Goal: Contribute content: Contribute content

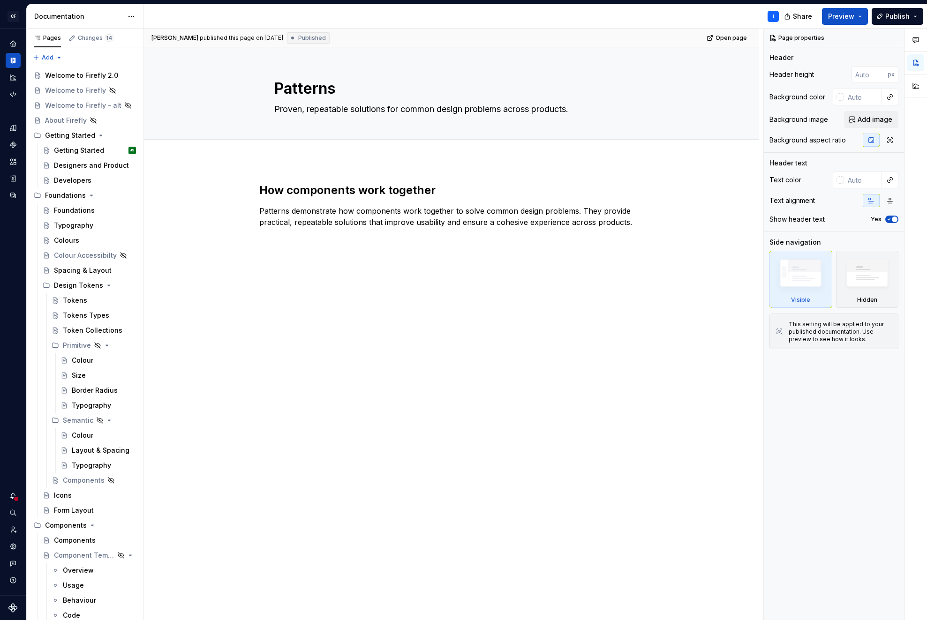
scroll to position [2925, 0]
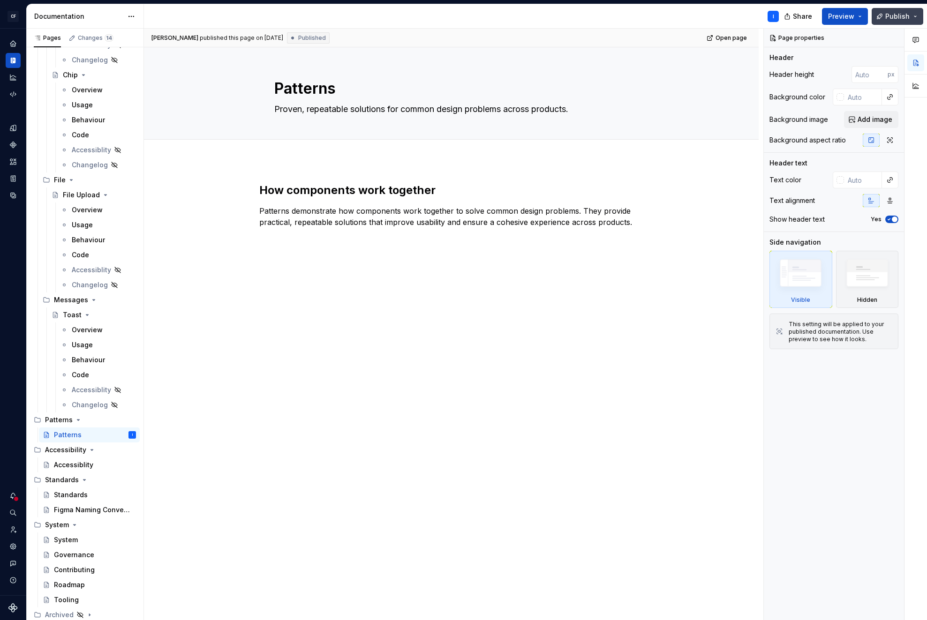
click at [913, 17] on button "Publish" at bounding box center [897, 16] width 52 height 17
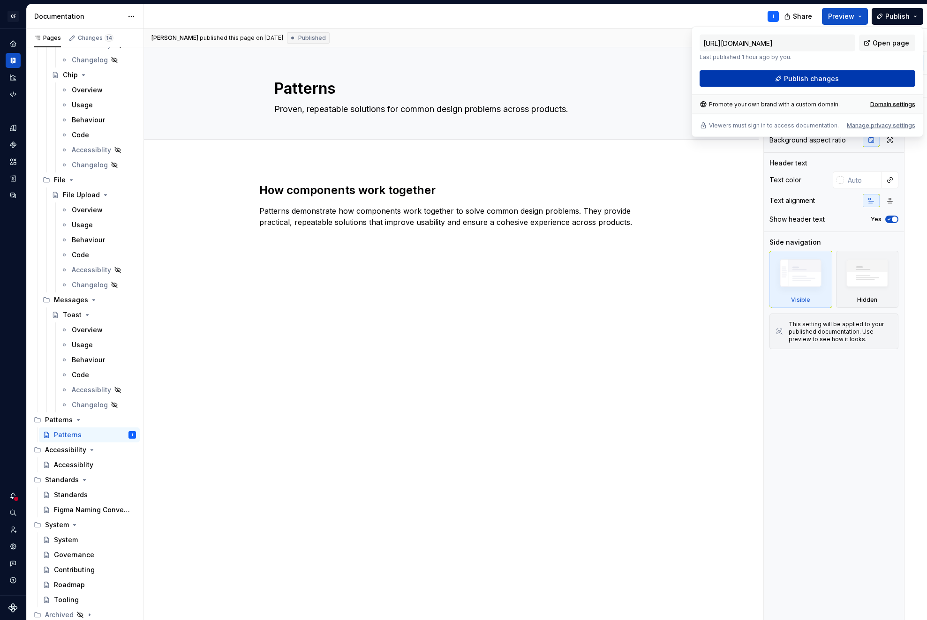
click at [804, 81] on span "Publish changes" at bounding box center [811, 78] width 55 height 9
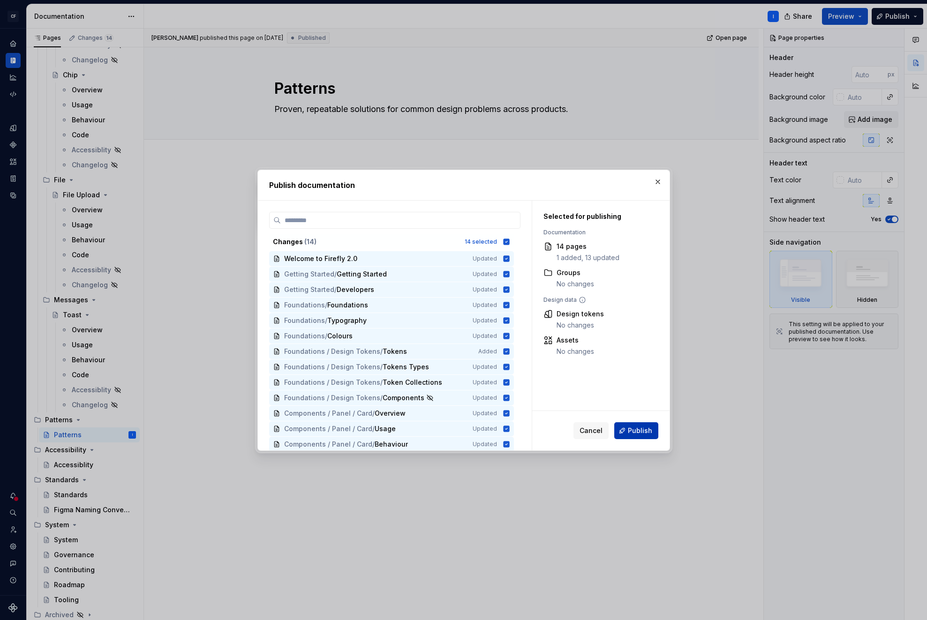
click at [639, 428] on span "Publish" at bounding box center [640, 430] width 24 height 9
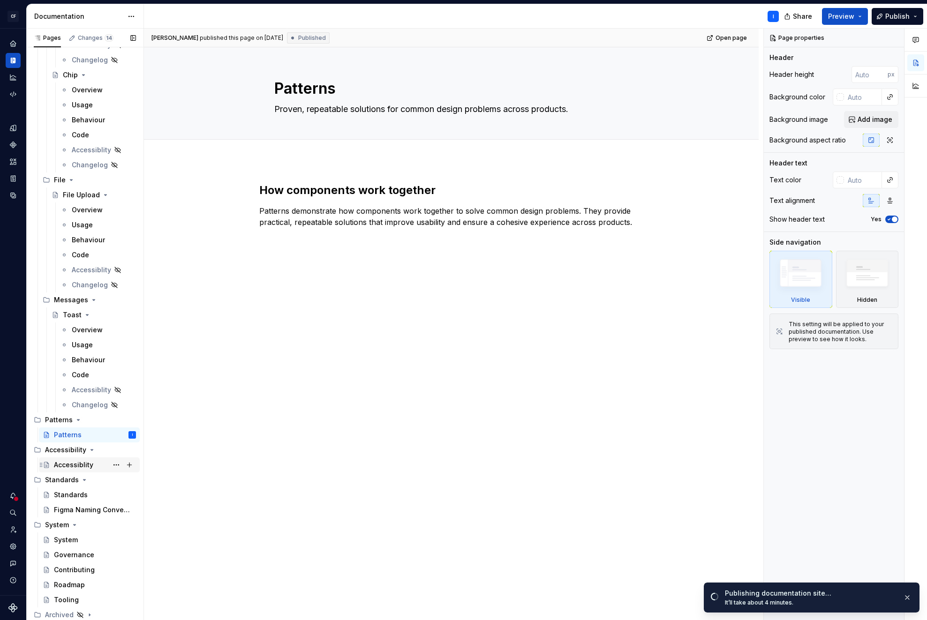
click at [78, 463] on div "Accessiblity" at bounding box center [73, 464] width 39 height 9
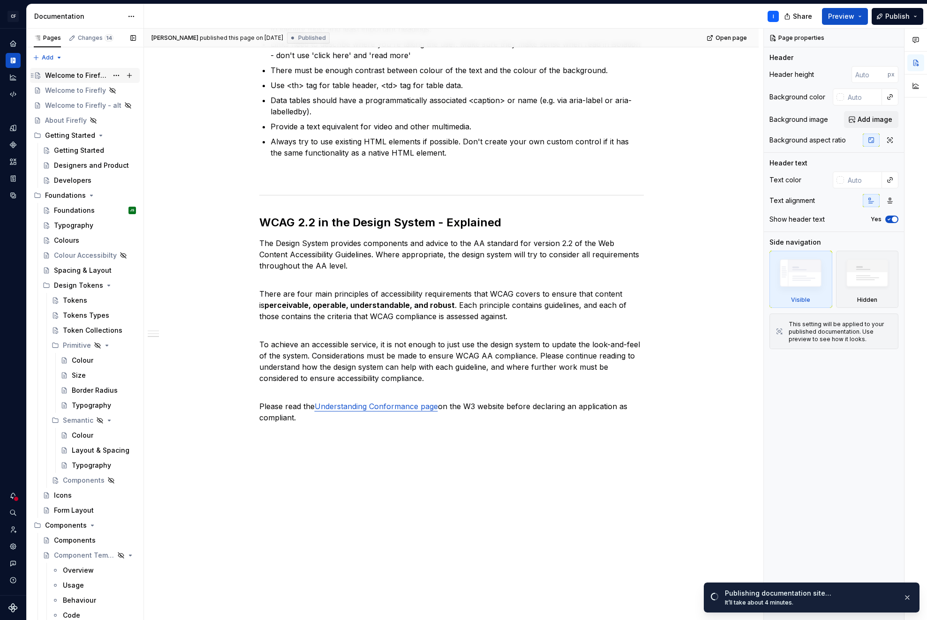
click at [78, 76] on div "Welcome to Firefly 2.0" at bounding box center [76, 75] width 63 height 9
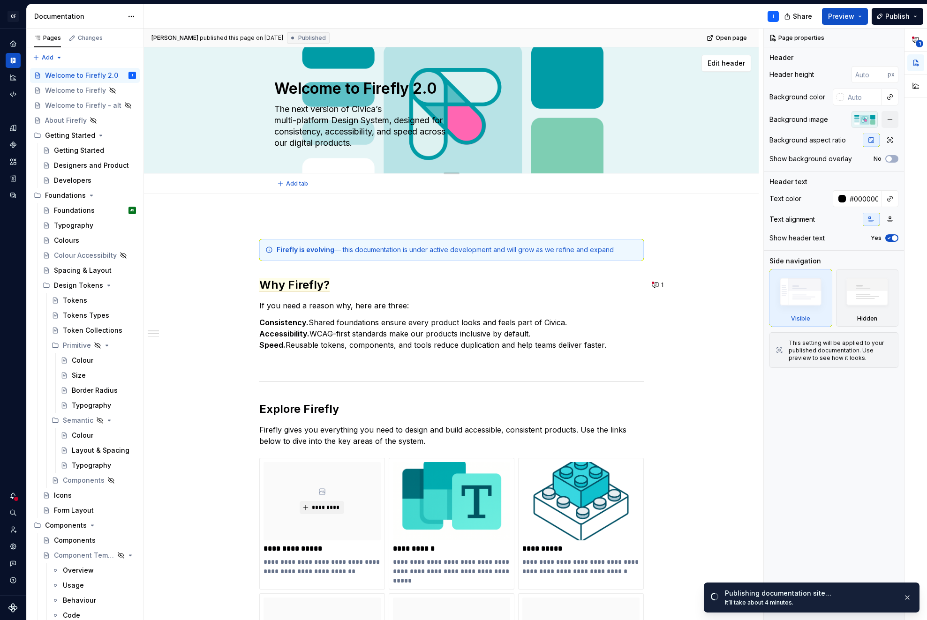
click at [595, 68] on div "Edit header" at bounding box center [447, 63] width 607 height 17
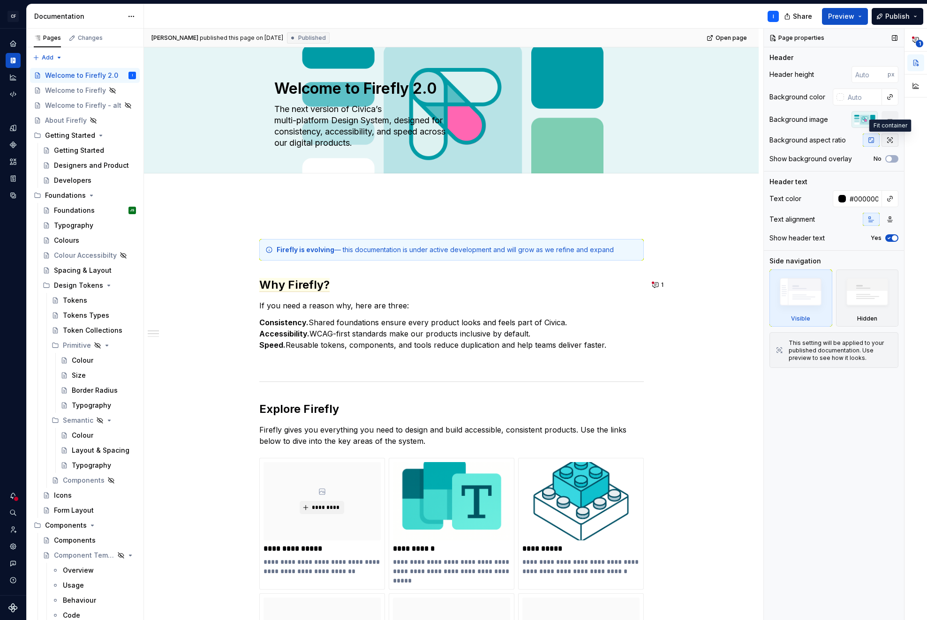
click at [888, 139] on icon "button" at bounding box center [889, 139] width 7 height 7
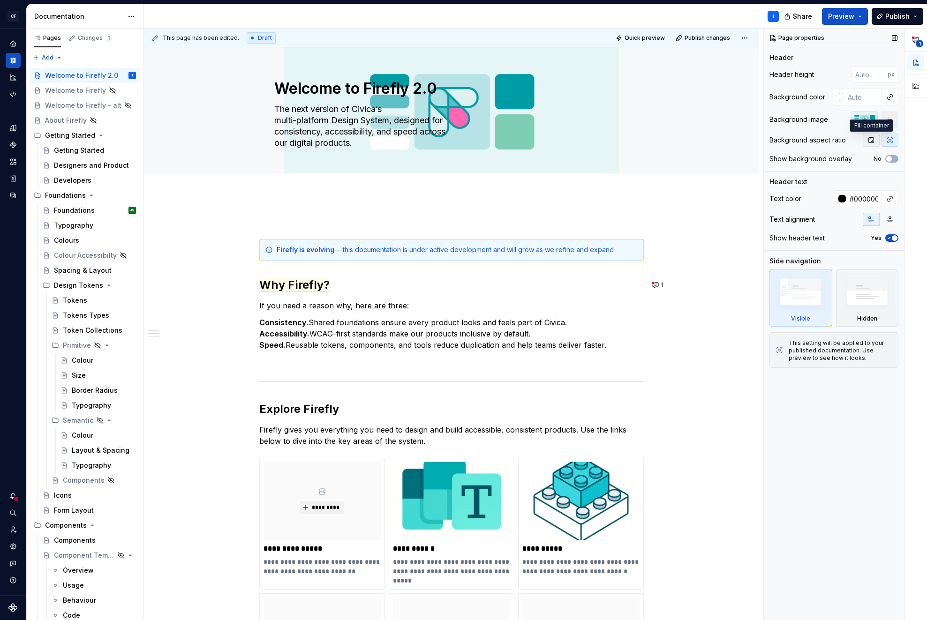
click at [874, 142] on icon "button" at bounding box center [870, 139] width 7 height 7
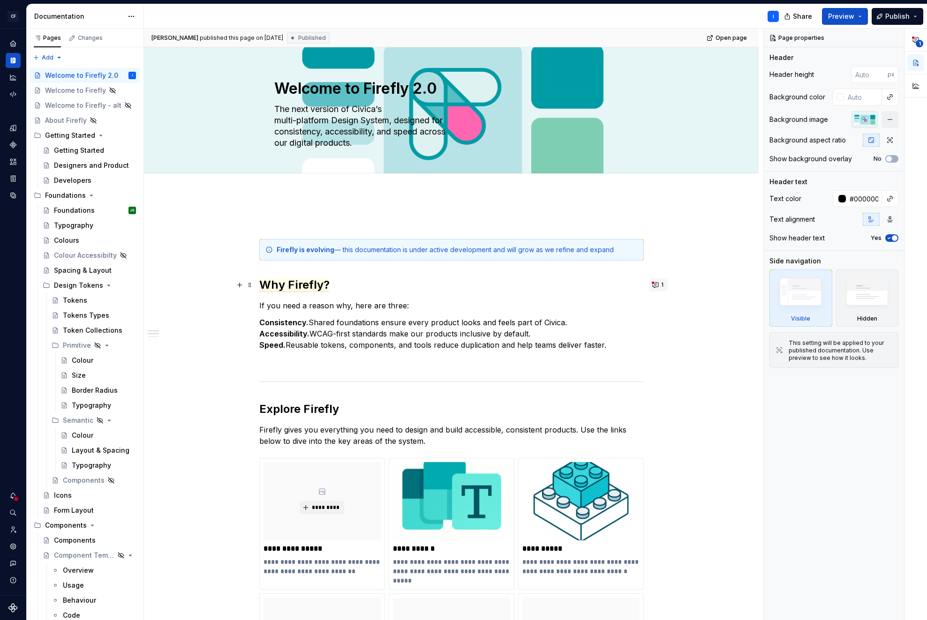
click at [659, 284] on button "1" at bounding box center [658, 284] width 18 height 13
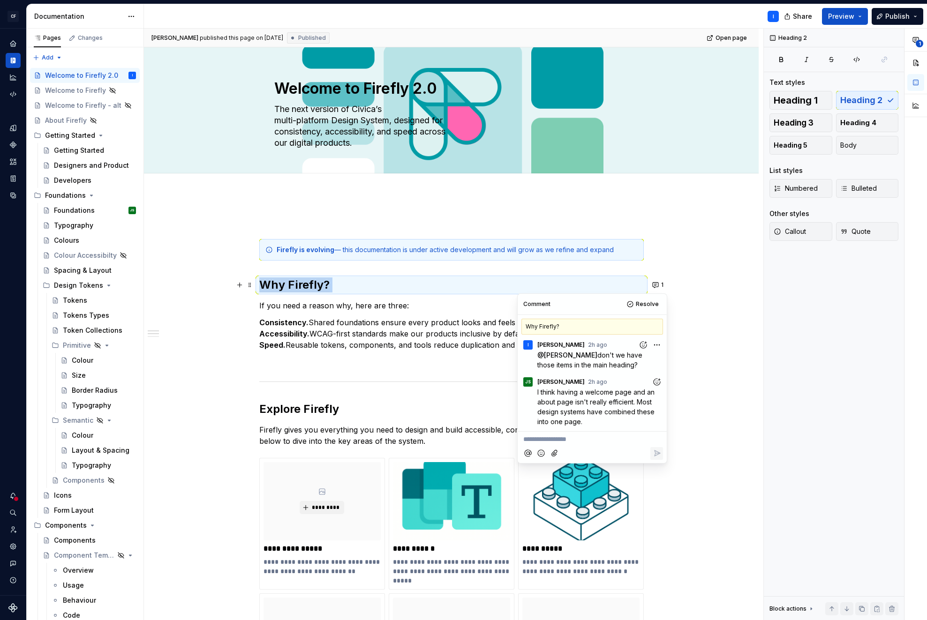
click at [352, 339] on p "Consistency. Shared foundations ensure every product looks and feels part of Ci…" at bounding box center [451, 334] width 384 height 34
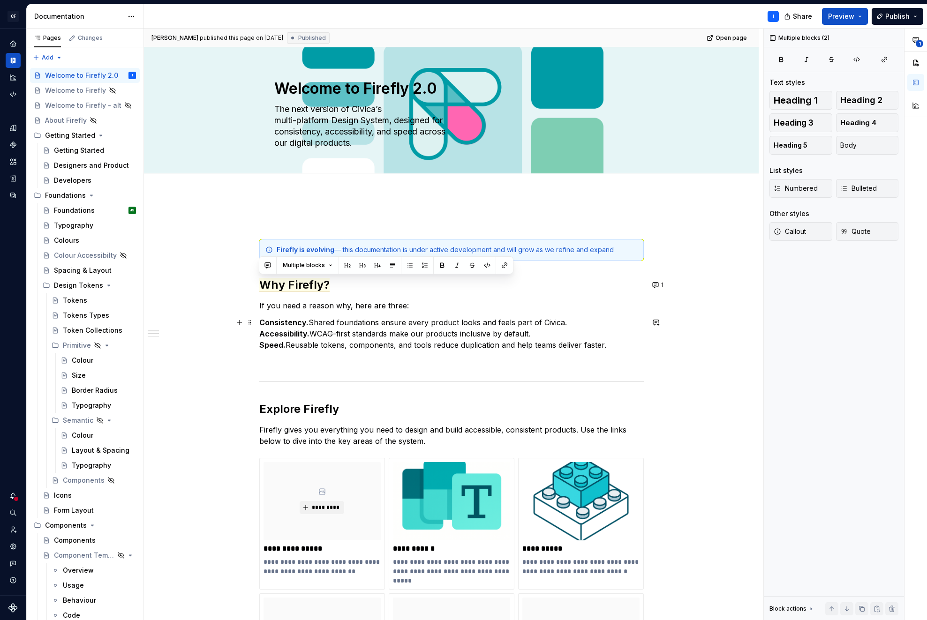
click at [383, 335] on p "Consistency. Shared foundations ensure every product looks and feels part of Ci…" at bounding box center [451, 334] width 384 height 34
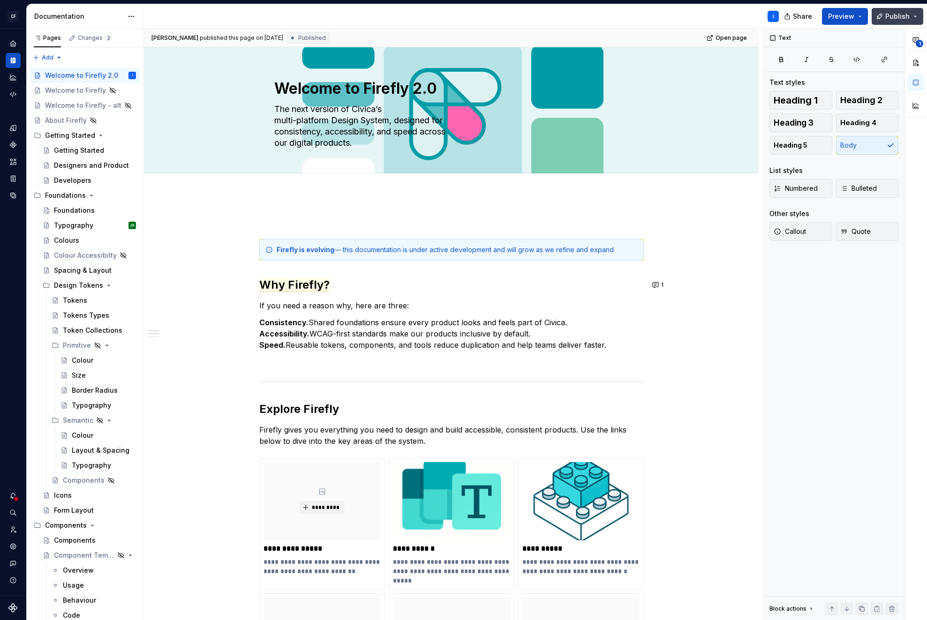
click at [914, 12] on button "Publish" at bounding box center [897, 16] width 52 height 17
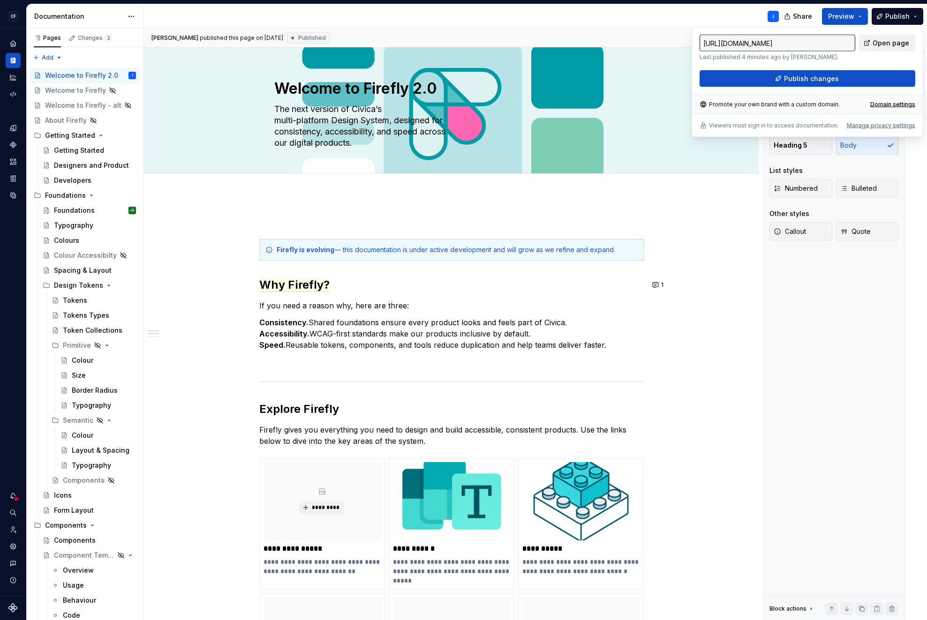
click at [887, 41] on span "Open page" at bounding box center [890, 42] width 37 height 9
click at [132, 14] on html "CF Firefly Web I Design system data Documentation I Share Preview Publish Pages…" at bounding box center [463, 310] width 927 height 620
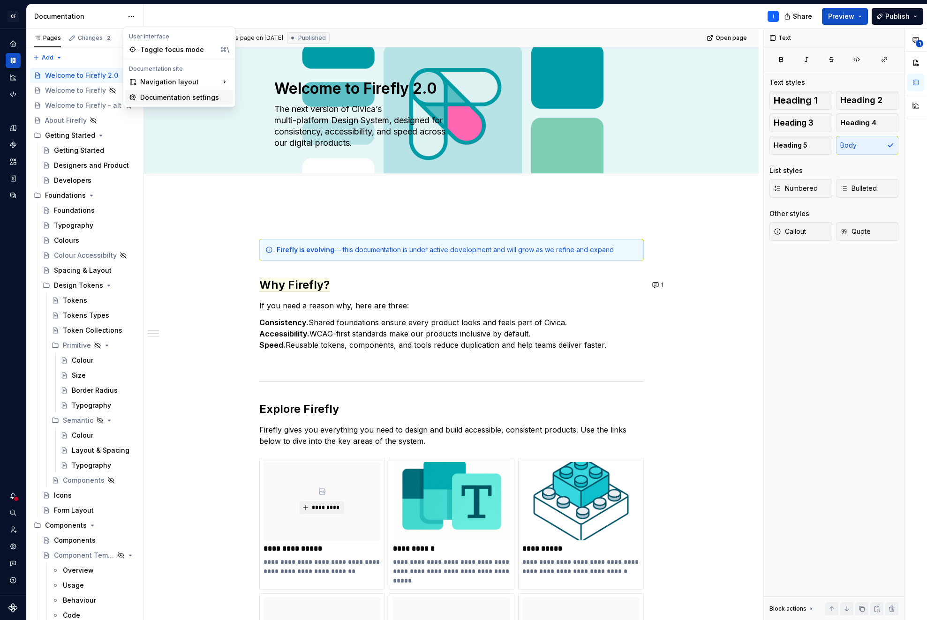
click at [186, 97] on div "Documentation settings" at bounding box center [184, 97] width 89 height 9
type textarea "*"
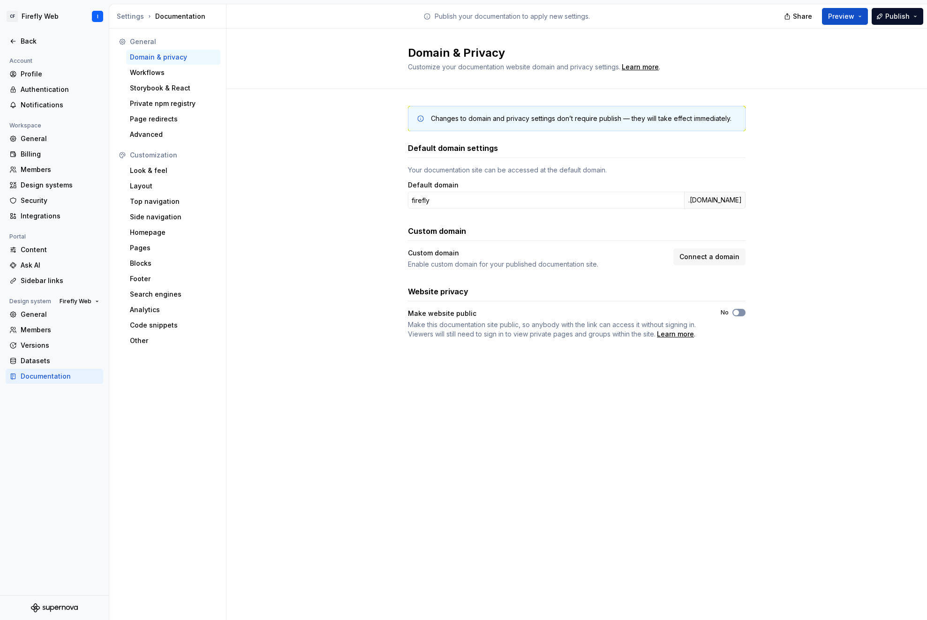
click at [740, 312] on button "No" at bounding box center [738, 312] width 13 height 7
click at [722, 363] on span "Copy link" at bounding box center [720, 364] width 26 height 7
click at [149, 75] on div "Workflows" at bounding box center [173, 72] width 87 height 9
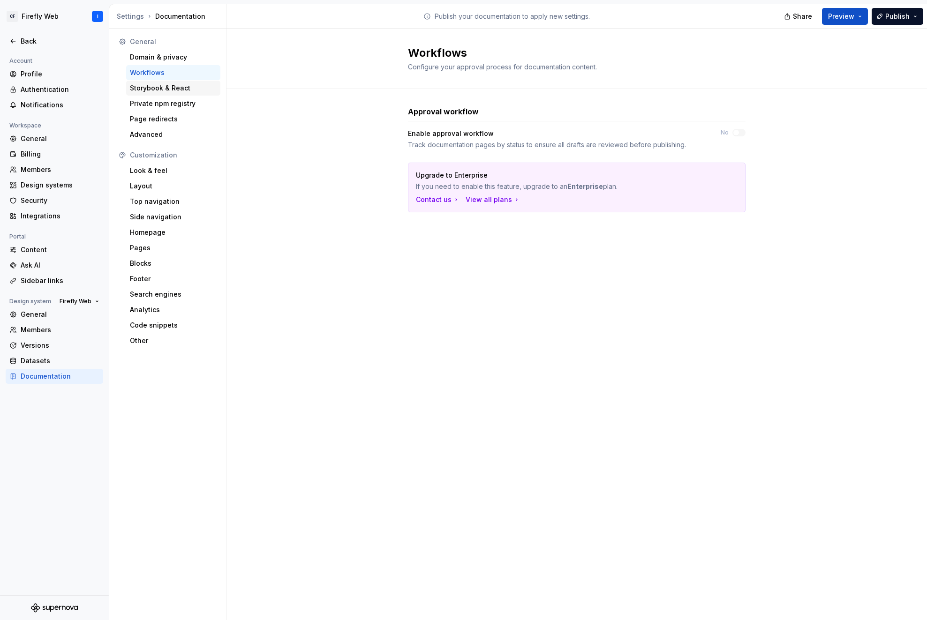
click at [161, 87] on div "Storybook & React" at bounding box center [173, 87] width 87 height 9
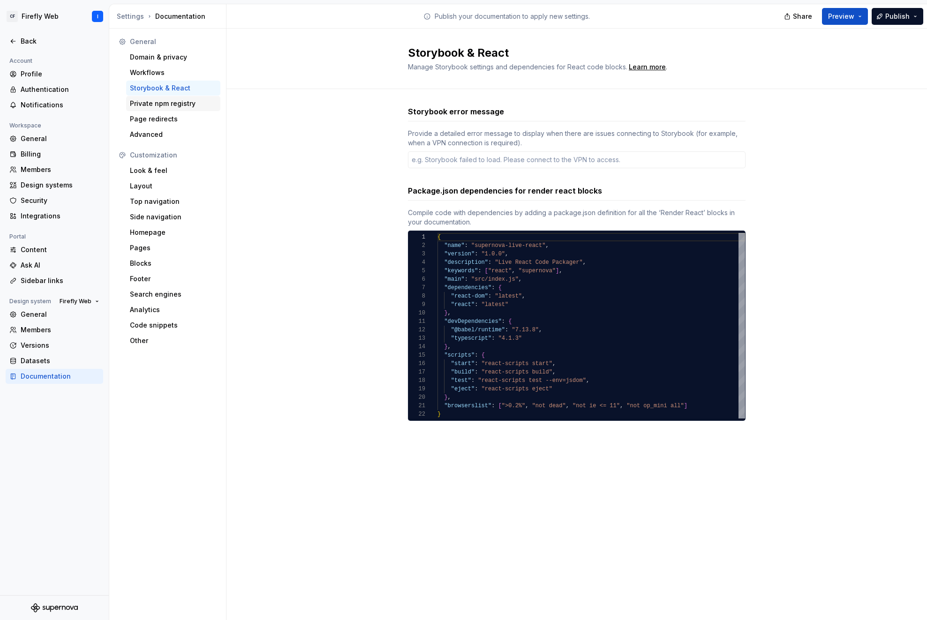
click at [165, 105] on div "Private npm registry" at bounding box center [173, 103] width 87 height 9
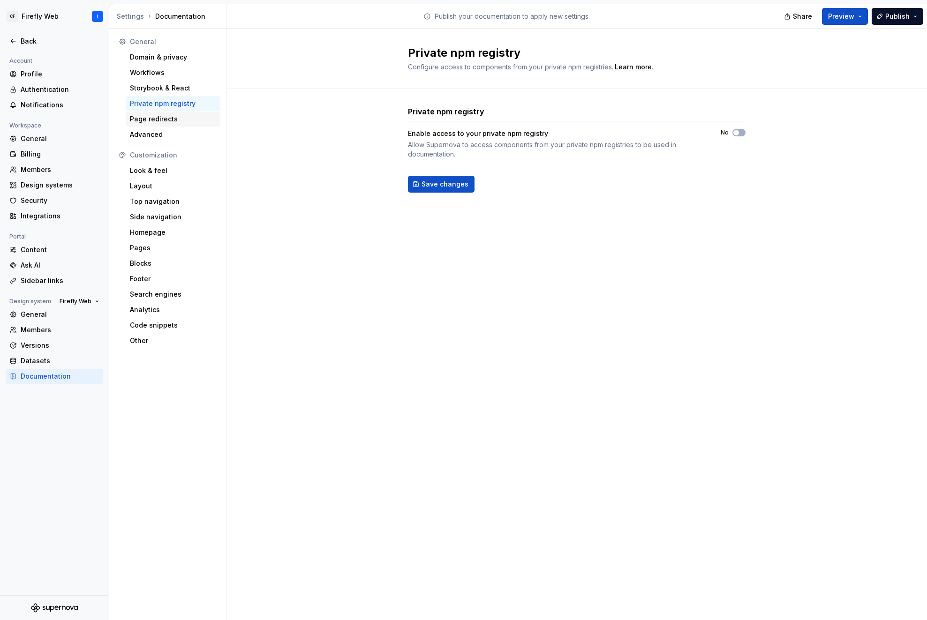
click at [141, 118] on div "Page redirects" at bounding box center [173, 118] width 87 height 9
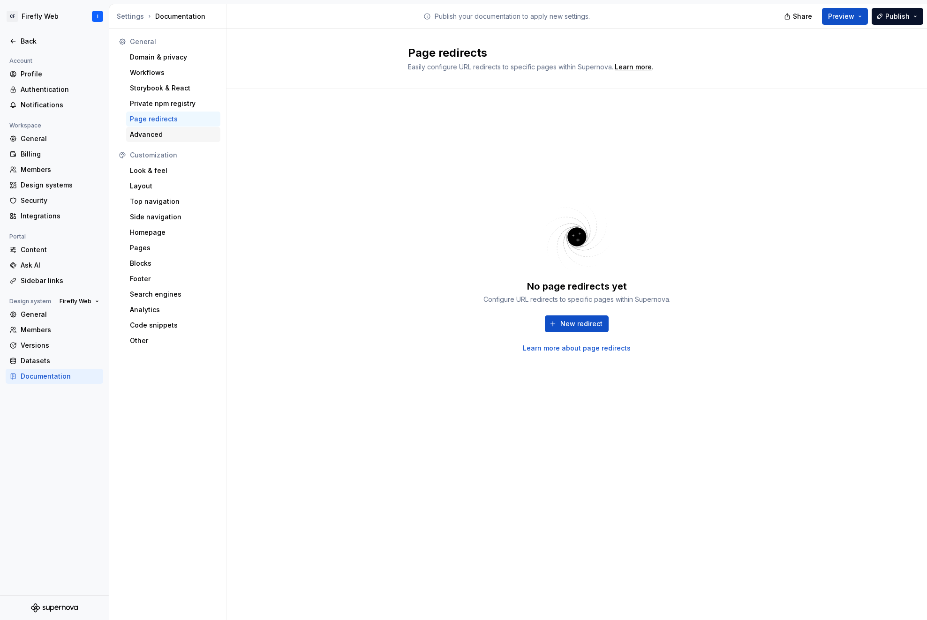
click at [151, 136] on div "Advanced" at bounding box center [173, 134] width 87 height 9
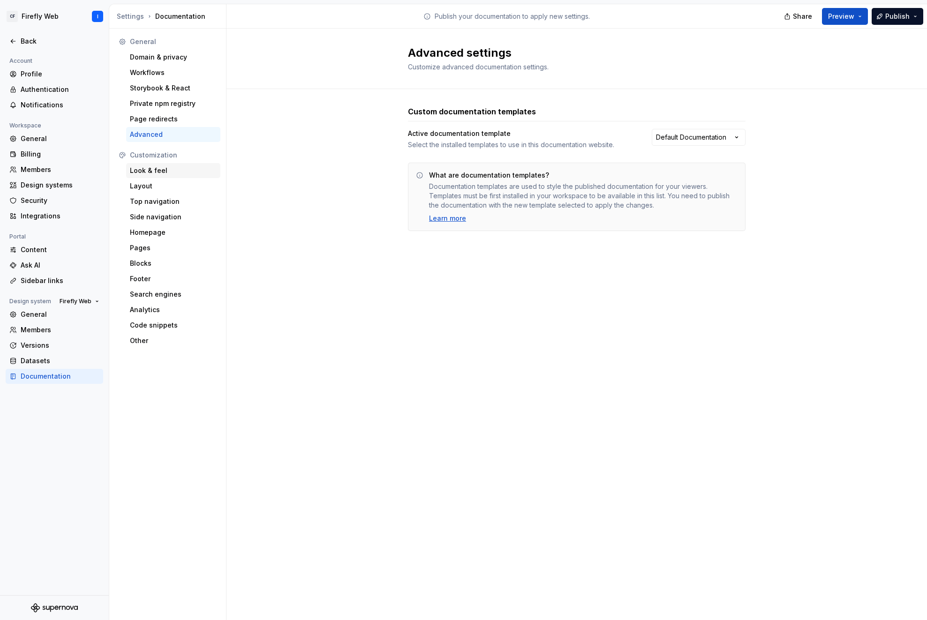
click at [159, 171] on div "Look & feel" at bounding box center [173, 170] width 87 height 9
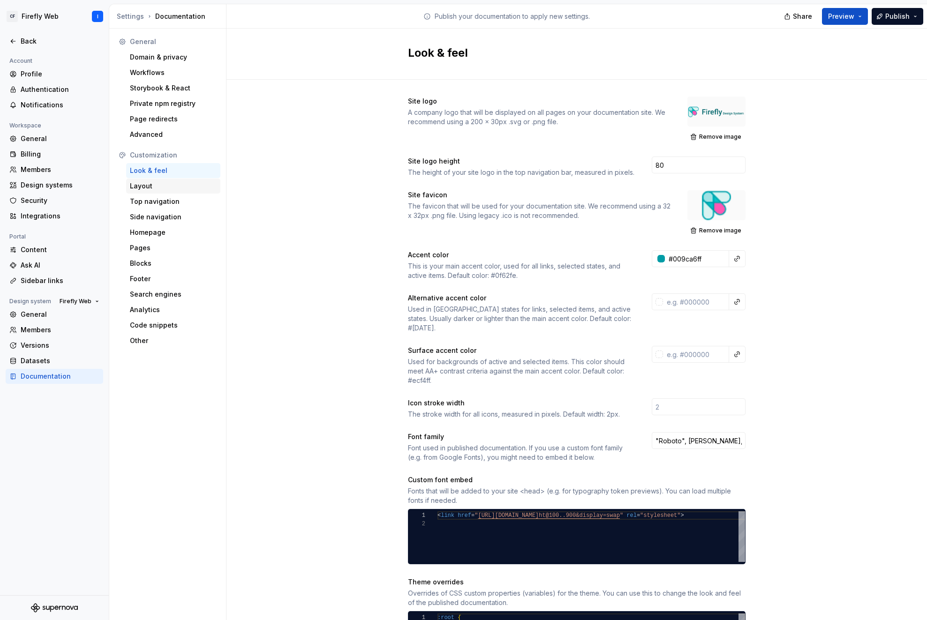
click at [156, 182] on div "Layout" at bounding box center [173, 185] width 87 height 9
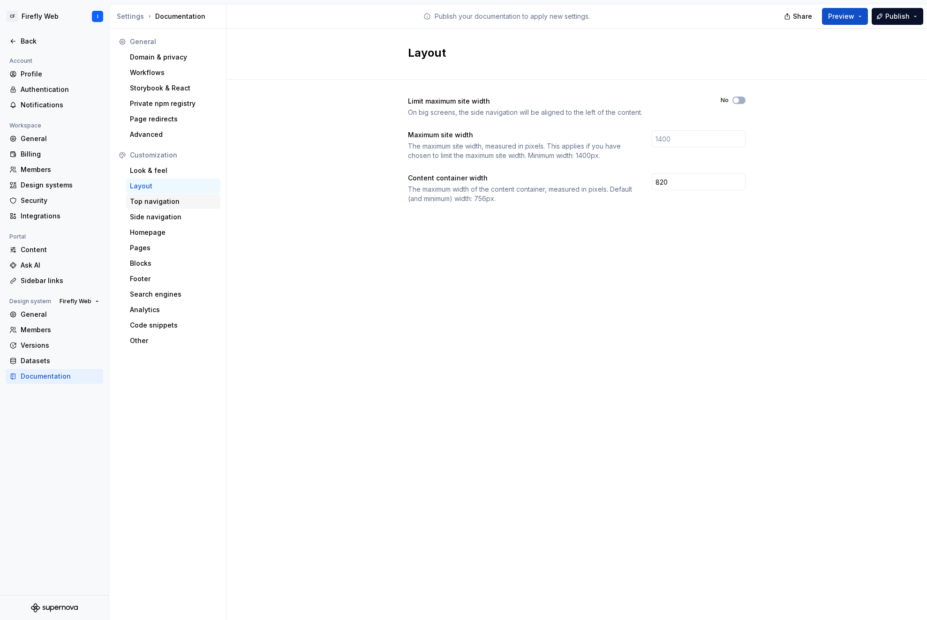
click at [143, 202] on div "Top navigation" at bounding box center [173, 201] width 87 height 9
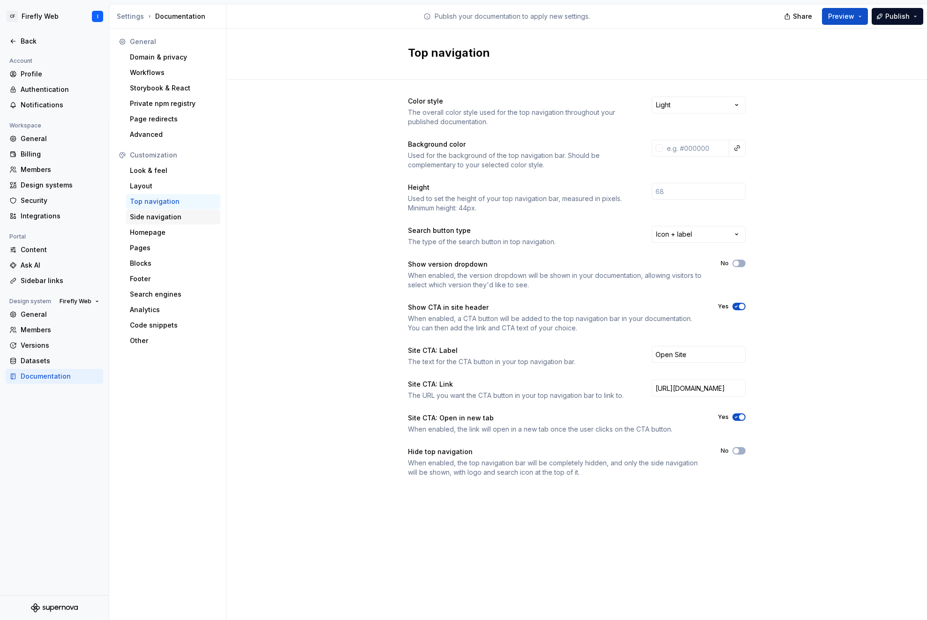
click at [152, 217] on div "Side navigation" at bounding box center [173, 216] width 87 height 9
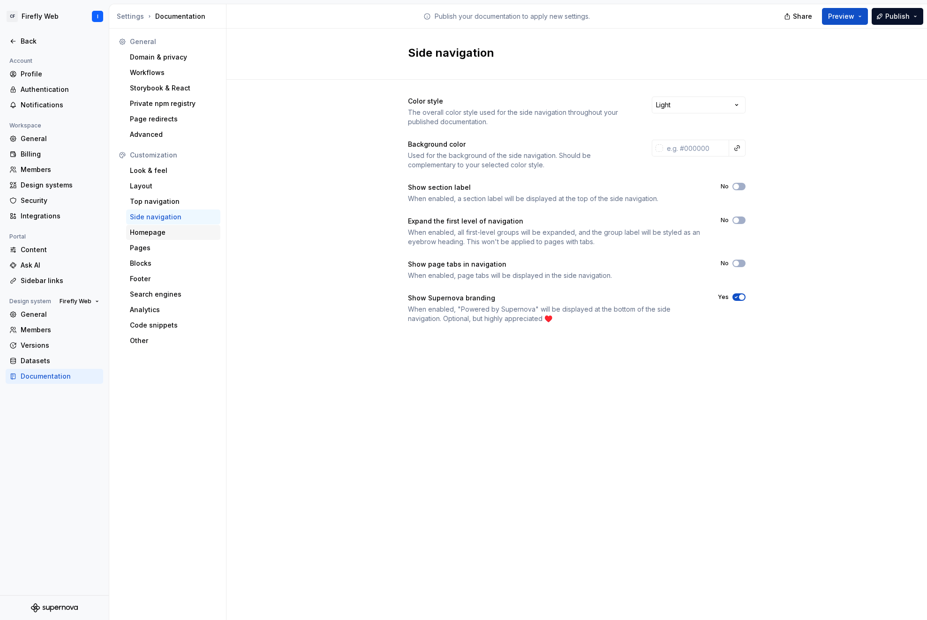
click at [152, 236] on div "Homepage" at bounding box center [173, 232] width 87 height 9
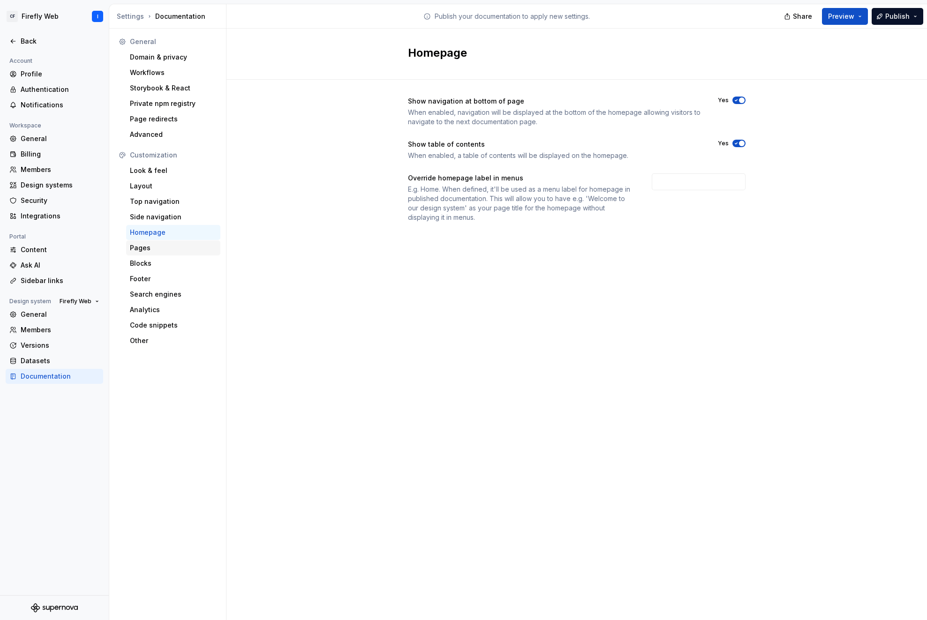
click at [153, 247] on div "Pages" at bounding box center [173, 247] width 87 height 9
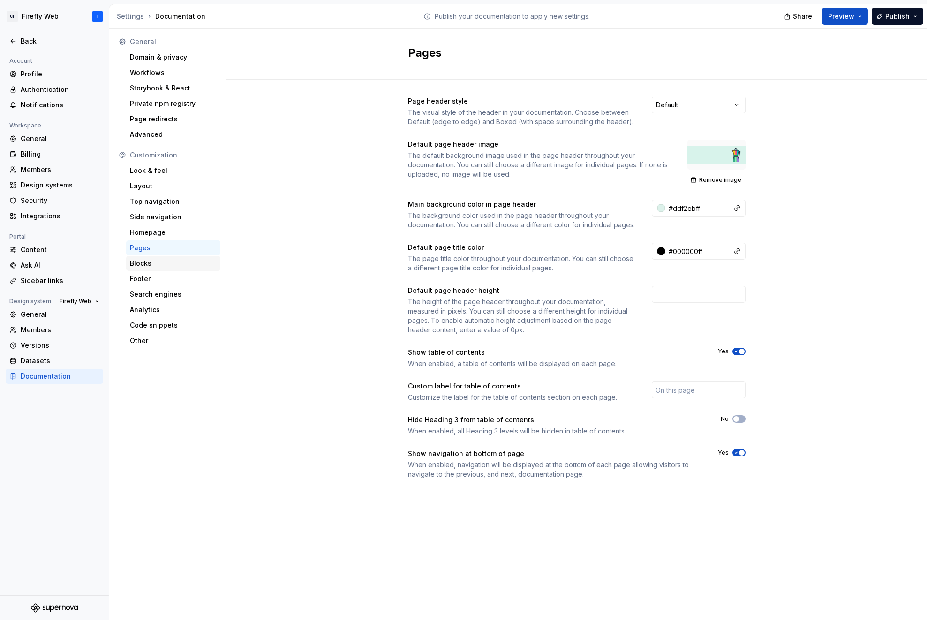
click at [155, 264] on div "Blocks" at bounding box center [173, 263] width 87 height 9
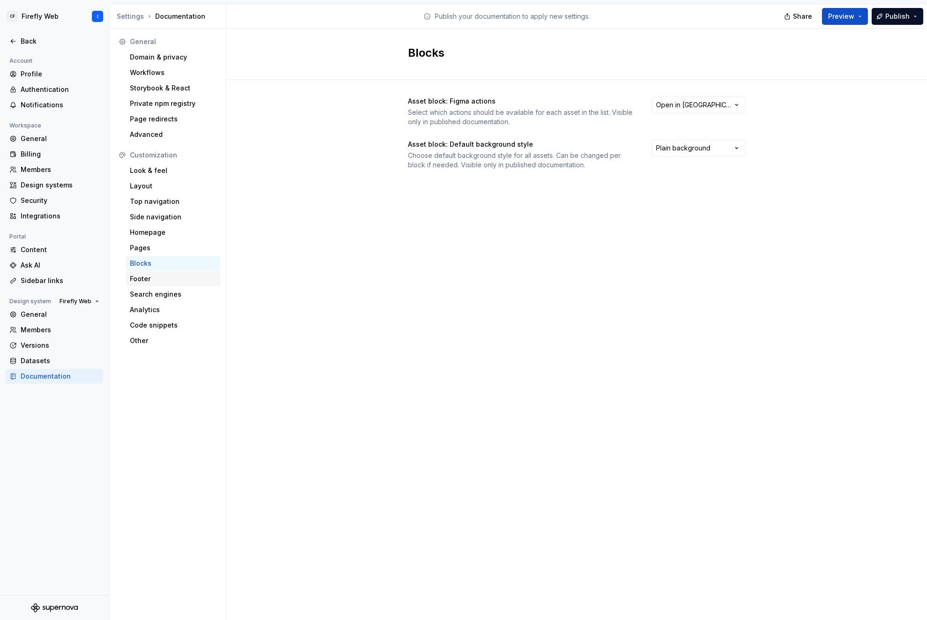
click at [154, 281] on div "Footer" at bounding box center [173, 278] width 87 height 9
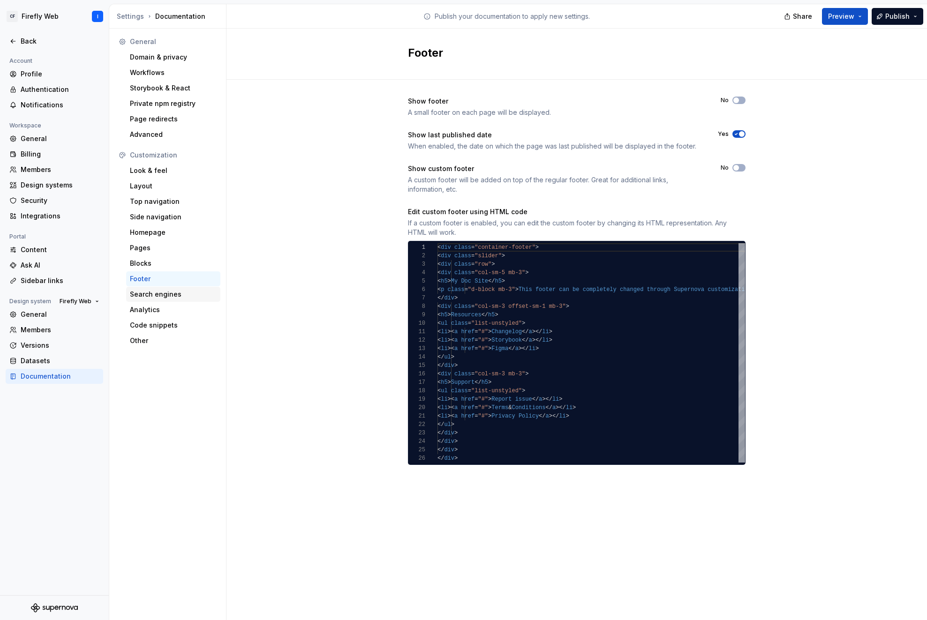
click at [155, 296] on div "Search engines" at bounding box center [173, 294] width 87 height 9
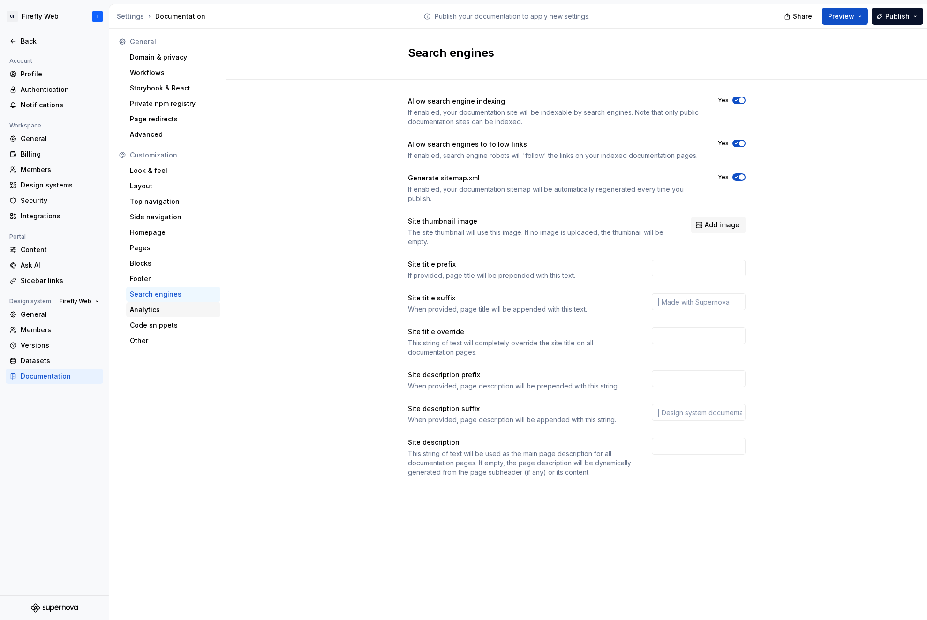
click at [153, 313] on div "Analytics" at bounding box center [173, 309] width 87 height 9
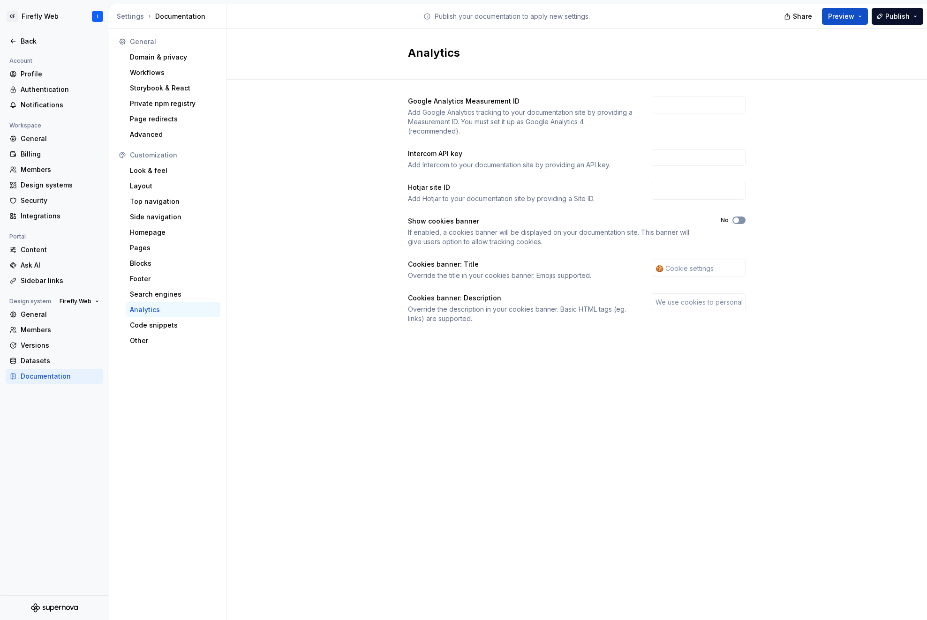
drag, startPoint x: 738, startPoint y: 218, endPoint x: 740, endPoint y: 222, distance: 4.8
click at [738, 218] on icon "button" at bounding box center [735, 220] width 7 height 6
click at [536, 416] on div "Analytics Google Analytics Measurement ID Add Google Analytics tracking to your…" at bounding box center [576, 324] width 700 height 591
click at [153, 325] on div "Code snippets" at bounding box center [173, 325] width 87 height 9
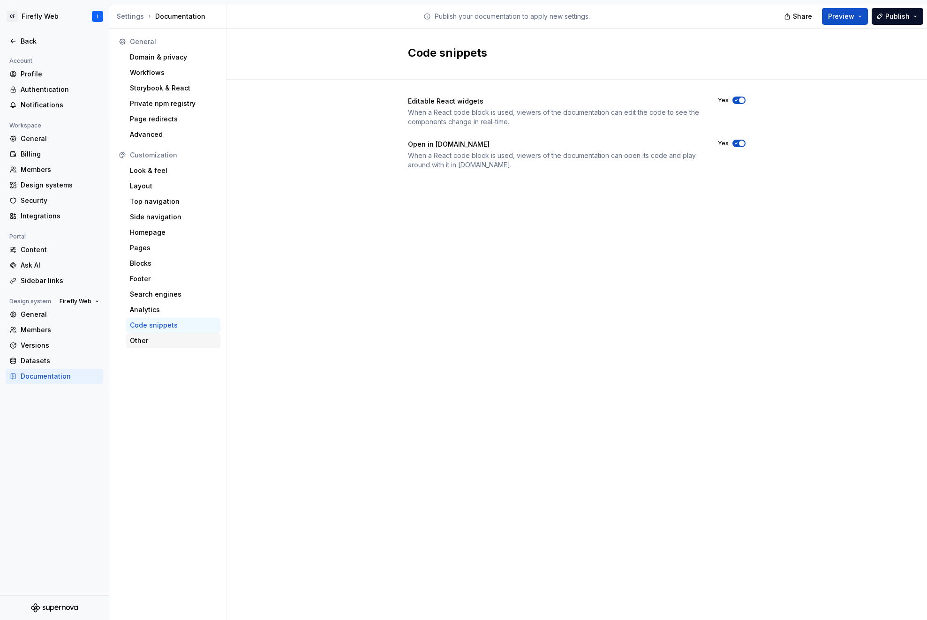
click at [152, 340] on div "Other" at bounding box center [173, 340] width 87 height 9
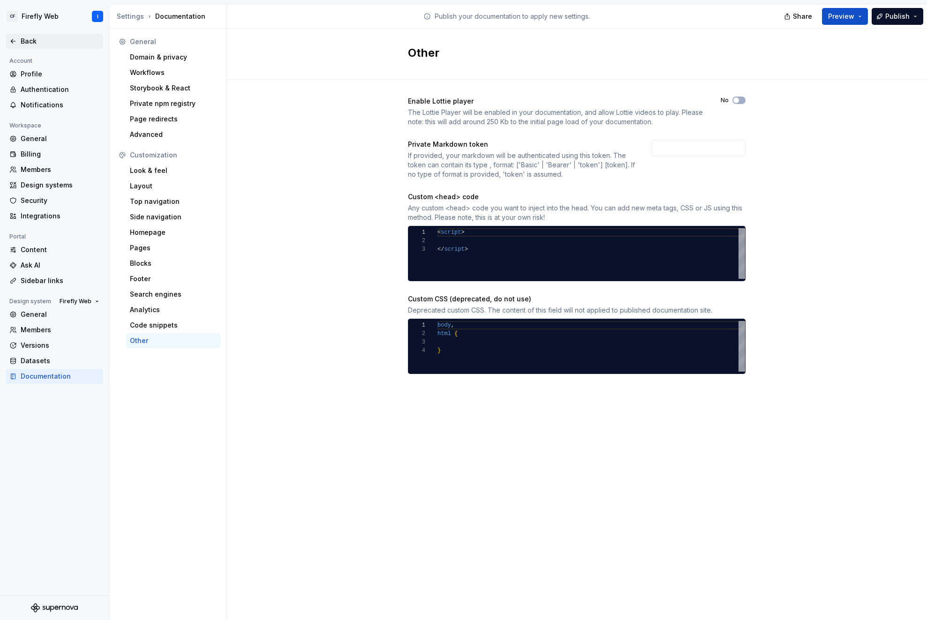
click at [28, 40] on div "Back" at bounding box center [60, 41] width 79 height 9
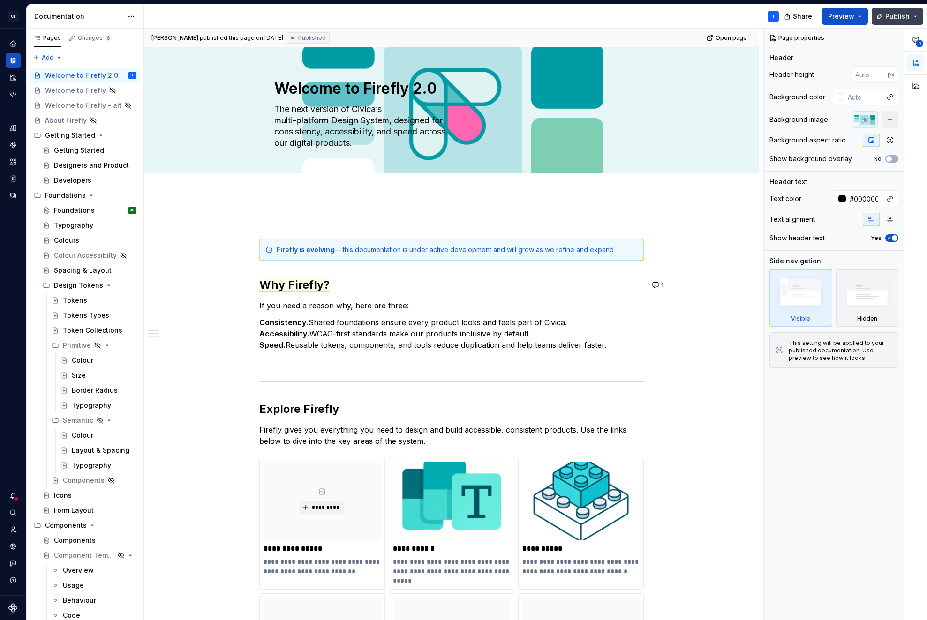
click at [914, 15] on button "Publish" at bounding box center [897, 16] width 52 height 17
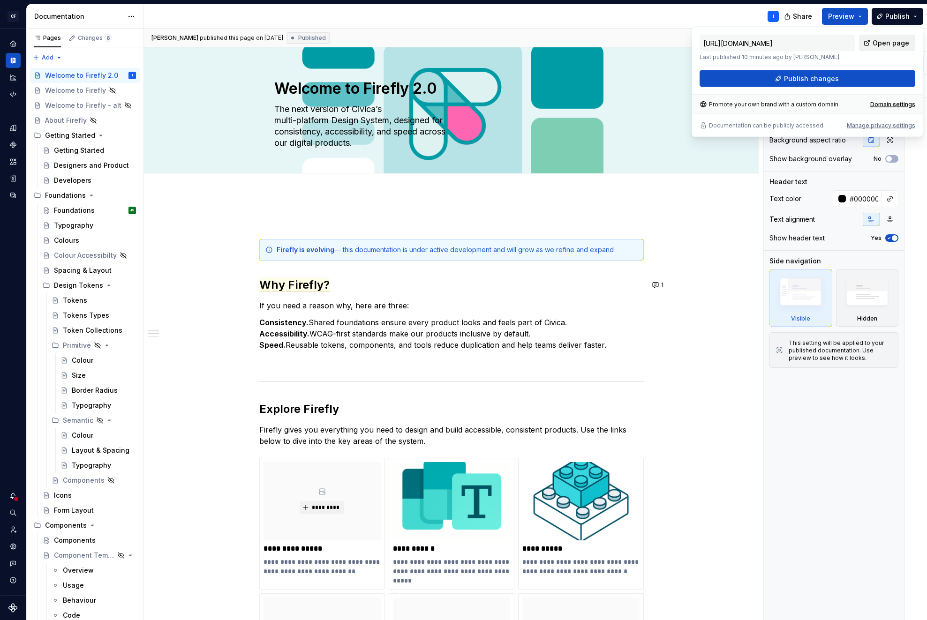
click at [895, 40] on span "Open page" at bounding box center [890, 42] width 37 height 9
click at [915, 16] on button "Publish" at bounding box center [897, 16] width 52 height 17
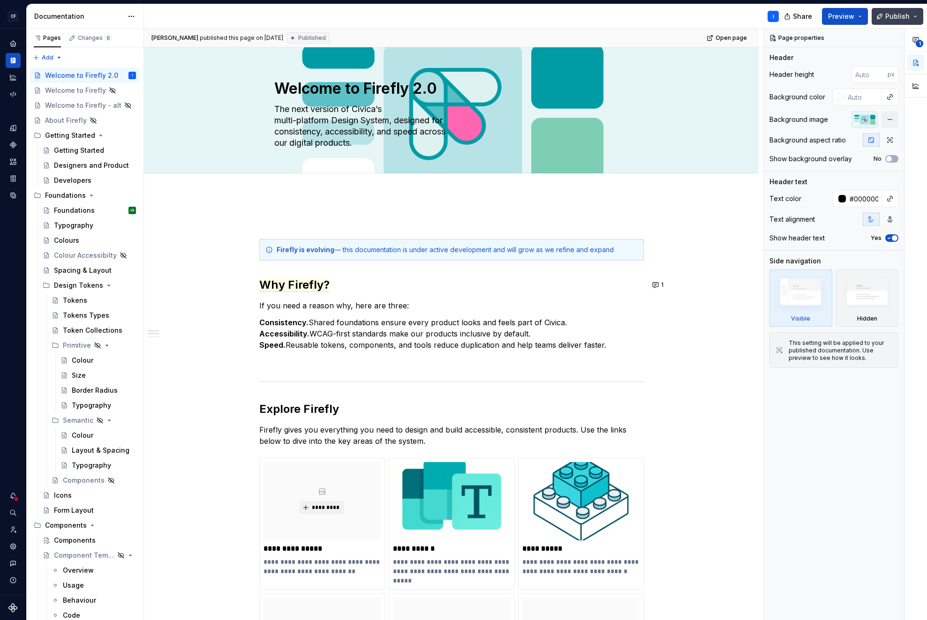
click at [915, 15] on button "Publish" at bounding box center [897, 16] width 52 height 17
click at [863, 16] on button "Preview" at bounding box center [845, 16] width 46 height 17
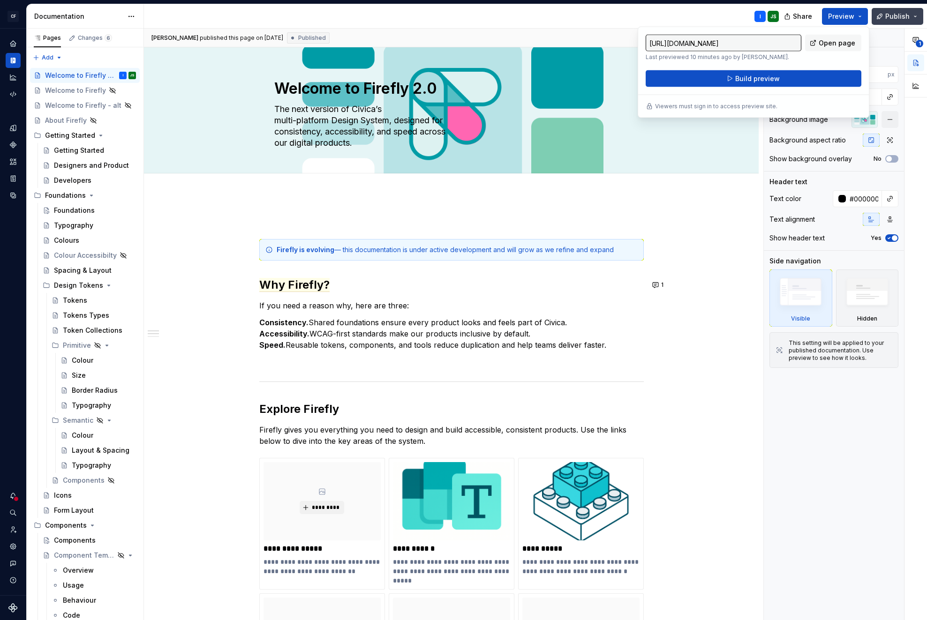
click at [917, 15] on button "Publish" at bounding box center [897, 16] width 52 height 17
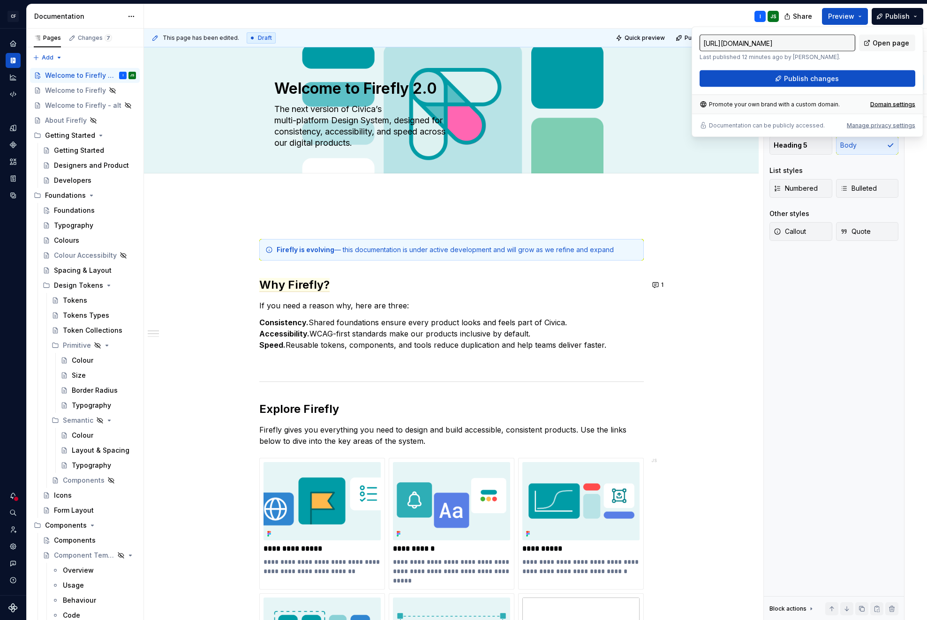
click at [794, 329] on div "Text Text styles Heading 1 Heading 2 Heading 3 Heading 4 Heading 5 Body List st…" at bounding box center [833, 325] width 140 height 592
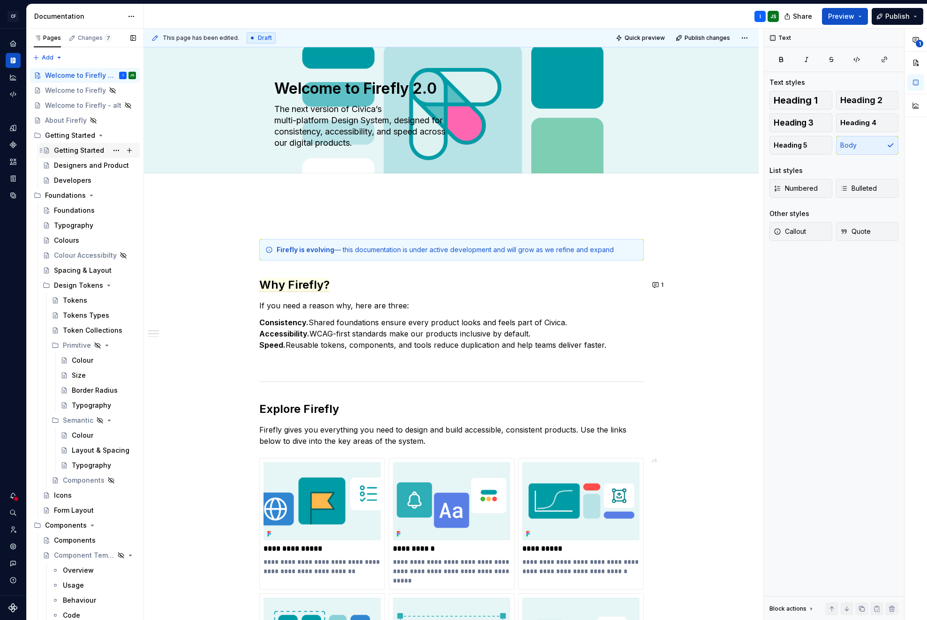
click at [69, 153] on div "Getting Started" at bounding box center [79, 150] width 50 height 9
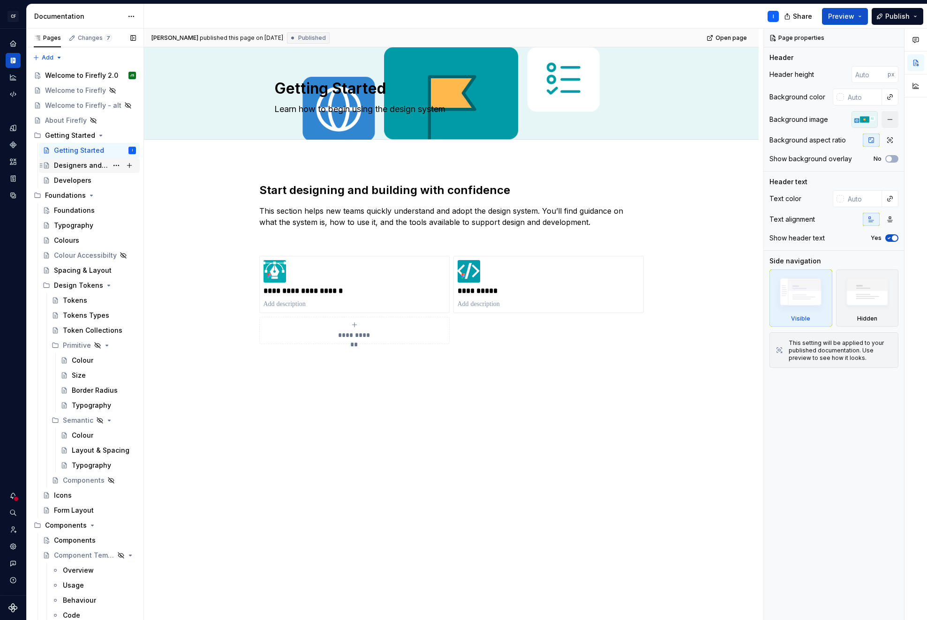
click at [78, 171] on div "Designers and Product" at bounding box center [95, 165] width 82 height 13
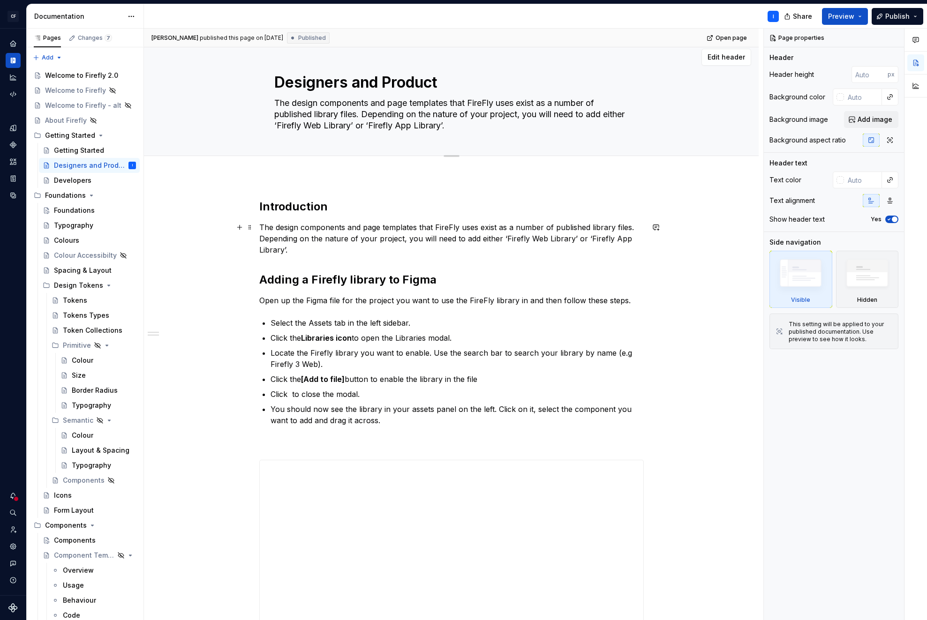
scroll to position [14, 0]
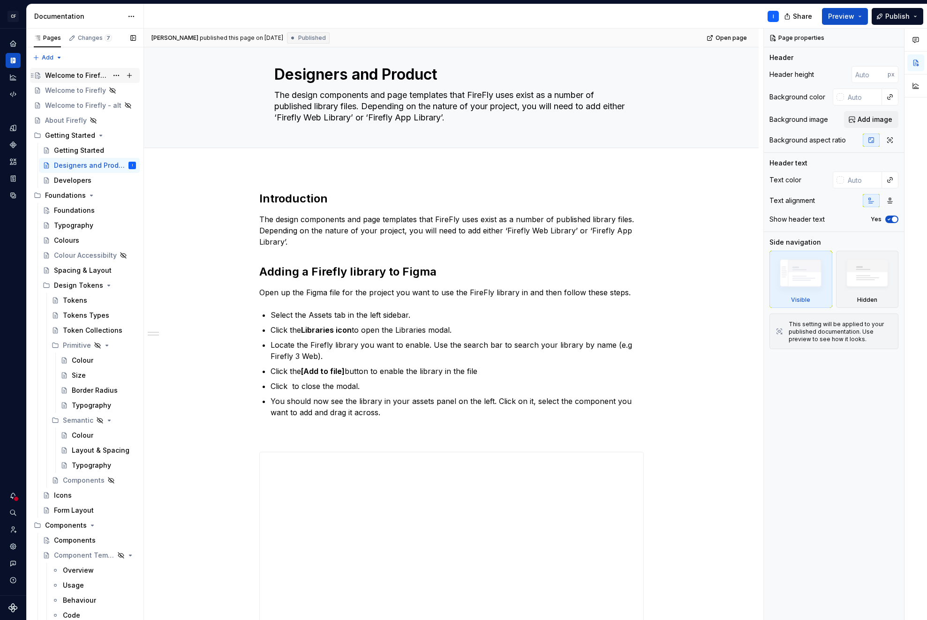
click at [90, 76] on div "Welcome to Firefly 2.0" at bounding box center [76, 75] width 63 height 9
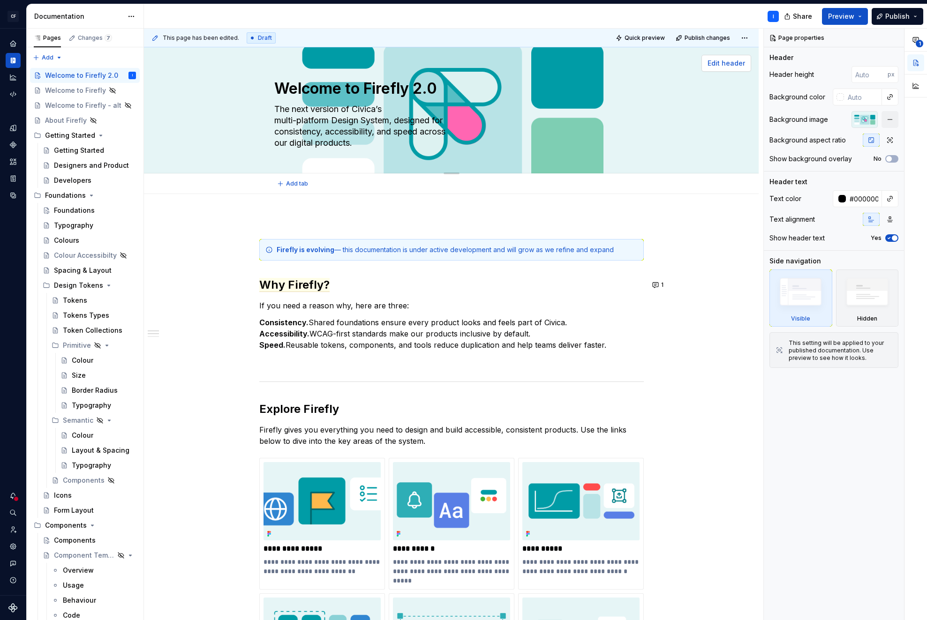
drag, startPoint x: 721, startPoint y: 64, endPoint x: 723, endPoint y: 69, distance: 5.7
click at [721, 64] on span "Edit header" at bounding box center [725, 63] width 37 height 9
click at [864, 119] on div at bounding box center [864, 119] width 26 height 17
click at [804, 120] on div "Background image" at bounding box center [798, 119] width 59 height 9
click at [867, 119] on div at bounding box center [864, 119] width 26 height 17
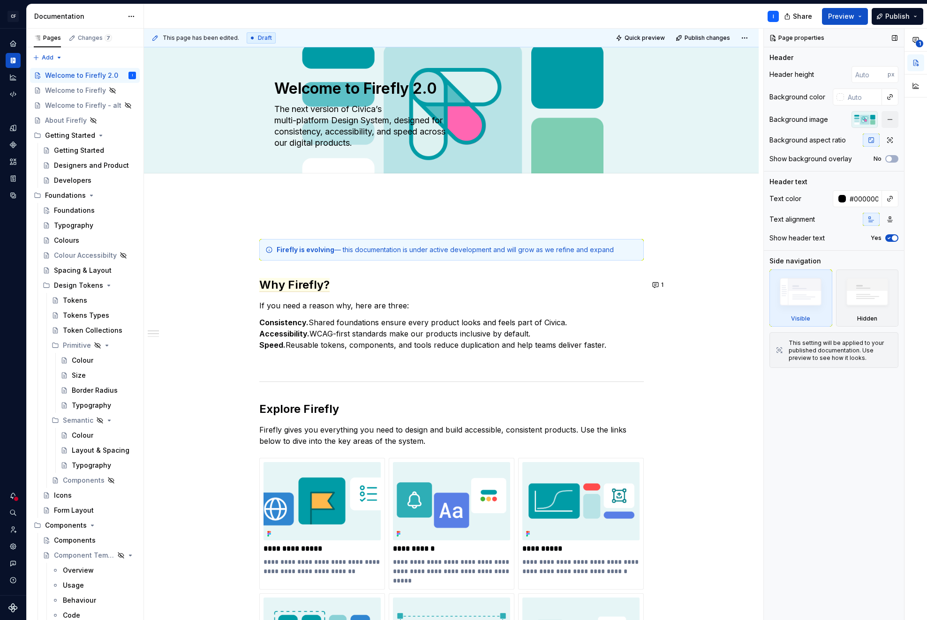
click at [867, 119] on div at bounding box center [864, 119] width 26 height 17
click at [890, 118] on button "button" at bounding box center [889, 119] width 17 height 17
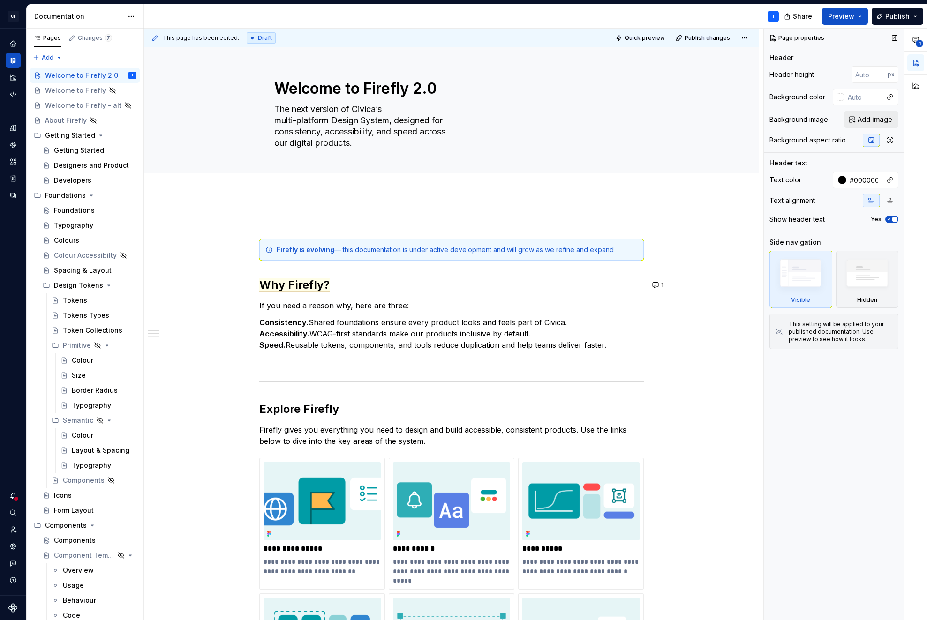
click at [872, 118] on span "Add image" at bounding box center [874, 119] width 35 height 9
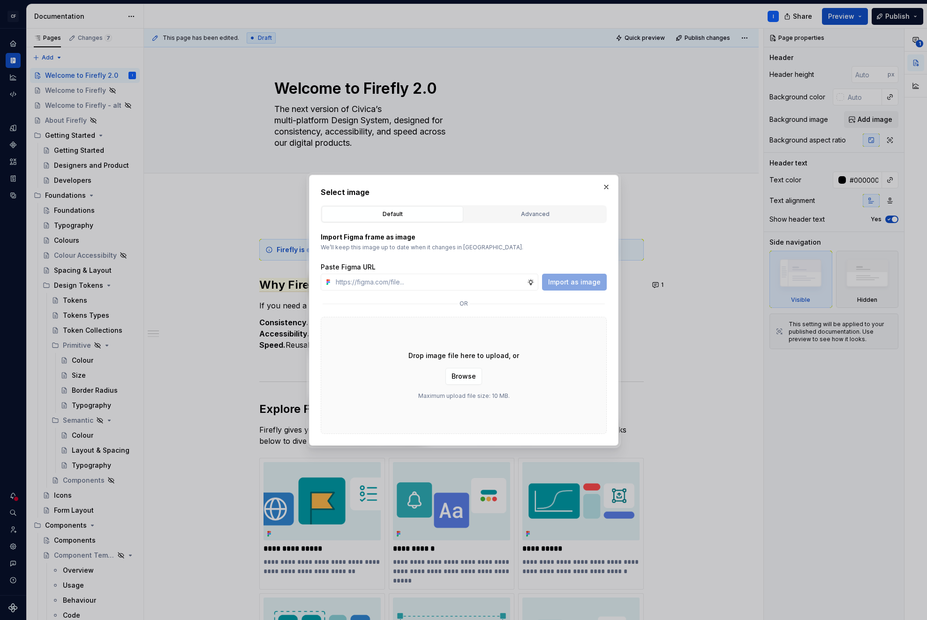
type textarea "*"
paste input "[URL][DOMAIN_NAME][PERSON_NAME]"
type input "[URL][DOMAIN_NAME][PERSON_NAME]"
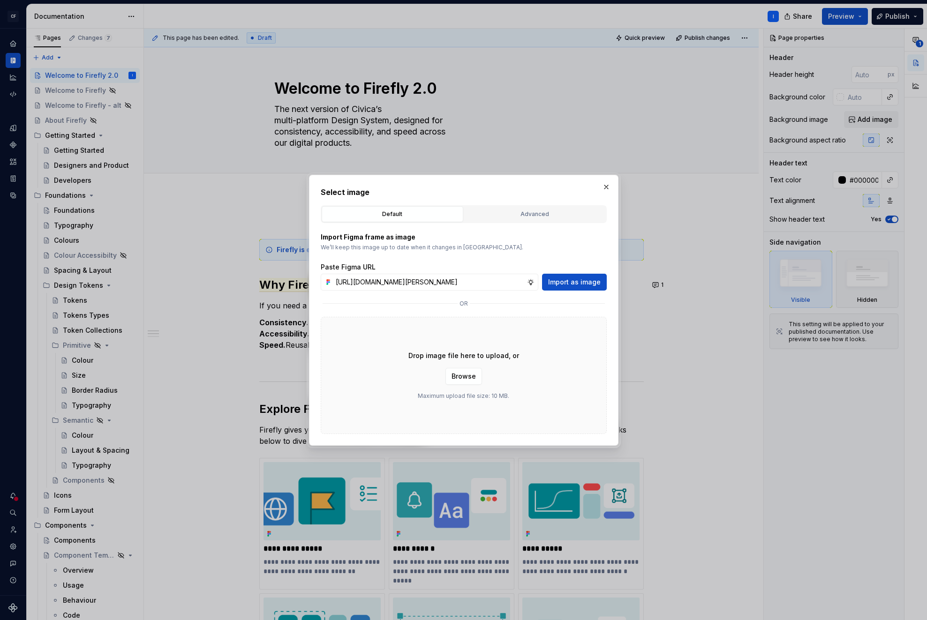
click at [568, 283] on span "Import as image" at bounding box center [574, 281] width 52 height 9
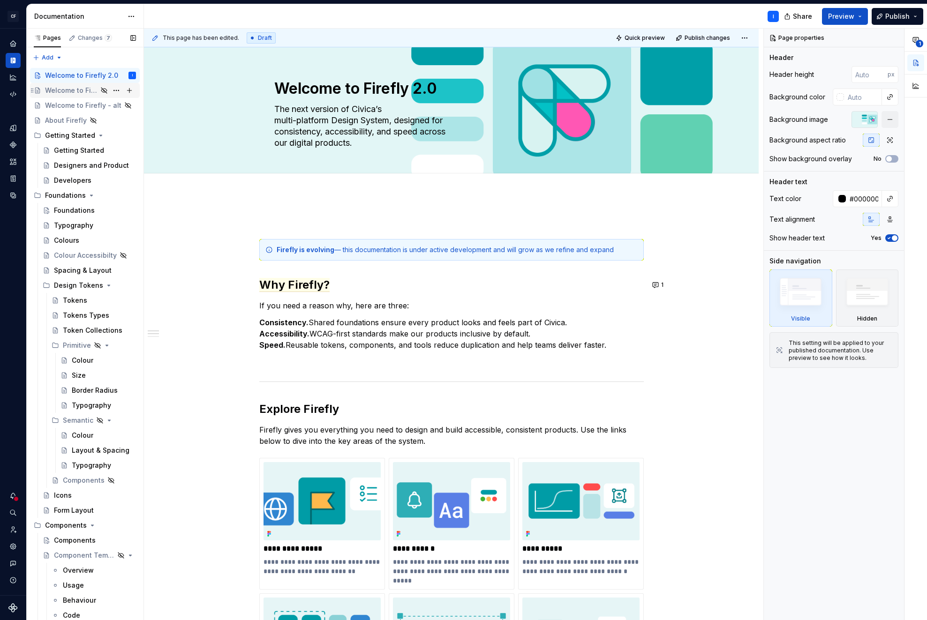
click at [64, 93] on div "Welcome to Firefly" at bounding box center [71, 90] width 52 height 9
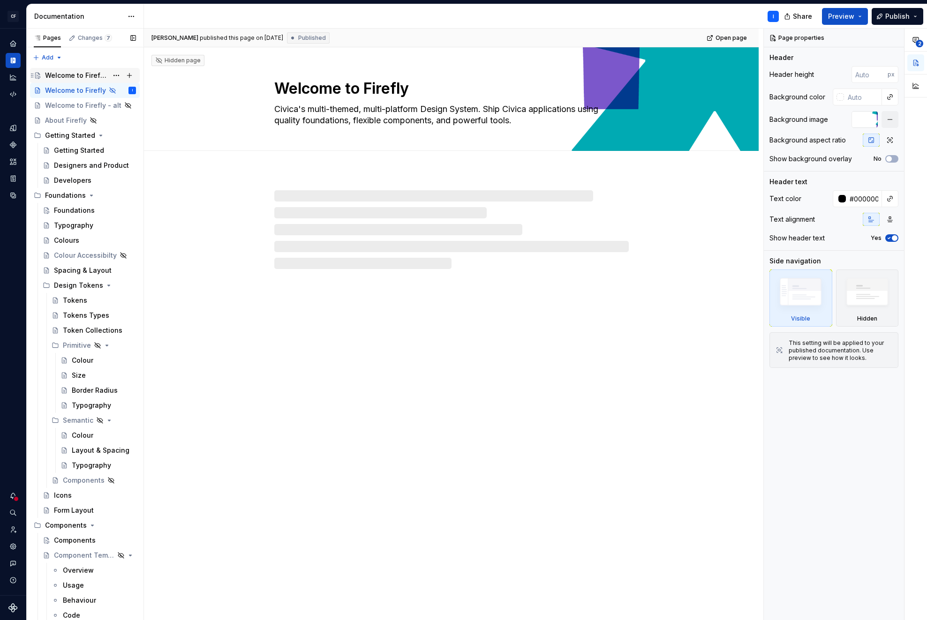
click at [70, 76] on div "Welcome to Firefly 2.0" at bounding box center [76, 75] width 63 height 9
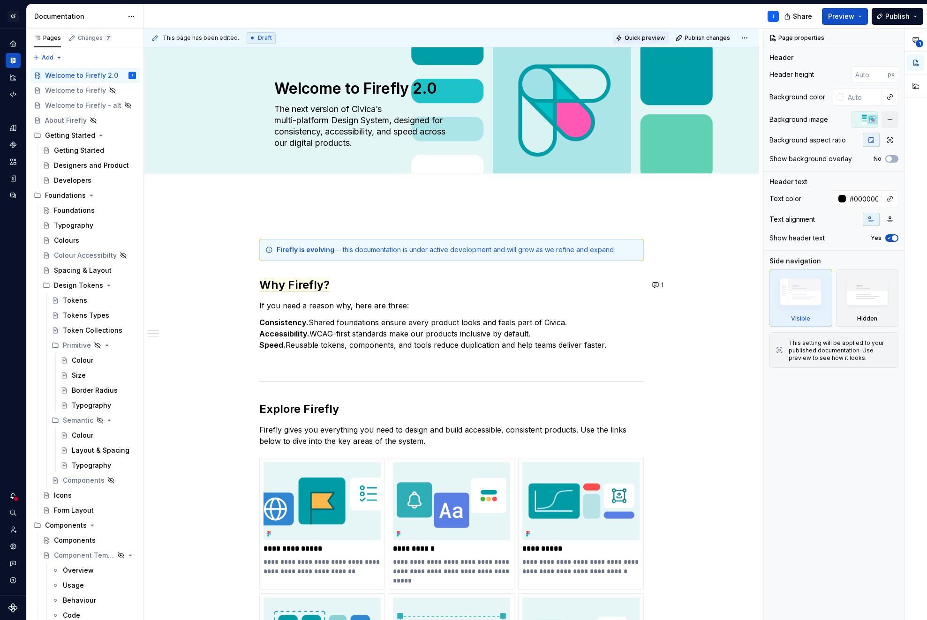
click at [648, 40] on span "Quick preview" at bounding box center [644, 37] width 40 height 7
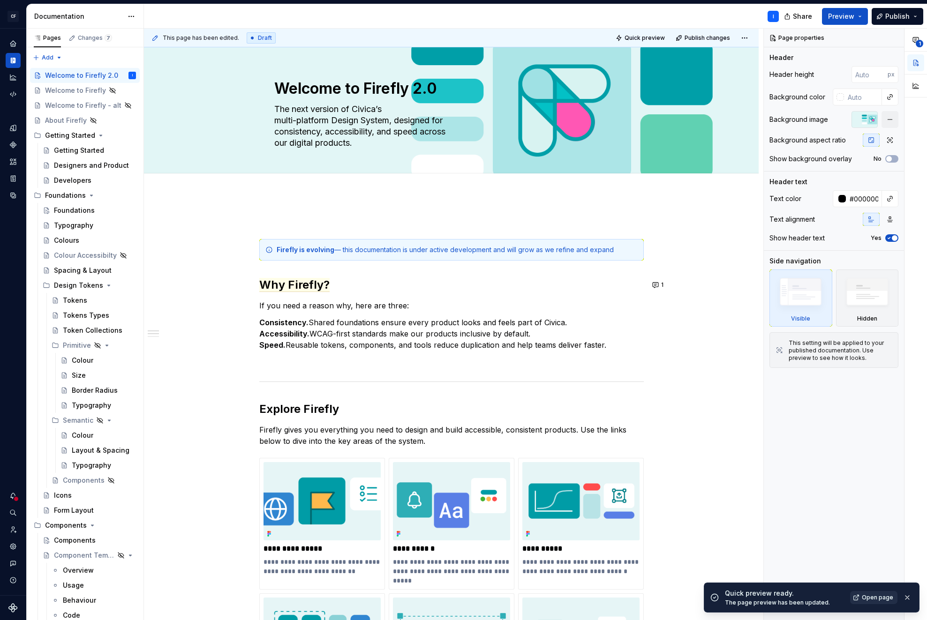
click at [870, 594] on span "Open page" at bounding box center [876, 597] width 31 height 7
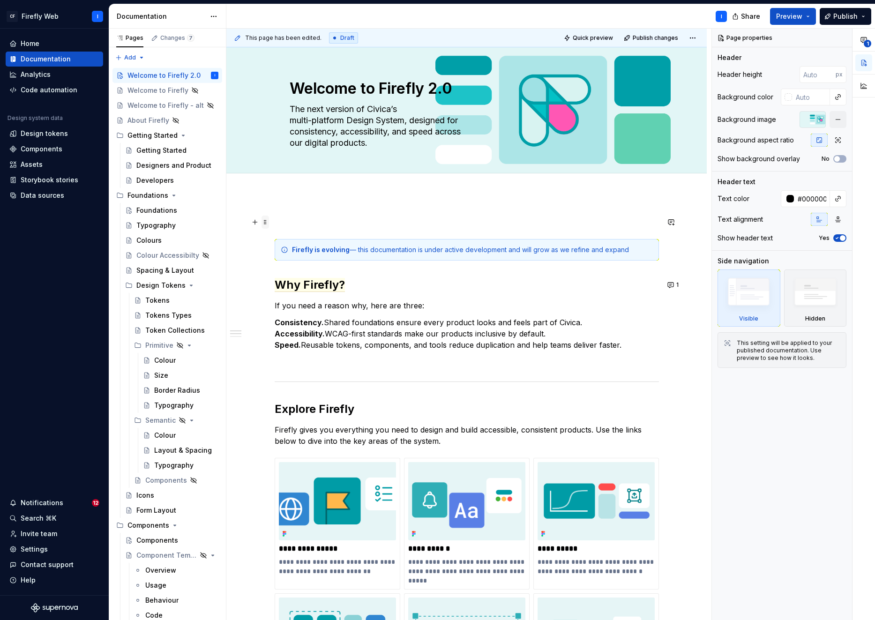
click at [265, 221] on span at bounding box center [265, 222] width 7 height 13
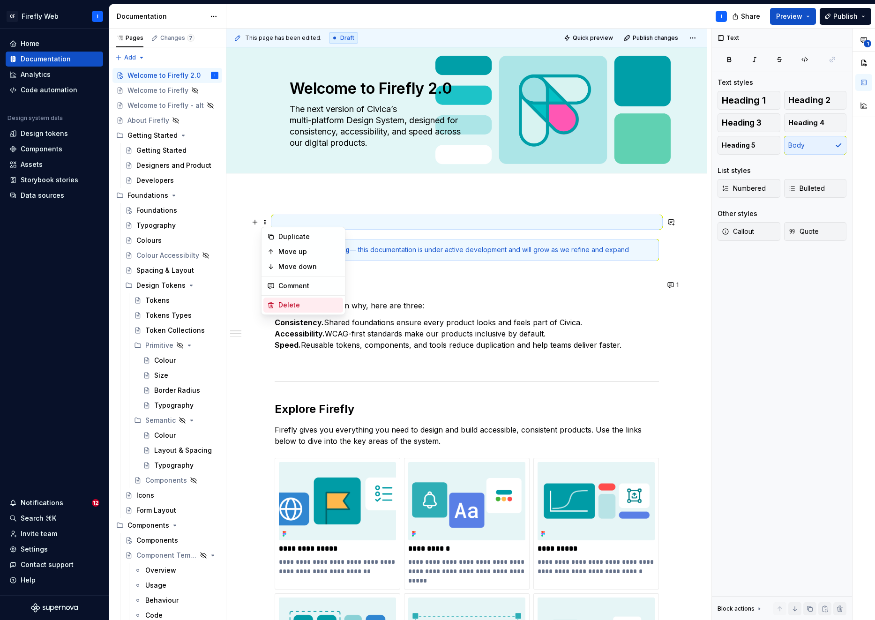
click at [294, 306] on div "Delete" at bounding box center [308, 304] width 61 height 9
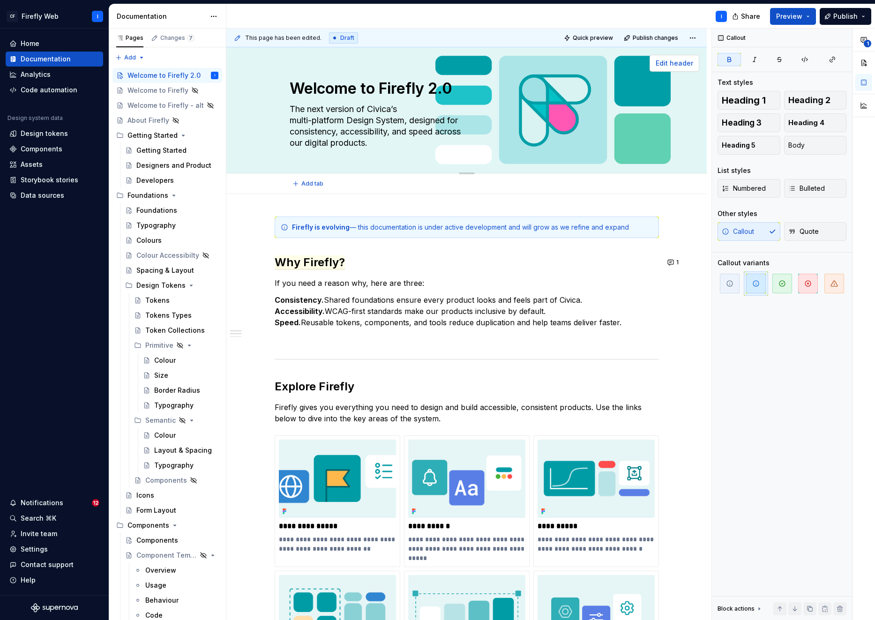
click at [667, 65] on span "Edit header" at bounding box center [674, 63] width 37 height 9
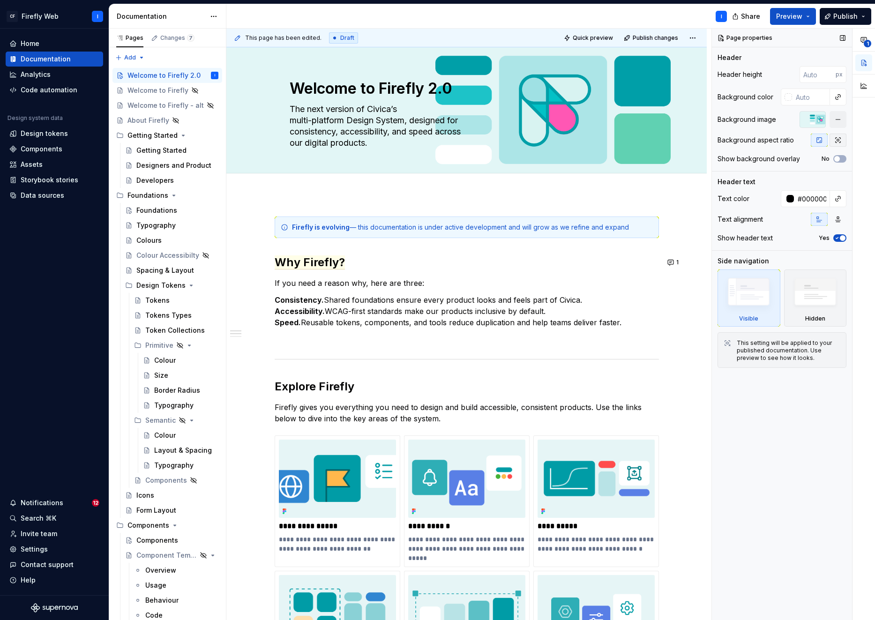
click at [838, 141] on icon "button" at bounding box center [837, 139] width 7 height 7
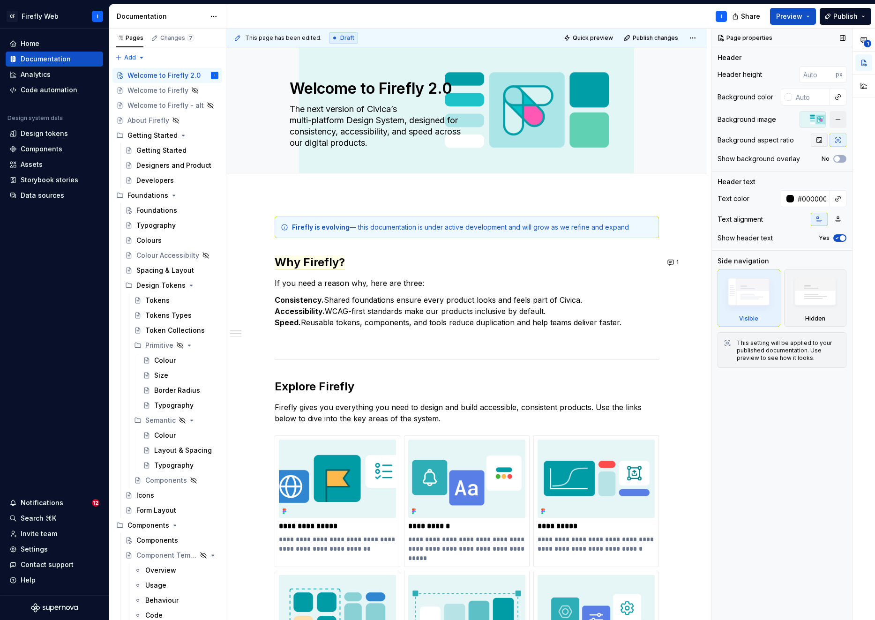
click at [817, 142] on icon "button" at bounding box center [818, 139] width 7 height 7
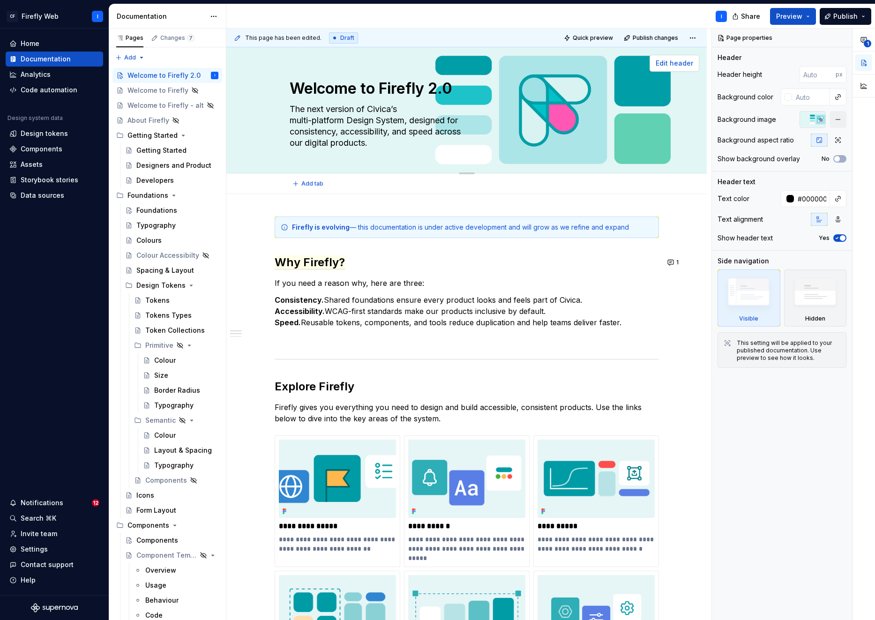
click at [666, 59] on span "Edit header" at bounding box center [674, 63] width 37 height 9
click at [838, 120] on button "button" at bounding box center [838, 119] width 17 height 17
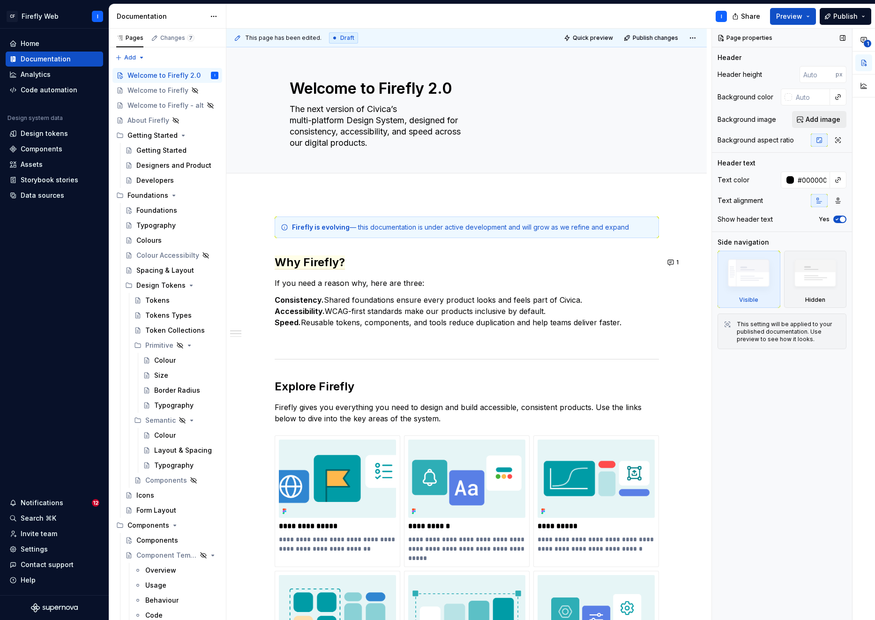
click at [818, 119] on span "Add image" at bounding box center [823, 119] width 35 height 9
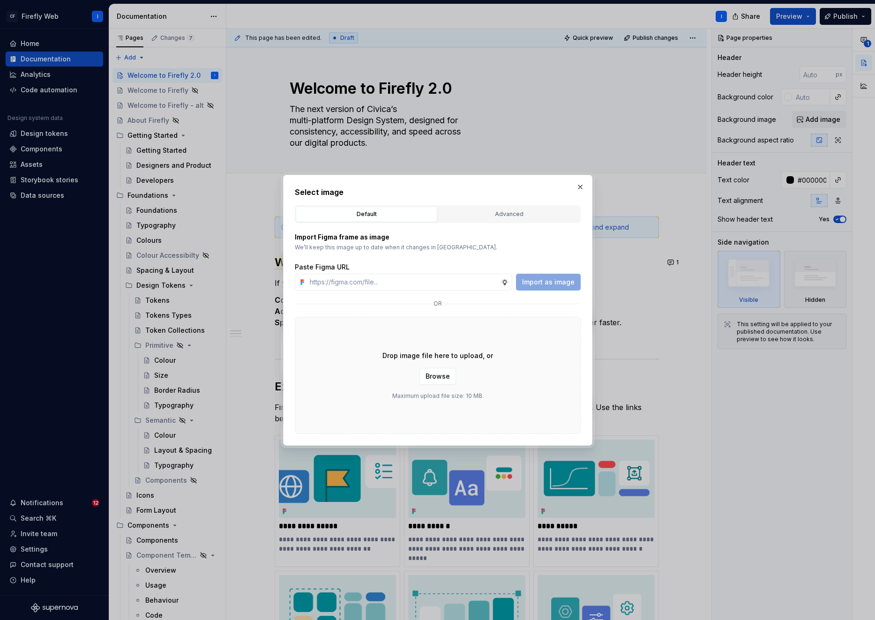
type textarea "*"
type input "[URL][DOMAIN_NAME][PERSON_NAME]"
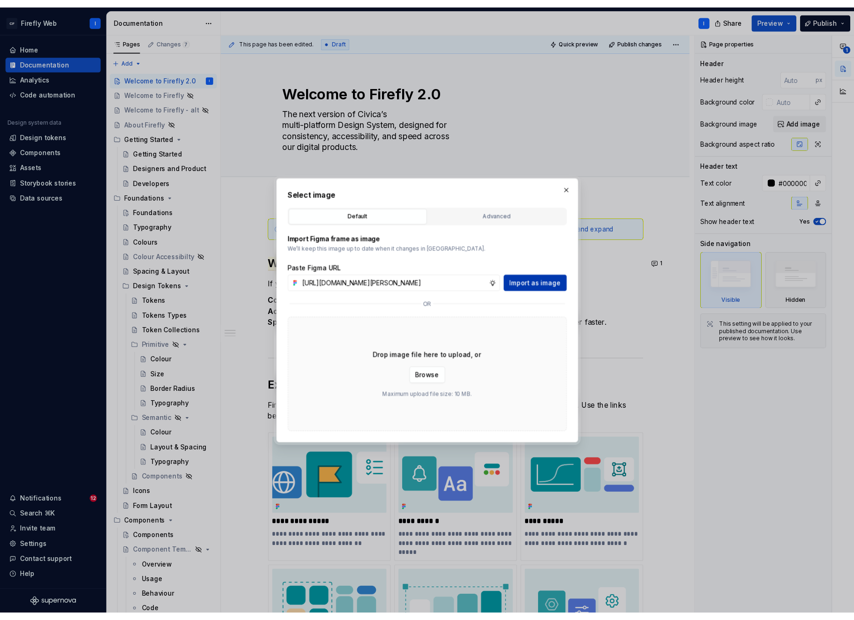
scroll to position [0, 0]
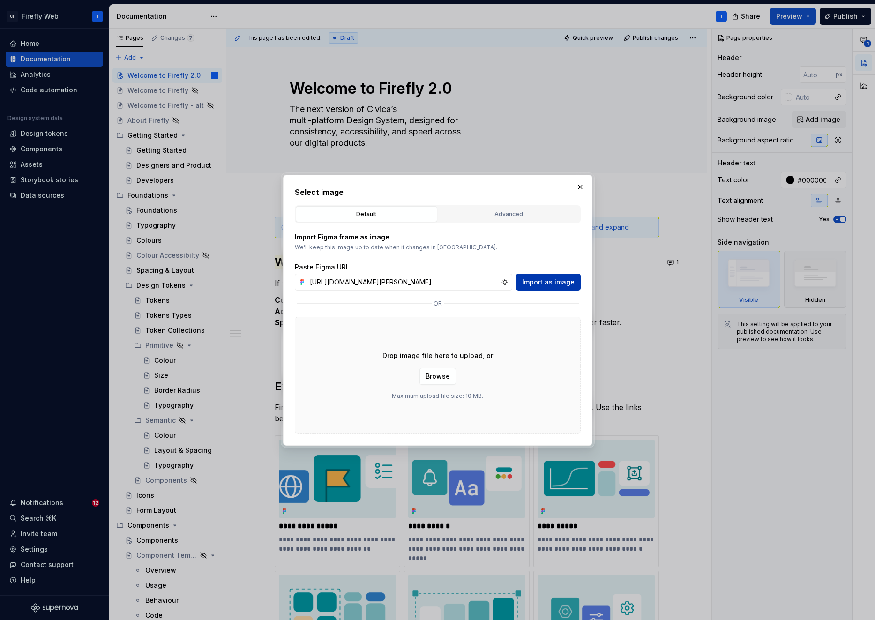
click at [549, 279] on span "Import as image" at bounding box center [548, 281] width 52 height 9
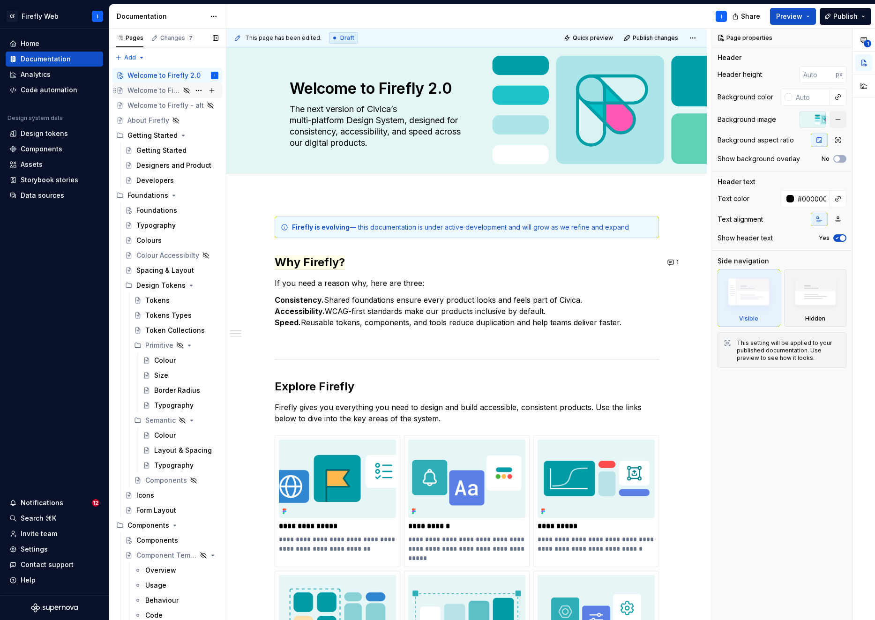
click at [150, 92] on div "Welcome to Firefly" at bounding box center [153, 90] width 52 height 9
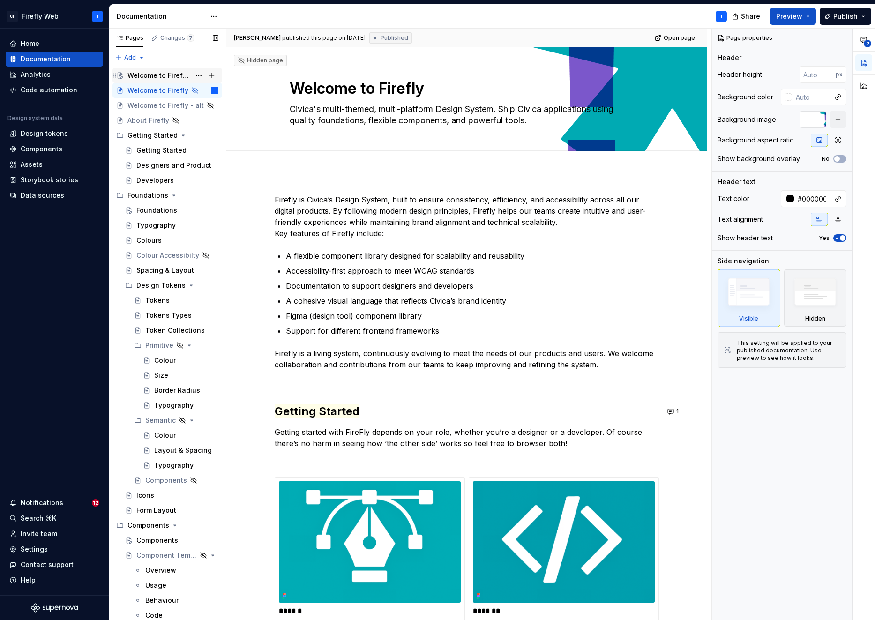
click at [152, 76] on div "Welcome to Firefly 2.0" at bounding box center [158, 75] width 63 height 9
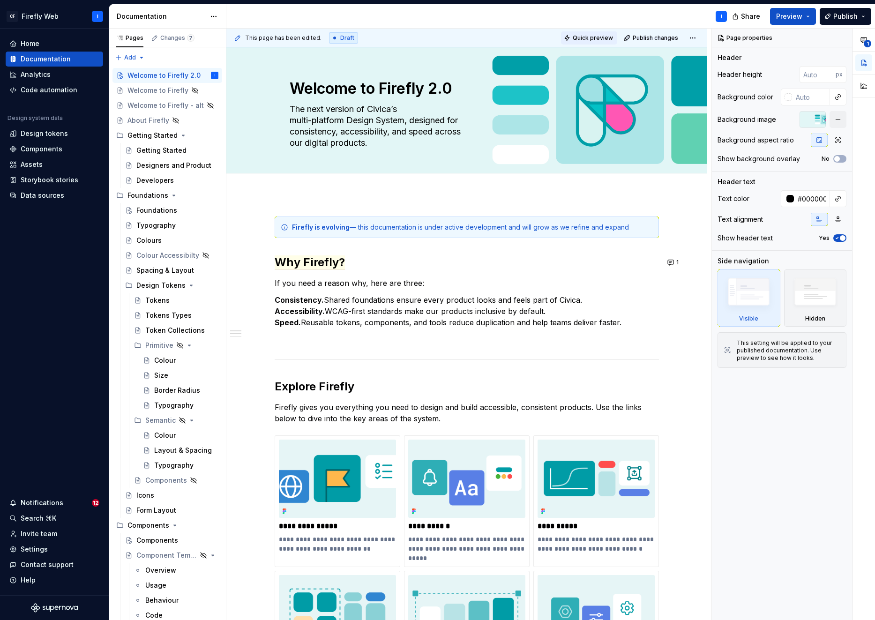
click at [597, 37] on span "Quick preview" at bounding box center [593, 37] width 40 height 7
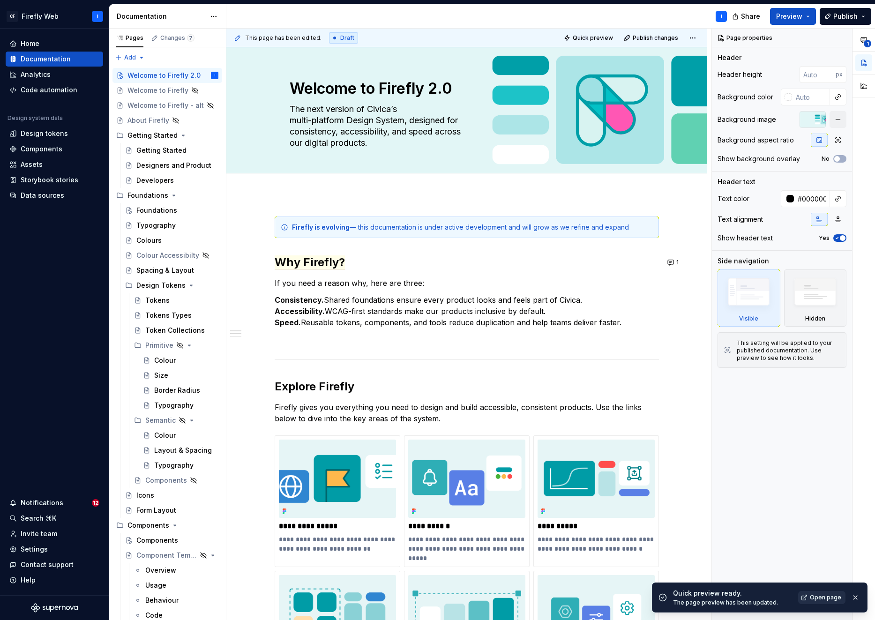
click at [825, 599] on span "Open page" at bounding box center [825, 597] width 31 height 7
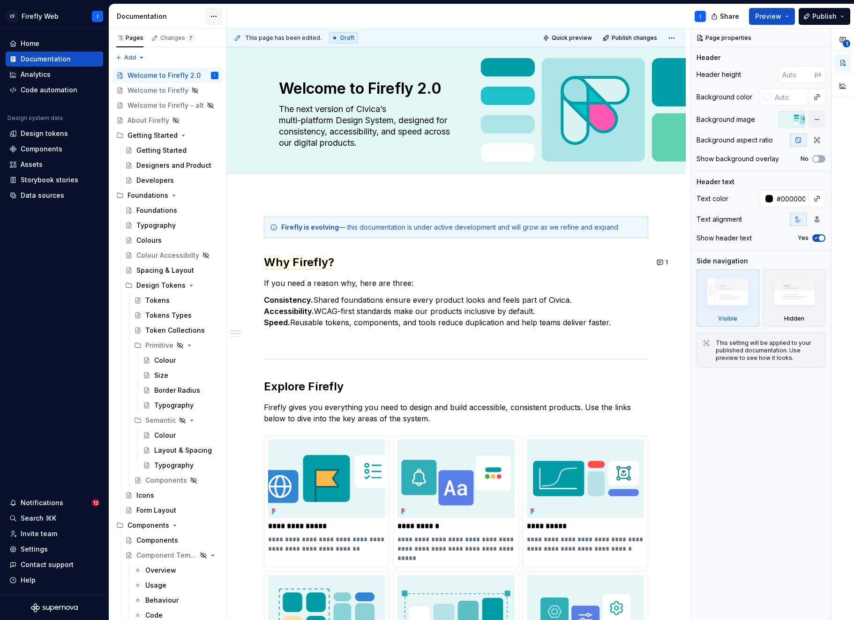
click at [217, 17] on html "CF Firefly Web I Home Documentation Analytics Code automation Design system dat…" at bounding box center [427, 310] width 854 height 620
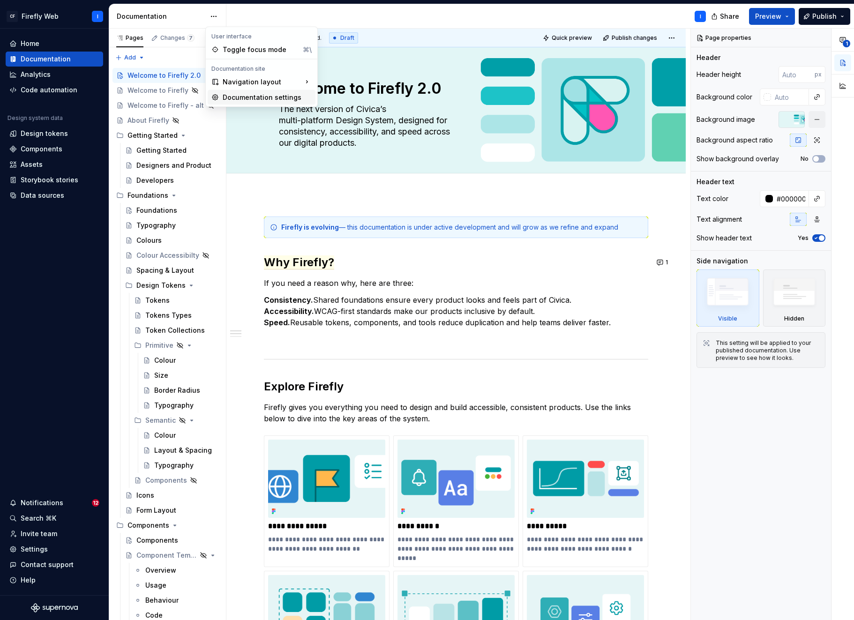
click at [261, 97] on div "Documentation settings" at bounding box center [267, 97] width 89 height 9
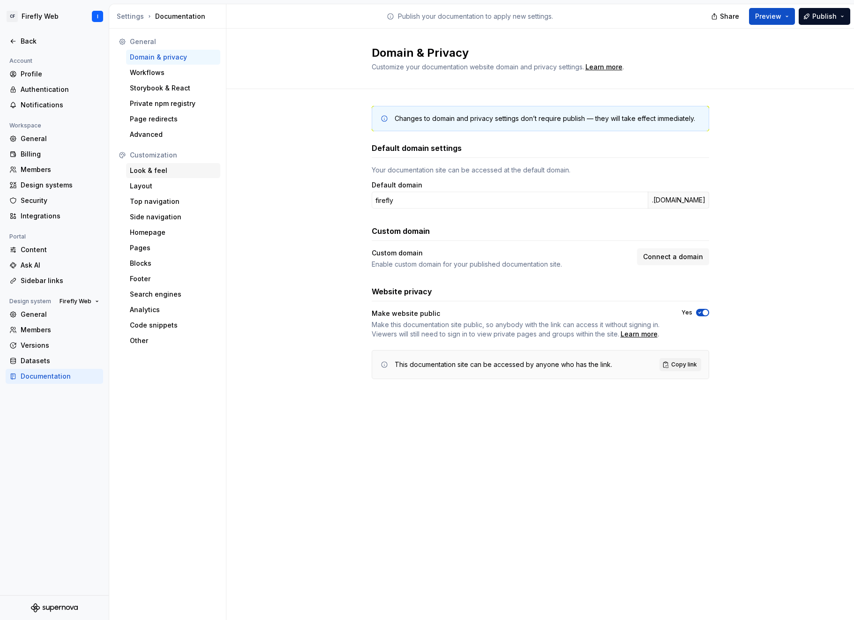
click at [160, 174] on div "Look & feel" at bounding box center [173, 170] width 87 height 9
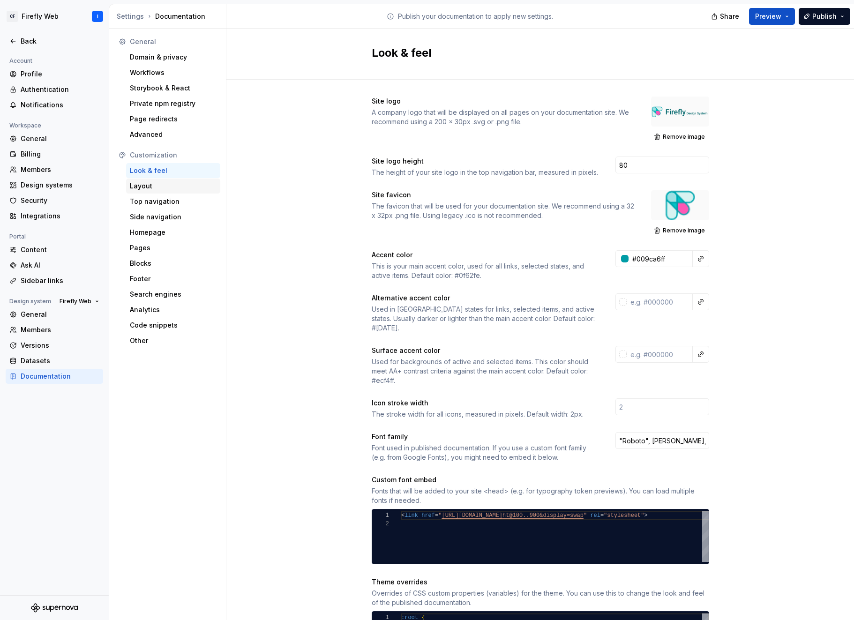
click at [148, 189] on div "Layout" at bounding box center [173, 185] width 87 height 9
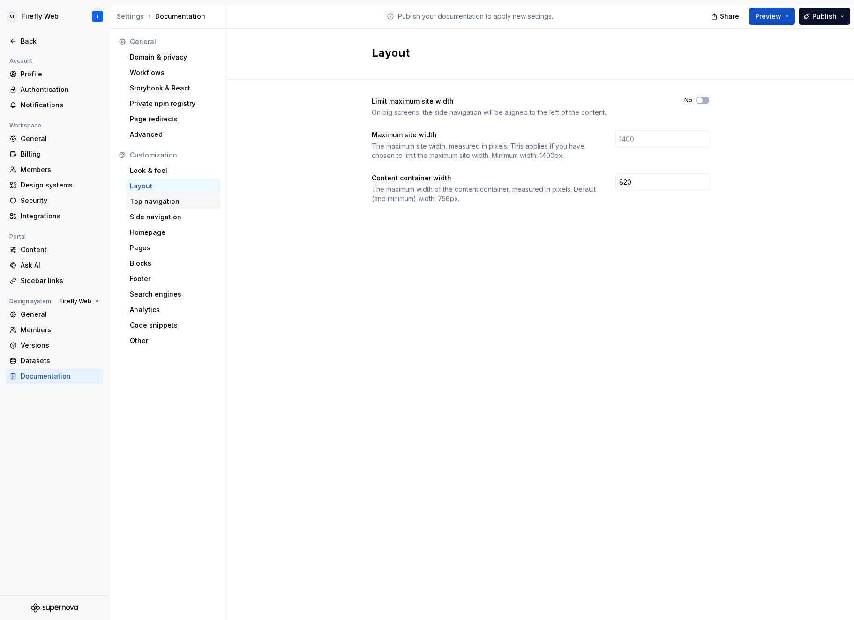
click at [152, 204] on div "Top navigation" at bounding box center [173, 201] width 87 height 9
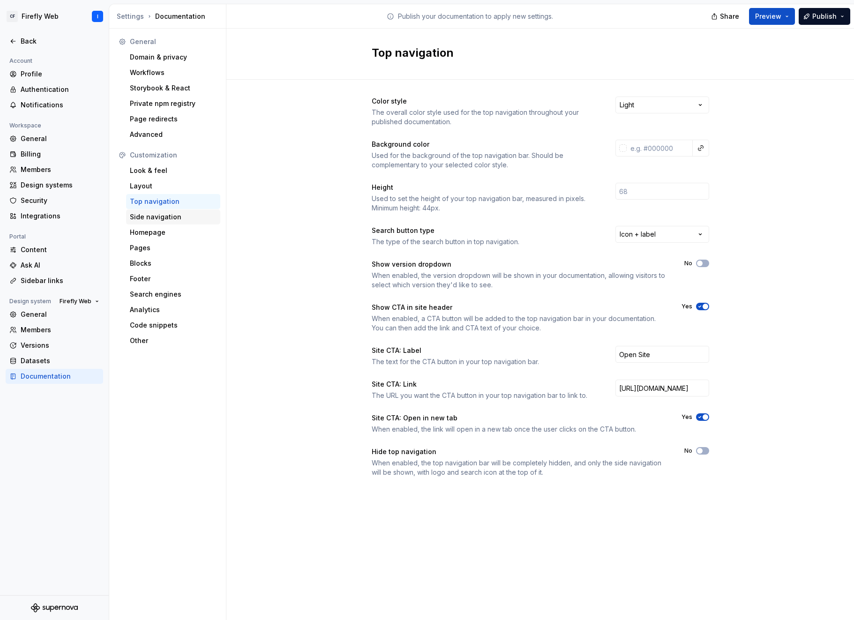
click at [153, 220] on div "Side navigation" at bounding box center [173, 216] width 87 height 9
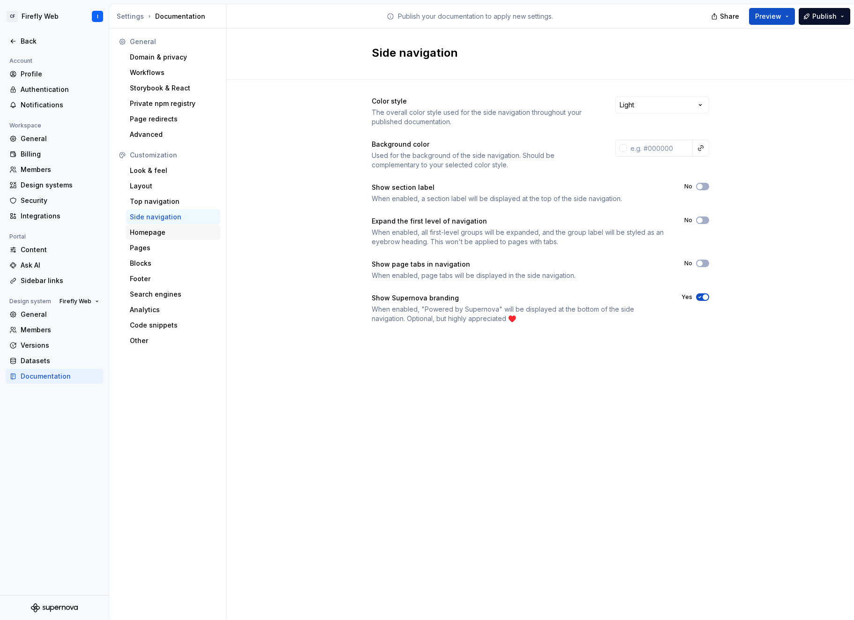
click at [148, 235] on div "Homepage" at bounding box center [173, 232] width 87 height 9
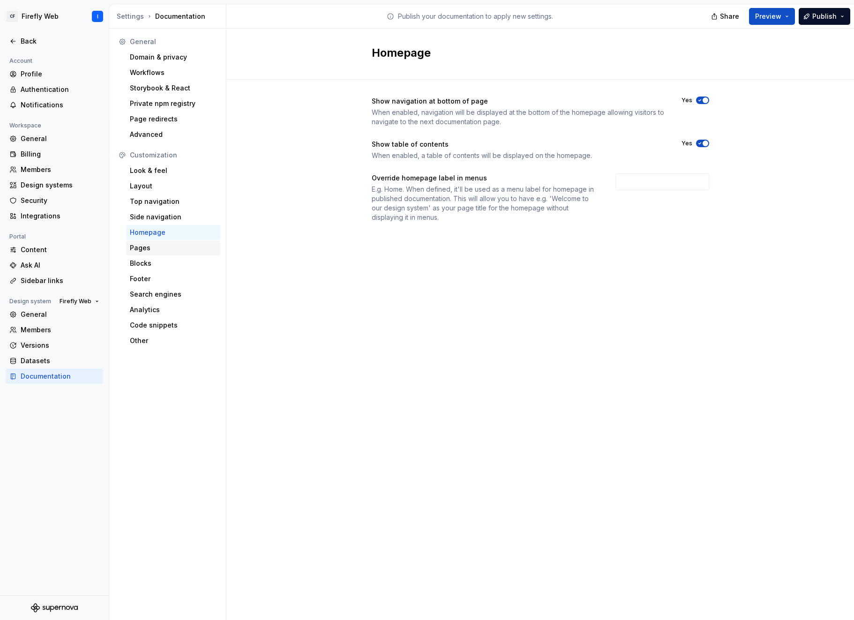
click at [142, 250] on div "Pages" at bounding box center [173, 247] width 87 height 9
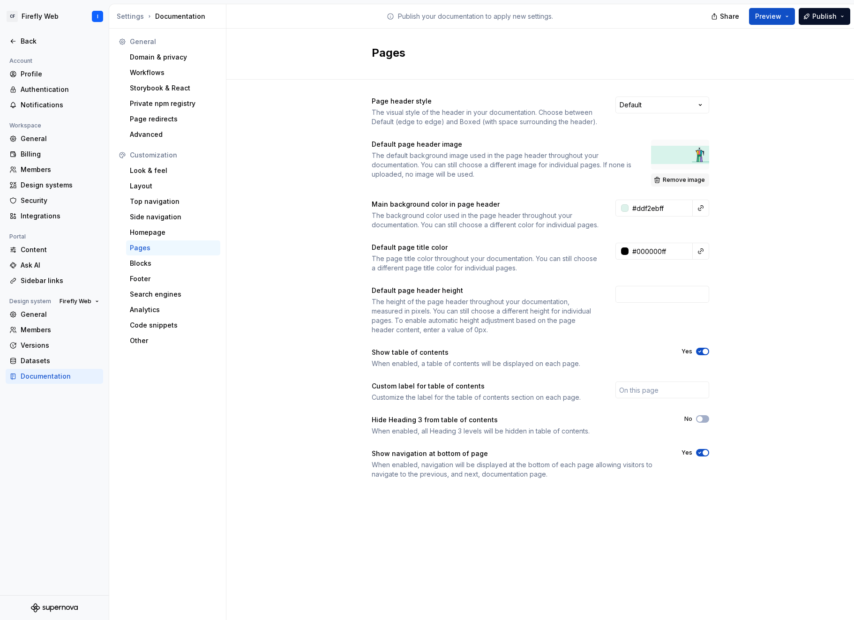
click at [683, 181] on span "Remove image" at bounding box center [684, 179] width 42 height 7
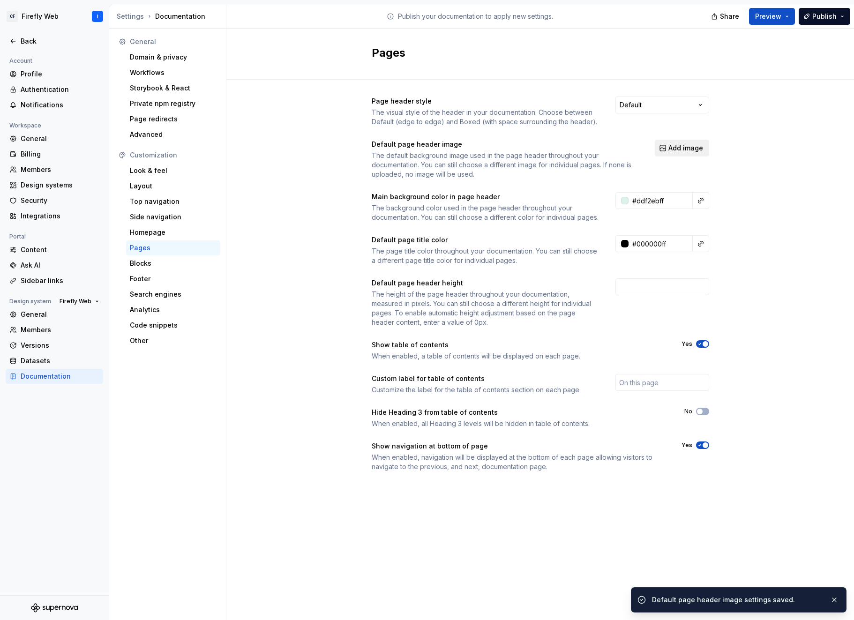
click at [683, 150] on span "Add image" at bounding box center [685, 147] width 35 height 9
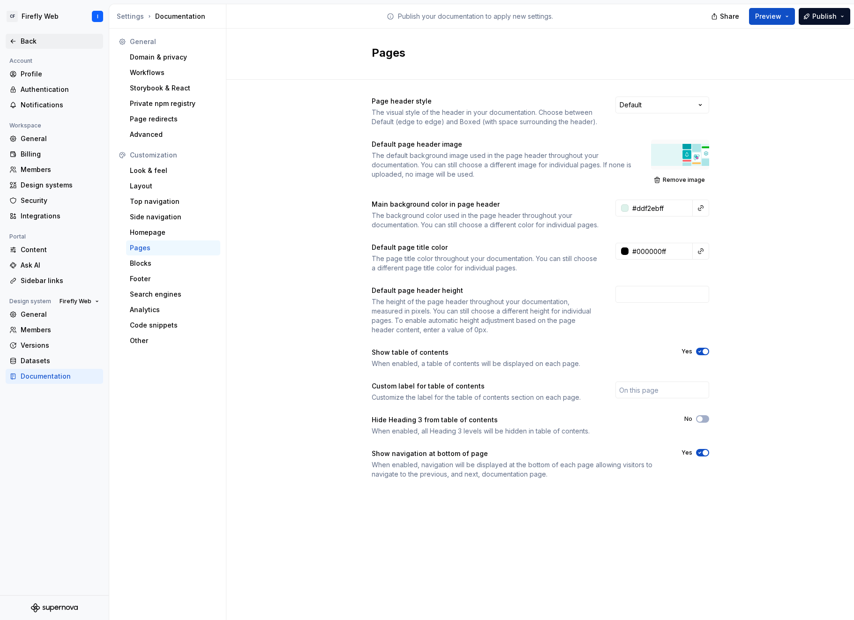
click at [29, 41] on div "Back" at bounding box center [60, 41] width 79 height 9
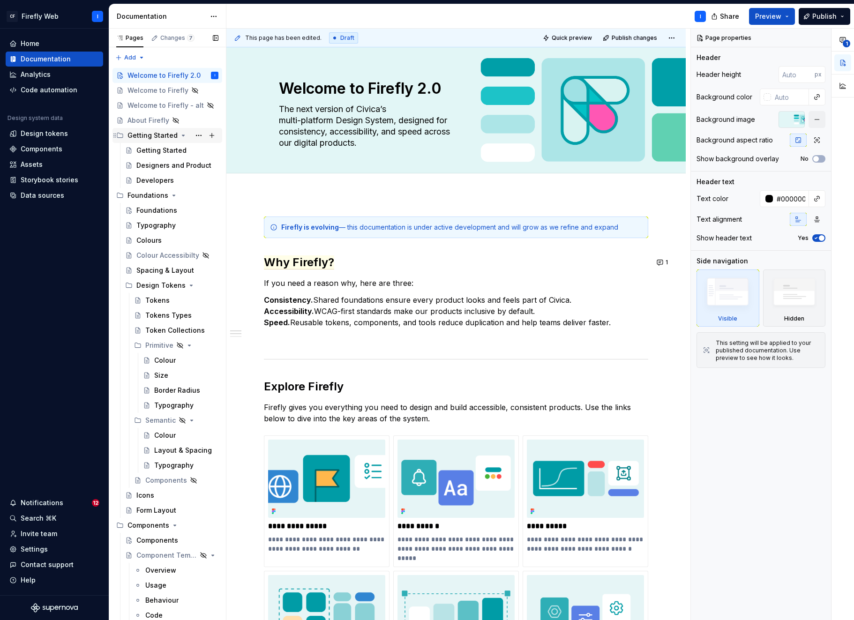
click at [147, 139] on div "Getting Started" at bounding box center [152, 135] width 50 height 9
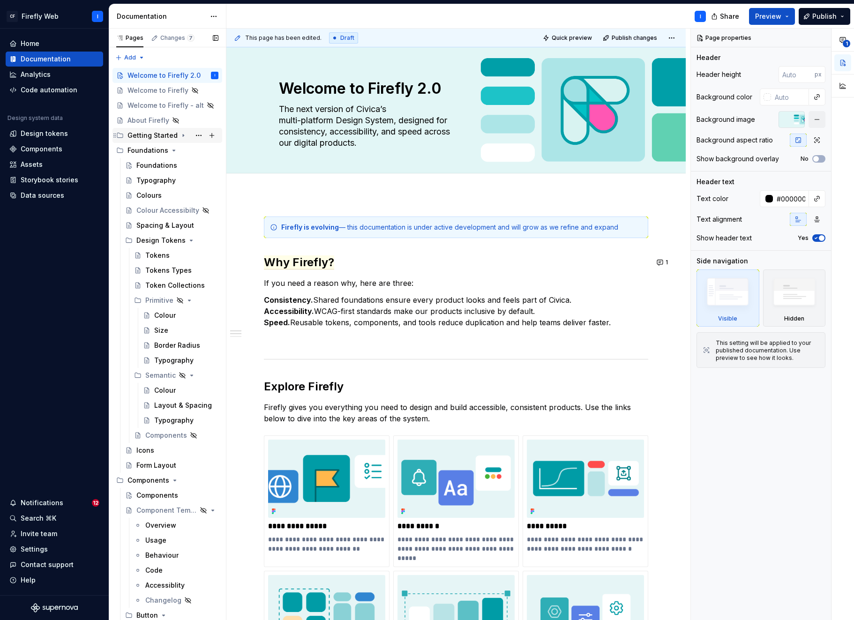
click at [183, 136] on icon "Page tree" at bounding box center [183, 136] width 1 height 2
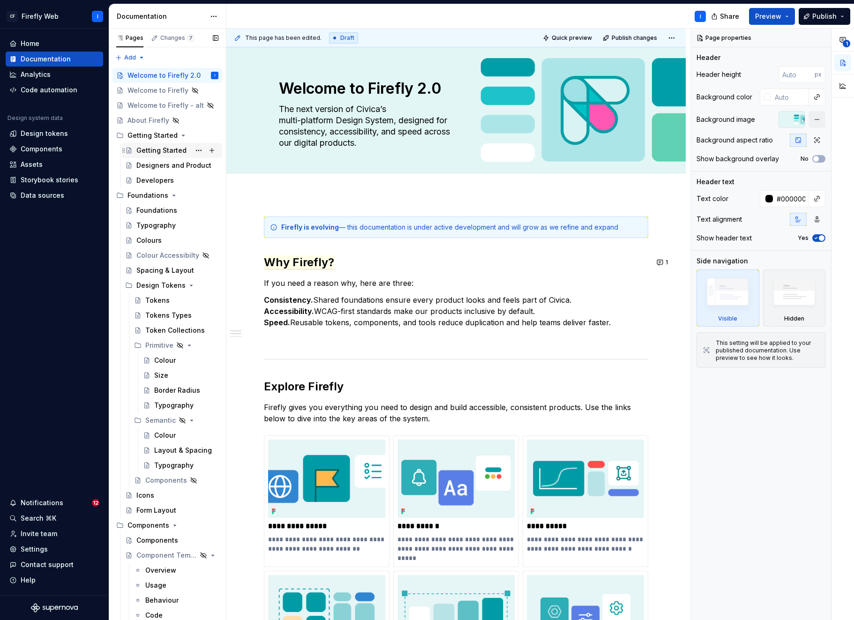
click at [146, 150] on div "Getting Started" at bounding box center [161, 150] width 50 height 9
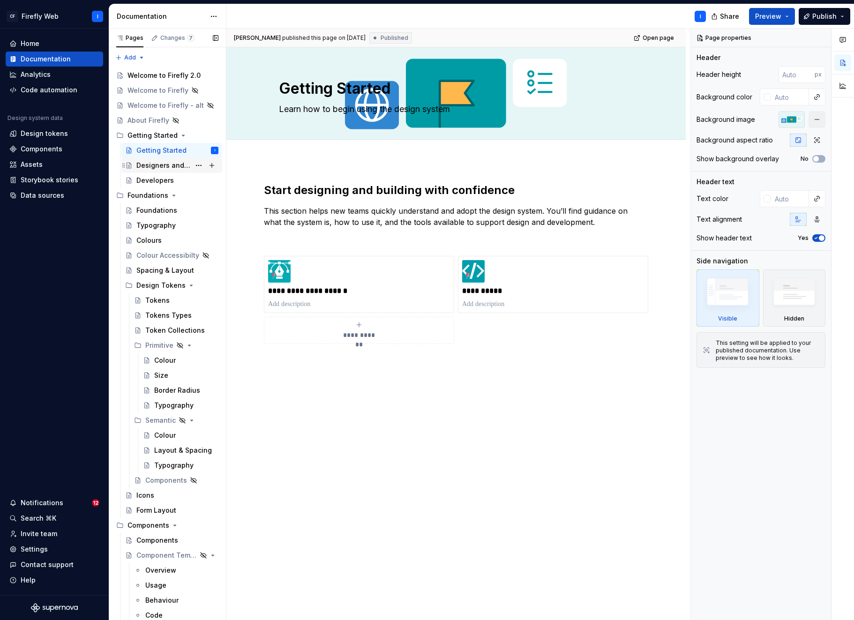
click at [151, 168] on div "Designers and Product" at bounding box center [163, 165] width 54 height 9
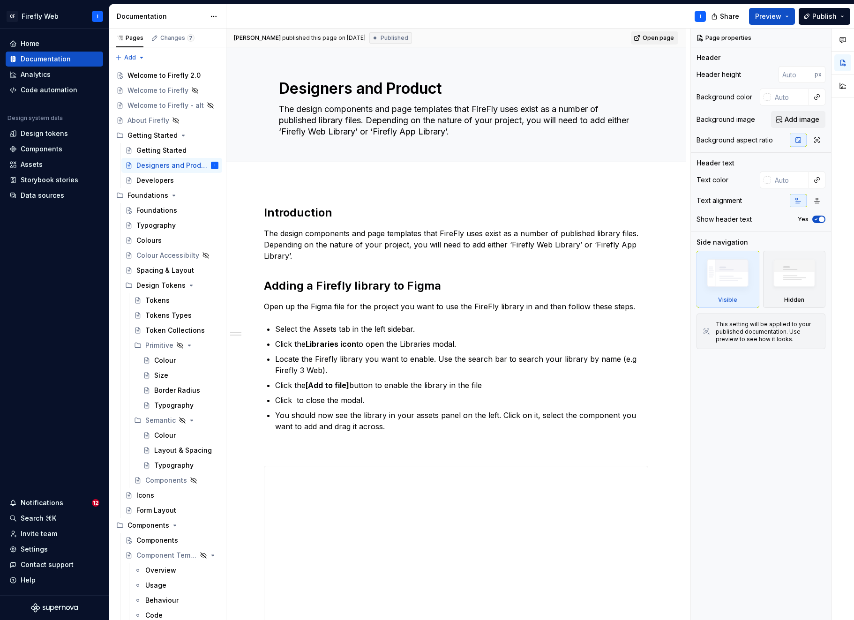
click at [653, 37] on span "Open page" at bounding box center [658, 37] width 31 height 7
click at [781, 16] on span "Preview" at bounding box center [768, 16] width 26 height 9
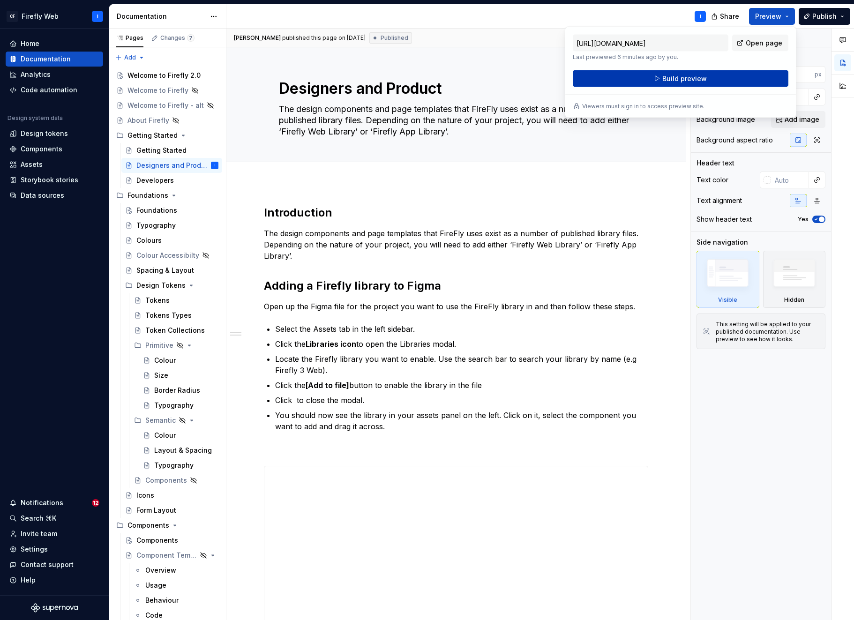
click at [675, 79] on span "Build preview" at bounding box center [684, 78] width 45 height 9
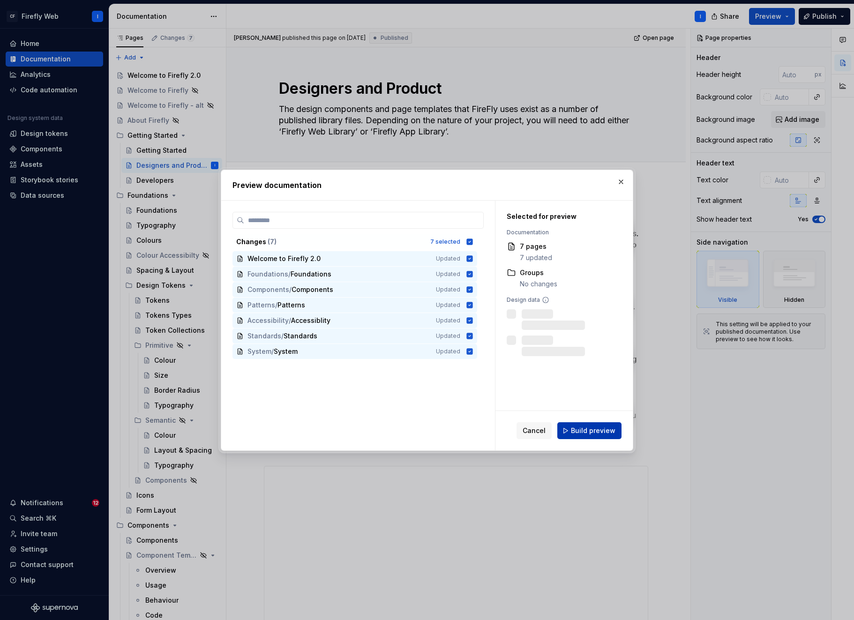
click at [590, 428] on span "Build preview" at bounding box center [593, 430] width 45 height 9
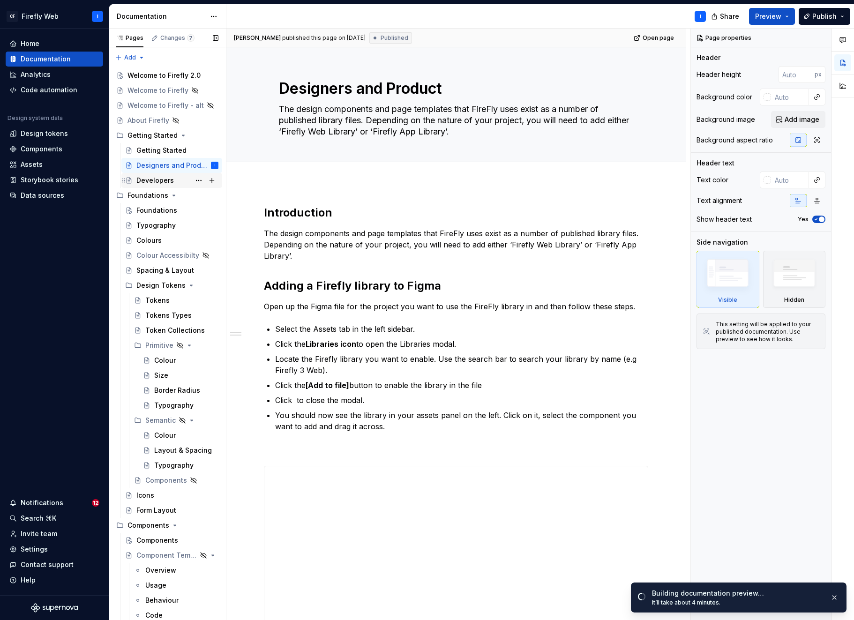
click at [161, 179] on div "Developers" at bounding box center [154, 180] width 37 height 9
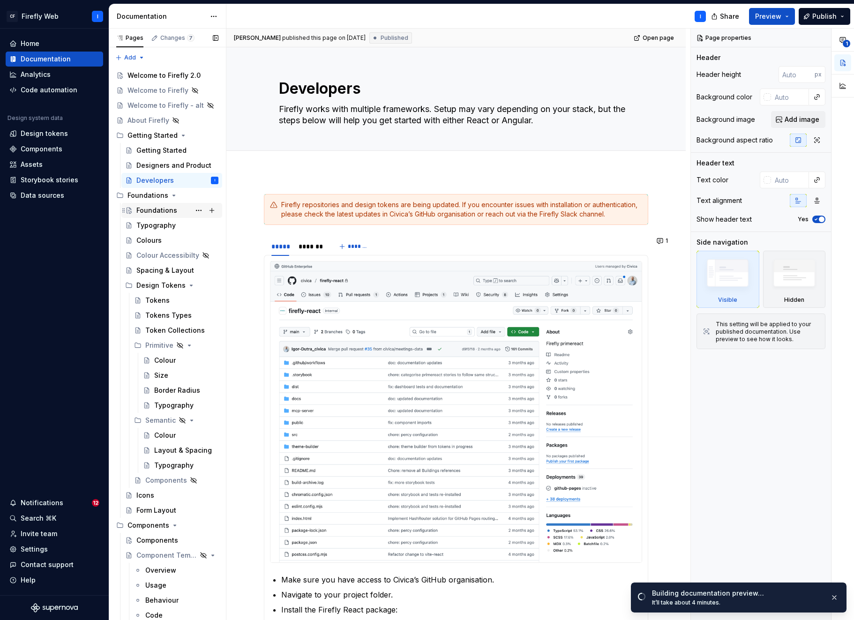
click at [149, 211] on div "Foundations" at bounding box center [156, 210] width 41 height 9
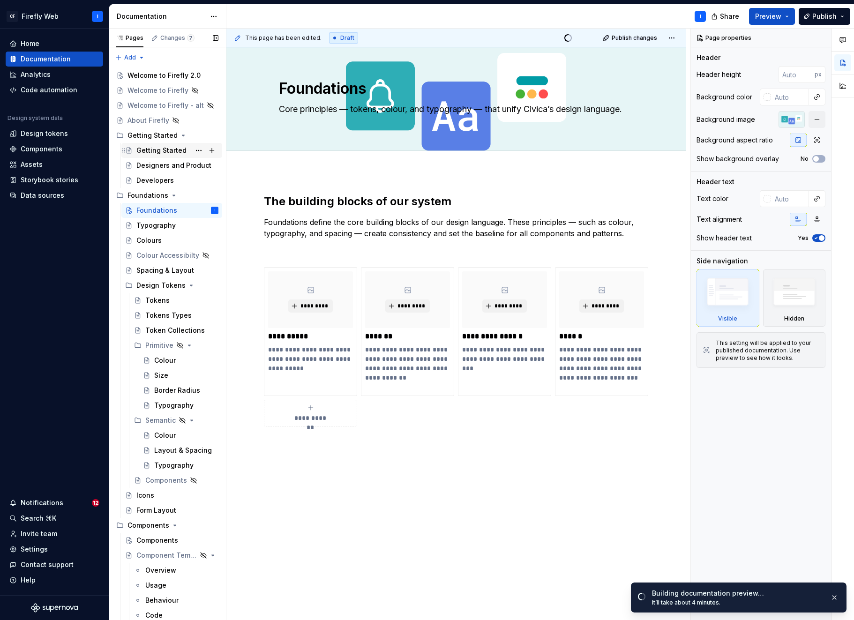
click at [159, 149] on div "Getting Started" at bounding box center [161, 150] width 50 height 9
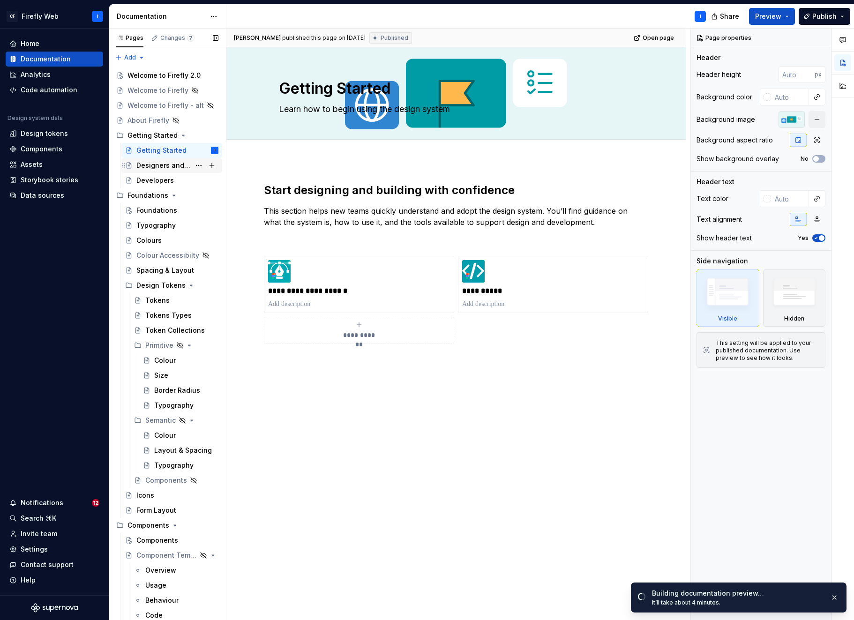
click at [149, 165] on div "Designers and Product" at bounding box center [163, 165] width 54 height 9
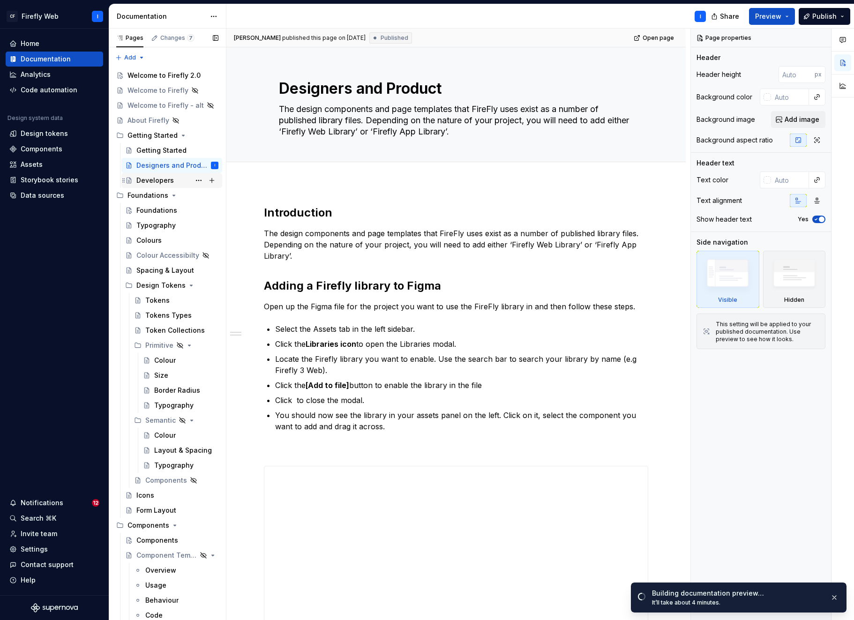
click at [147, 181] on div "Developers" at bounding box center [154, 180] width 37 height 9
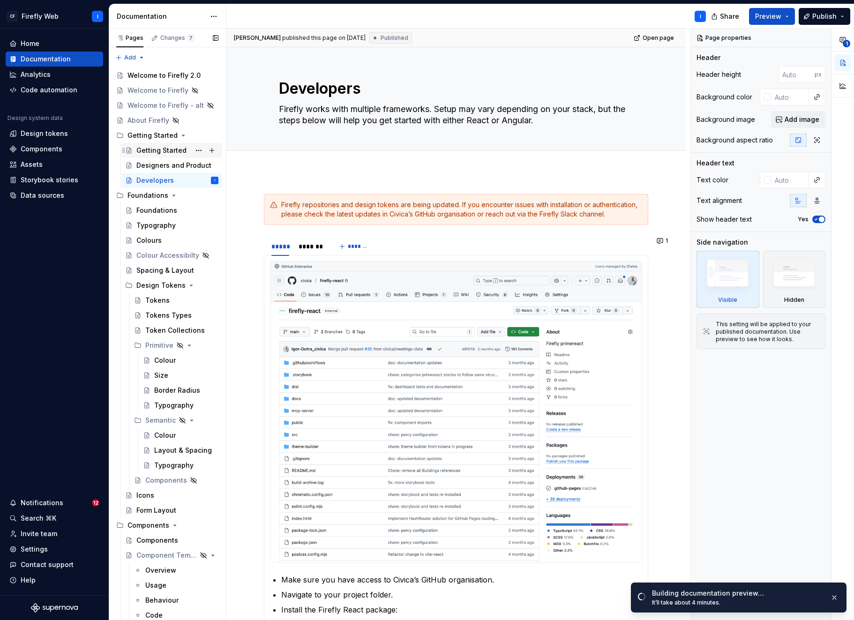
click at [150, 151] on div "Getting Started" at bounding box center [161, 150] width 50 height 9
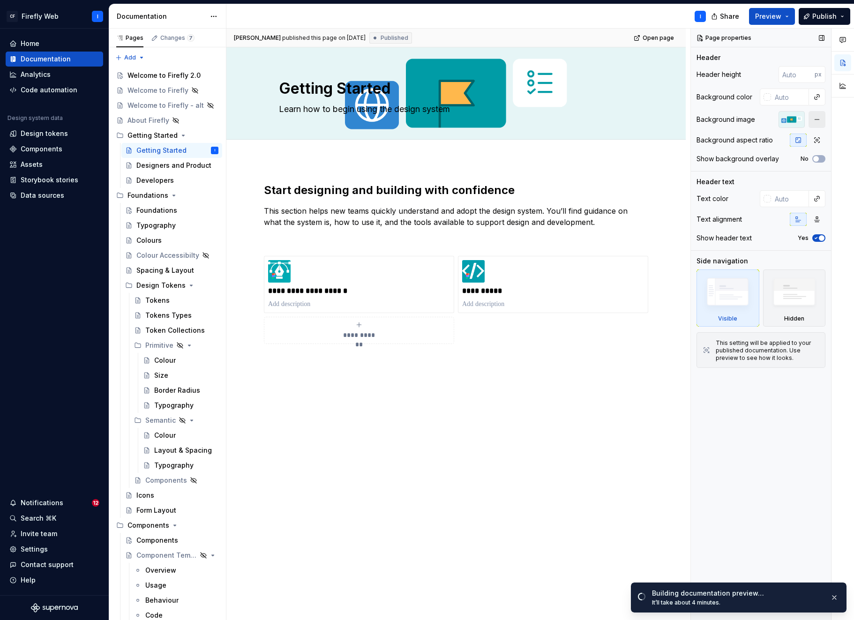
click at [817, 120] on button "button" at bounding box center [816, 119] width 17 height 17
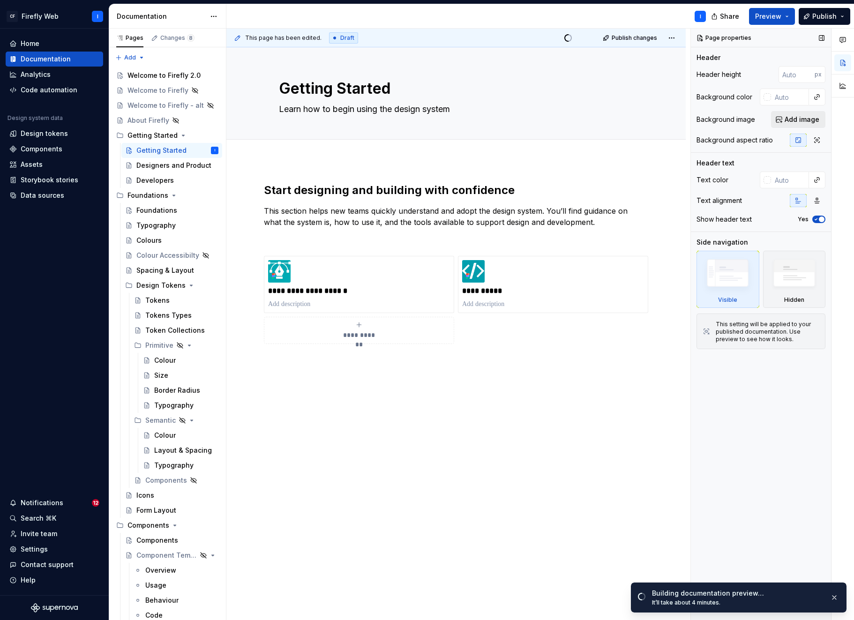
click at [791, 119] on span "Add image" at bounding box center [802, 119] width 35 height 9
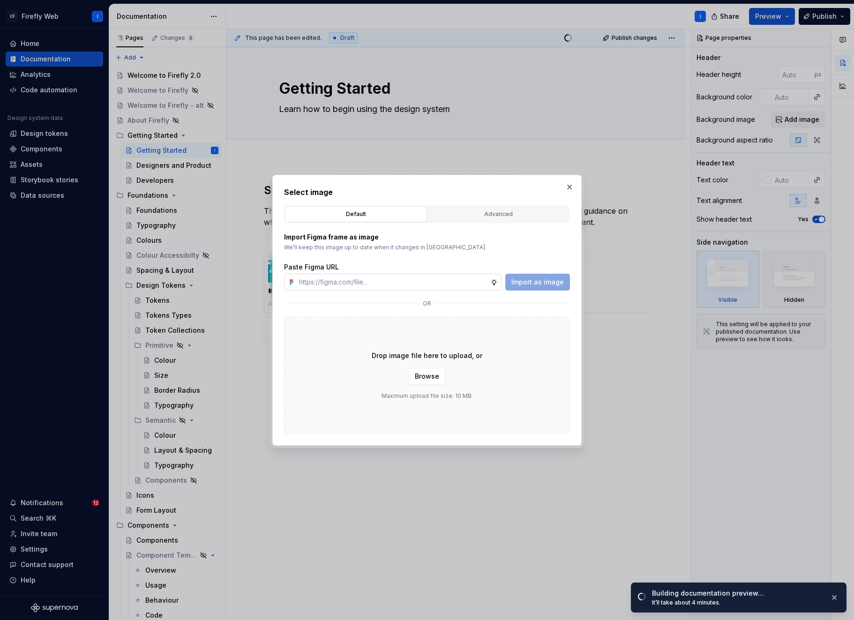
type textarea "*"
click at [389, 285] on input "text" at bounding box center [392, 282] width 195 height 17
type input "[URL][DOMAIN_NAME][PERSON_NAME]"
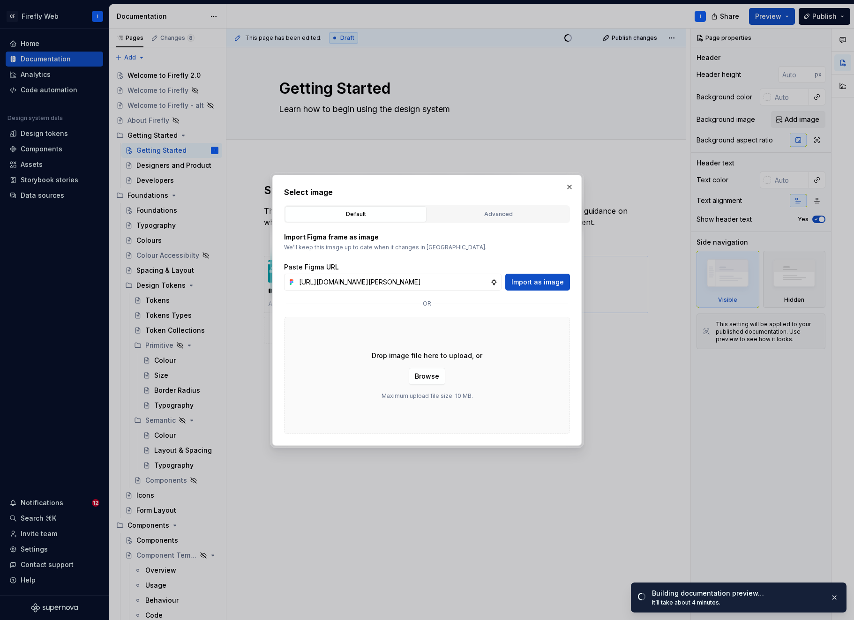
click at [529, 284] on span "Import as image" at bounding box center [537, 281] width 52 height 9
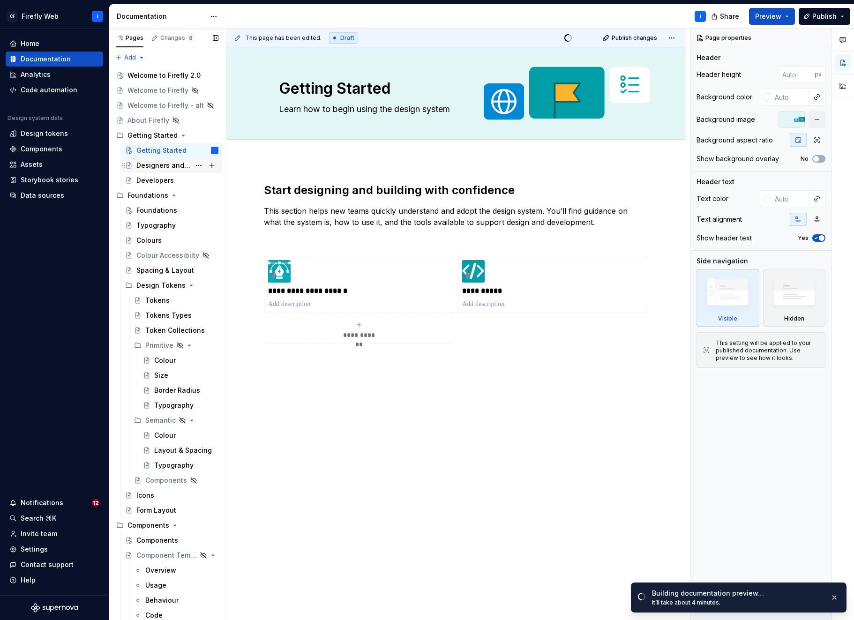
click at [160, 163] on div "Designers and Product" at bounding box center [163, 165] width 54 height 9
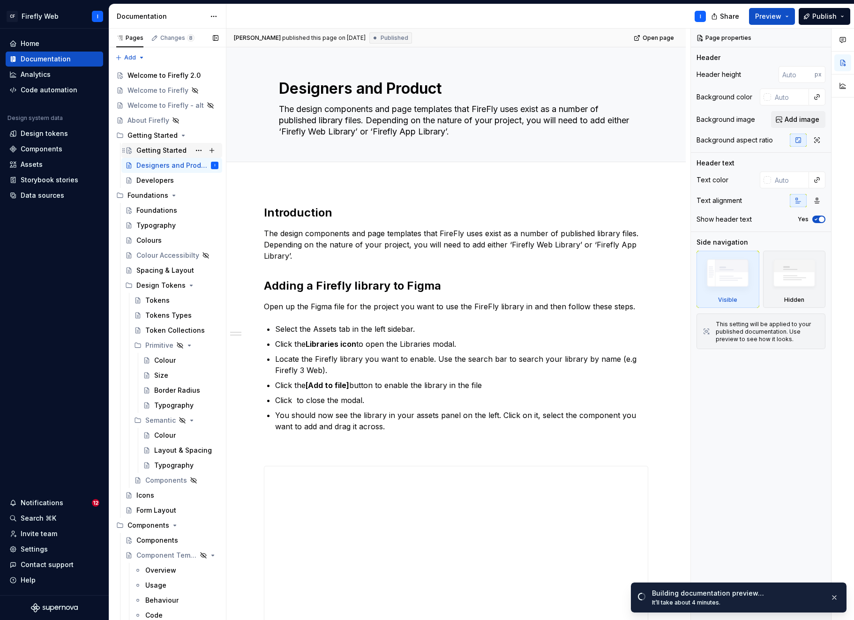
click at [163, 152] on div "Getting Started" at bounding box center [161, 150] width 50 height 9
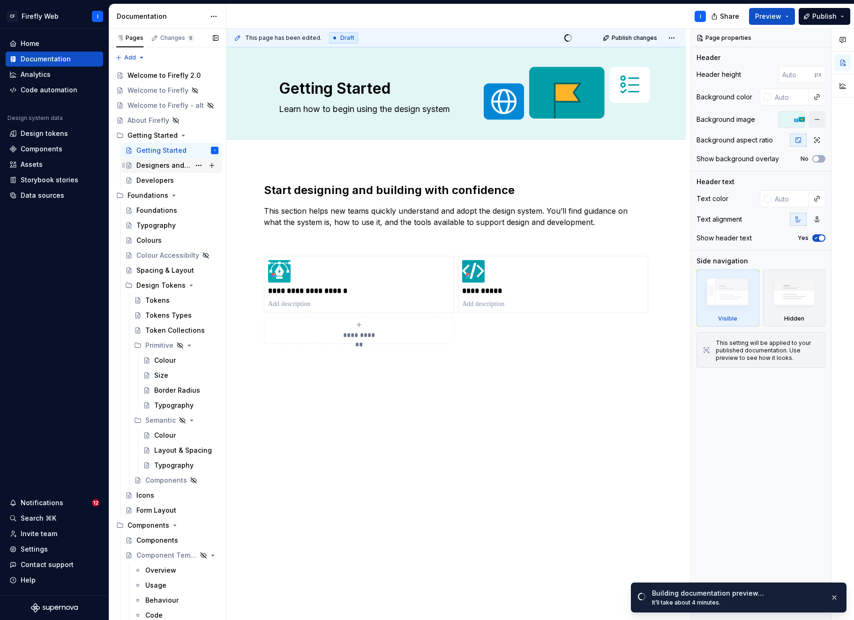
click at [151, 165] on div "Designers and Product" at bounding box center [163, 165] width 54 height 9
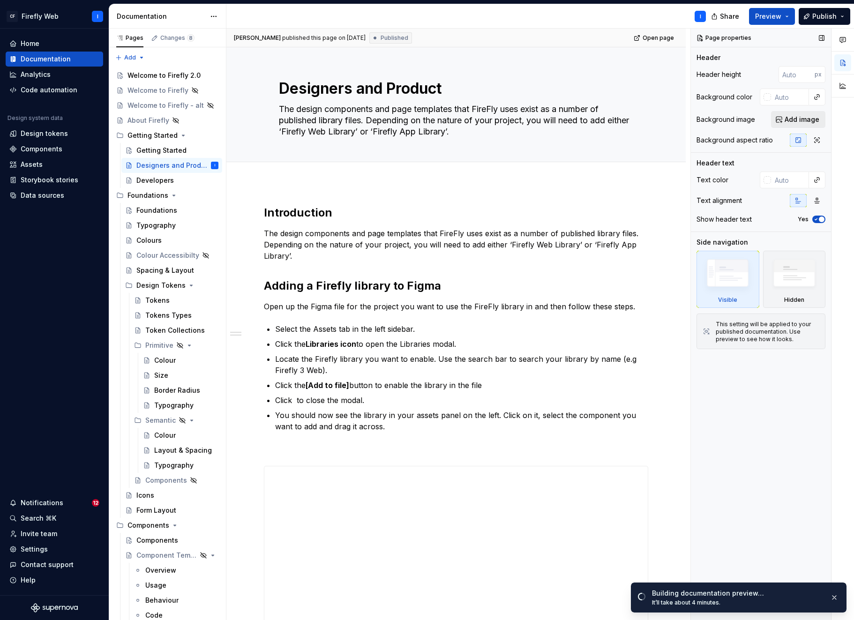
click at [803, 122] on span "Add image" at bounding box center [802, 119] width 35 height 9
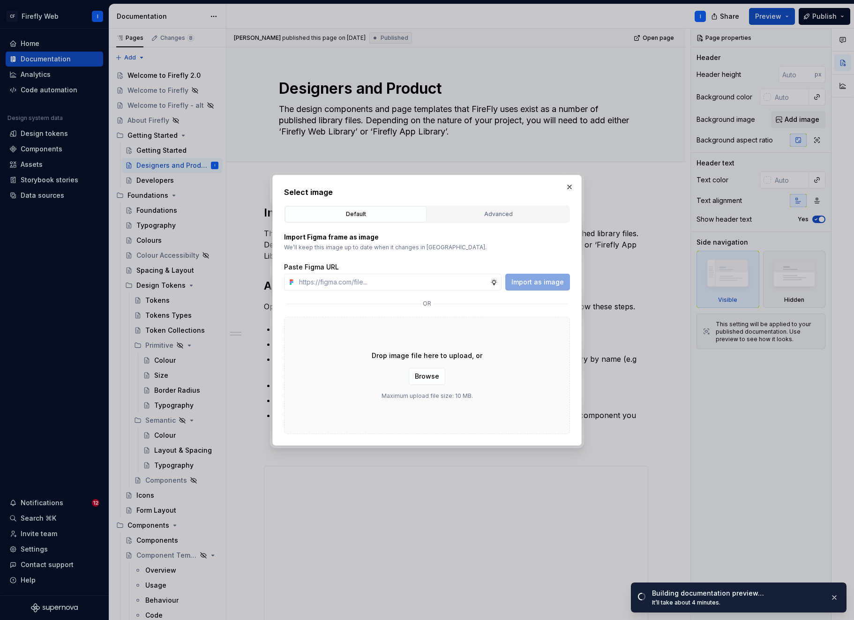
type textarea "*"
type input "[URL][DOMAIN_NAME][PERSON_NAME]"
click at [525, 282] on span "Import as image" at bounding box center [537, 281] width 52 height 9
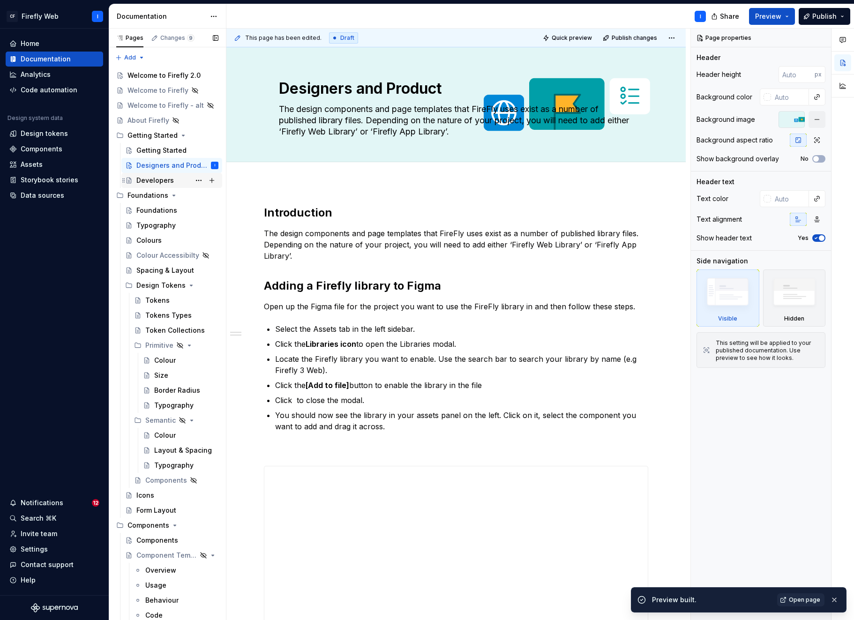
click at [157, 182] on div "Developers" at bounding box center [154, 180] width 37 height 9
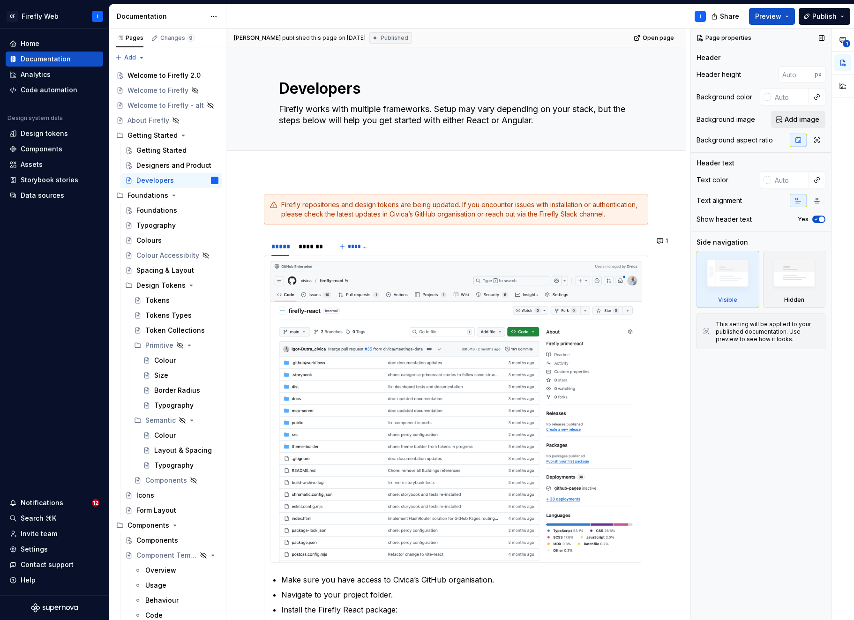
click at [789, 119] on span "Add image" at bounding box center [802, 119] width 35 height 9
type textarea "*"
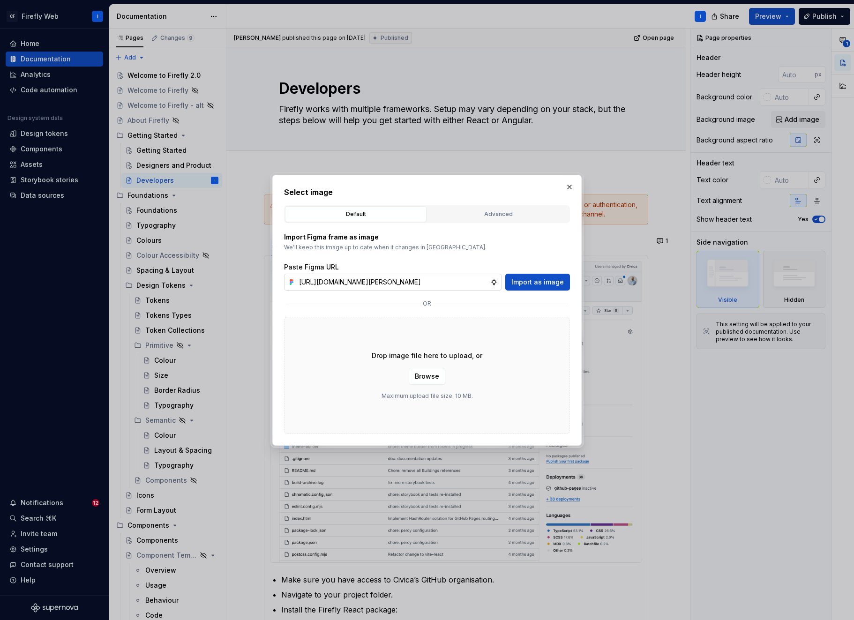
scroll to position [0, 284]
type input "[URL][DOMAIN_NAME][PERSON_NAME]"
click at [535, 282] on span "Import as image" at bounding box center [537, 281] width 52 height 9
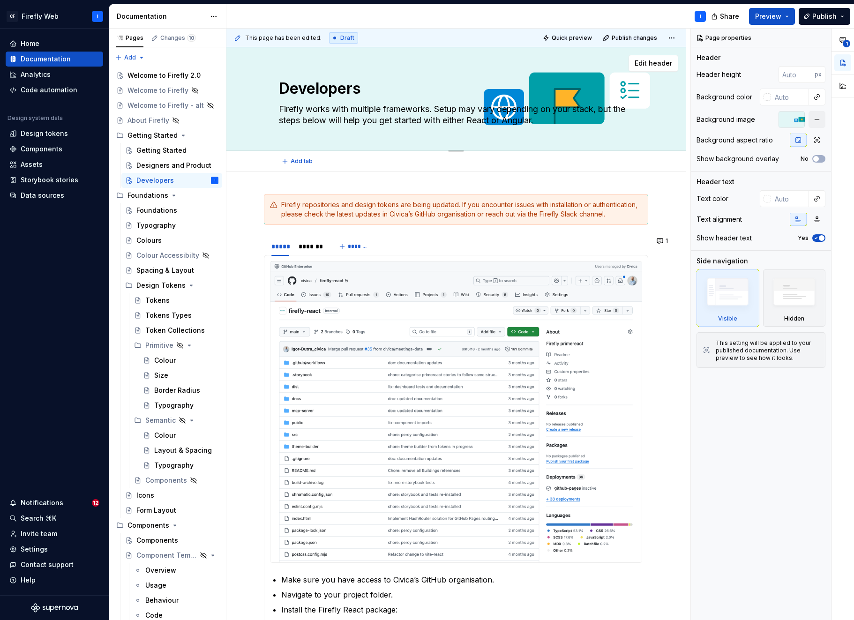
click at [434, 114] on textarea "Firefly works with multiple frameworks. Setup may vary depending on your stack,…" at bounding box center [454, 115] width 354 height 26
click at [439, 109] on textarea "Firefly works with multiple frameworks. Setup may vary depending on your stack,…" at bounding box center [454, 115] width 354 height 26
type textarea "*"
type textarea "Firefly works with multiple frameworks. Setup may vary depending on your stack,…"
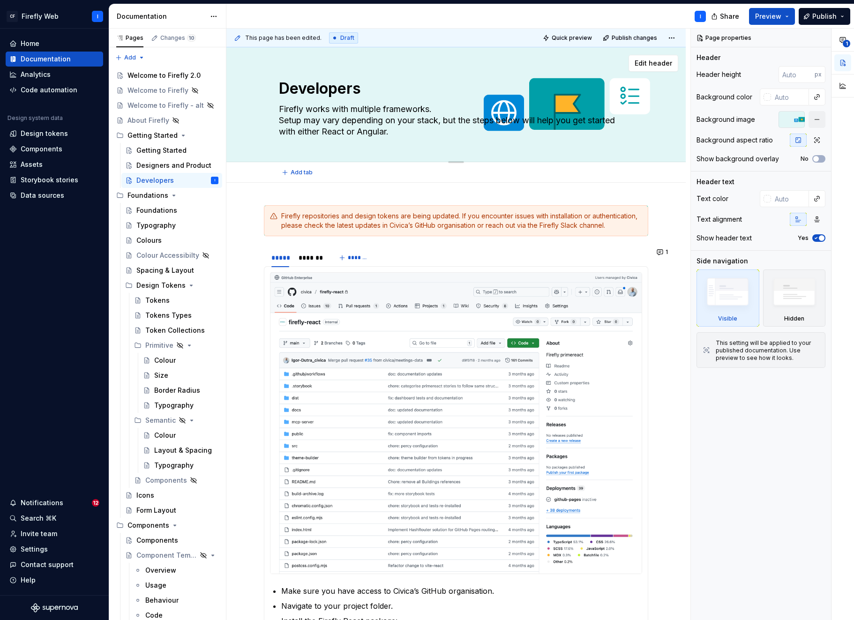
drag, startPoint x: 448, startPoint y: 121, endPoint x: 456, endPoint y: 119, distance: 8.2
click at [448, 121] on textarea "Firefly works with multiple frameworks. Setup may vary depending on your stack,…" at bounding box center [454, 120] width 354 height 37
type textarea "*"
type textarea "Firefly works with multiple frameworks. Setup may vary depending on your stack,…"
click at [428, 133] on textarea "Firefly works with multiple frameworks. Setup may vary depending on your stack,…" at bounding box center [454, 120] width 354 height 37
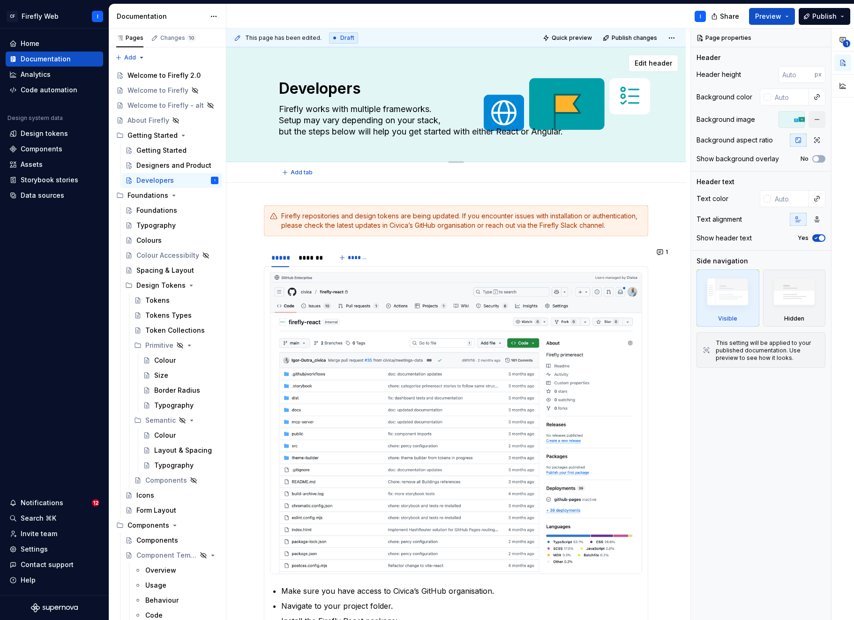
type textarea "*"
type textarea "Firefly works with multiple frameworks. Setup may vary depending on your stack,…"
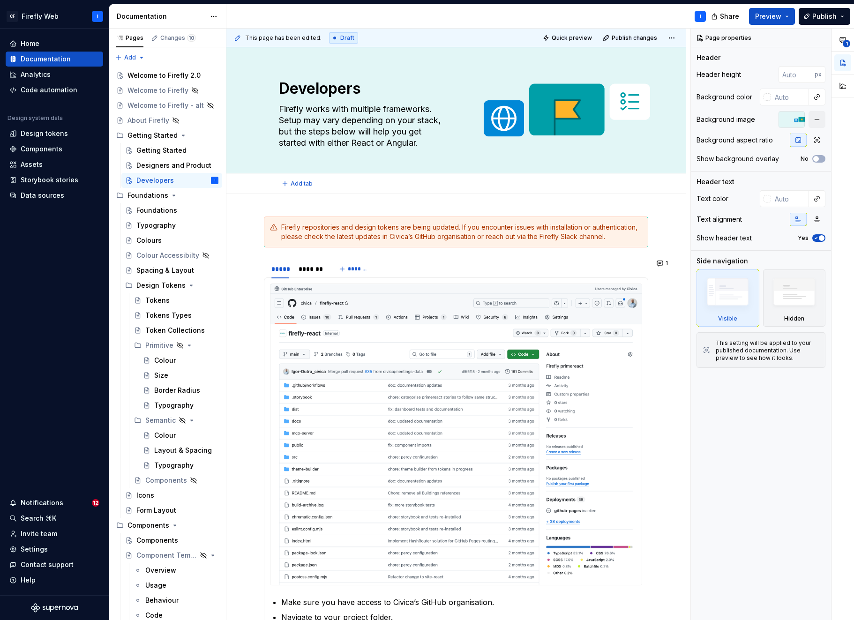
type textarea "*"
type textarea "Firefly works with multiple frameworks. Setup may vary depending on your stack,…"
click at [165, 163] on div "Designers and Product" at bounding box center [163, 165] width 54 height 9
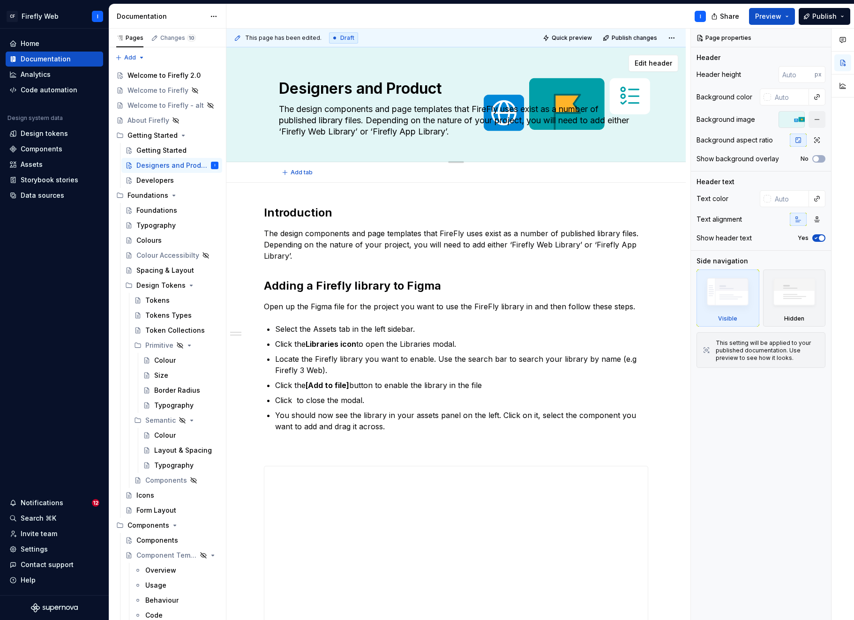
click at [459, 108] on textarea "The design components and page templates that FireFly uses exist as a number of…" at bounding box center [454, 120] width 354 height 37
click at [459, 110] on textarea "The design components and page templates that FireFly uses exist as a number of…" at bounding box center [454, 120] width 354 height 37
type textarea "*"
type textarea "The design components and page templates that FireFly uses exist as a number of…"
click at [470, 120] on textarea "The design components and page templates that FireFly uses exist as a number of…" at bounding box center [454, 120] width 354 height 37
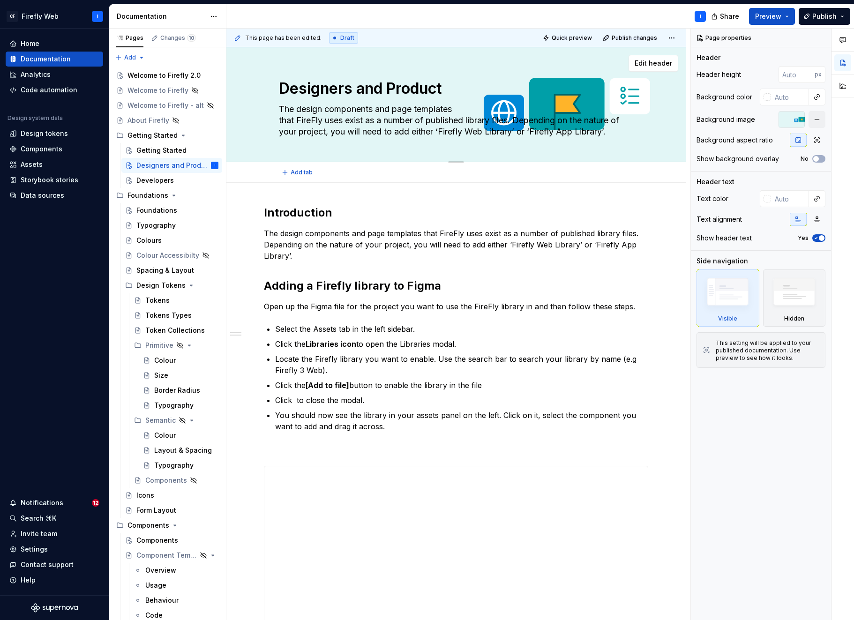
type textarea "*"
type textarea "The design components and page templates that FireFly uses exist as a number of…"
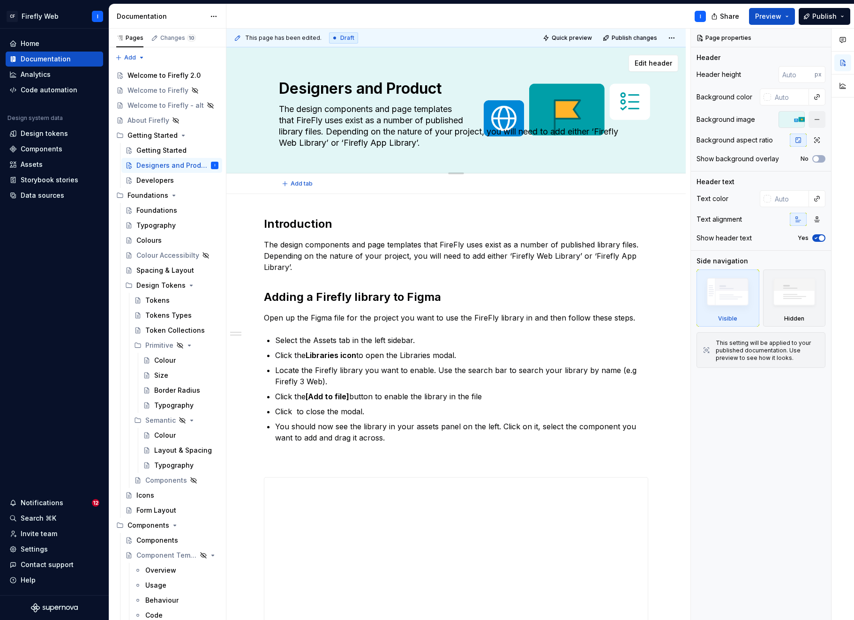
click at [493, 133] on textarea "The design components and page templates that FireFly uses exist as a number of…" at bounding box center [454, 126] width 354 height 49
type textarea "*"
type textarea "The design components and page templates that FireFly uses exist as a number of…"
drag, startPoint x: 328, startPoint y: 131, endPoint x: 561, endPoint y: 145, distance: 233.8
click at [561, 145] on textarea "The design components and page templates that FireFly uses exist as a number of…" at bounding box center [454, 126] width 354 height 49
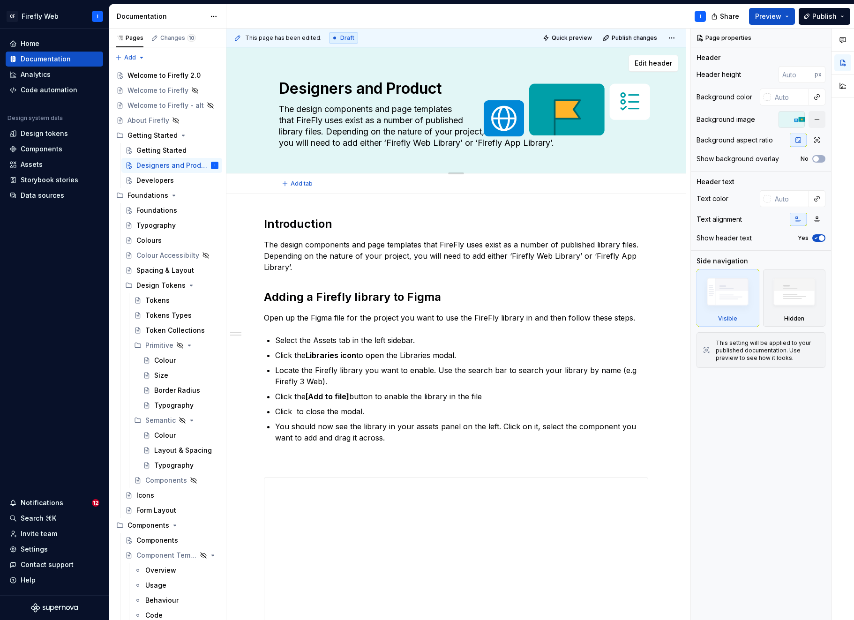
type textarea "*"
type textarea "The design components and page templates that FireFly uses exist as a number of…"
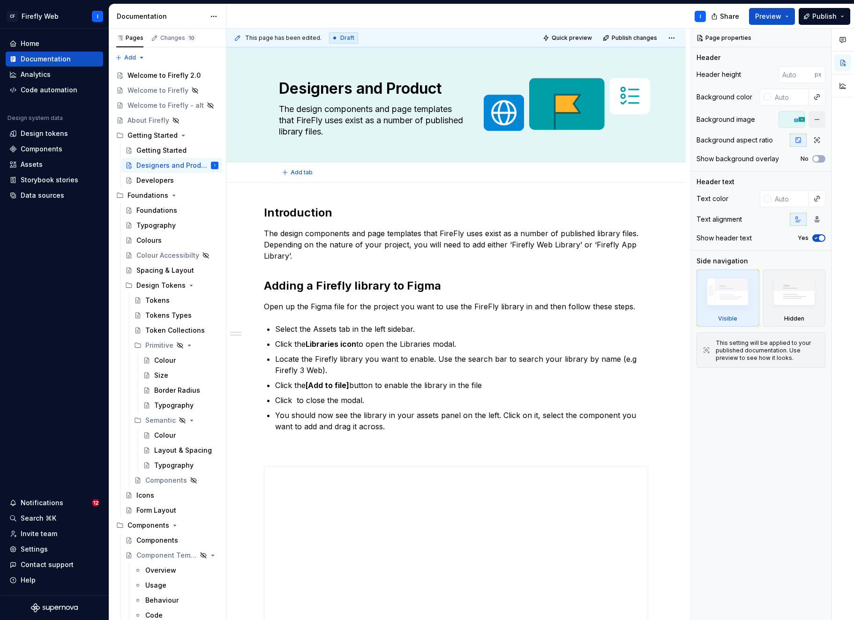
type textarea "*"
type textarea "The design components and page templates that FireFly uses exist as a number of…"
click at [359, 244] on p "The design components and page templates that FireFly uses exist as a number of…" at bounding box center [456, 245] width 384 height 34
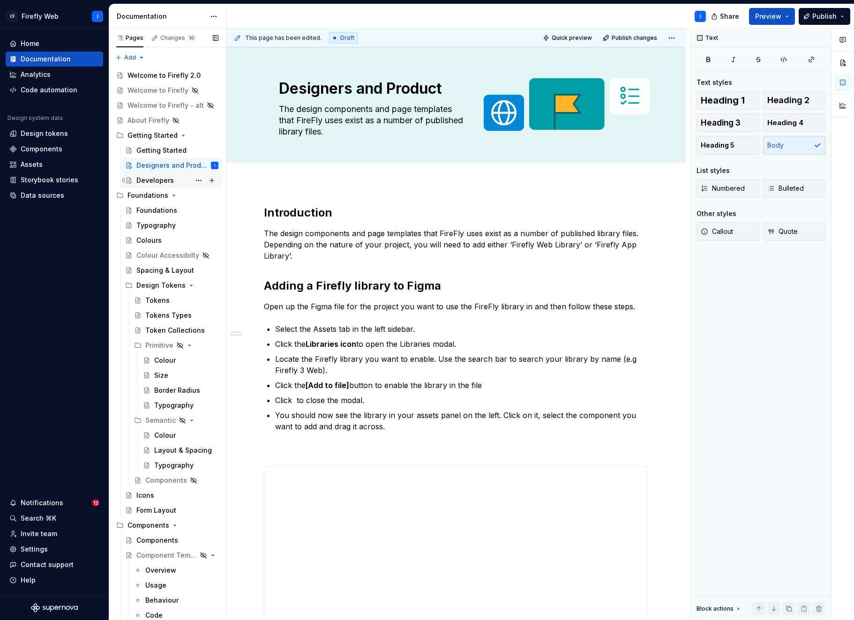
click at [150, 183] on div "Developers" at bounding box center [154, 180] width 37 height 9
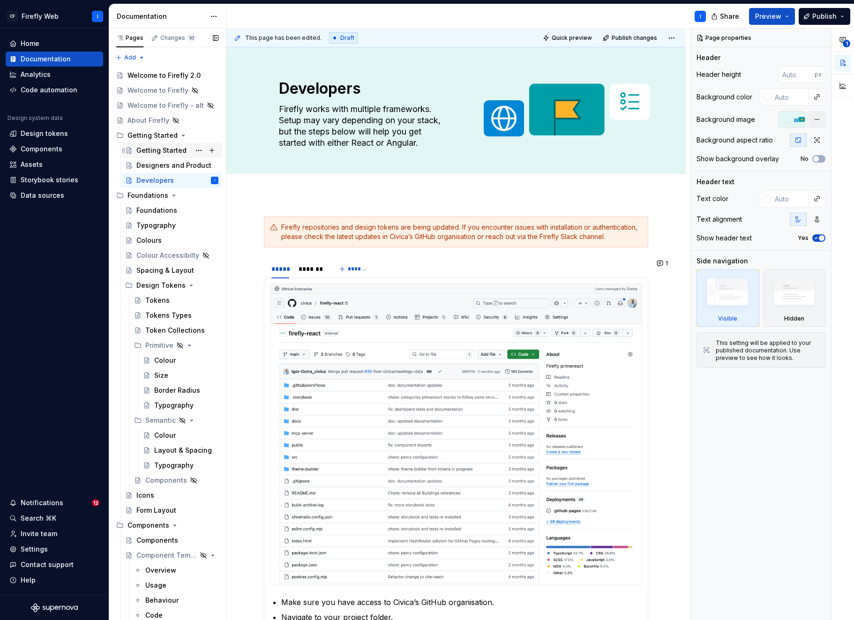
click at [153, 149] on div "Getting Started" at bounding box center [161, 150] width 50 height 9
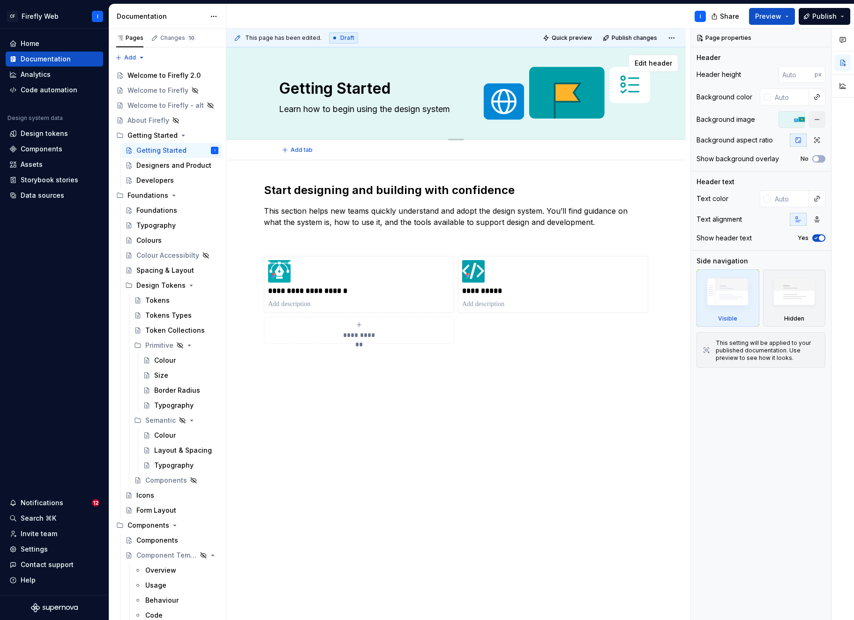
click at [452, 109] on textarea "Learn how to begin using the design system" at bounding box center [454, 109] width 354 height 15
type textarea "*"
type textarea "Learn how to begin using the design system."
type textarea "*"
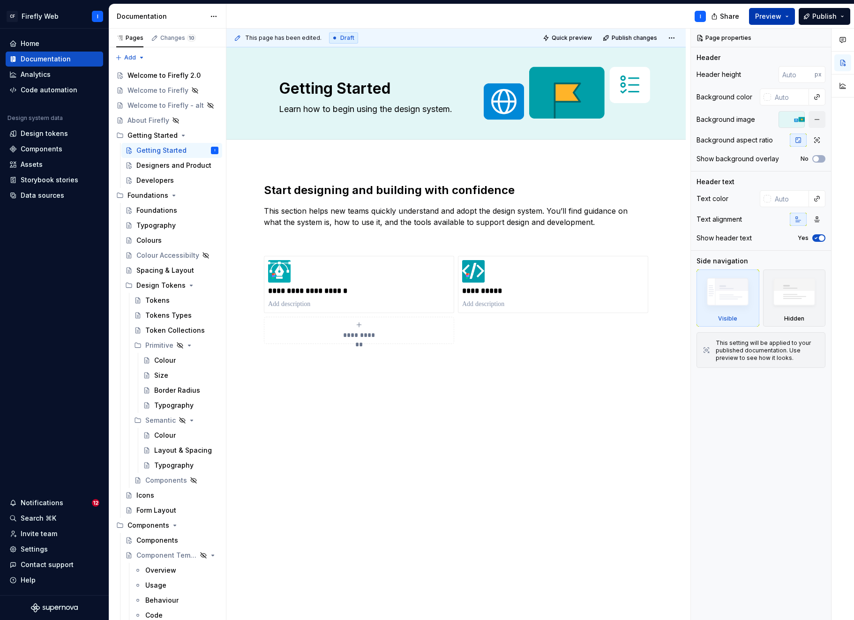
type textarea "Learn how to begin using the design system."
click at [788, 16] on button "Preview" at bounding box center [772, 16] width 46 height 17
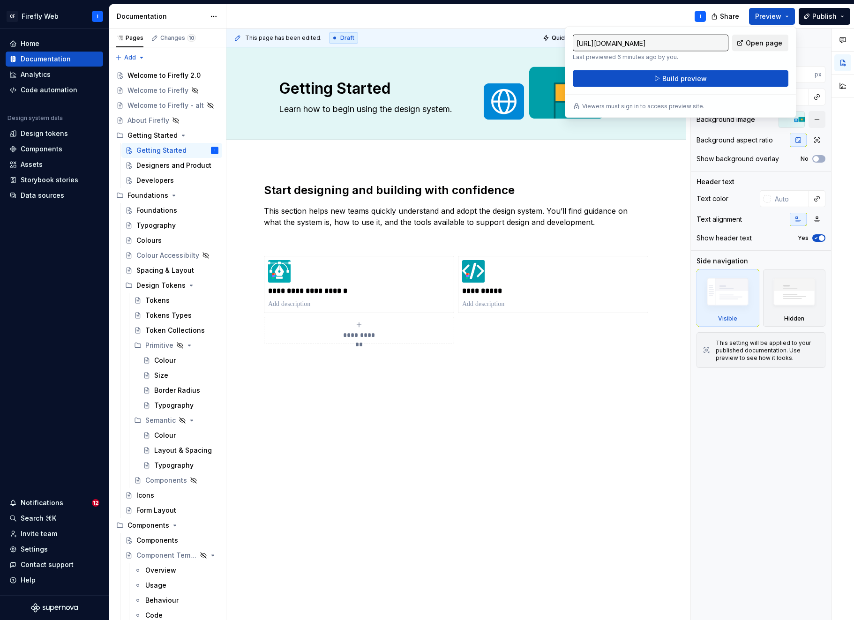
click at [755, 45] on span "Open page" at bounding box center [764, 42] width 37 height 9
click at [568, 13] on div "I" at bounding box center [469, 16] width 487 height 24
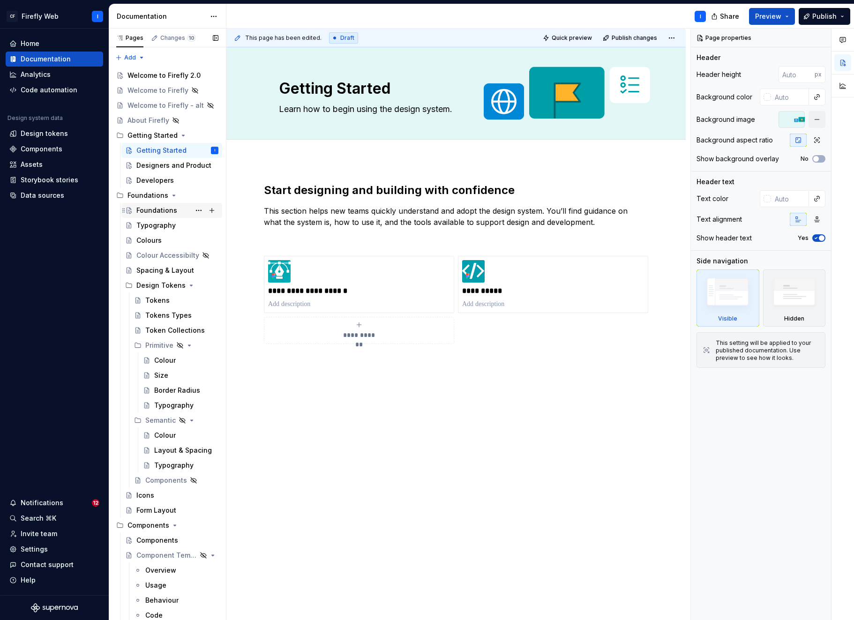
click at [167, 209] on div "Foundations" at bounding box center [156, 210] width 41 height 9
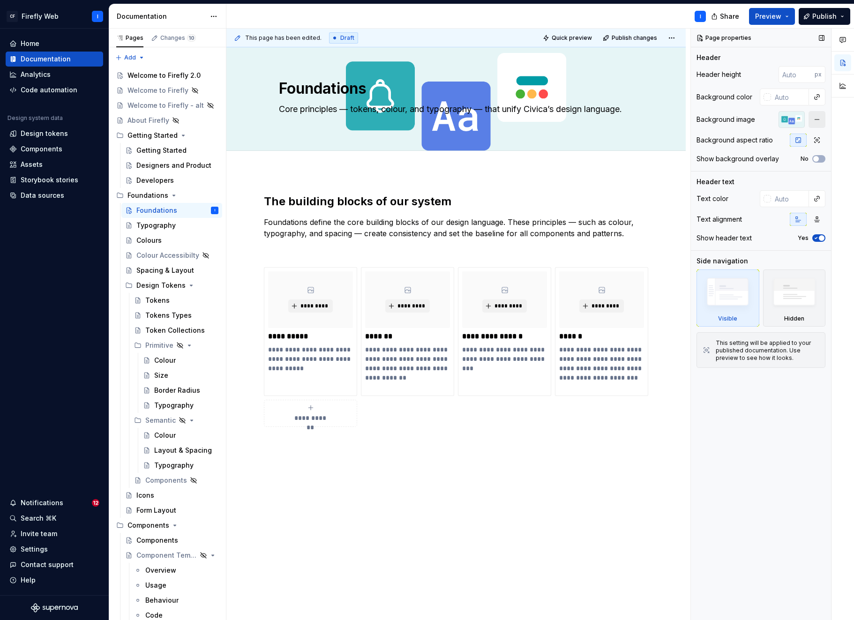
click at [820, 120] on button "button" at bounding box center [816, 119] width 17 height 17
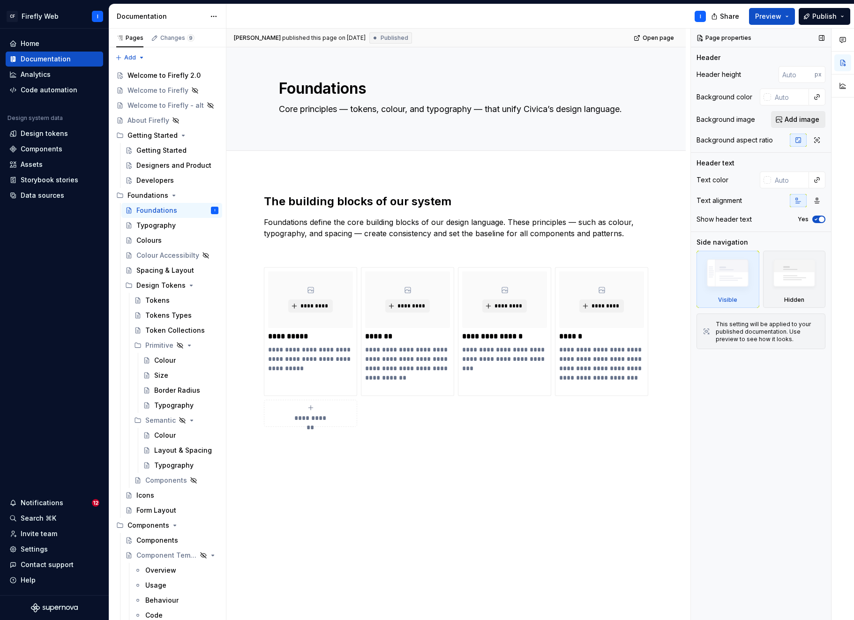
click at [797, 118] on span "Add image" at bounding box center [802, 119] width 35 height 9
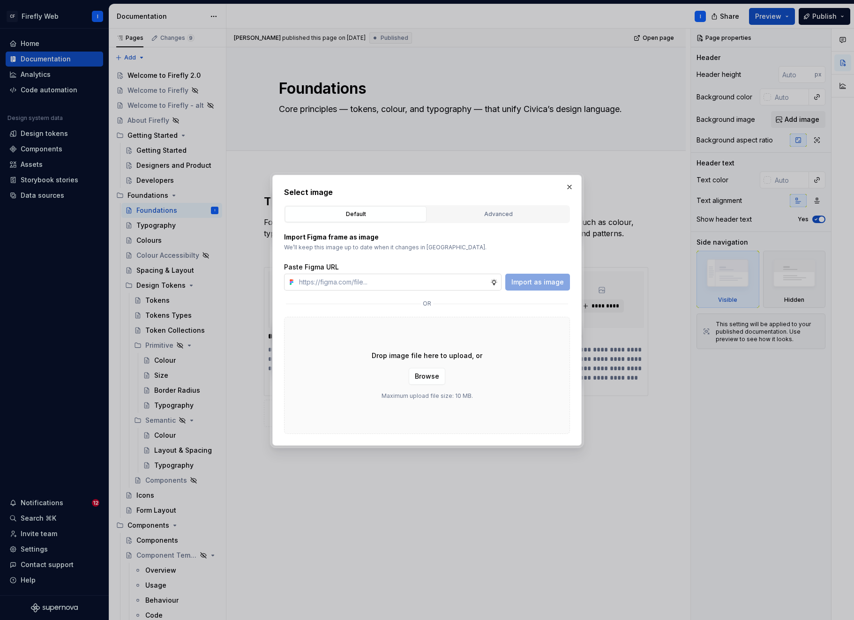
type textarea "*"
type input "[URL][DOMAIN_NAME][PERSON_NAME]"
click at [534, 285] on span "Import as image" at bounding box center [537, 281] width 52 height 9
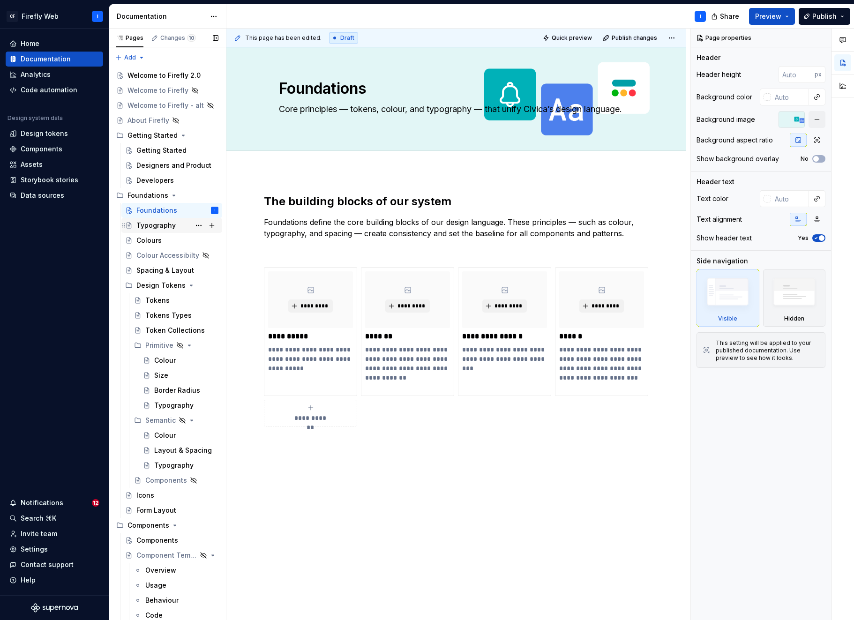
click at [152, 224] on div "Typography" at bounding box center [155, 225] width 39 height 9
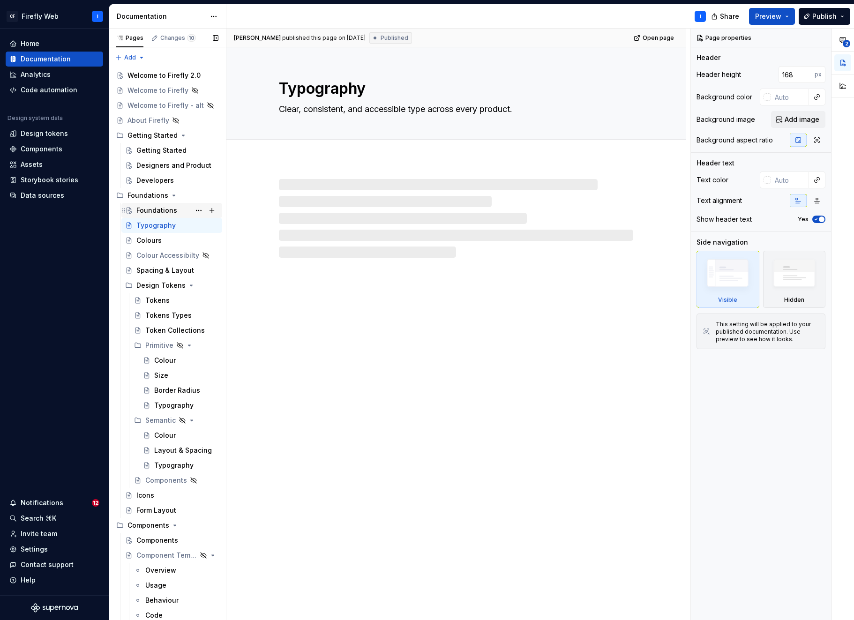
click at [154, 209] on div "Foundations" at bounding box center [156, 210] width 41 height 9
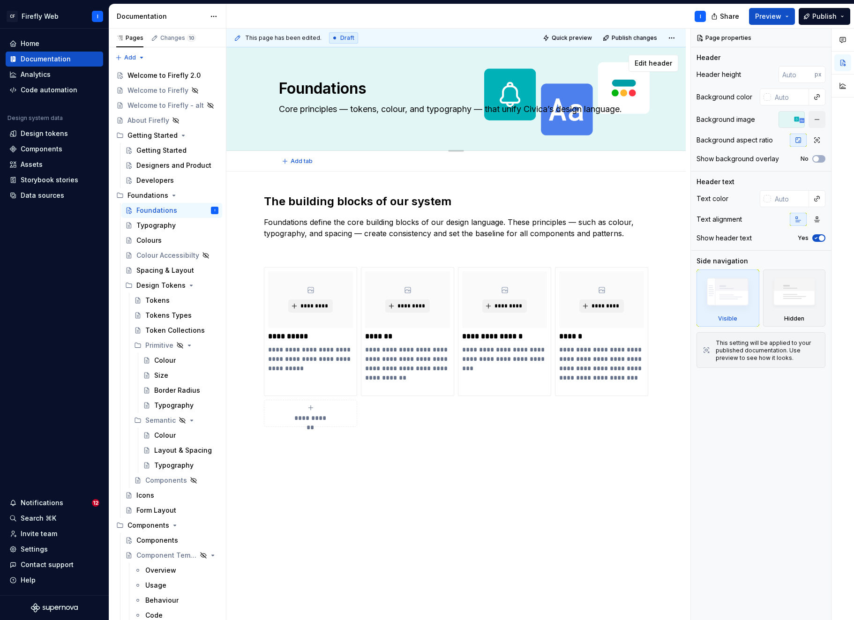
click at [489, 109] on textarea "Core principles — tokens, colour, and typography — that unify Civica’s design l…" at bounding box center [454, 115] width 354 height 26
click at [489, 110] on textarea "Core principles — tokens, colour, and typography — that unify Civica’s design l…" at bounding box center [454, 115] width 354 height 26
type textarea "*"
type textarea "Core principles — tokens, colour, and typography — that unify Civica’s design l…"
type textarea "*"
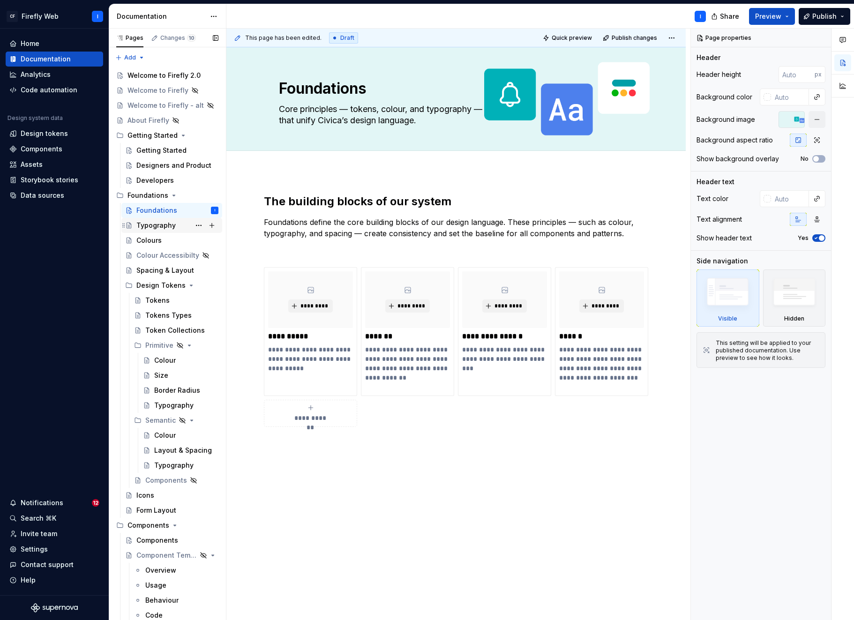
type textarea "Core principles — tokens, colour, and typography — that unify Civica’s design l…"
click at [169, 223] on div "Typography" at bounding box center [155, 225] width 39 height 9
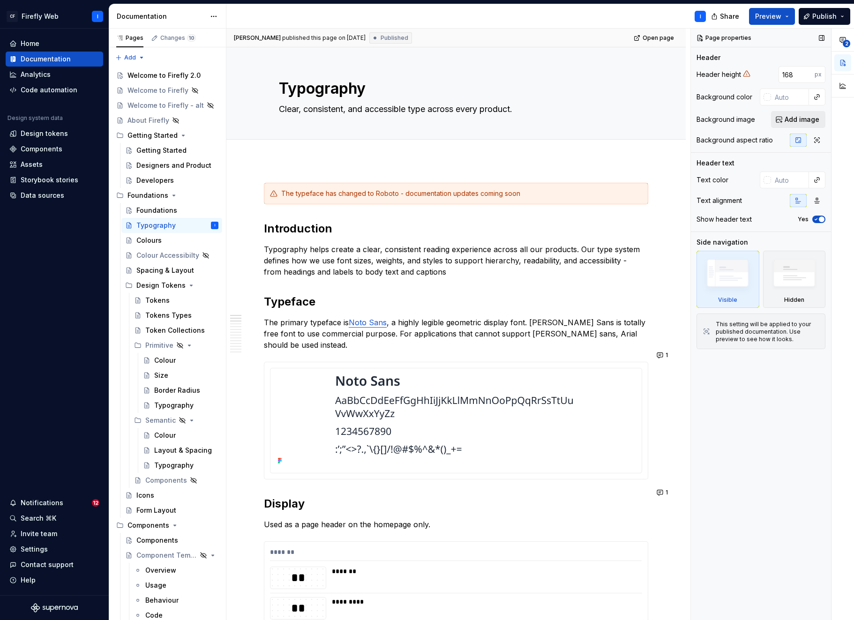
type textarea "*"
click at [799, 117] on span "Add image" at bounding box center [802, 119] width 35 height 9
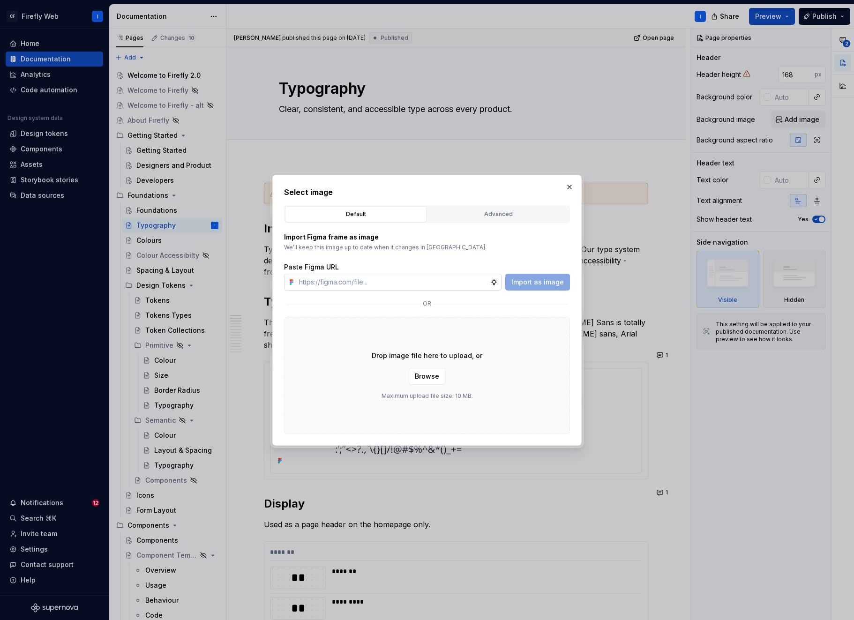
click at [394, 284] on input "text" at bounding box center [392, 282] width 195 height 17
type input "[URL][DOMAIN_NAME][PERSON_NAME]"
click at [539, 284] on span "Import as image" at bounding box center [537, 281] width 52 height 9
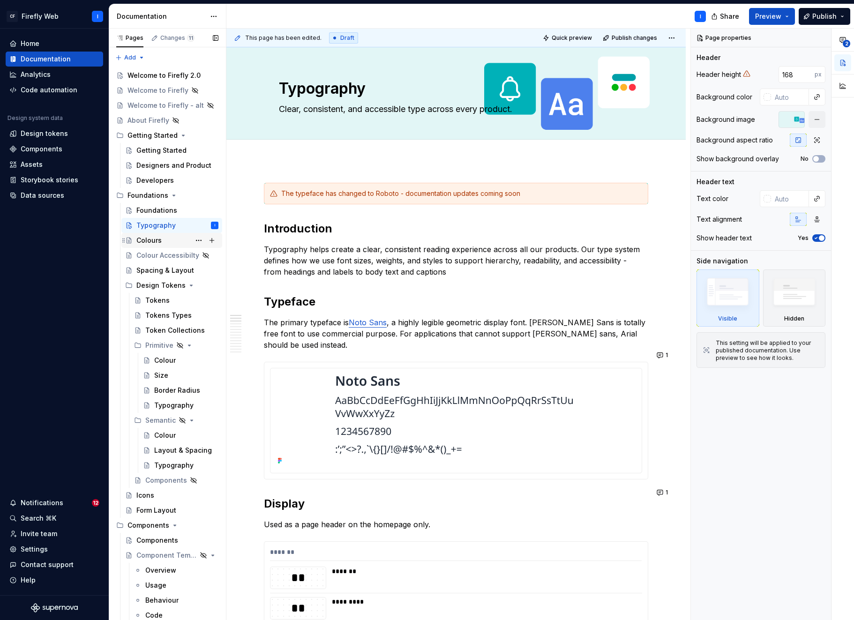
drag, startPoint x: 155, startPoint y: 243, endPoint x: 451, endPoint y: 181, distance: 302.7
click at [155, 243] on div "Colours" at bounding box center [148, 240] width 25 height 9
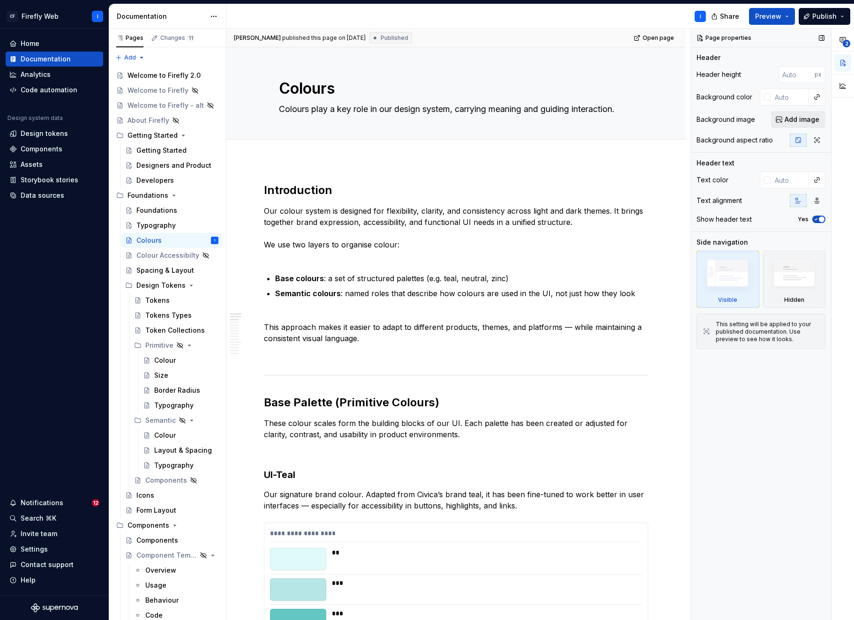
type textarea "*"
click at [800, 122] on span "Add image" at bounding box center [802, 119] width 35 height 9
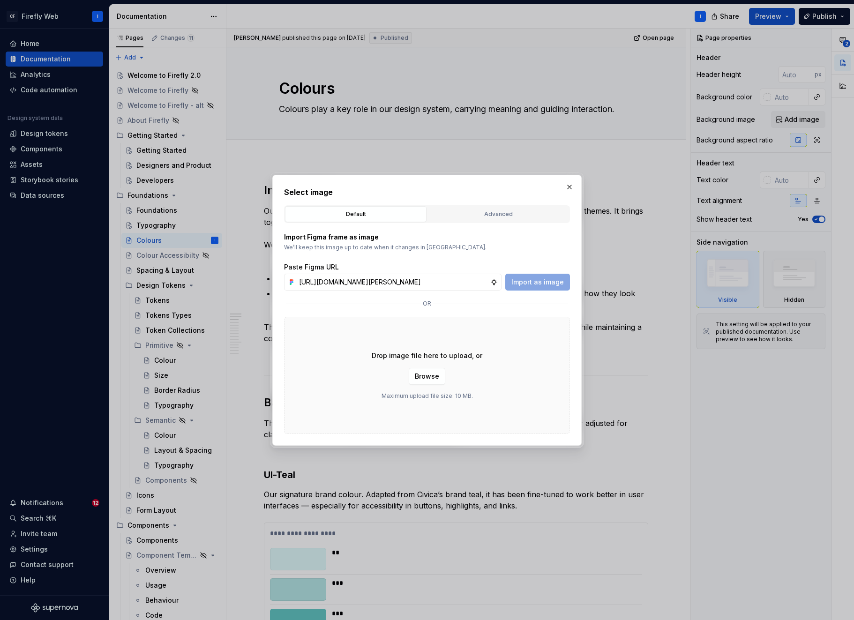
scroll to position [0, 284]
type input "[URL][DOMAIN_NAME][PERSON_NAME]"
click at [545, 283] on span "Import as image" at bounding box center [537, 281] width 52 height 9
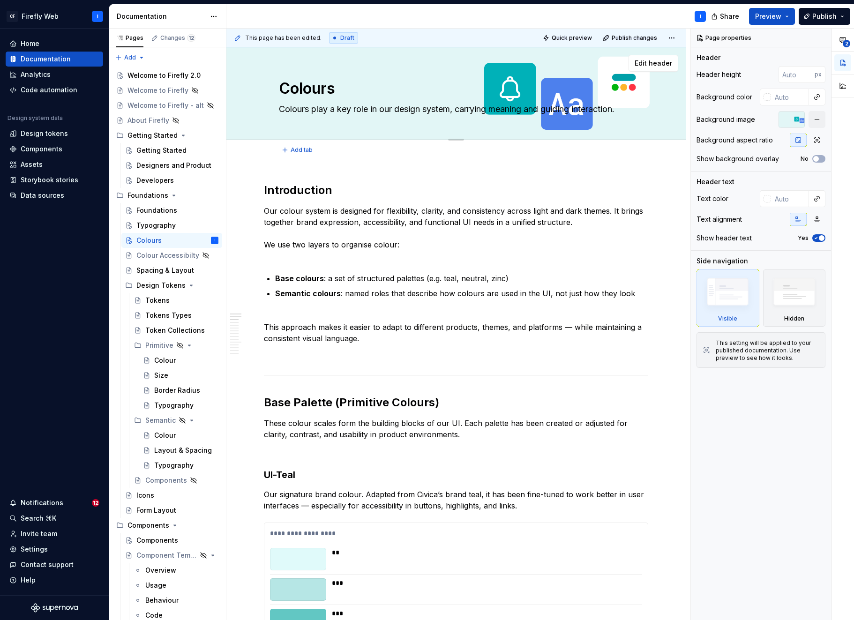
click at [459, 110] on textarea "Colours play a key role in our design system, carrying meaning and guiding inte…" at bounding box center [454, 109] width 354 height 15
click at [461, 112] on textarea "Colours play a key role in our design system, carrying meaning and guiding inte…" at bounding box center [454, 109] width 354 height 15
type textarea "*"
type textarea "Colours play a key role in our design system, carrying meaning and guiding inte…"
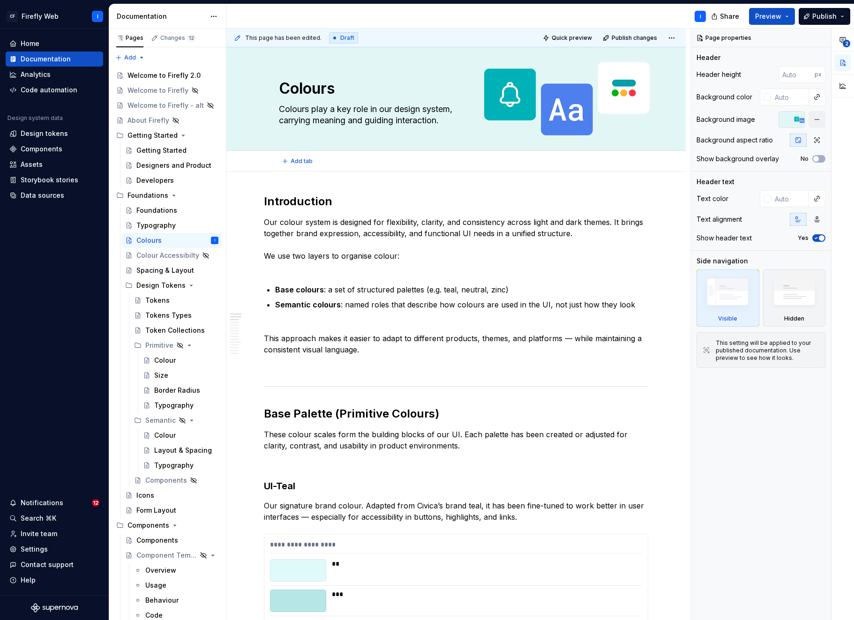
type textarea "*"
type textarea "Colours play a key role in our design system, carrying meaning and guiding inte…"
click at [155, 223] on div "Typography" at bounding box center [155, 225] width 39 height 9
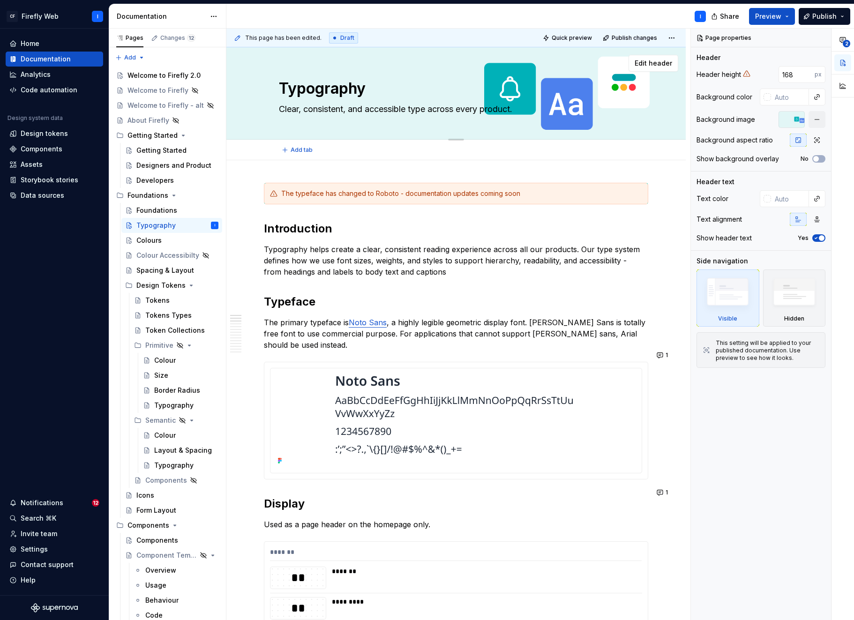
click at [432, 110] on textarea "Clear, consistent, and accessible type across every product." at bounding box center [454, 109] width 354 height 15
click at [433, 109] on textarea "Clear, consistent, and accessible type across every product." at bounding box center [454, 109] width 354 height 15
type textarea "*"
type textarea "Clear, consistent, and accessible typeacross every product."
type textarea "*"
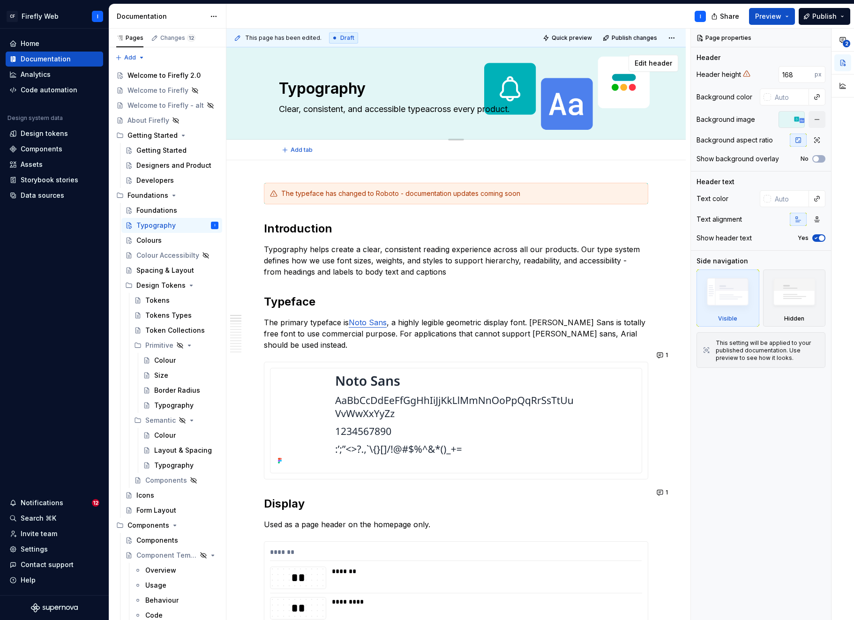
type textarea "Clear, consistent, and accessible type across every product."
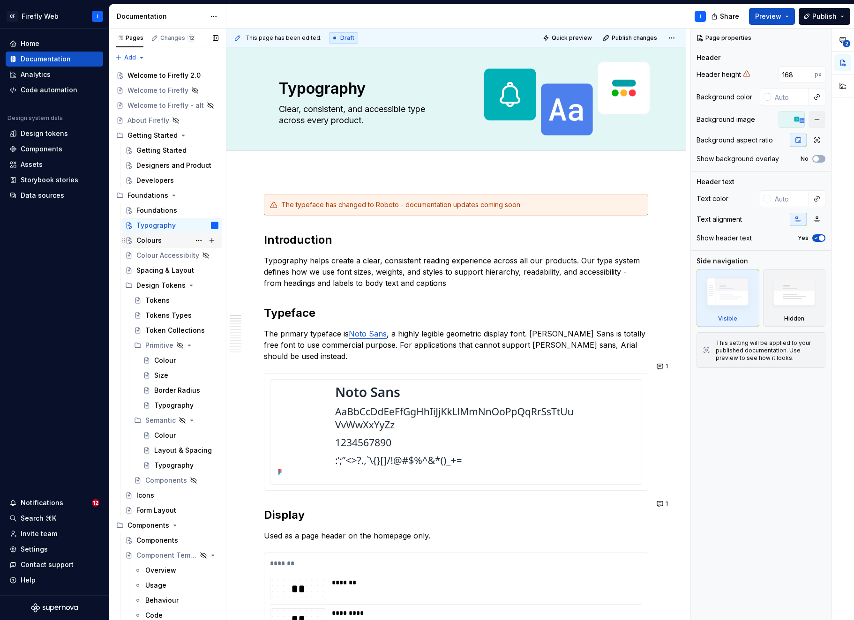
type textarea "*"
type textarea "Clear, consistent, and accessible type across every product."
click at [150, 241] on div "Colours" at bounding box center [148, 240] width 25 height 9
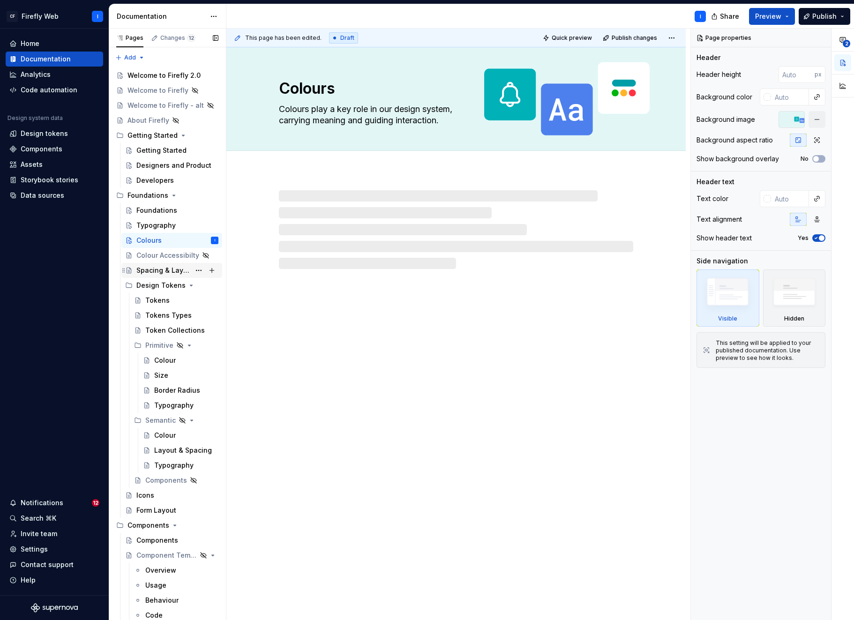
click at [156, 269] on div "Spacing & Layout" at bounding box center [163, 270] width 54 height 9
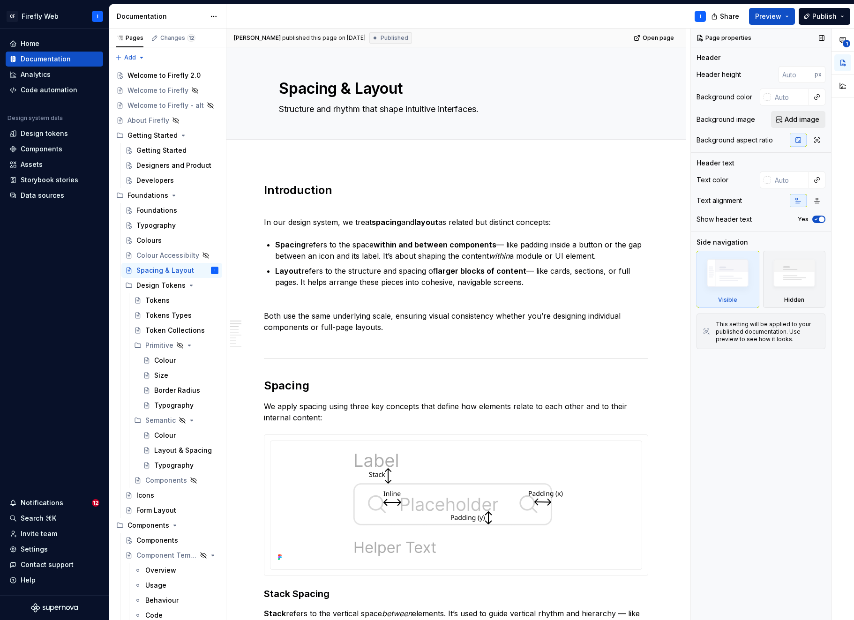
click at [803, 117] on span "Add image" at bounding box center [802, 119] width 35 height 9
type textarea "*"
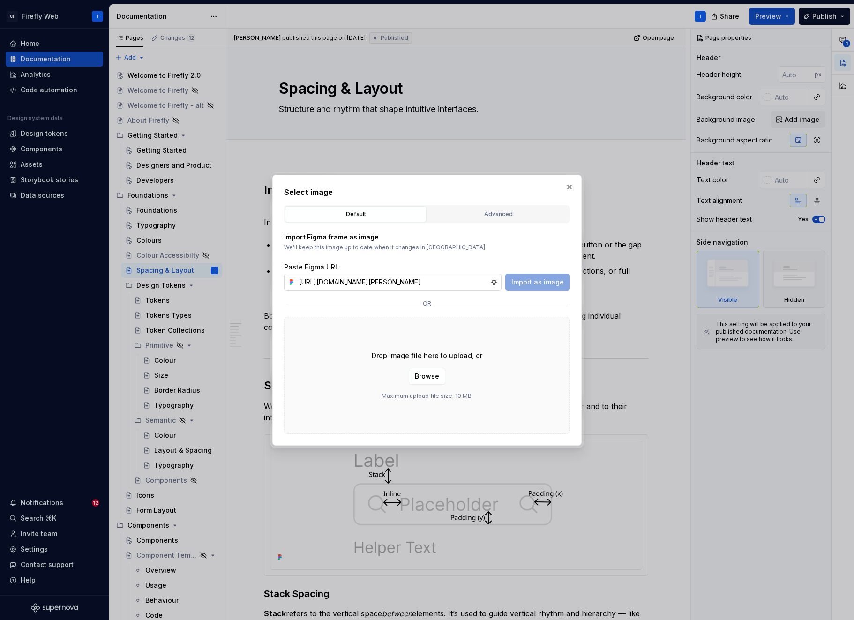
scroll to position [0, 284]
type input "[URL][DOMAIN_NAME][PERSON_NAME]"
click at [535, 278] on span "Import as image" at bounding box center [537, 281] width 52 height 9
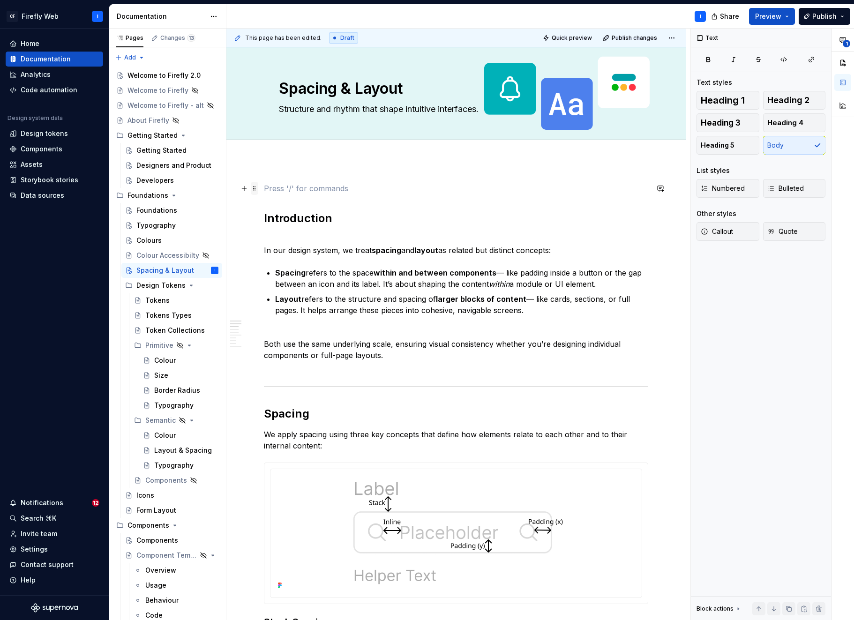
click at [254, 189] on span at bounding box center [254, 188] width 7 height 13
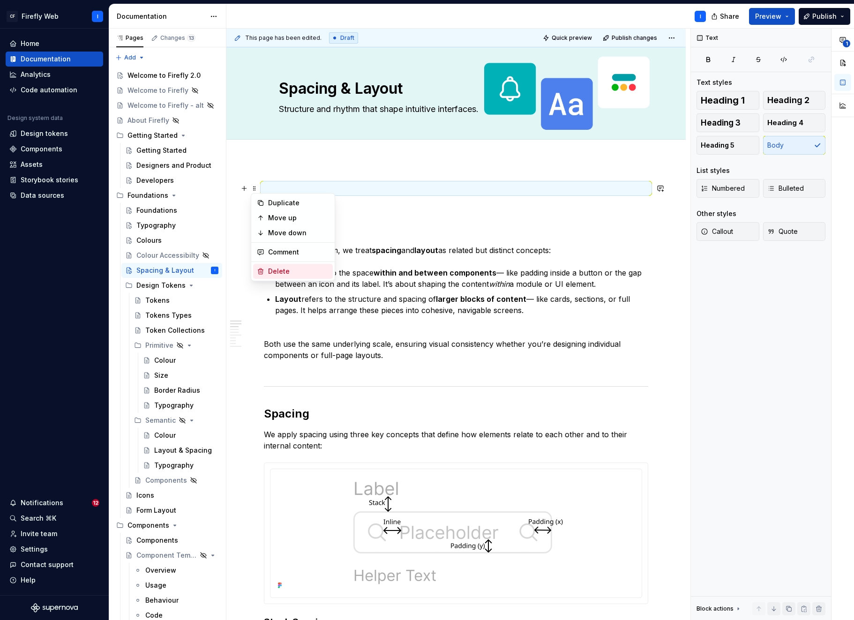
click at [290, 272] on div "Delete" at bounding box center [298, 271] width 61 height 9
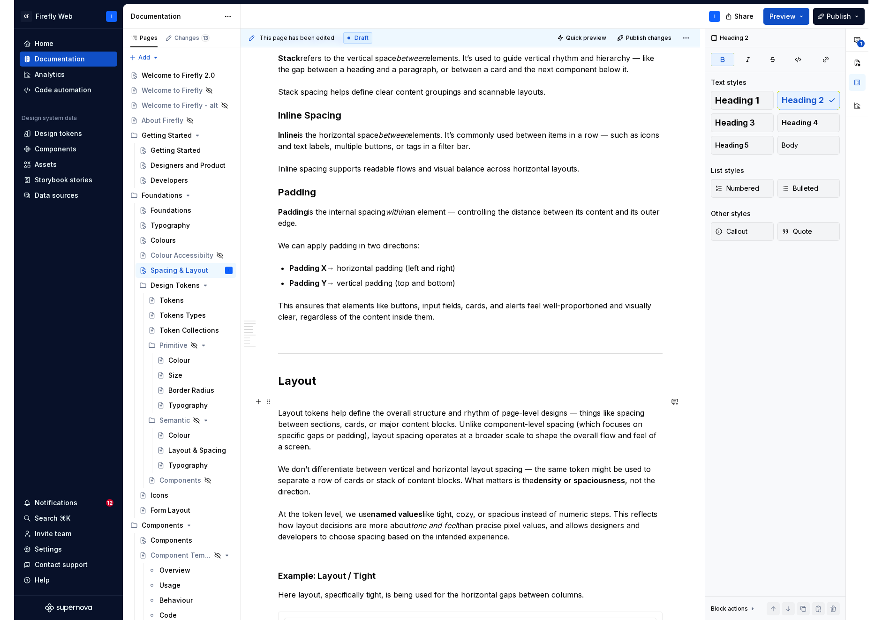
scroll to position [0, 0]
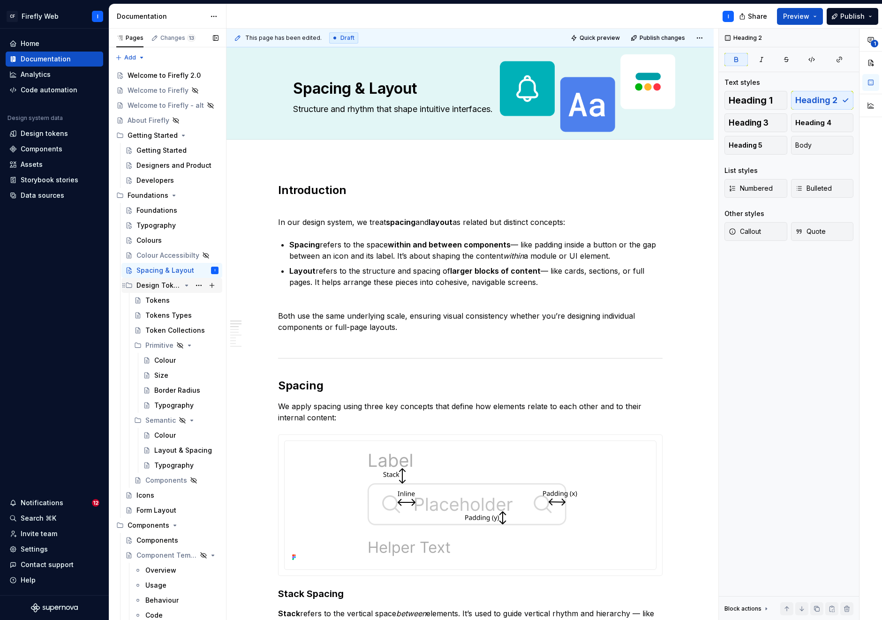
click at [153, 287] on div "Design Tokens" at bounding box center [158, 285] width 45 height 9
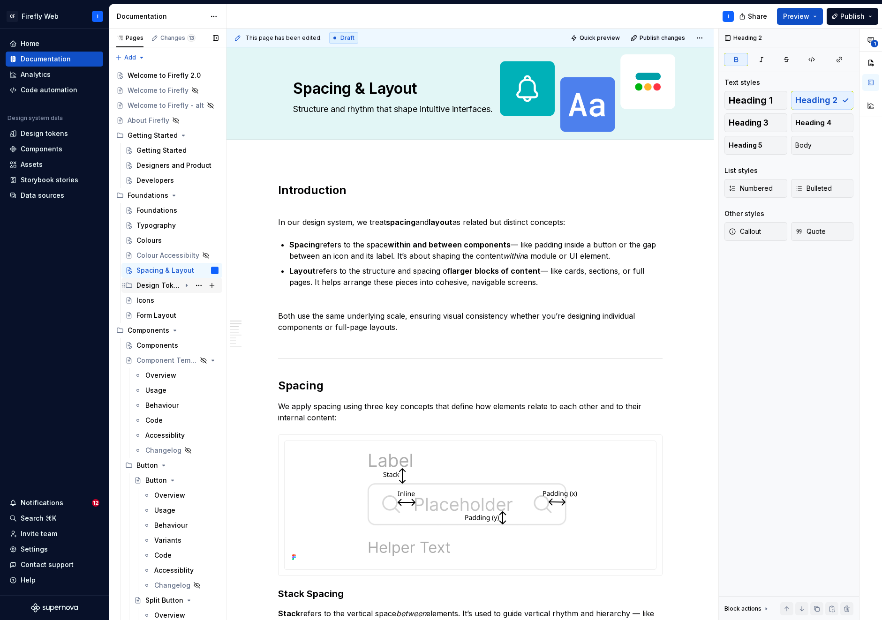
click at [153, 287] on div "Design Tokens" at bounding box center [158, 285] width 45 height 9
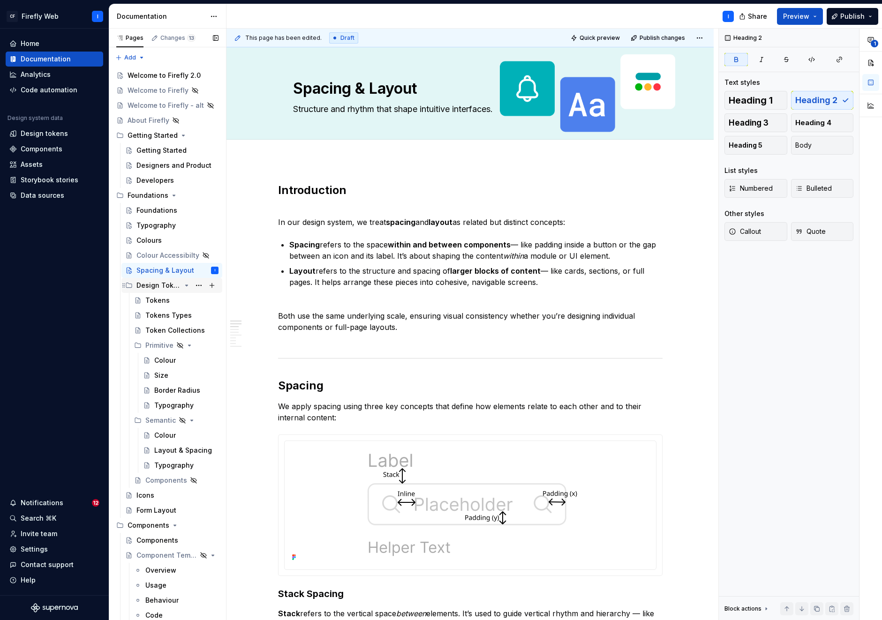
click at [154, 289] on div "Design Tokens" at bounding box center [158, 285] width 45 height 9
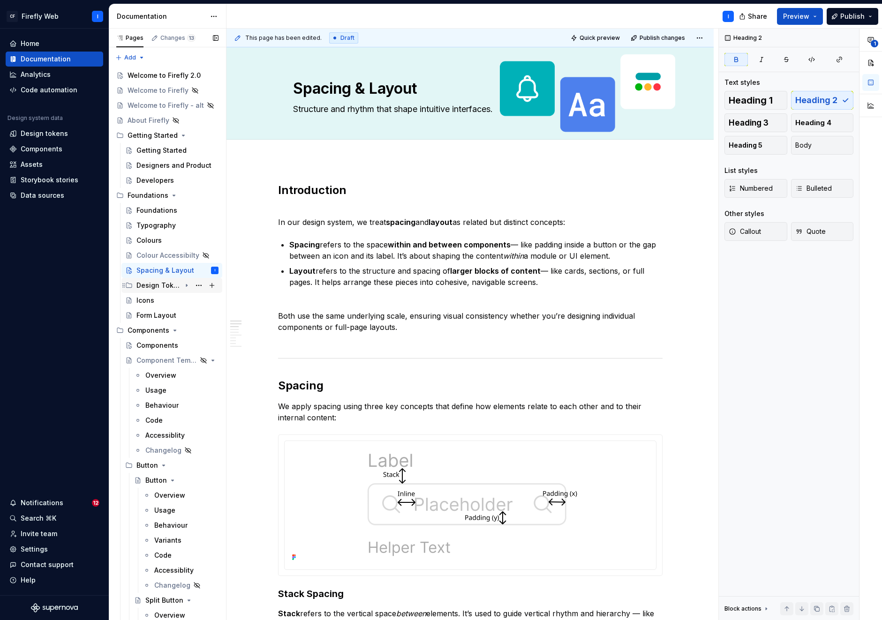
click at [154, 289] on div "Design Tokens" at bounding box center [158, 285] width 45 height 9
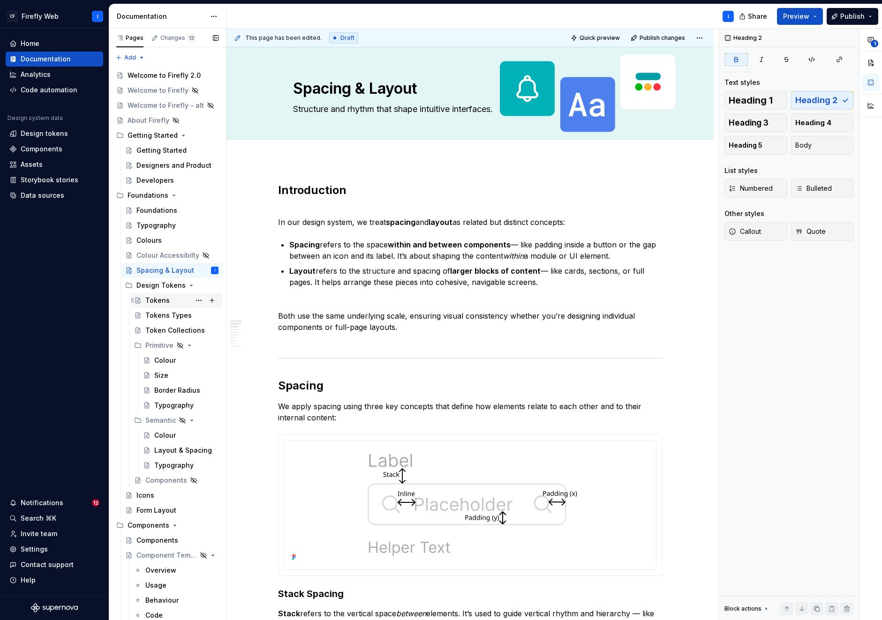
click at [156, 300] on div "Tokens" at bounding box center [157, 300] width 24 height 9
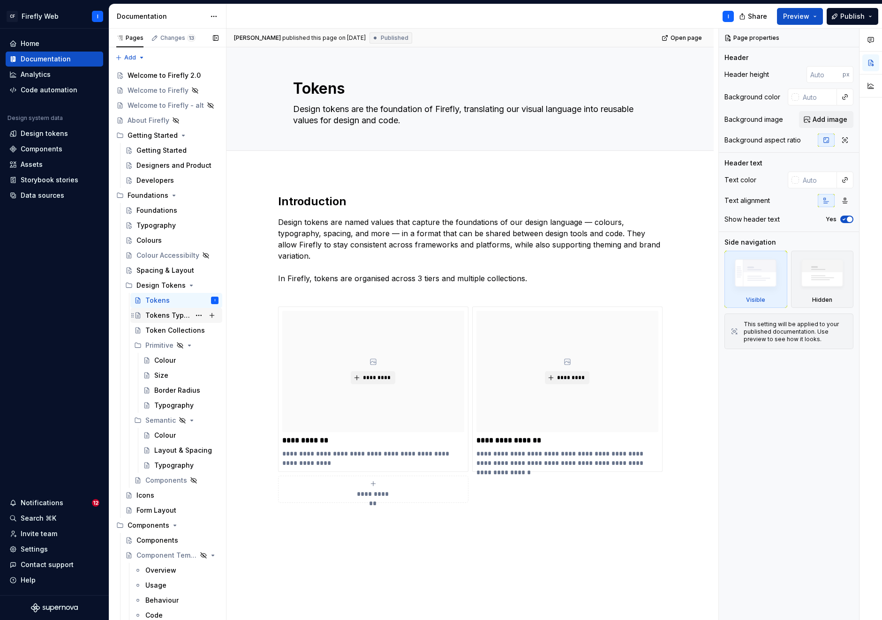
click at [167, 314] on div "Tokens Types" at bounding box center [167, 315] width 45 height 9
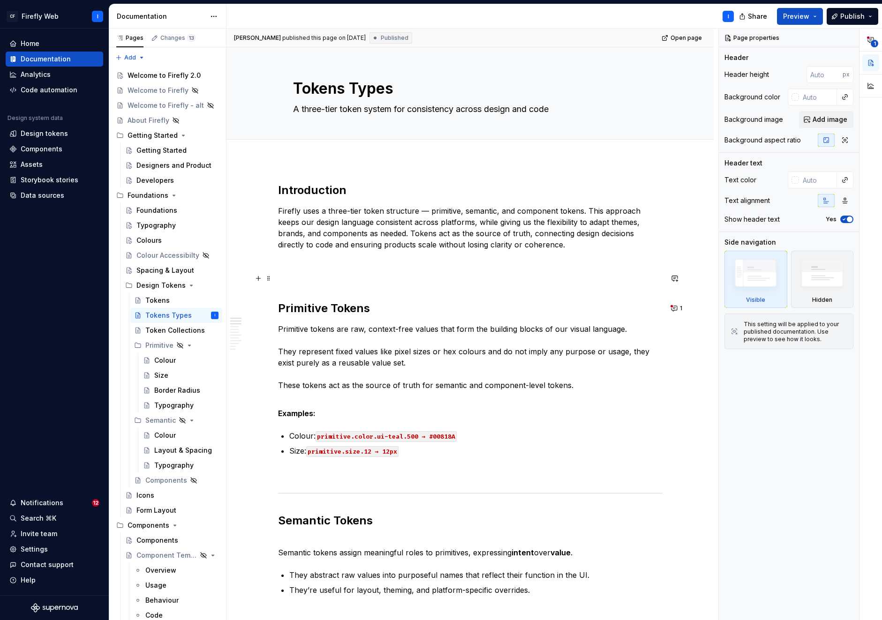
click at [286, 273] on p at bounding box center [470, 278] width 384 height 11
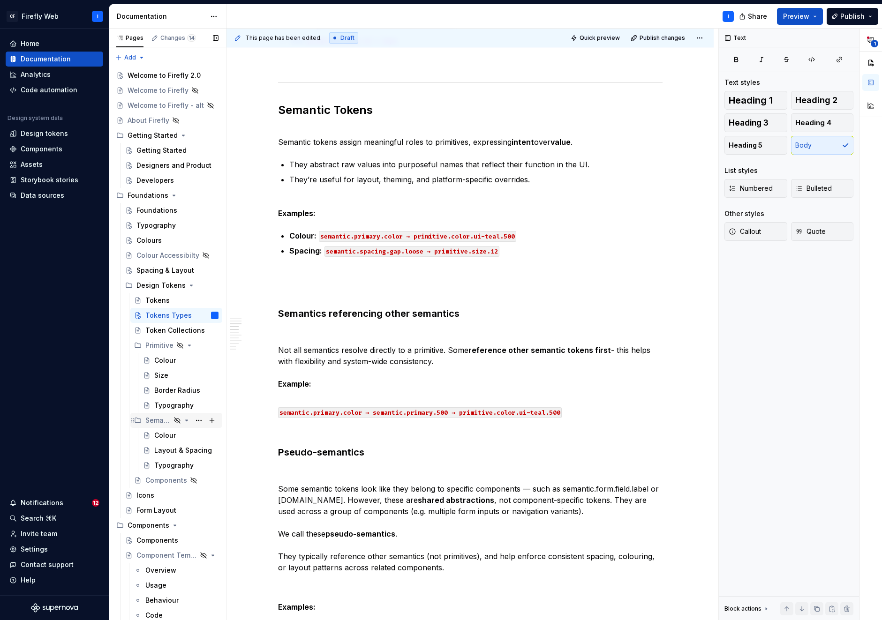
scroll to position [2, 0]
click at [143, 522] on div "Components" at bounding box center [148, 523] width 42 height 9
click at [147, 544] on div "Components" at bounding box center [177, 538] width 82 height 13
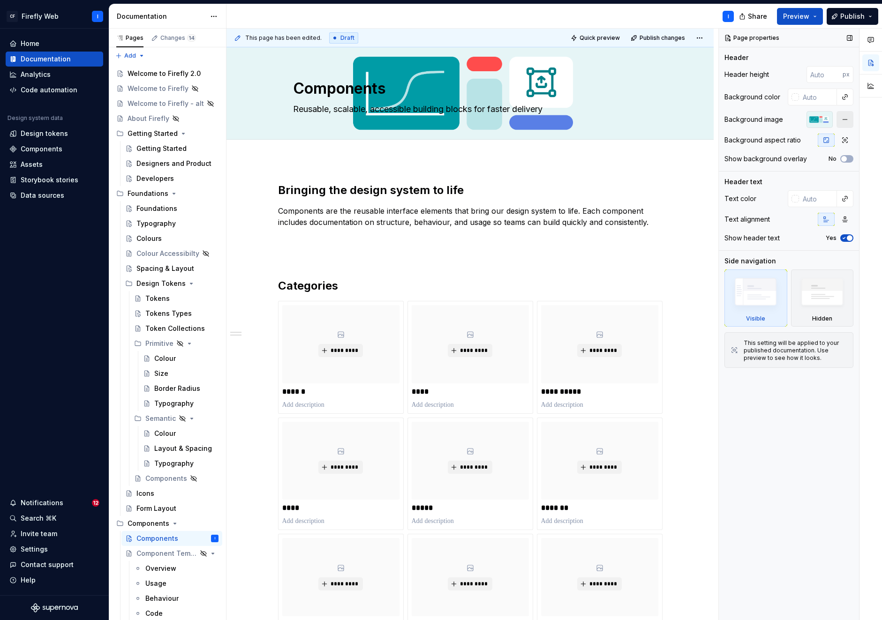
click at [843, 120] on button "button" at bounding box center [844, 119] width 17 height 17
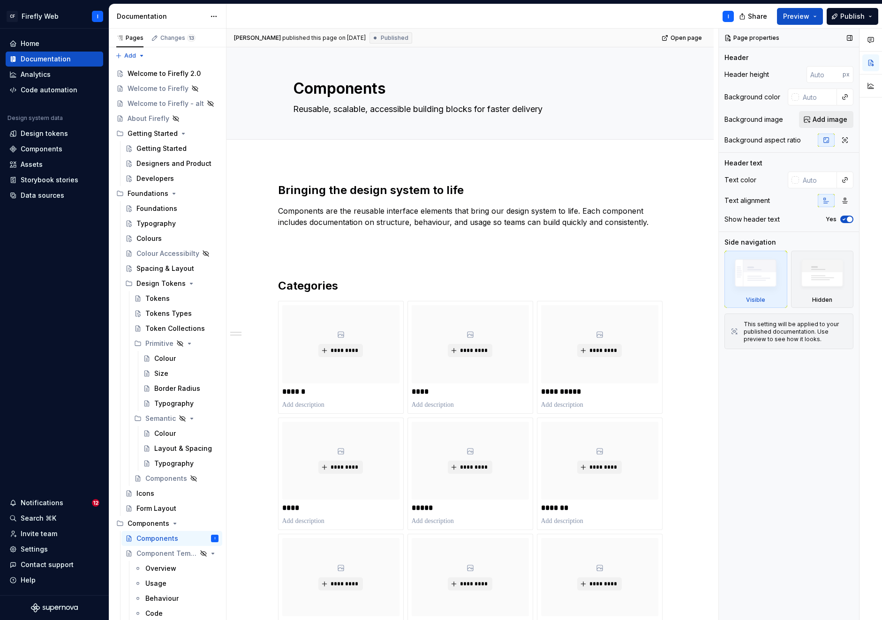
click at [826, 121] on span "Add image" at bounding box center [829, 119] width 35 height 9
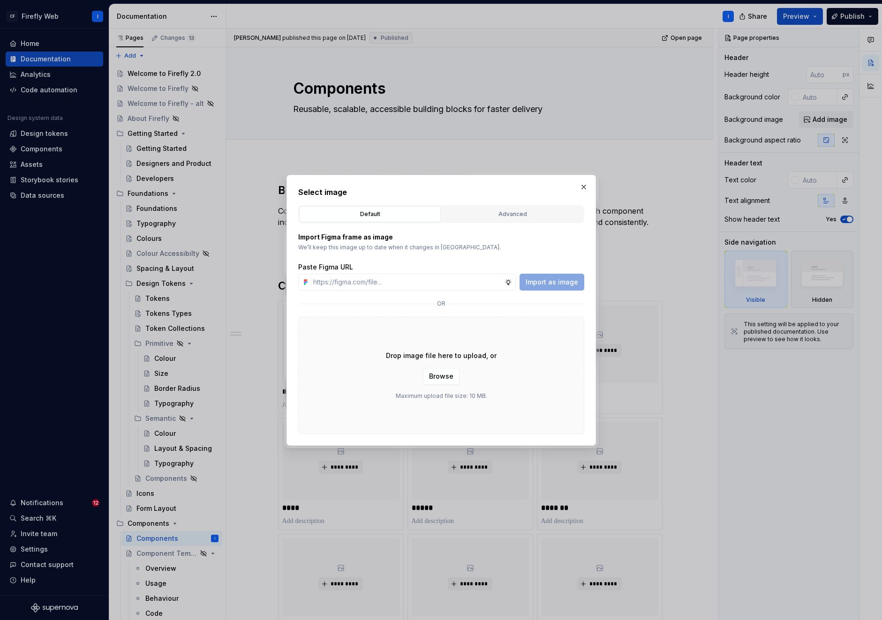
type textarea "*"
type input "[URL][DOMAIN_NAME][PERSON_NAME]"
click at [553, 284] on span "Import as image" at bounding box center [551, 281] width 52 height 9
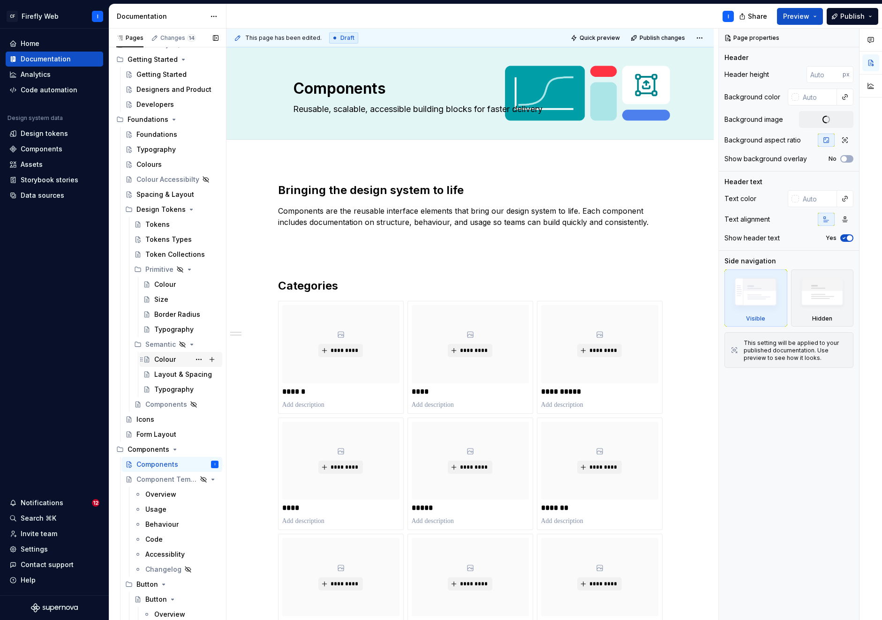
scroll to position [202, 0]
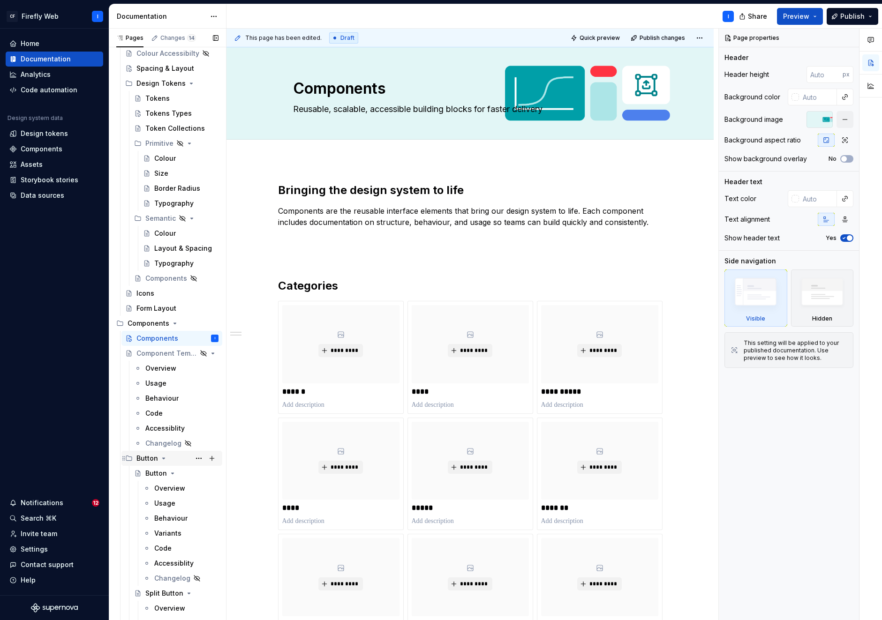
click at [143, 463] on div "Button" at bounding box center [177, 458] width 82 height 13
click at [143, 458] on div "Button" at bounding box center [147, 458] width 22 height 9
click at [151, 475] on div "Button" at bounding box center [156, 473] width 22 height 9
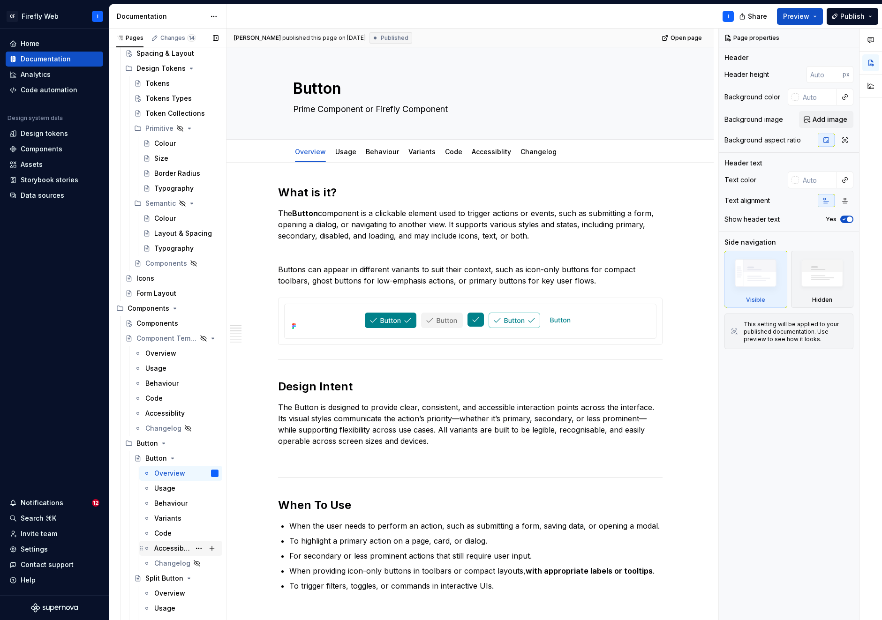
scroll to position [375, 0]
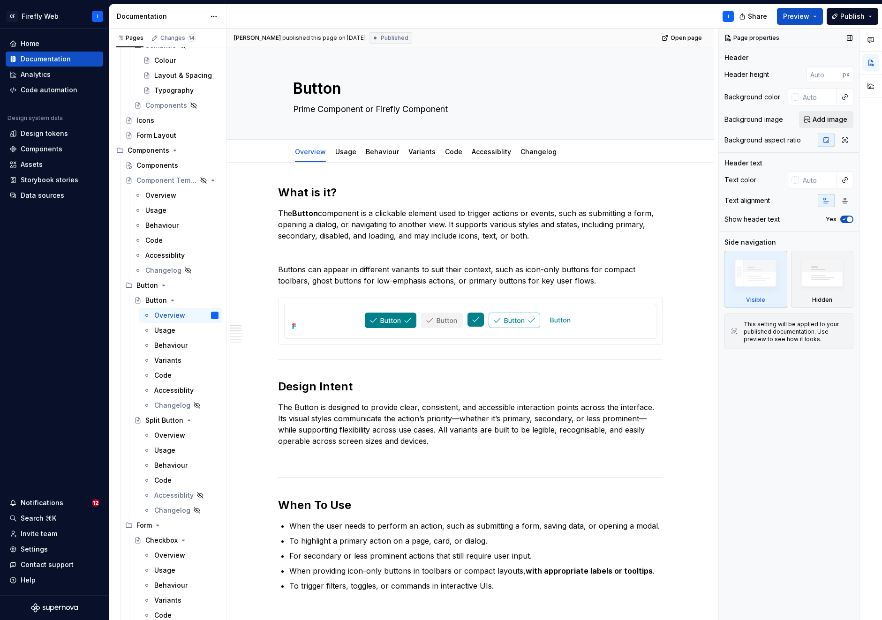
click at [824, 119] on span "Add image" at bounding box center [829, 119] width 35 height 9
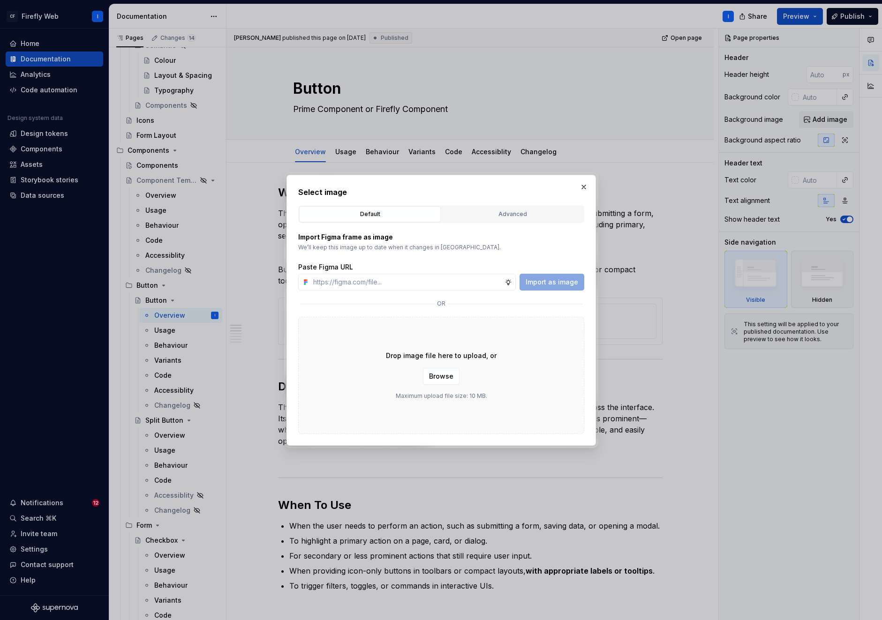
type textarea "*"
click at [422, 284] on input "text" at bounding box center [406, 282] width 195 height 17
type input "[URL][DOMAIN_NAME][PERSON_NAME]"
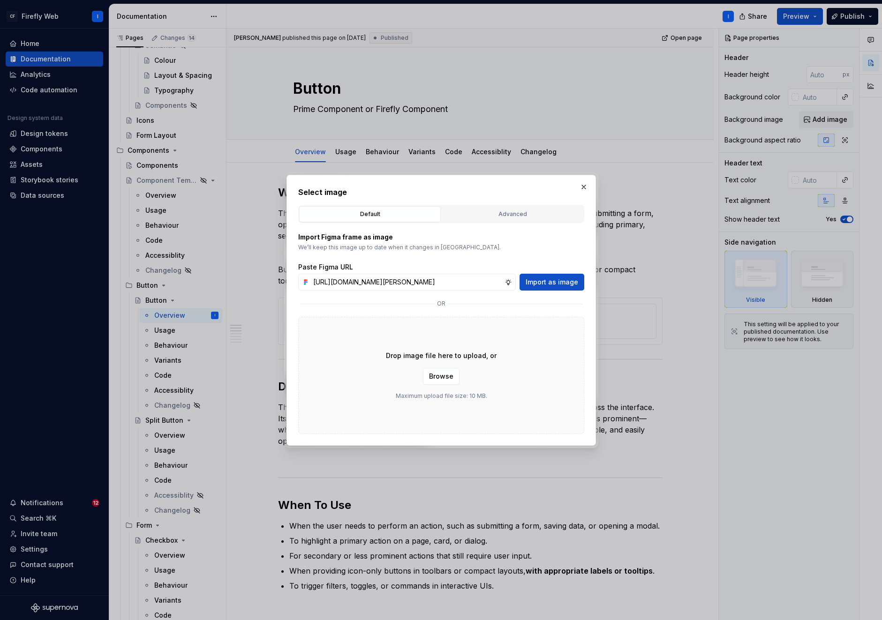
click at [554, 283] on span "Import as image" at bounding box center [551, 281] width 52 height 9
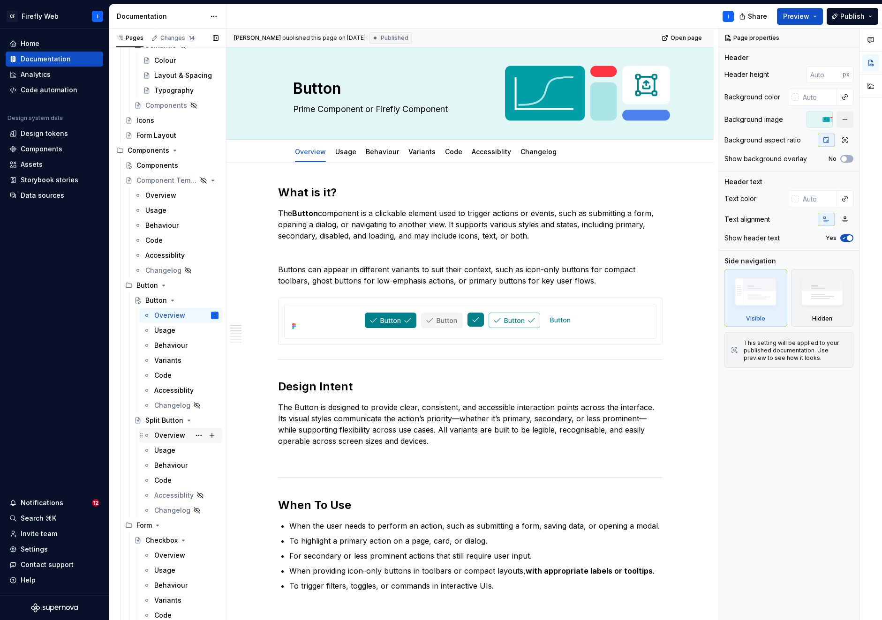
click at [165, 437] on div "Overview" at bounding box center [169, 435] width 31 height 9
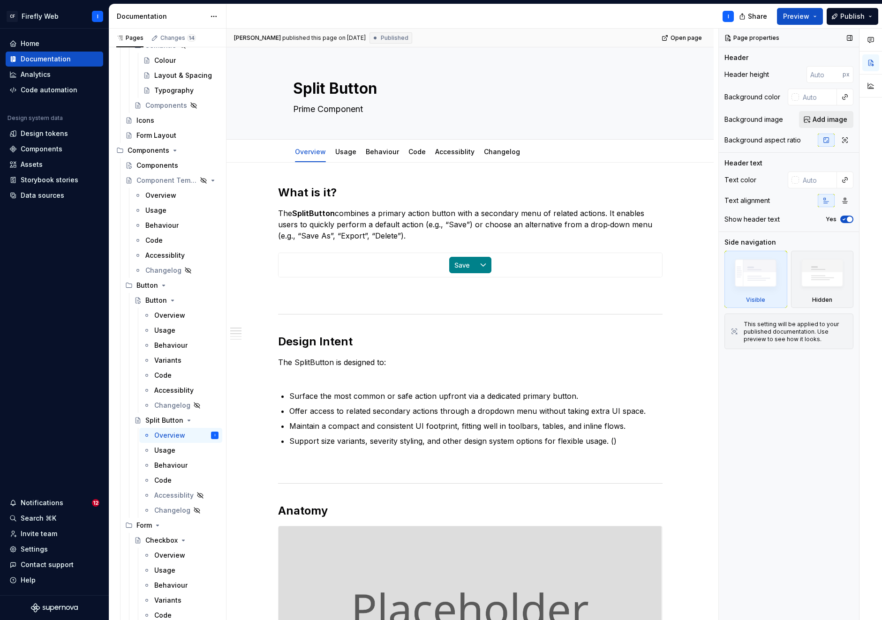
click at [825, 120] on span "Add image" at bounding box center [829, 119] width 35 height 9
type textarea "*"
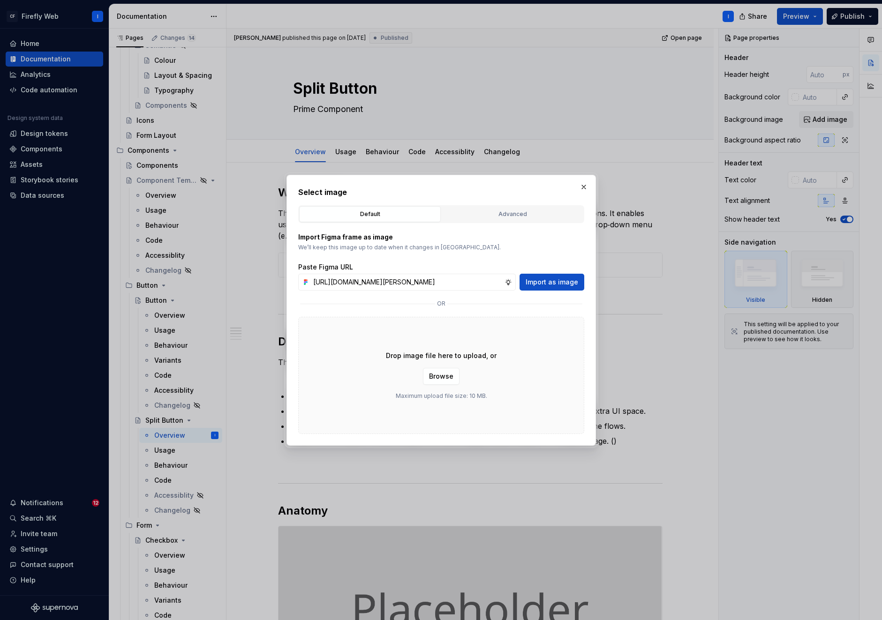
scroll to position [0, 284]
type input "[URL][DOMAIN_NAME][PERSON_NAME]"
click at [558, 282] on span "Import as image" at bounding box center [551, 281] width 52 height 9
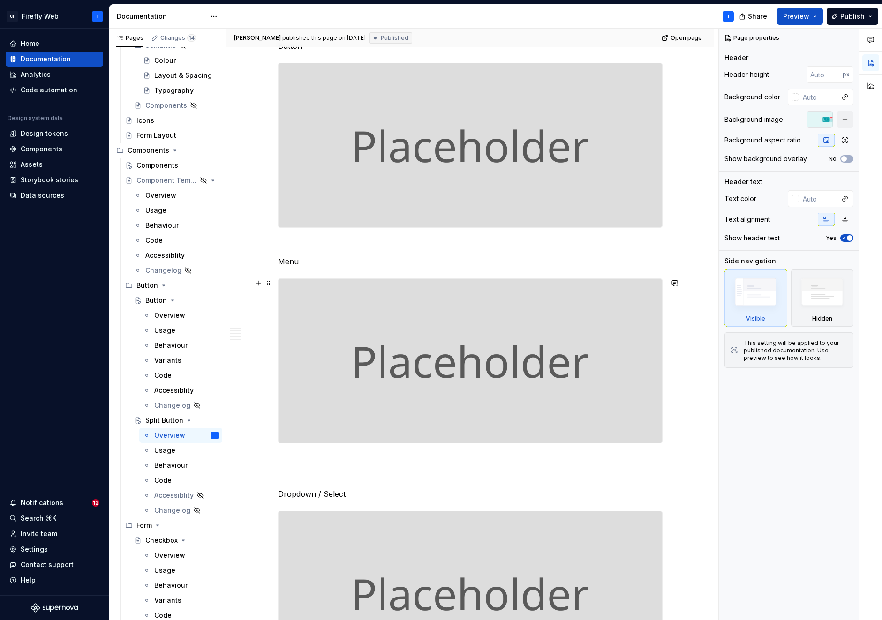
scroll to position [706, 0]
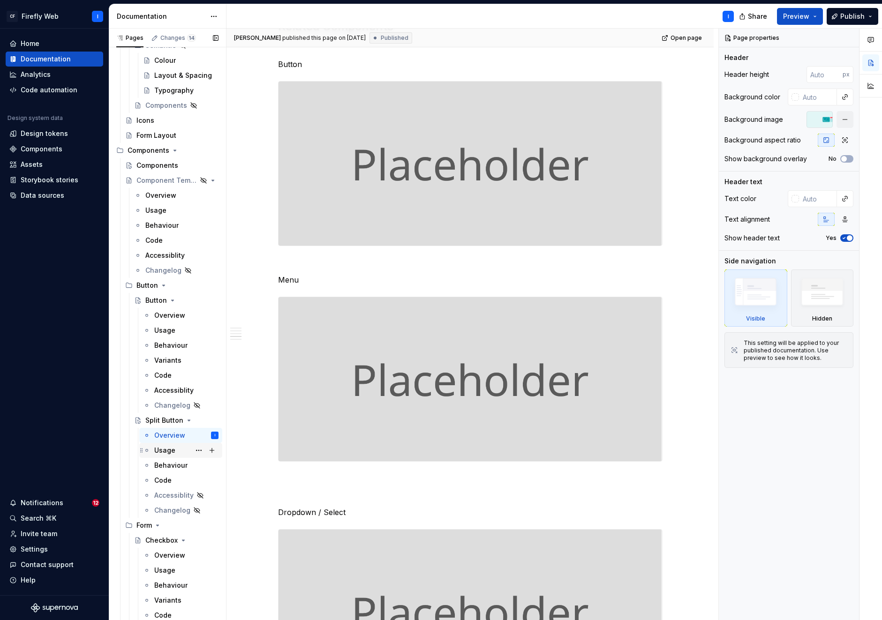
click at [167, 456] on div "Usage" at bounding box center [186, 450] width 64 height 13
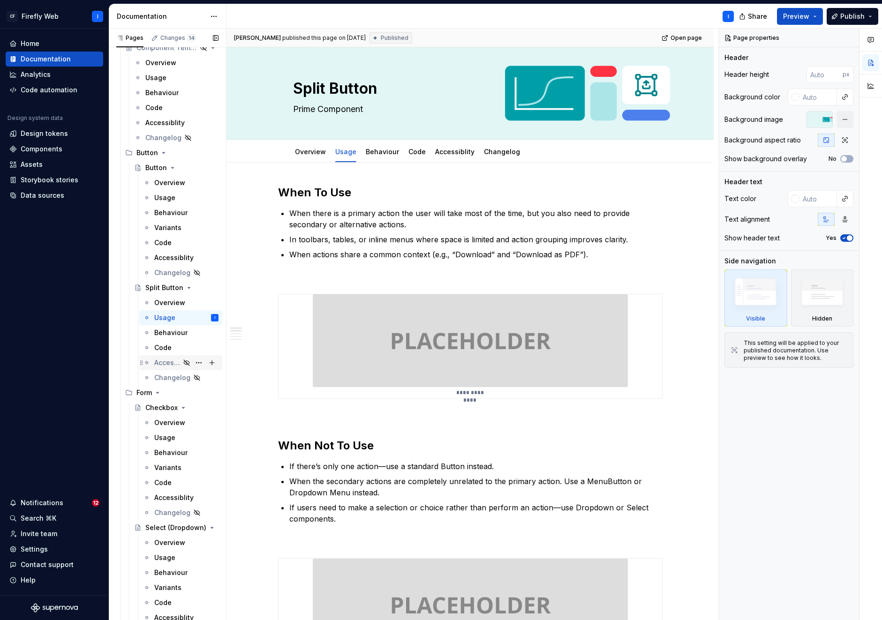
scroll to position [509, 0]
click at [167, 421] on div "Overview" at bounding box center [169, 420] width 31 height 9
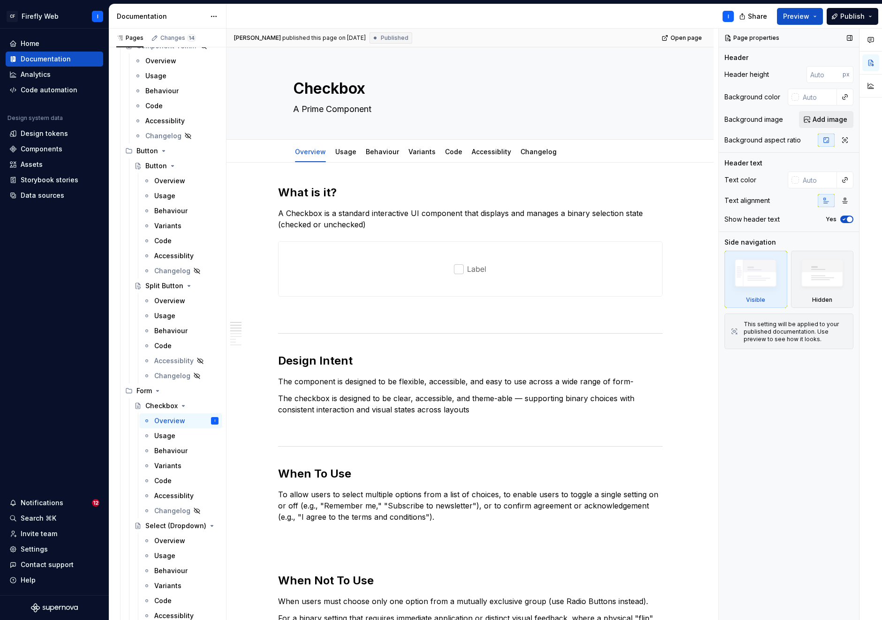
click at [829, 122] on span "Add image" at bounding box center [829, 119] width 35 height 9
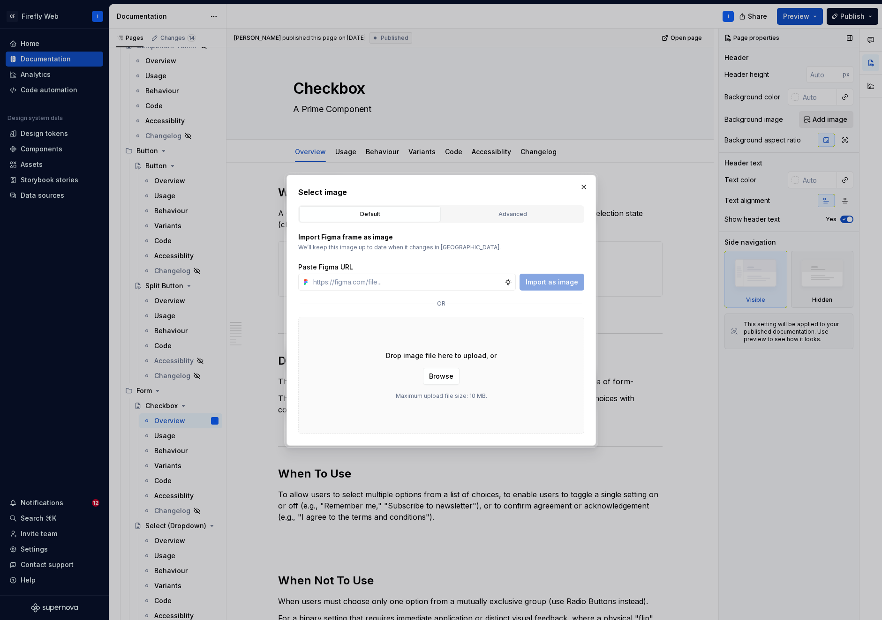
type textarea "*"
type input "[URL][DOMAIN_NAME][PERSON_NAME]"
click at [556, 281] on span "Import as image" at bounding box center [551, 281] width 52 height 9
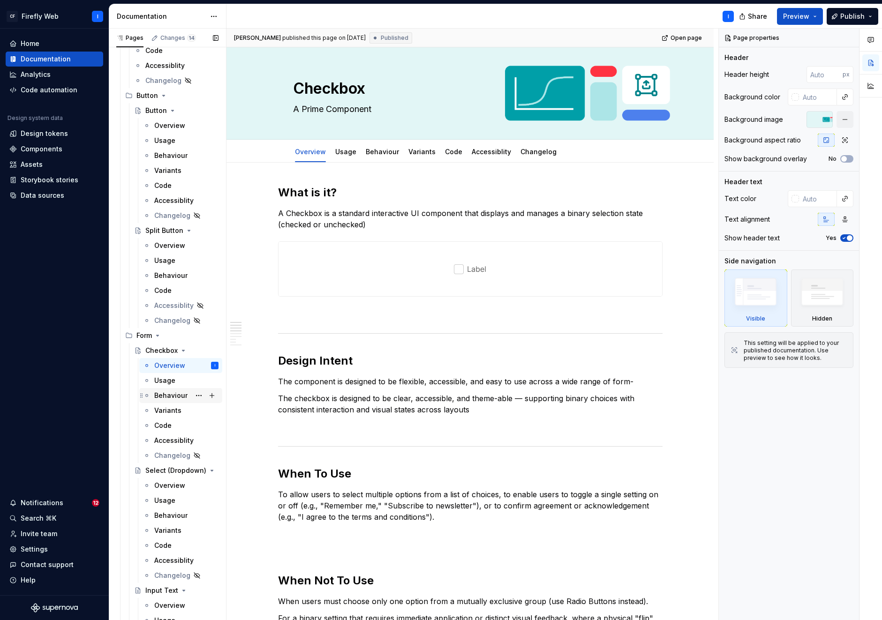
scroll to position [641, 0]
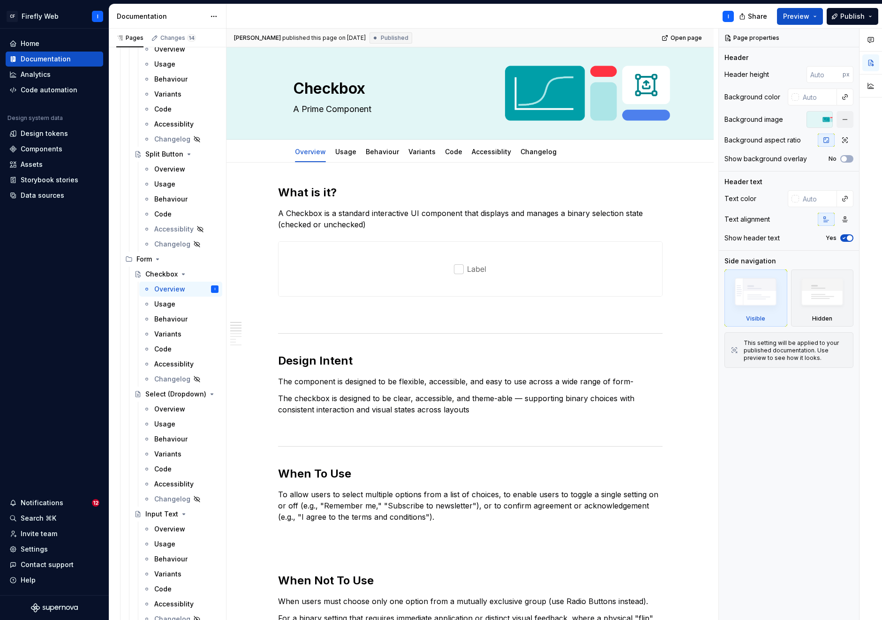
drag, startPoint x: 166, startPoint y: 406, endPoint x: 481, endPoint y: 366, distance: 317.4
click at [166, 406] on div "Overview" at bounding box center [169, 408] width 31 height 9
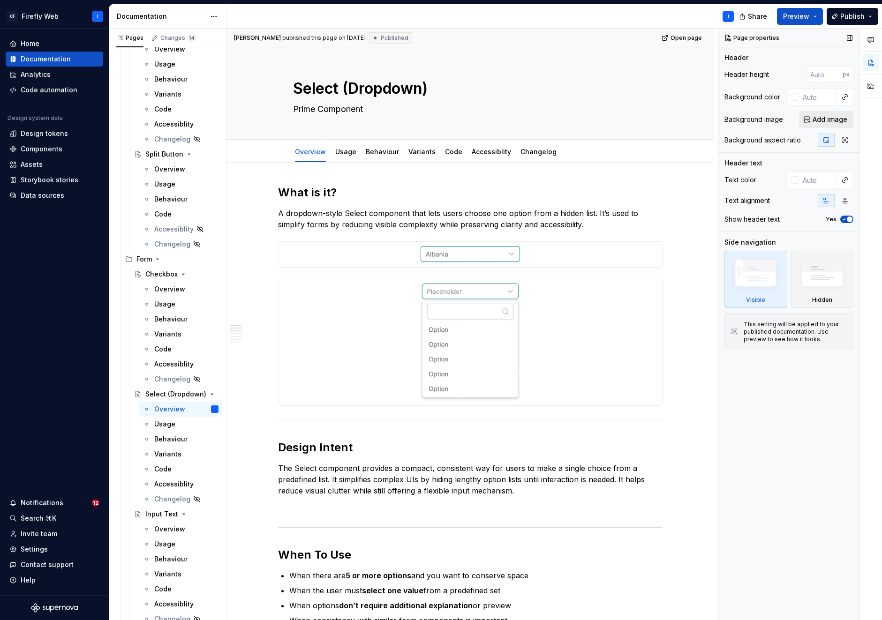
click at [825, 121] on span "Add image" at bounding box center [829, 119] width 35 height 9
type textarea "*"
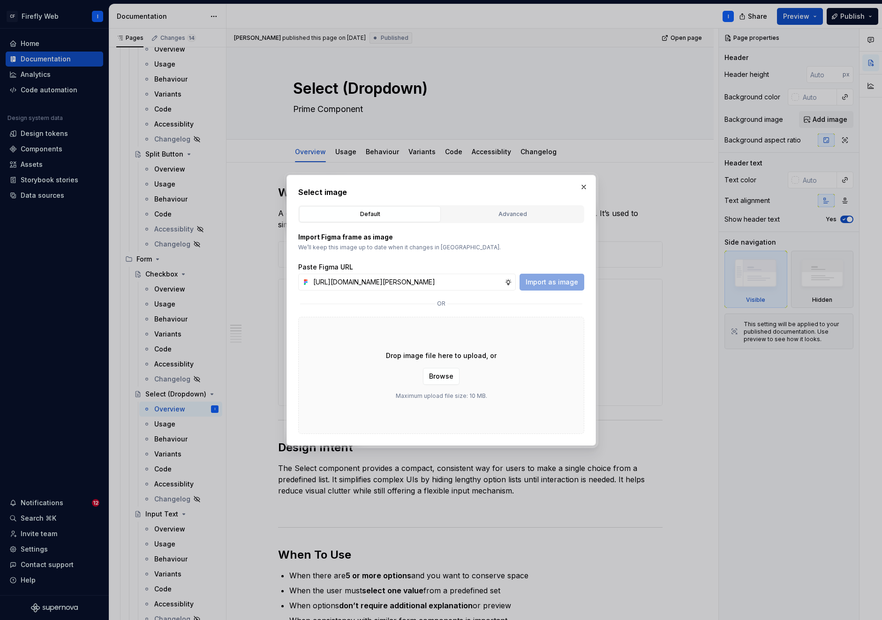
scroll to position [0, 284]
type input "[URL][DOMAIN_NAME][PERSON_NAME]"
click at [546, 282] on span "Import as image" at bounding box center [551, 281] width 52 height 9
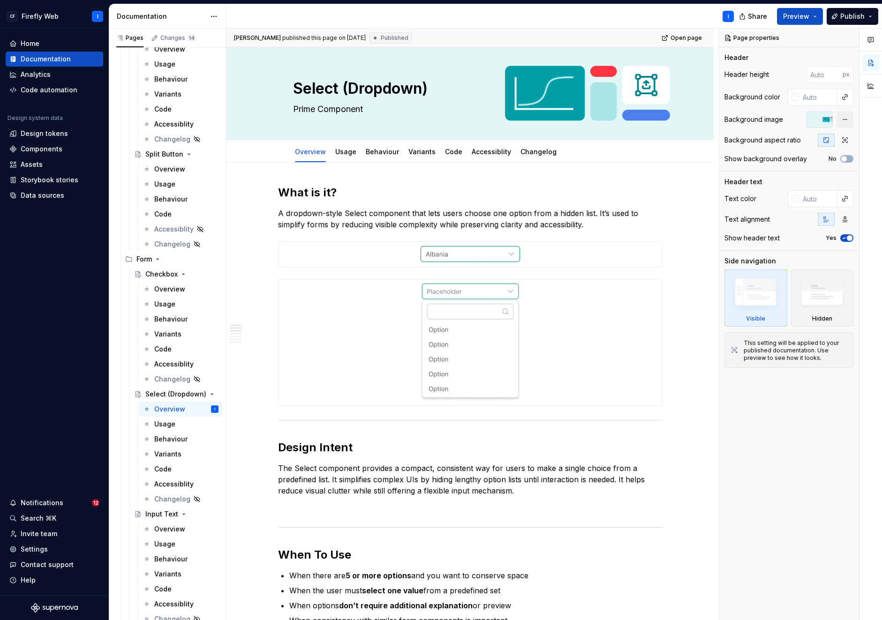
drag, startPoint x: 169, startPoint y: 531, endPoint x: 426, endPoint y: 396, distance: 289.3
click at [169, 530] on div "Overview" at bounding box center [169, 528] width 31 height 9
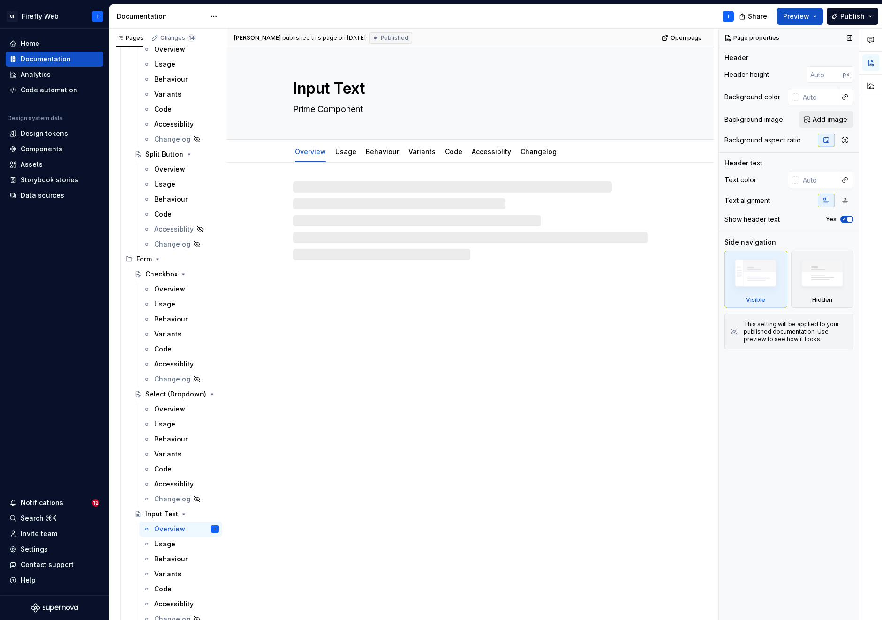
click at [820, 120] on span "Add image" at bounding box center [829, 119] width 35 height 9
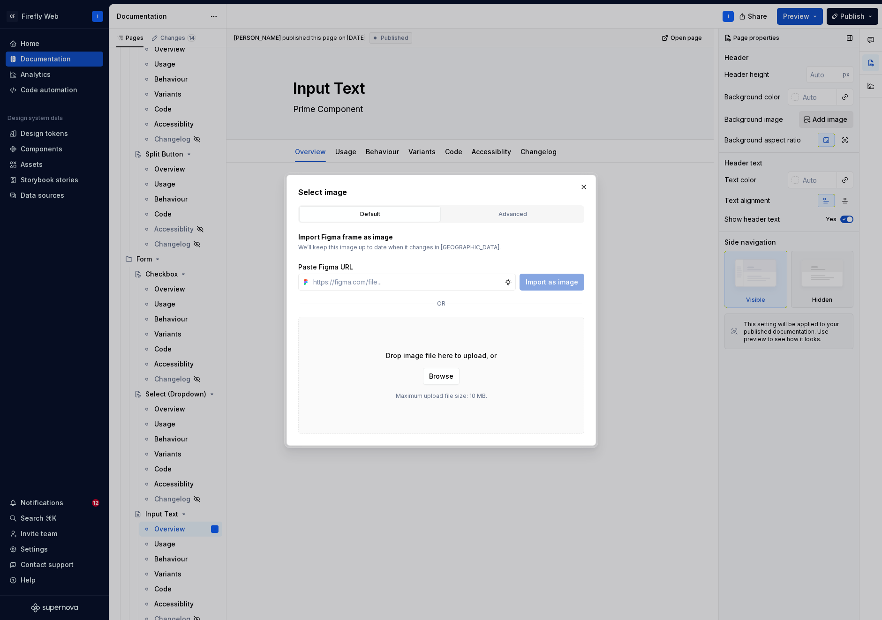
type textarea "*"
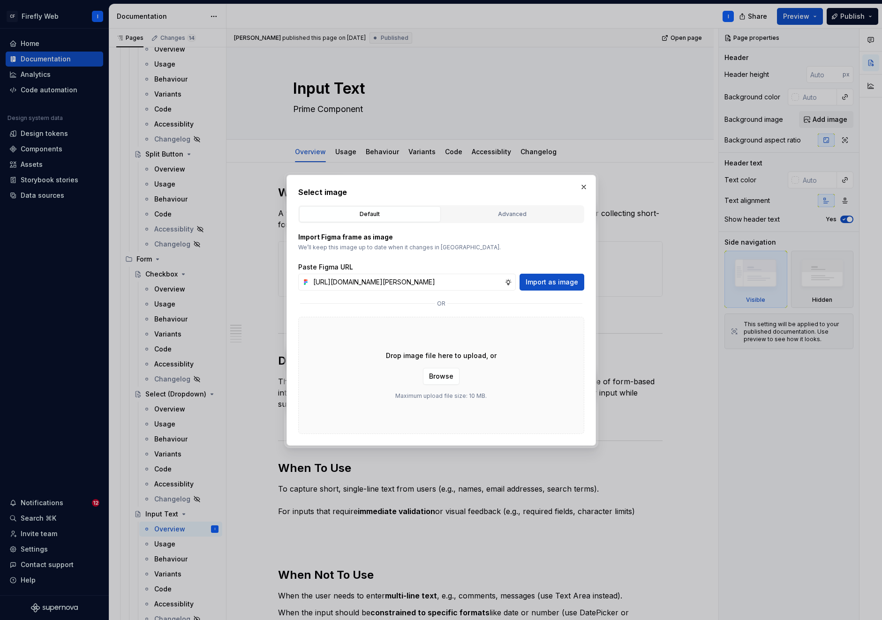
scroll to position [0, 284]
type input "[URL][DOMAIN_NAME][PERSON_NAME]"
click at [547, 282] on span "Import as image" at bounding box center [551, 281] width 52 height 9
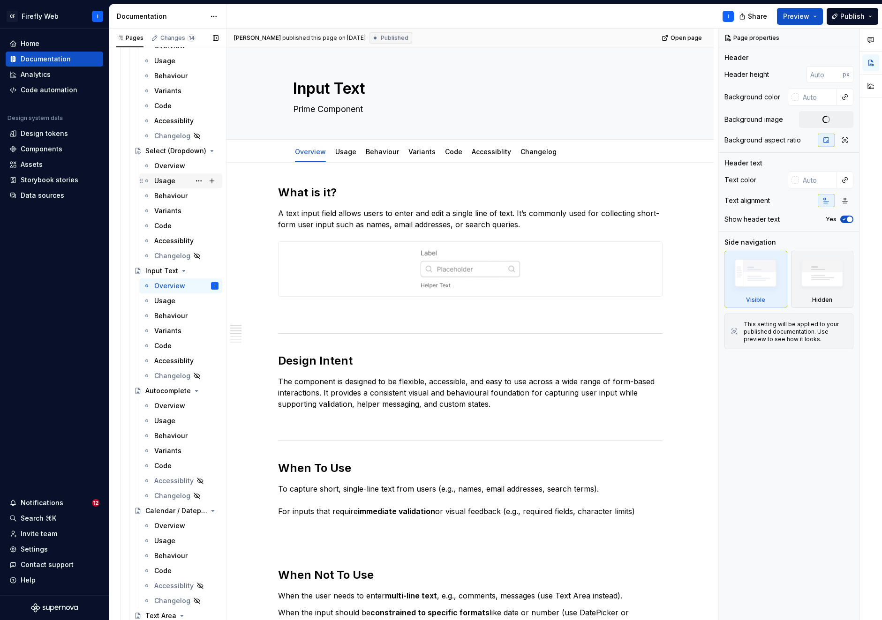
scroll to position [942, 0]
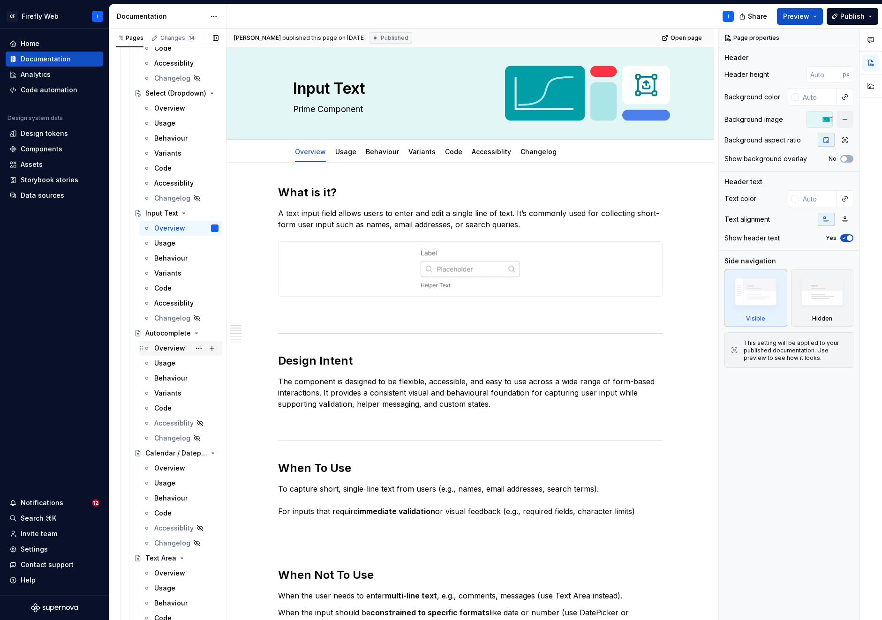
click at [162, 351] on div "Overview" at bounding box center [169, 348] width 31 height 9
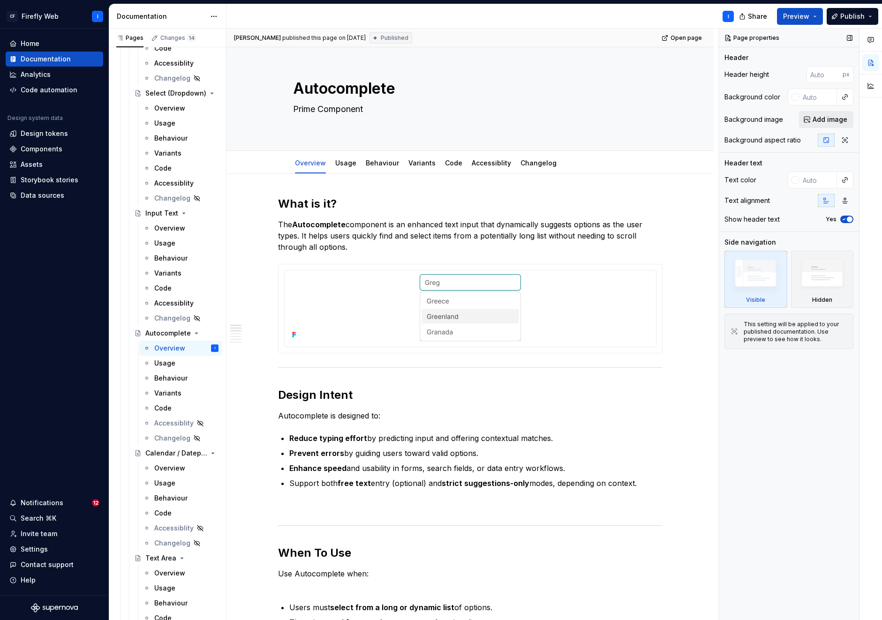
click at [821, 118] on span "Add image" at bounding box center [829, 119] width 35 height 9
type textarea "*"
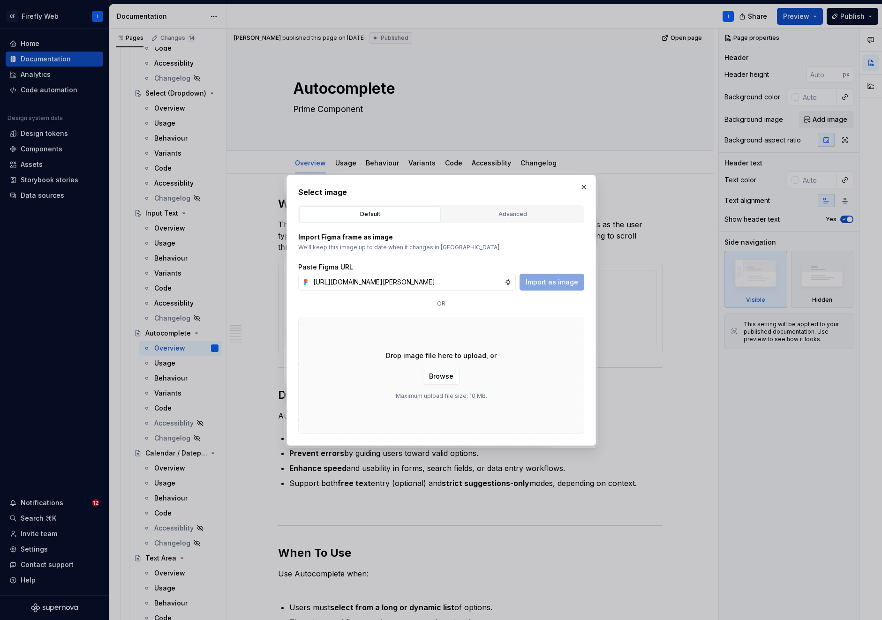
scroll to position [0, 284]
type input "[URL][DOMAIN_NAME][PERSON_NAME]"
click at [543, 286] on span "Import as image" at bounding box center [551, 281] width 52 height 9
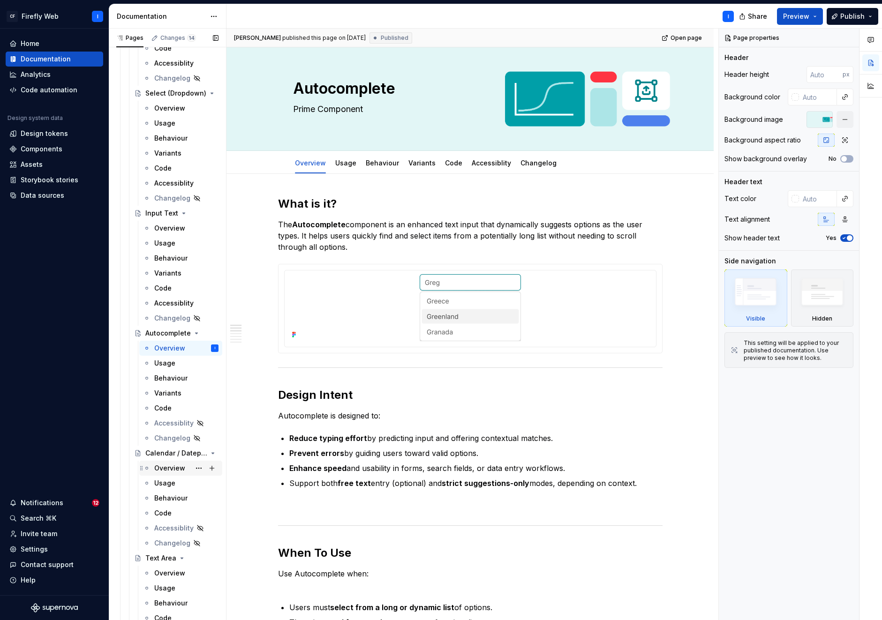
click at [161, 471] on div "Overview" at bounding box center [169, 467] width 31 height 9
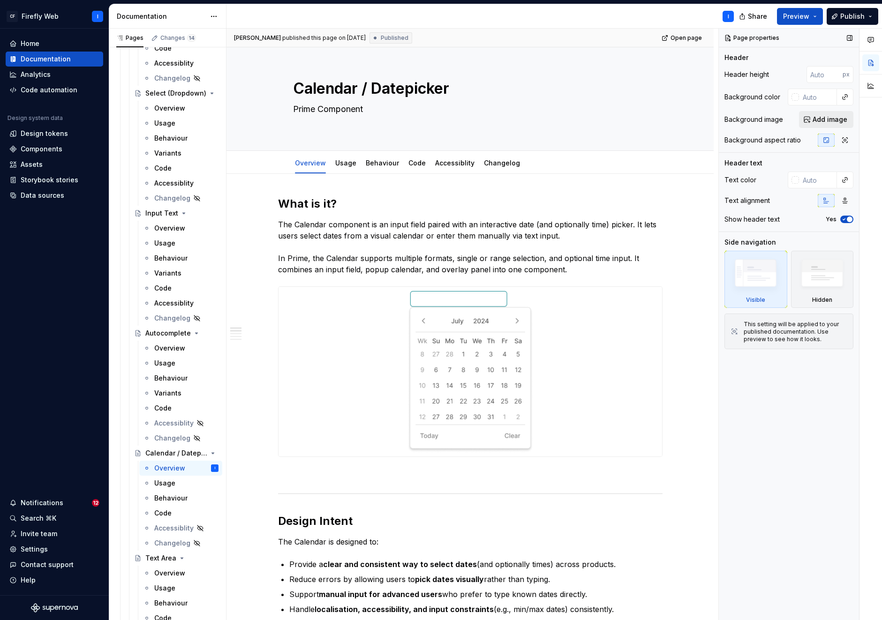
type textarea "*"
click at [828, 124] on button "Add image" at bounding box center [826, 119] width 54 height 17
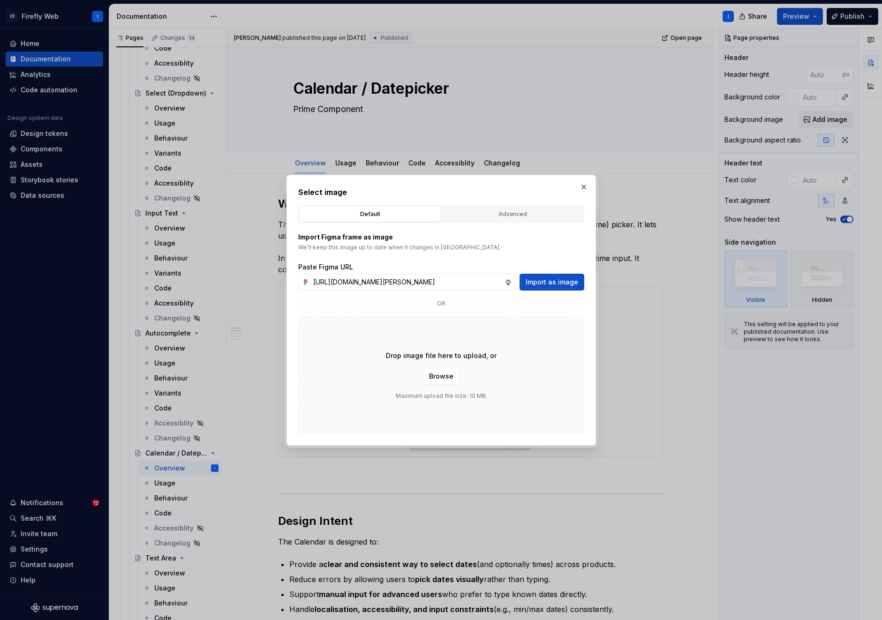
scroll to position [0, 284]
type input "[URL][DOMAIN_NAME][PERSON_NAME]"
click at [557, 282] on span "Import as image" at bounding box center [551, 281] width 52 height 9
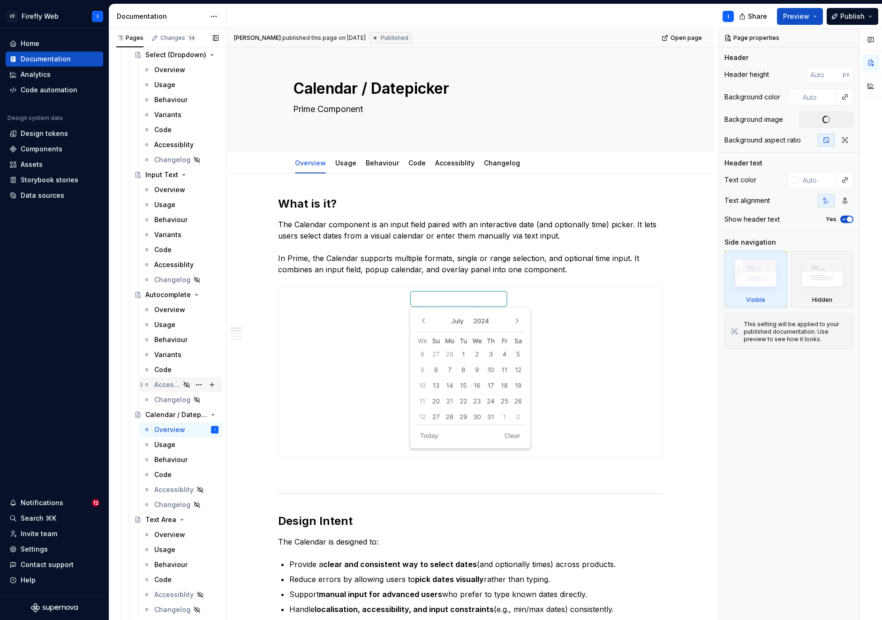
scroll to position [1109, 0]
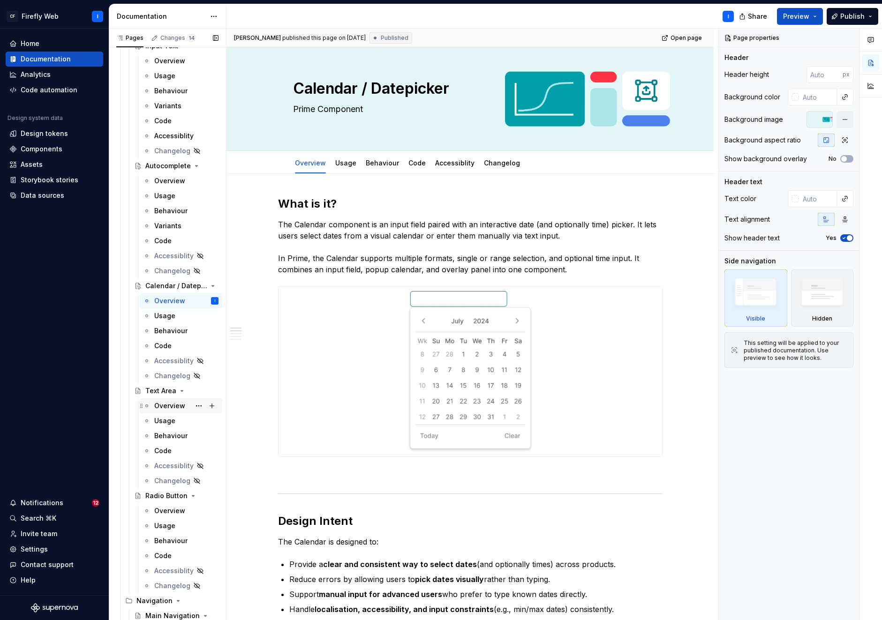
click at [164, 403] on div "Overview" at bounding box center [169, 405] width 31 height 9
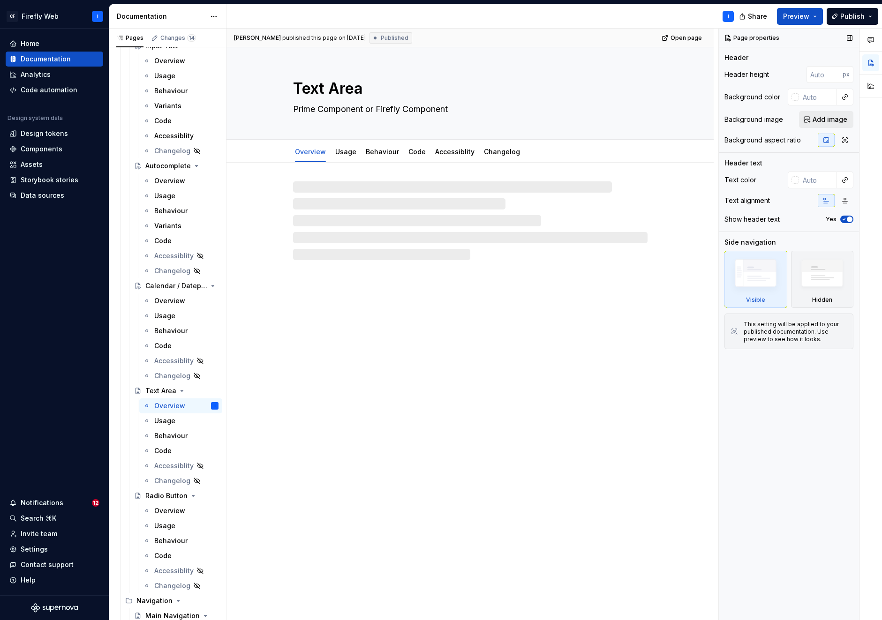
type textarea "*"
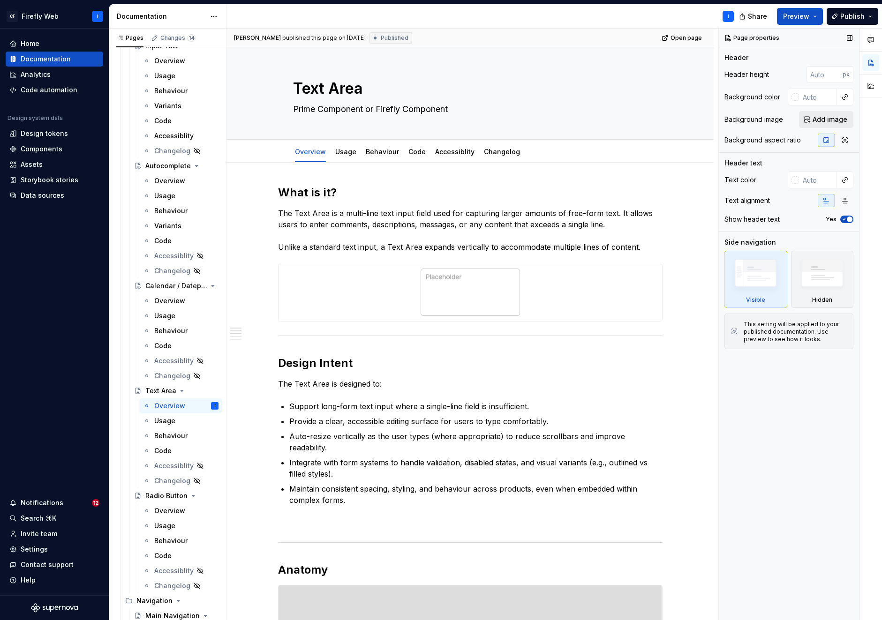
click at [825, 119] on span "Add image" at bounding box center [829, 119] width 35 height 9
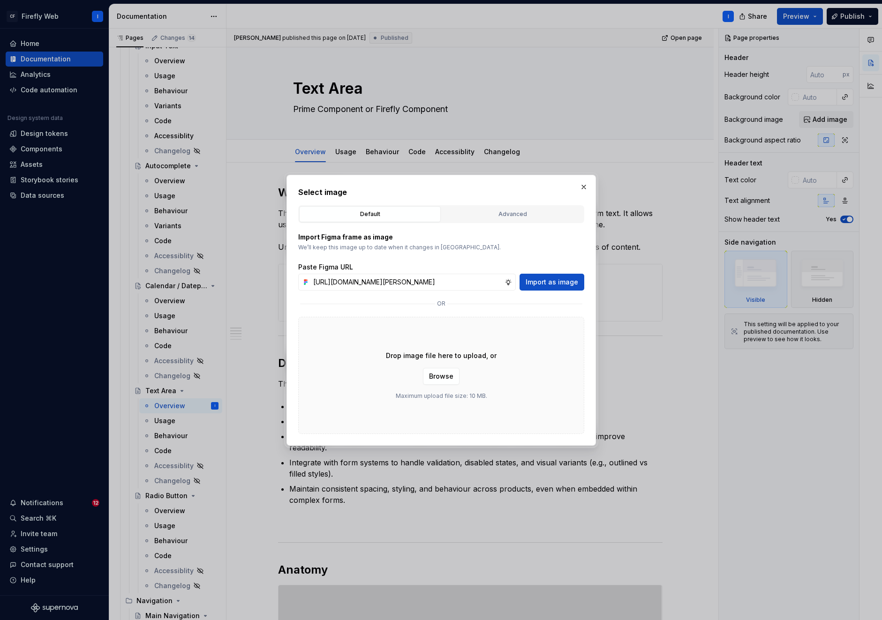
scroll to position [0, 284]
type input "[URL][DOMAIN_NAME][PERSON_NAME]"
click at [549, 282] on span "Import as image" at bounding box center [551, 281] width 52 height 9
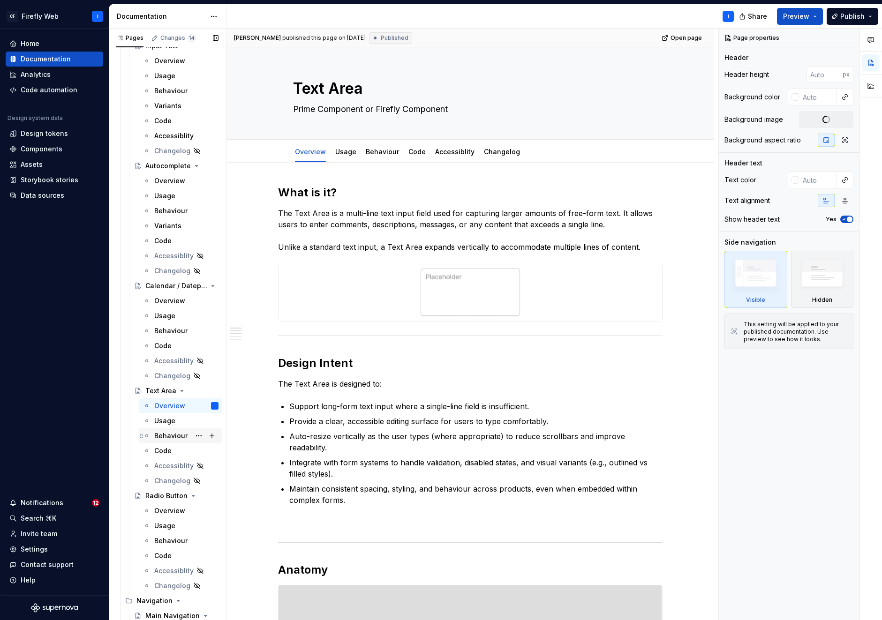
scroll to position [1195, 0]
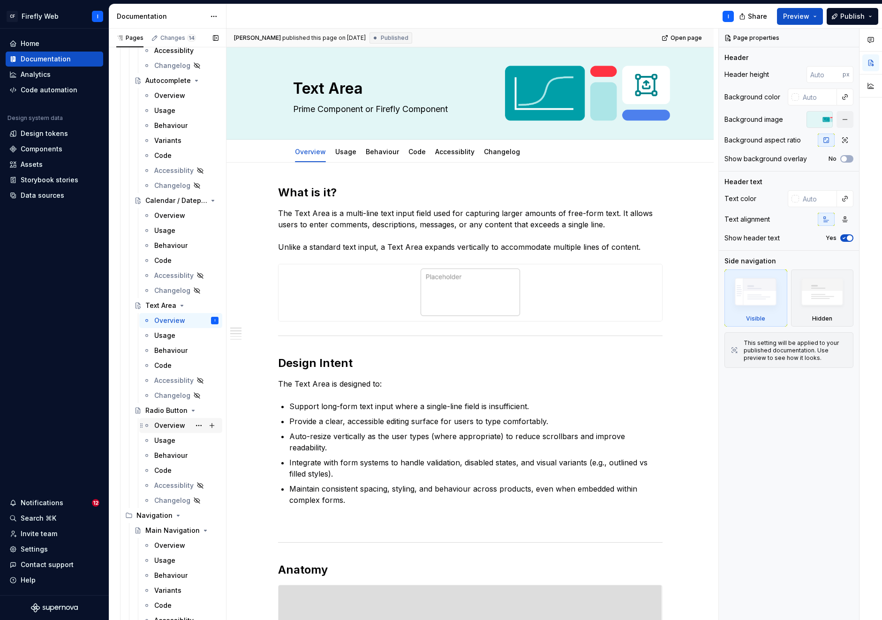
click at [167, 426] on div "Overview" at bounding box center [169, 425] width 31 height 9
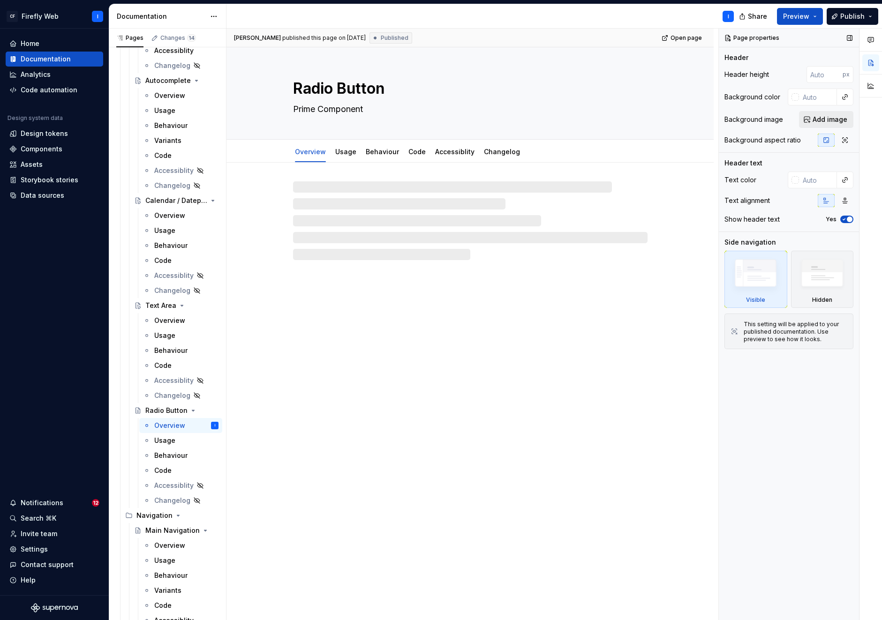
click at [822, 121] on span "Add image" at bounding box center [829, 119] width 35 height 9
type textarea "*"
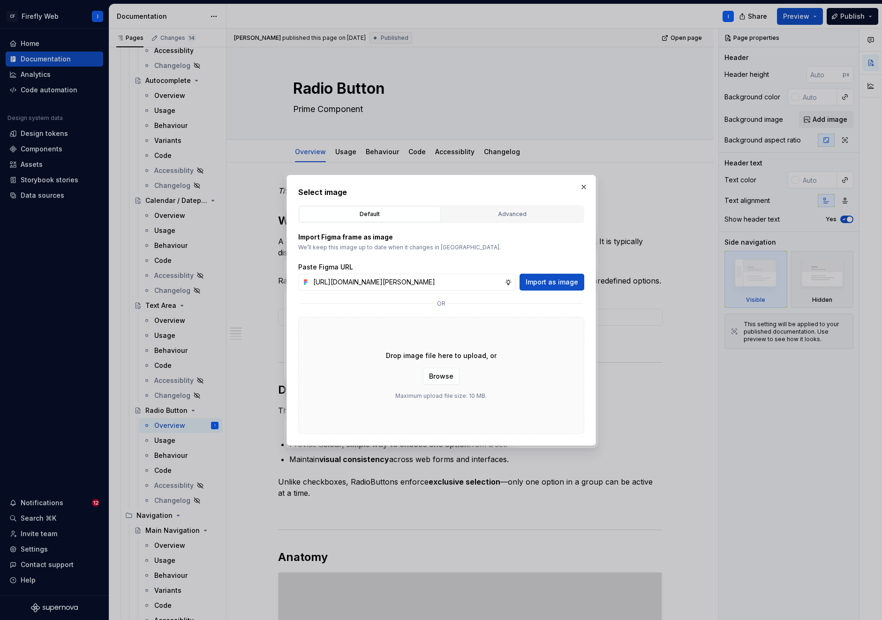
scroll to position [0, 284]
type input "[URL][DOMAIN_NAME][PERSON_NAME]"
click at [543, 278] on span "Import as image" at bounding box center [551, 281] width 52 height 9
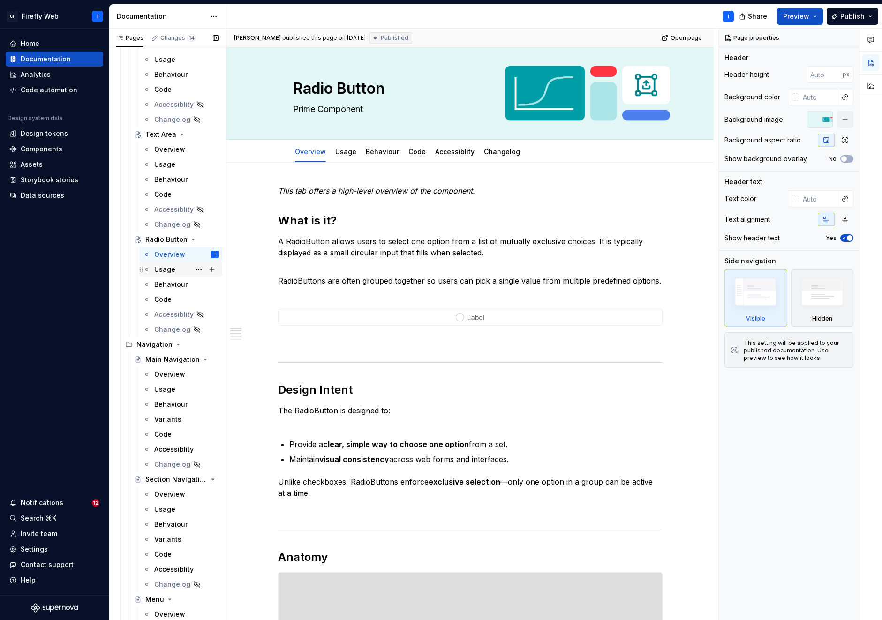
scroll to position [1367, 0]
click at [167, 378] on div "Overview" at bounding box center [169, 373] width 31 height 9
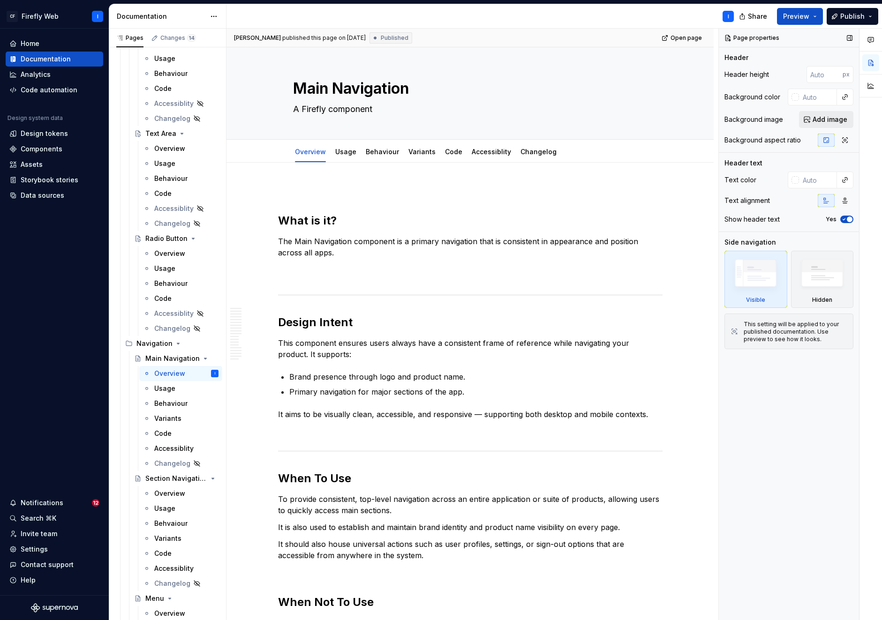
click at [830, 121] on span "Add image" at bounding box center [829, 119] width 35 height 9
type textarea "*"
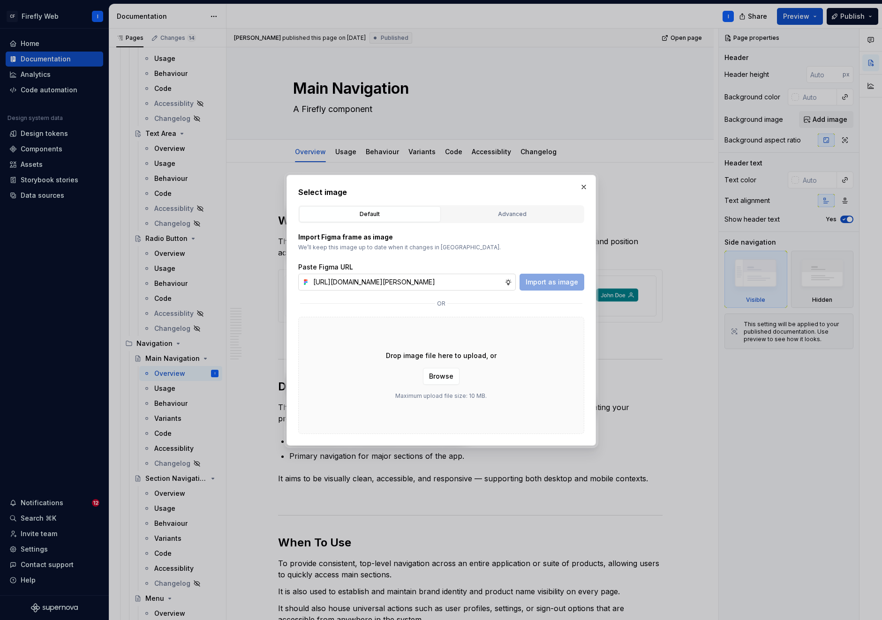
scroll to position [0, 284]
type input "[URL][DOMAIN_NAME][PERSON_NAME]"
click at [554, 281] on span "Import as image" at bounding box center [551, 281] width 52 height 9
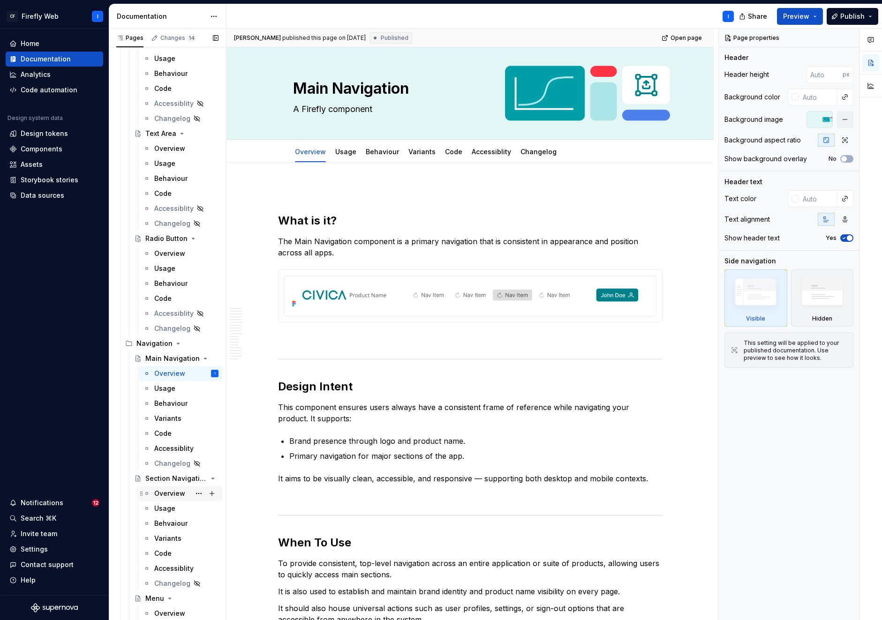
click at [173, 492] on div "Overview" at bounding box center [169, 493] width 31 height 9
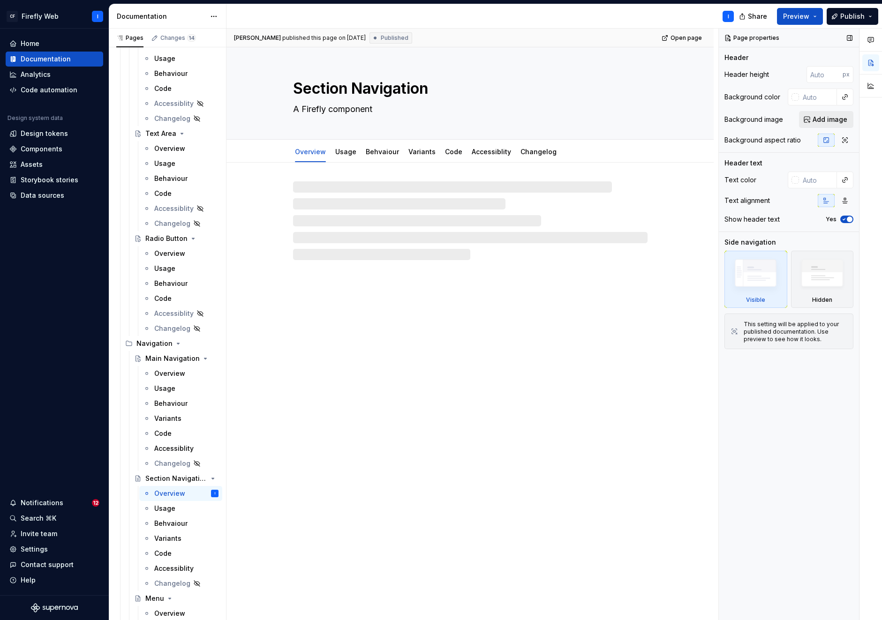
click at [836, 121] on span "Add image" at bounding box center [829, 119] width 35 height 9
type textarea "*"
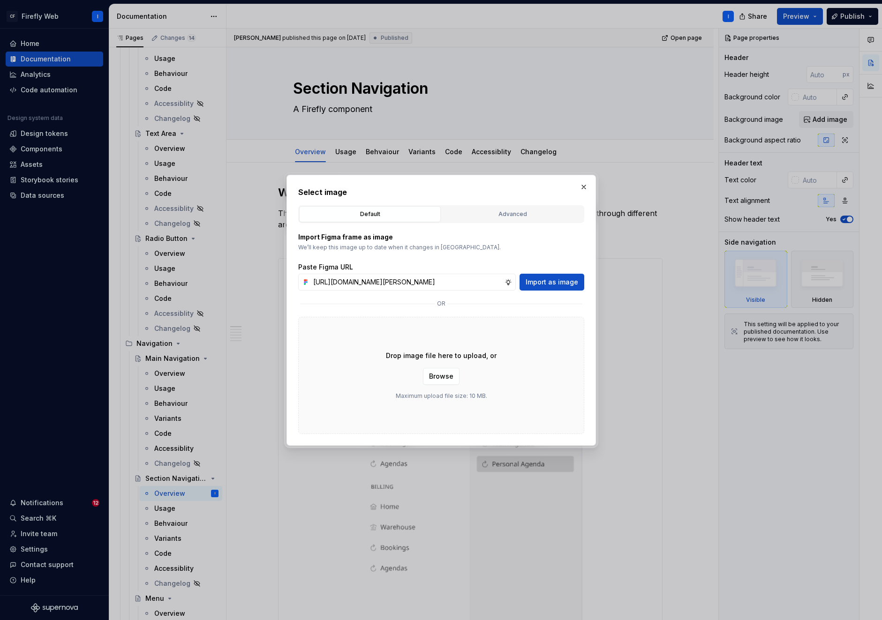
scroll to position [0, 284]
type input "[URL][DOMAIN_NAME][PERSON_NAME]"
click at [546, 284] on span "Import as image" at bounding box center [551, 281] width 52 height 9
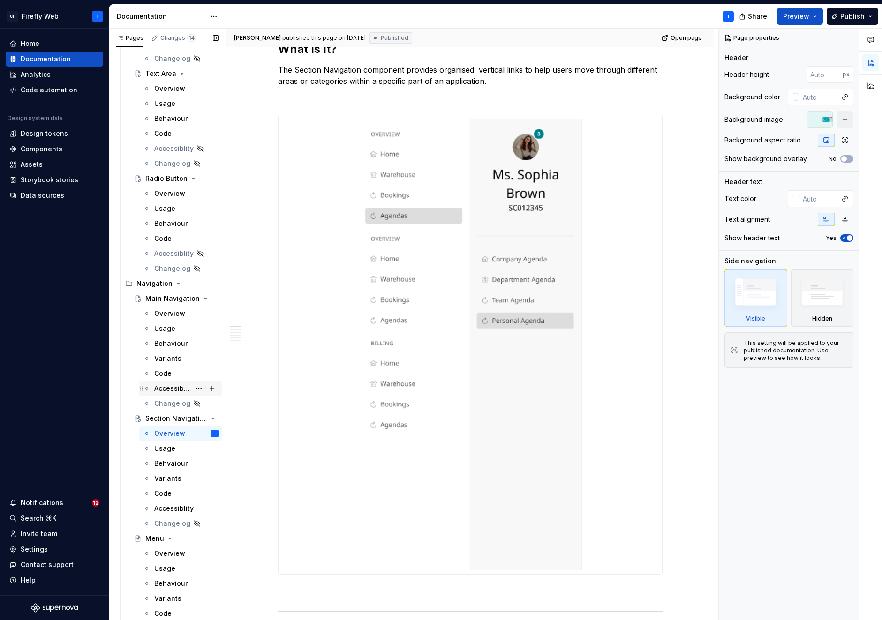
scroll to position [1545, 0]
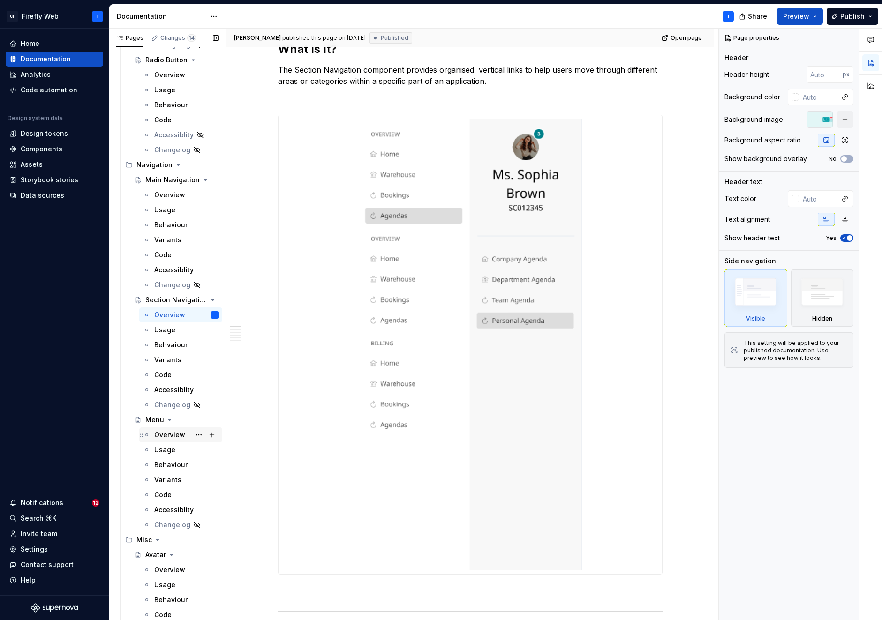
click at [169, 435] on div "Overview" at bounding box center [169, 434] width 31 height 9
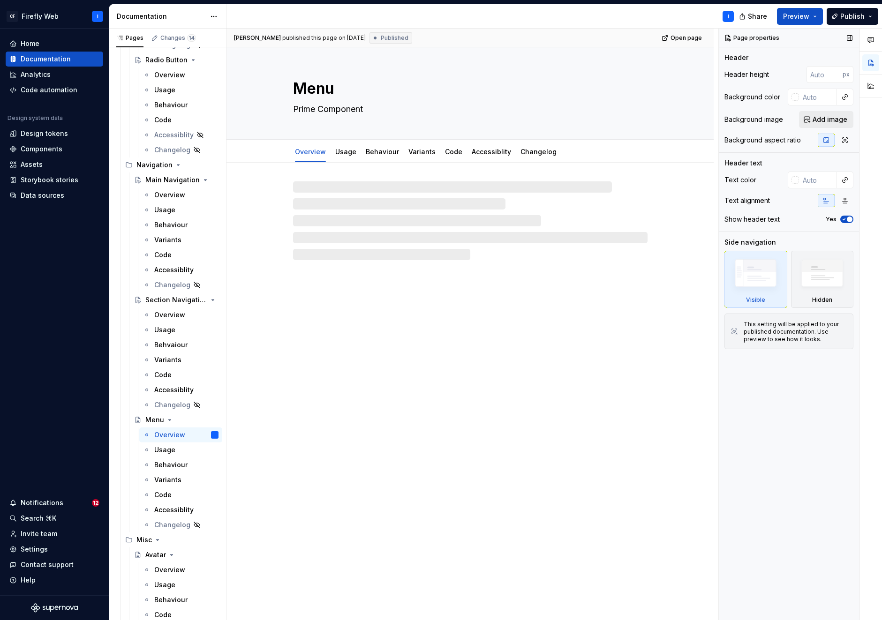
type textarea "*"
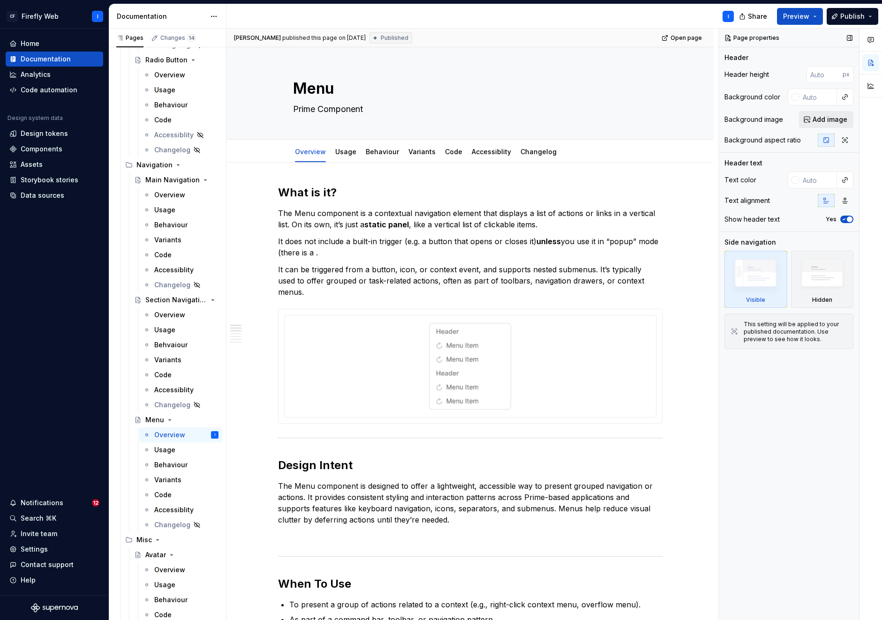
click at [825, 118] on span "Add image" at bounding box center [829, 119] width 35 height 9
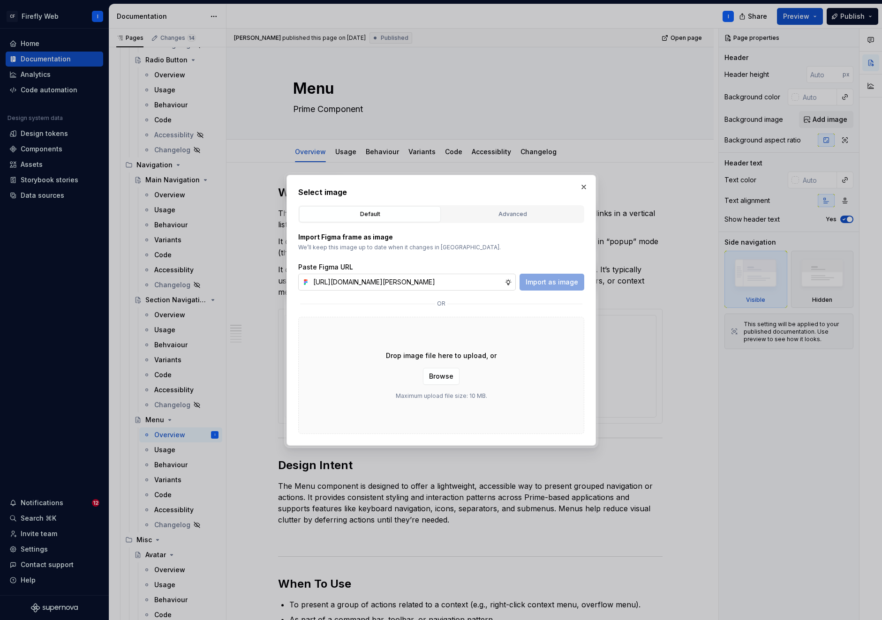
scroll to position [0, 284]
type input "[URL][DOMAIN_NAME][PERSON_NAME]"
click at [536, 207] on button "Advanced" at bounding box center [512, 214] width 142 height 16
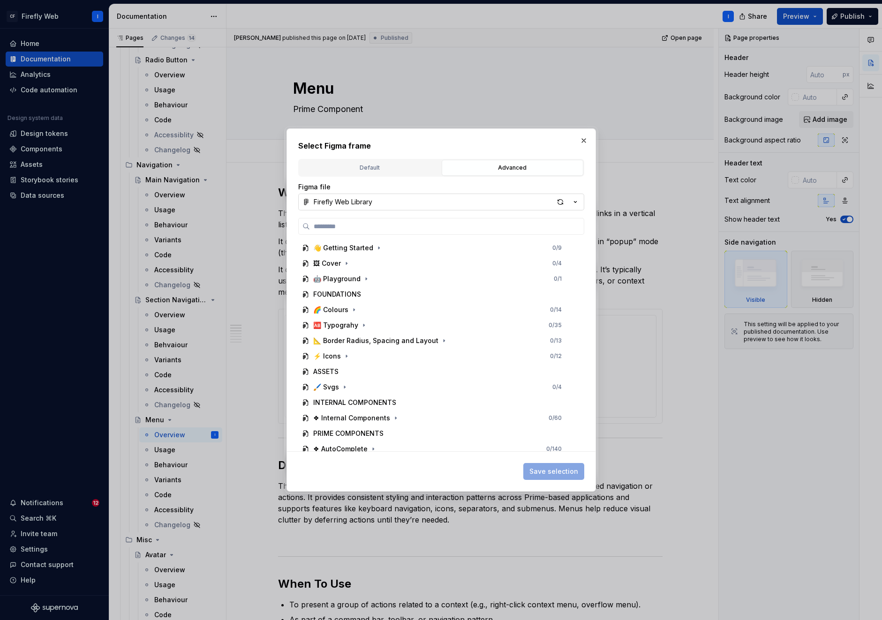
click at [574, 202] on icon "button" at bounding box center [575, 202] width 2 height 1
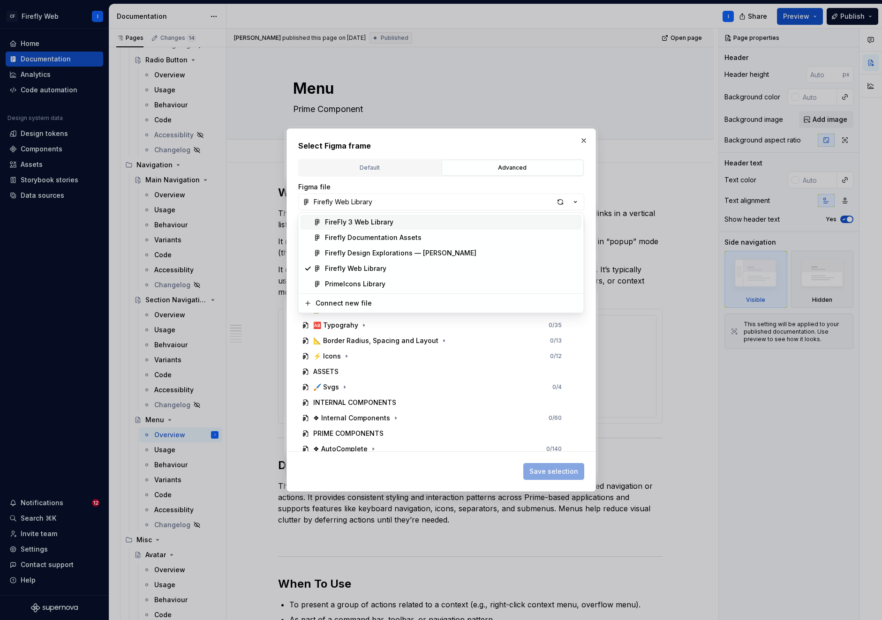
click at [545, 184] on div "Select Figma frame Default Advanced Import Figma frame as image We’ll keep this…" at bounding box center [441, 310] width 882 height 620
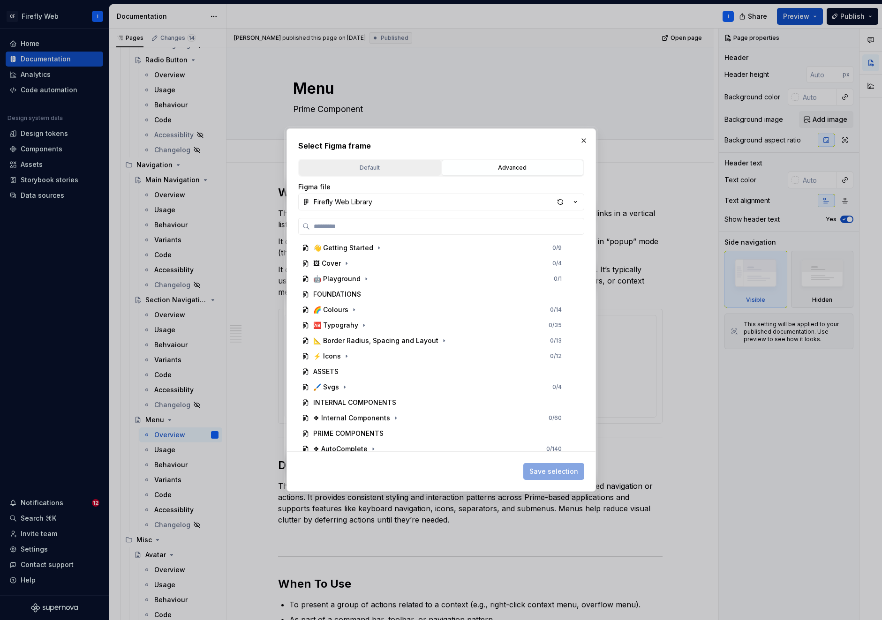
click at [366, 169] on div "Default" at bounding box center [369, 167] width 135 height 9
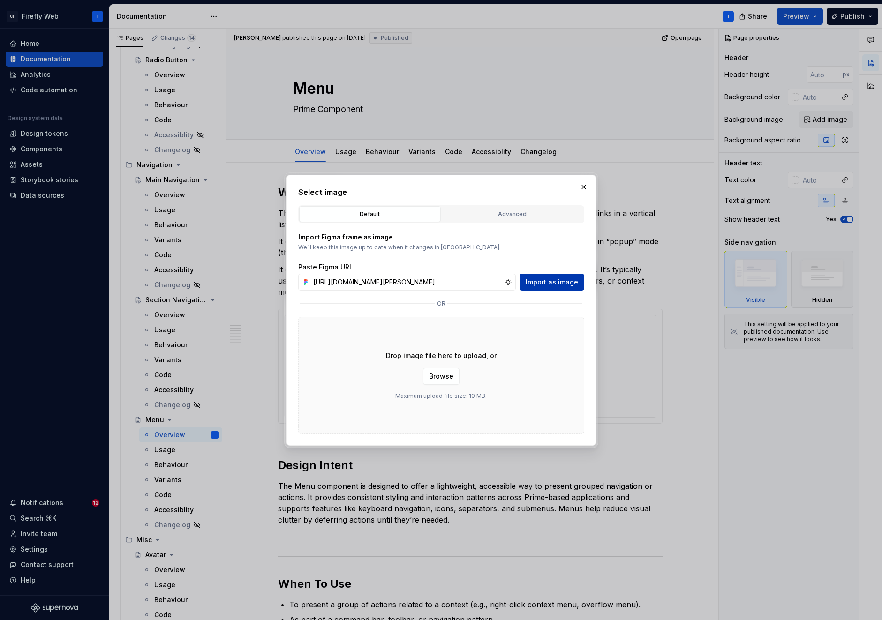
click at [554, 278] on span "Import as image" at bounding box center [551, 281] width 52 height 9
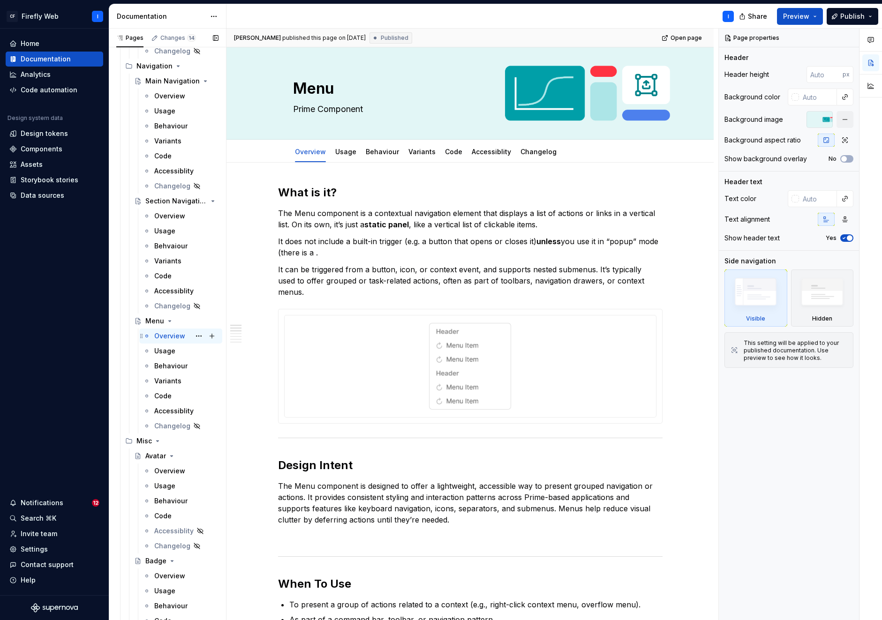
scroll to position [1688, 0]
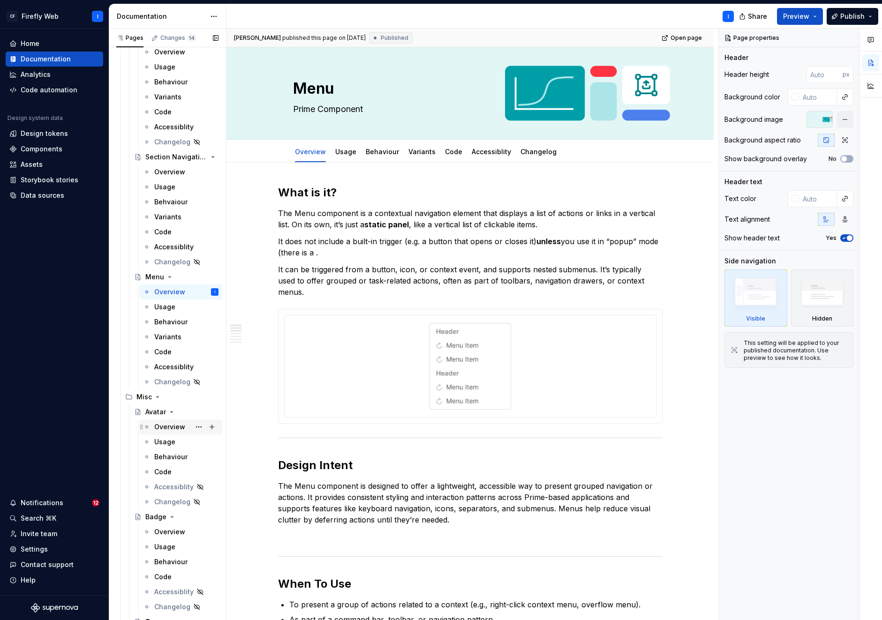
click at [175, 428] on div "Overview" at bounding box center [169, 426] width 31 height 9
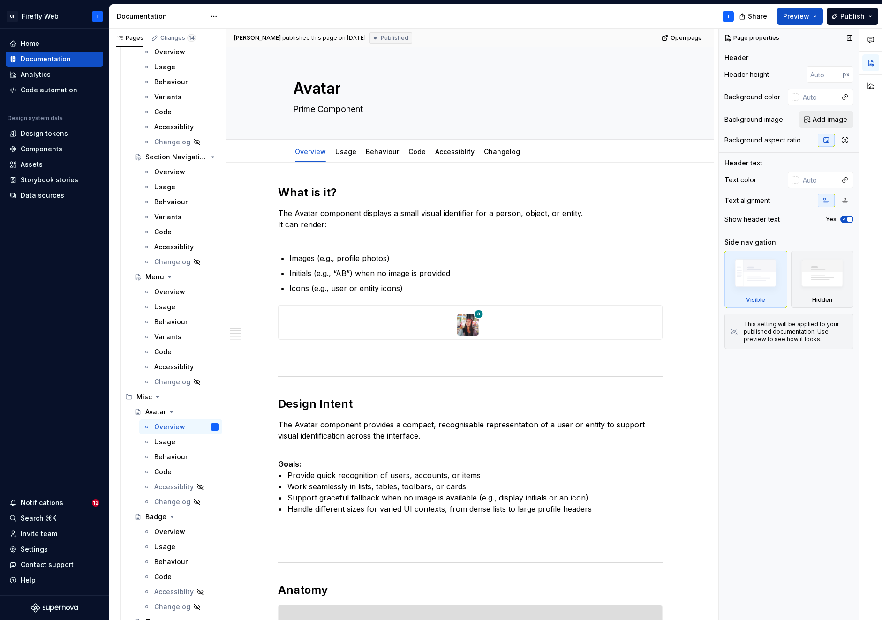
type textarea "*"
click at [835, 117] on span "Add image" at bounding box center [829, 119] width 35 height 9
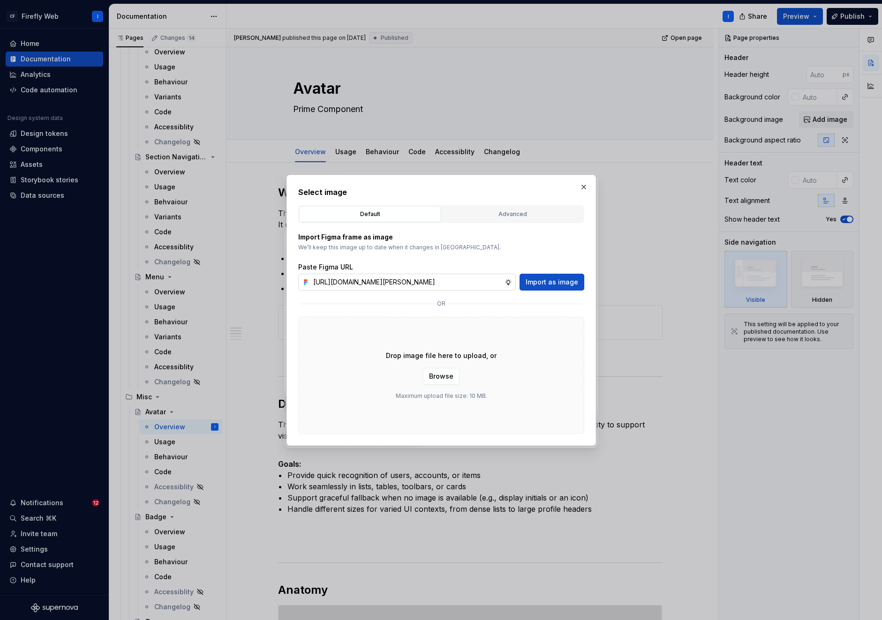
scroll to position [0, 284]
type input "[URL][DOMAIN_NAME][PERSON_NAME]"
click at [549, 284] on span "Import as image" at bounding box center [551, 281] width 52 height 9
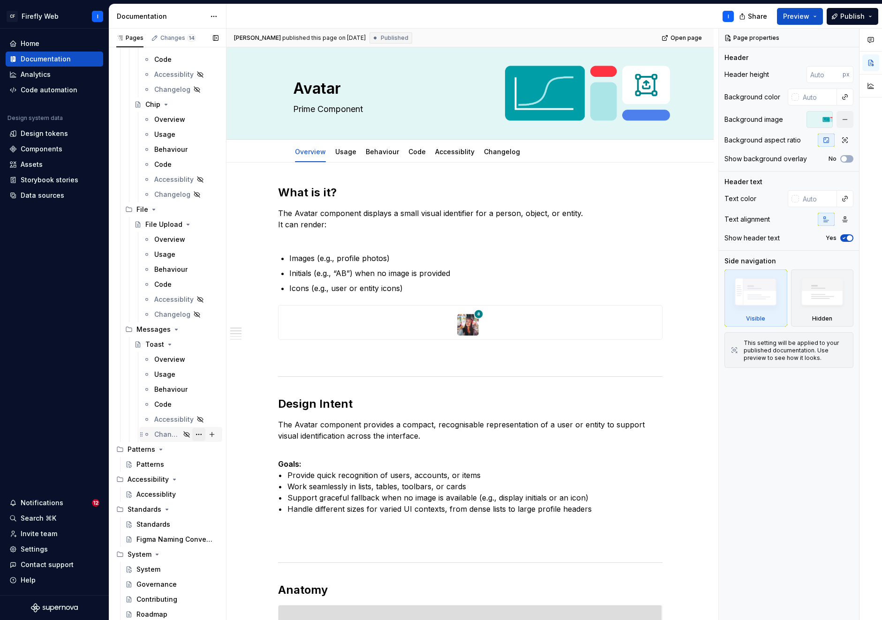
scroll to position [2896, 0]
click at [150, 463] on div "Patterns" at bounding box center [150, 463] width 28 height 9
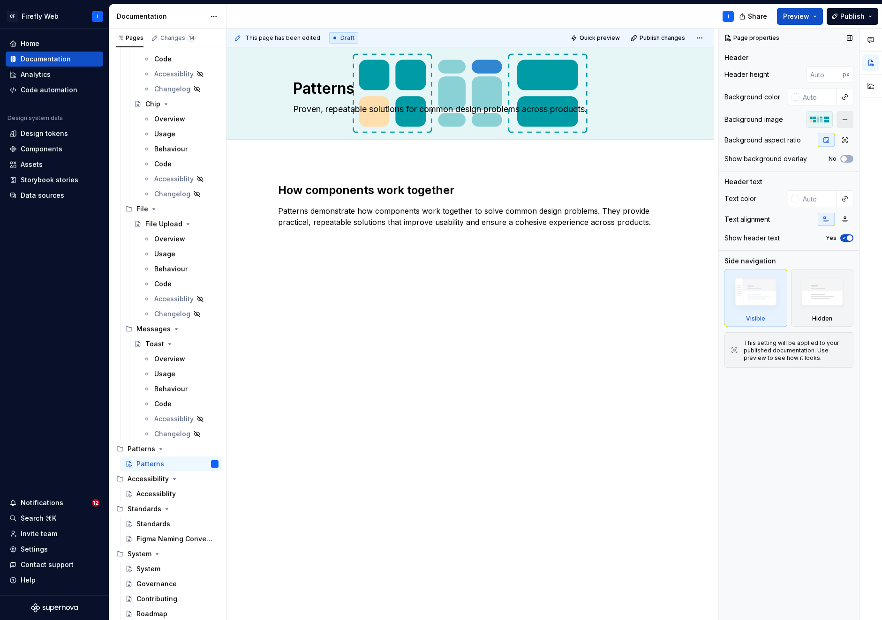
click at [850, 121] on button "button" at bounding box center [844, 119] width 17 height 17
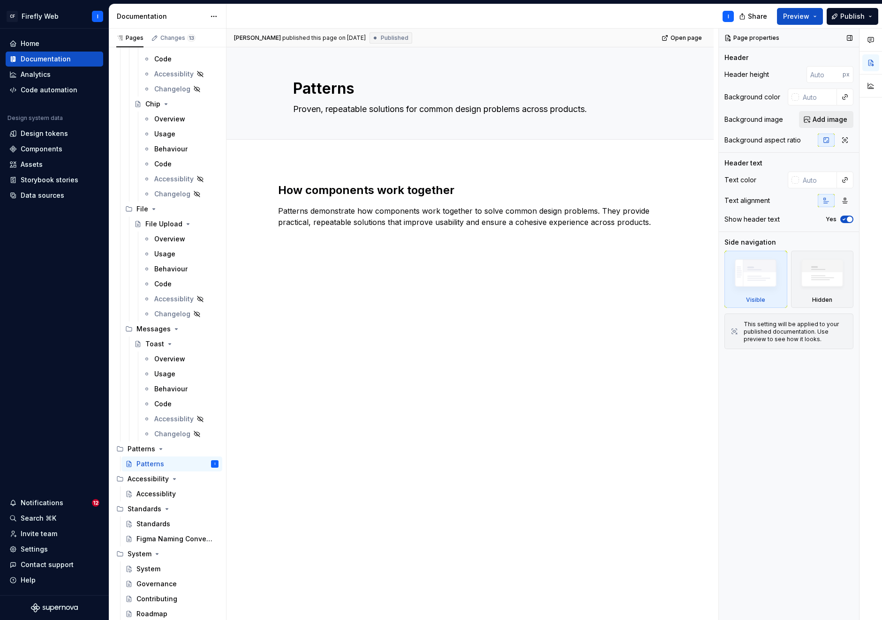
click at [819, 117] on span "Add image" at bounding box center [829, 119] width 35 height 9
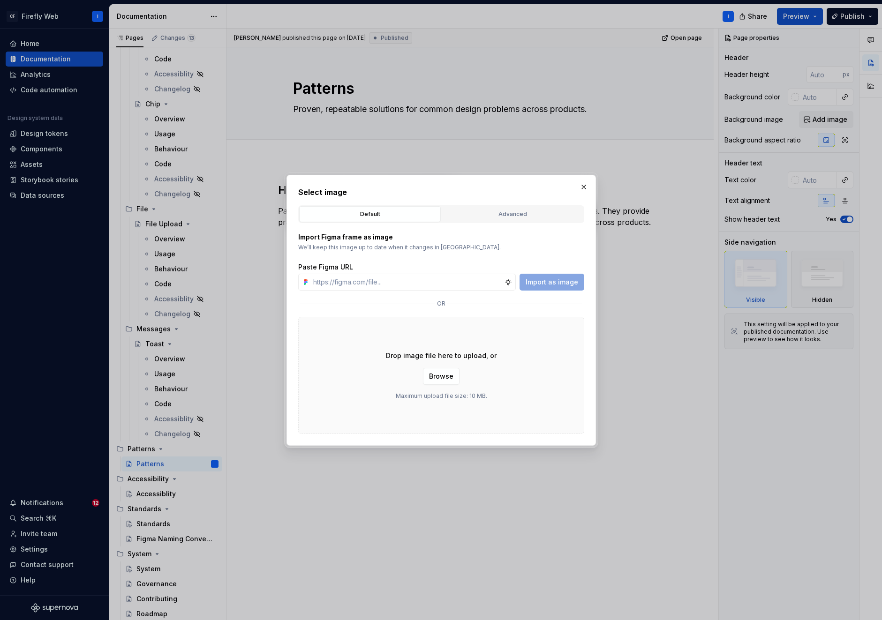
type textarea "*"
type input "[URL][DOMAIN_NAME][PERSON_NAME][DATE]"
click at [554, 285] on span "Import as image" at bounding box center [551, 281] width 52 height 9
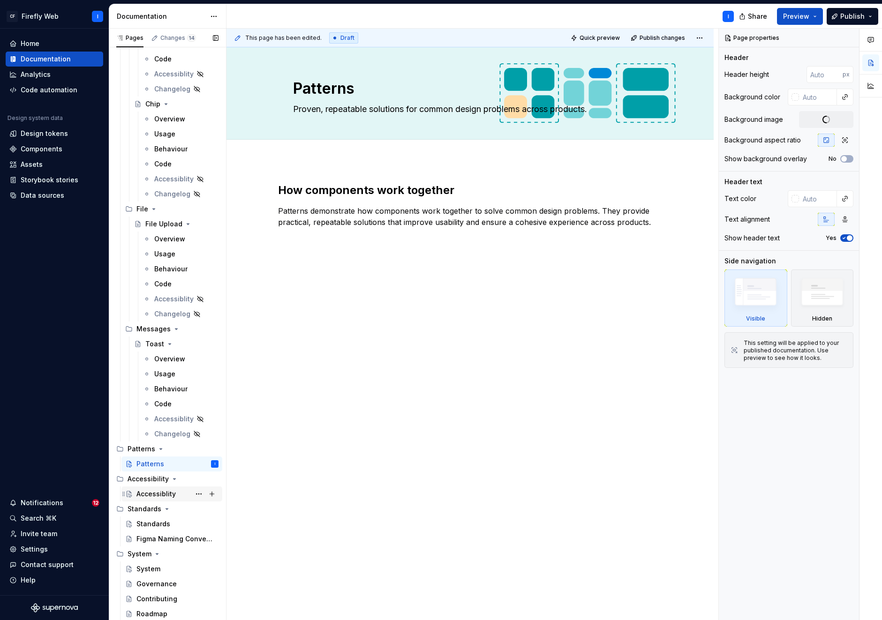
click at [151, 494] on div "Accessiblity" at bounding box center [155, 493] width 39 height 9
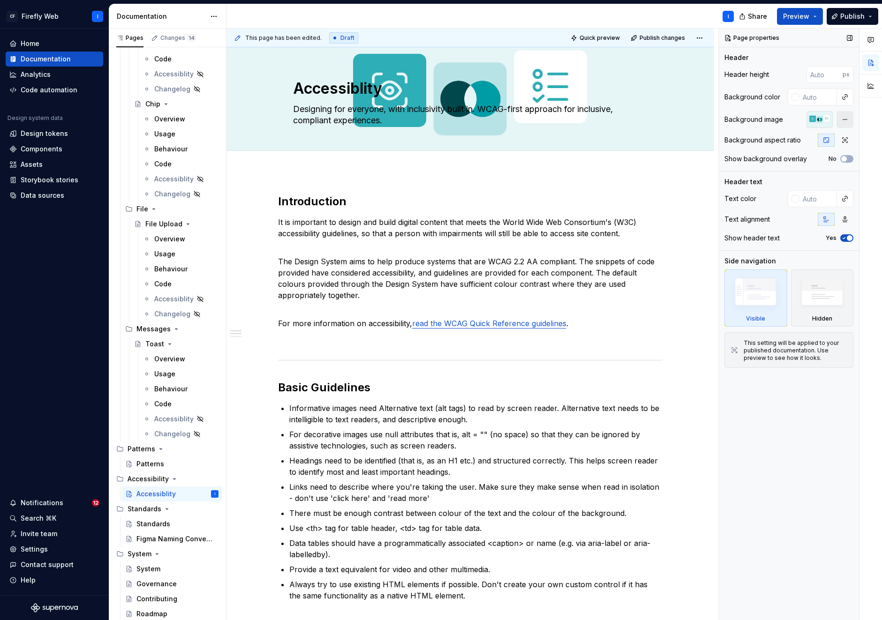
click at [843, 118] on button "button" at bounding box center [844, 119] width 17 height 17
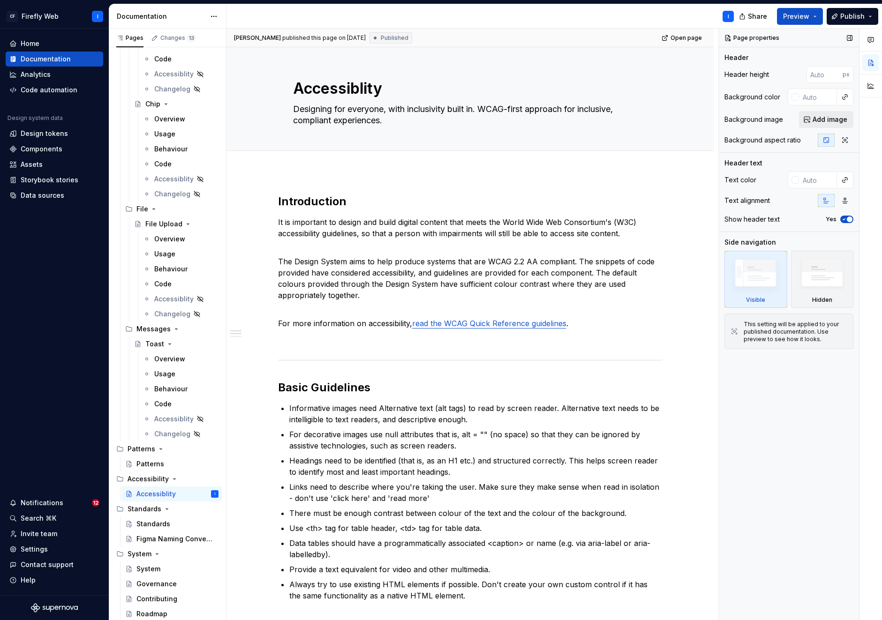
click at [822, 120] on span "Add image" at bounding box center [829, 119] width 35 height 9
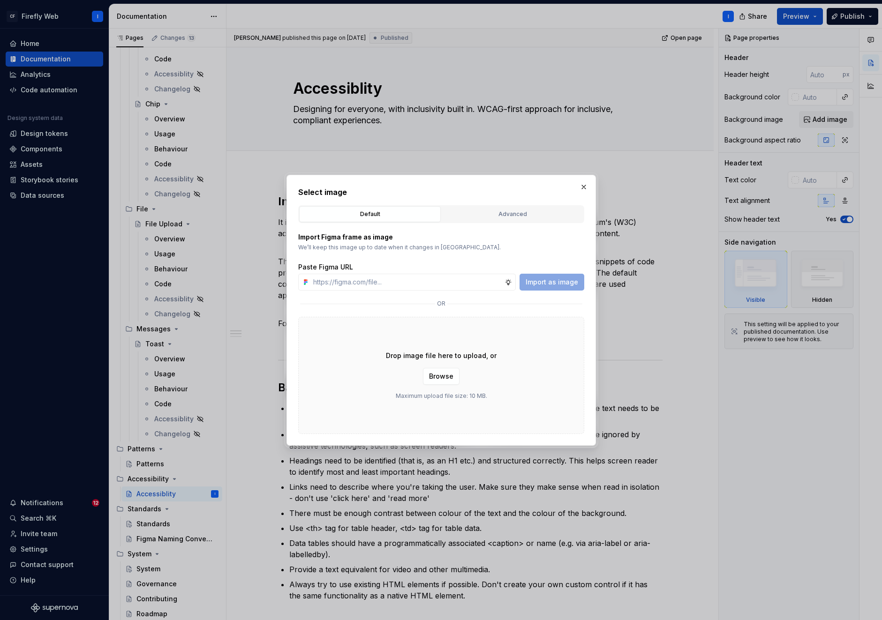
type textarea "*"
type input "[URL][DOMAIN_NAME][PERSON_NAME][DATE]"
click at [550, 283] on span "Import as image" at bounding box center [551, 281] width 52 height 9
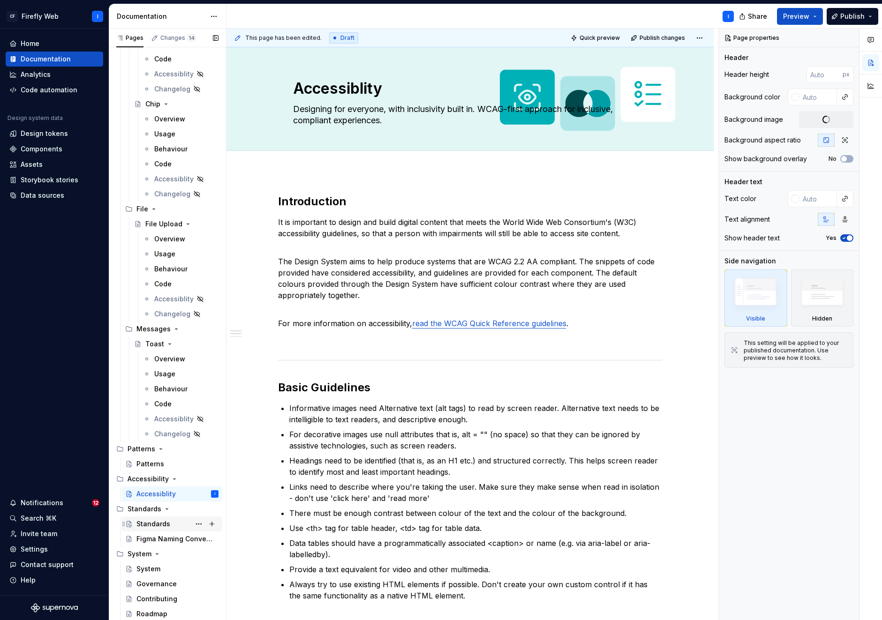
click at [147, 526] on div "Standards" at bounding box center [153, 523] width 34 height 9
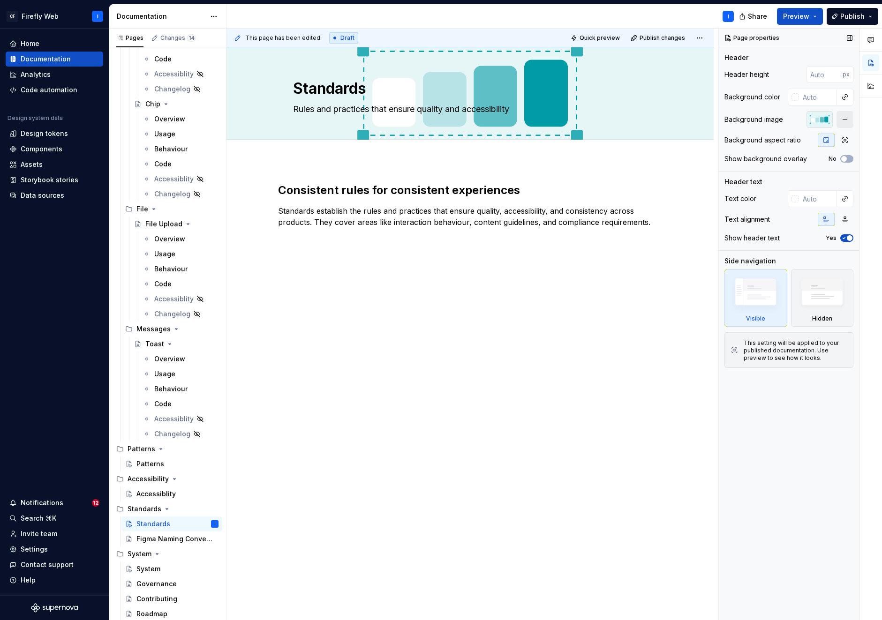
click at [841, 119] on button "button" at bounding box center [844, 119] width 17 height 17
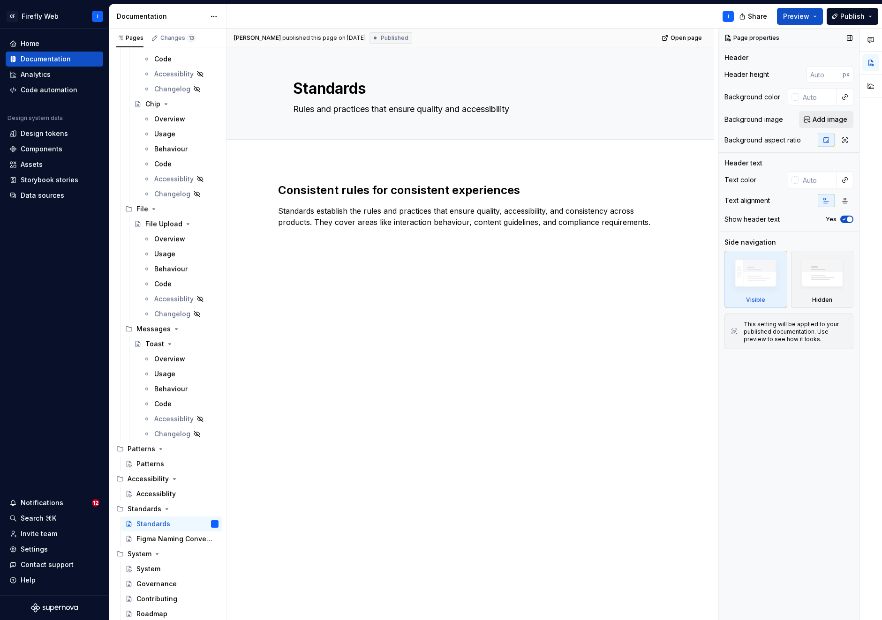
click at [814, 117] on span "Add image" at bounding box center [829, 119] width 35 height 9
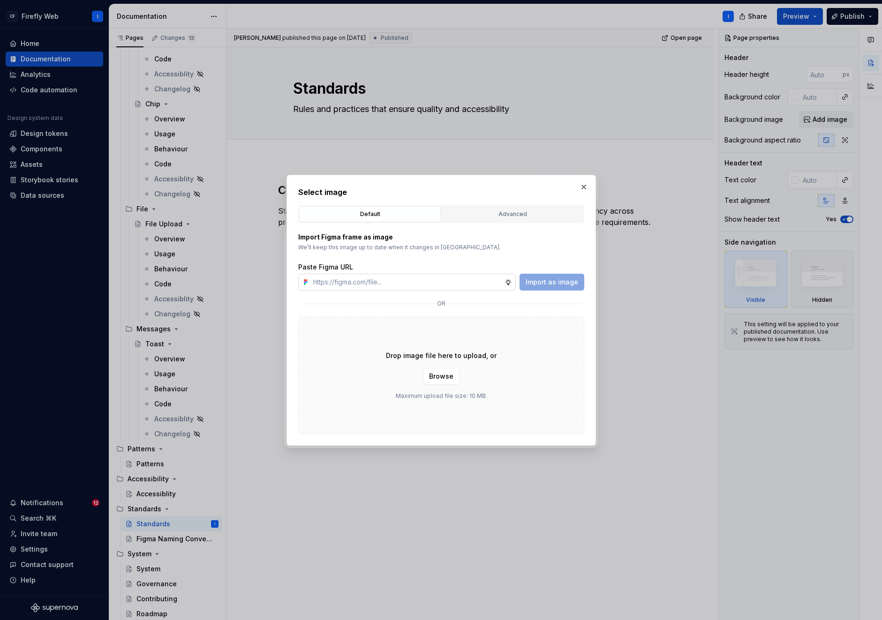
type textarea "*"
type input "[URL][DOMAIN_NAME][PERSON_NAME]"
click at [553, 282] on span "Import as image" at bounding box center [551, 281] width 52 height 9
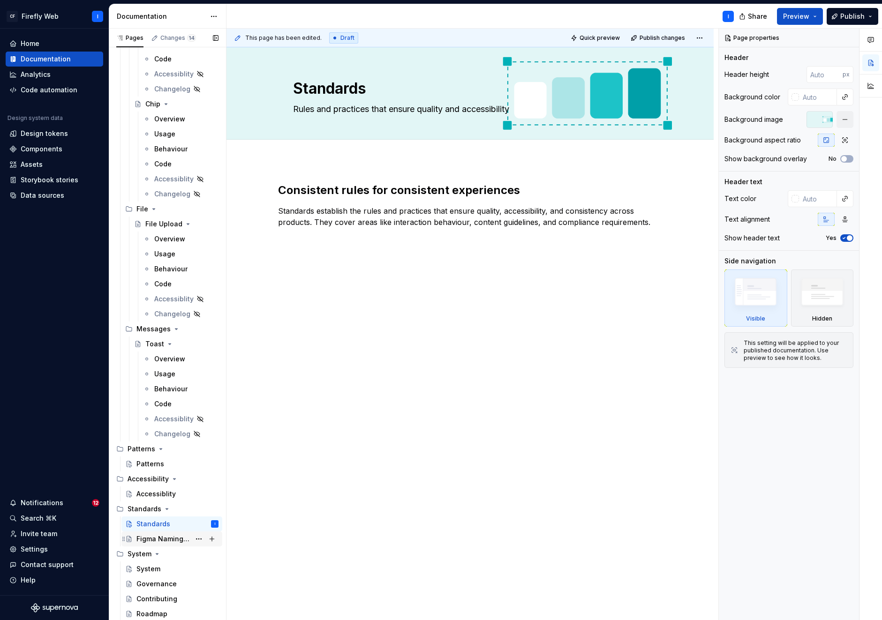
click at [160, 538] on div "Figma Naming Conventions" at bounding box center [163, 538] width 54 height 9
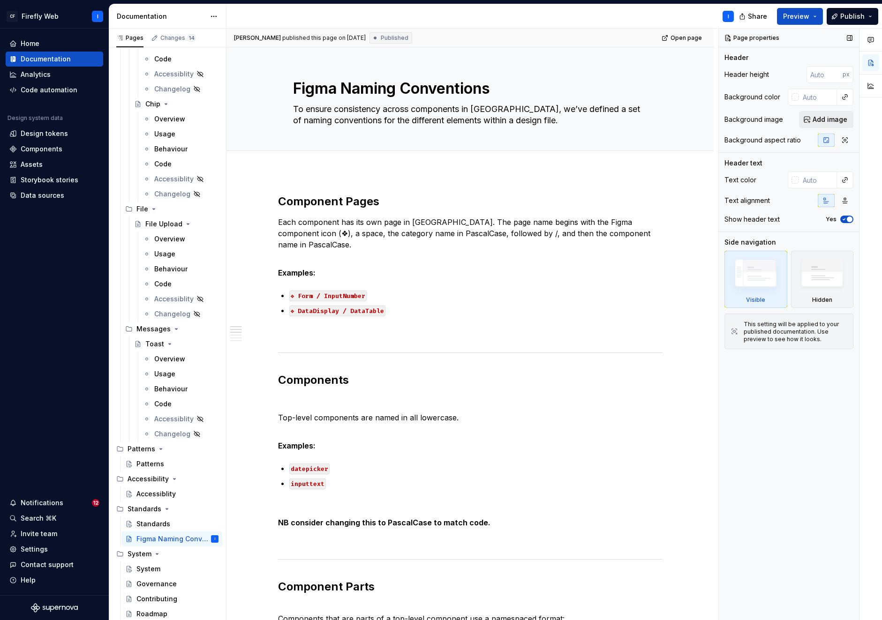
type textarea "*"
click at [825, 121] on span "Add image" at bounding box center [829, 119] width 35 height 9
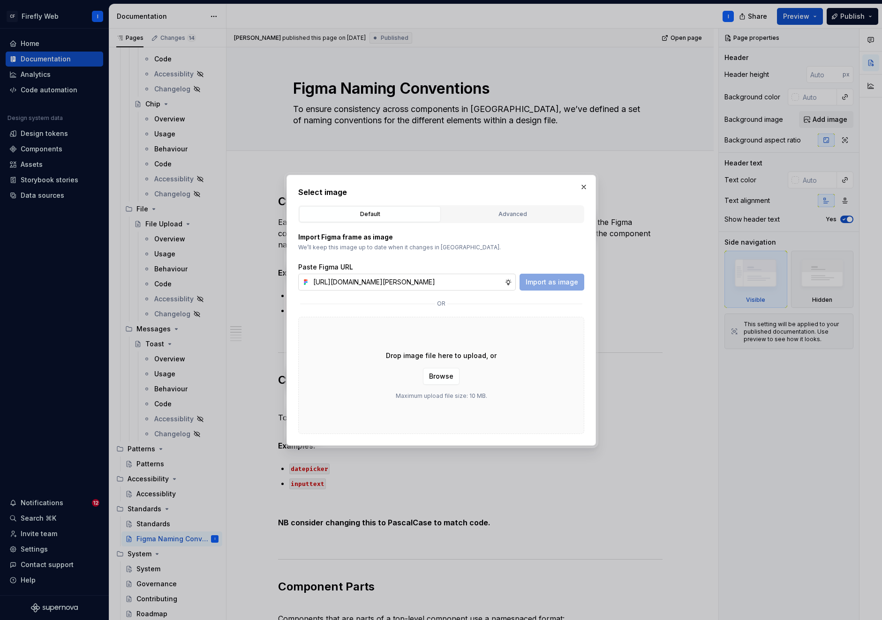
scroll to position [0, 283]
type input "[URL][DOMAIN_NAME][PERSON_NAME]"
click at [568, 285] on span "Import as image" at bounding box center [551, 281] width 52 height 9
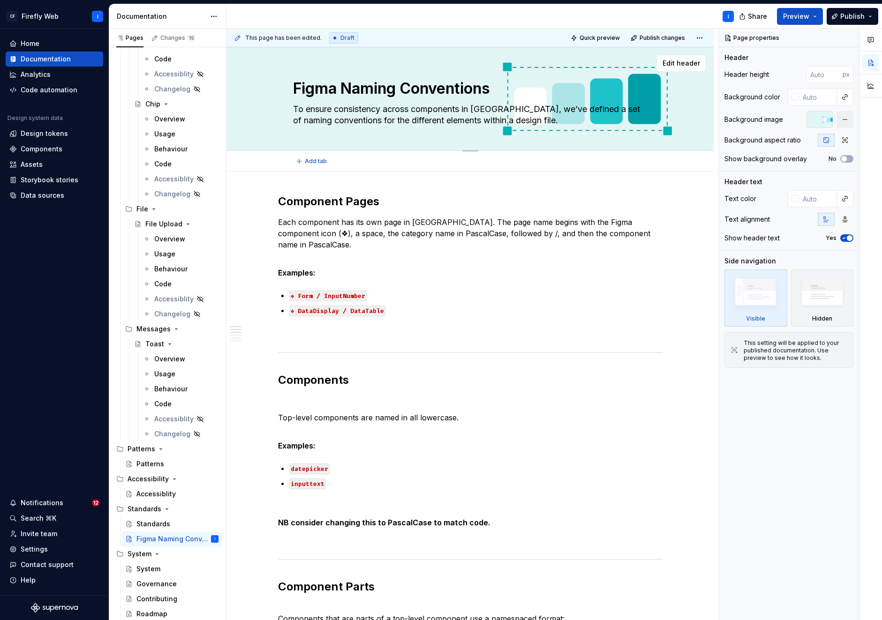
click at [482, 110] on textarea "To ensure consistency across components in [GEOGRAPHIC_DATA], we’ve defined a s…" at bounding box center [468, 115] width 354 height 26
click at [502, 110] on textarea "To ensure consistency across components in [GEOGRAPHIC_DATA], we’ve defined a s…" at bounding box center [468, 115] width 354 height 26
type textarea "*"
type textarea "To ensure consistency across components in [GEOGRAPHIC_DATA], we’ve defined a s…"
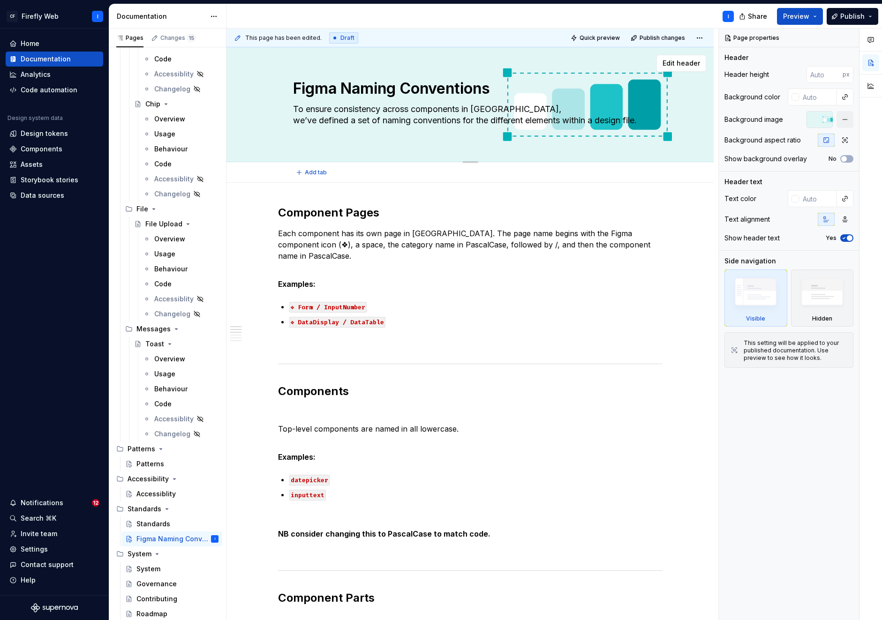
click at [494, 121] on textarea "To ensure consistency across components in [GEOGRAPHIC_DATA], we’ve defined a s…" at bounding box center [468, 120] width 354 height 37
type textarea "*"
type textarea "To ensure consistency across components in [GEOGRAPHIC_DATA], we’ve defined a s…"
type textarea "*"
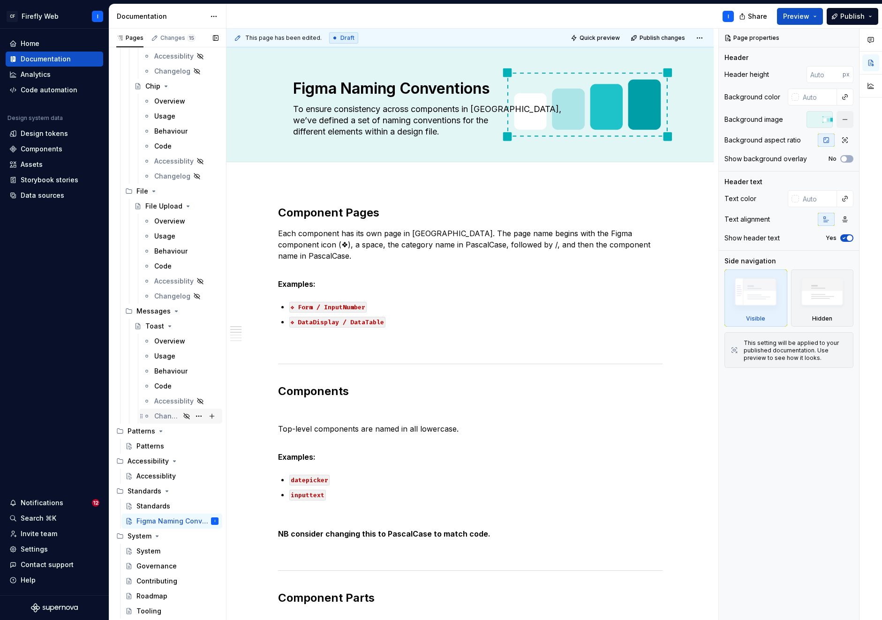
scroll to position [2925, 0]
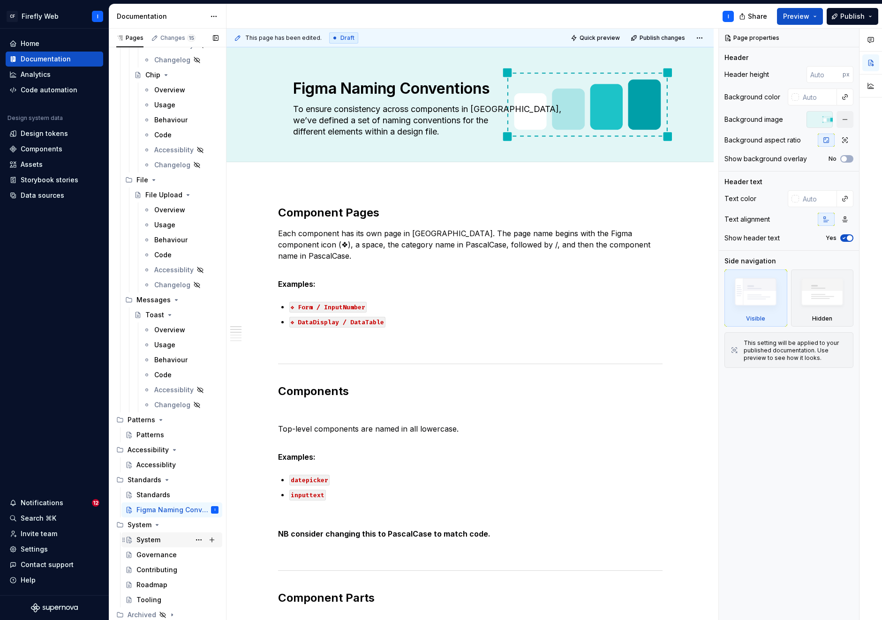
type textarea "To ensure consistency across components in [GEOGRAPHIC_DATA], we’ve defined a s…"
click at [155, 543] on div "System" at bounding box center [148, 539] width 24 height 9
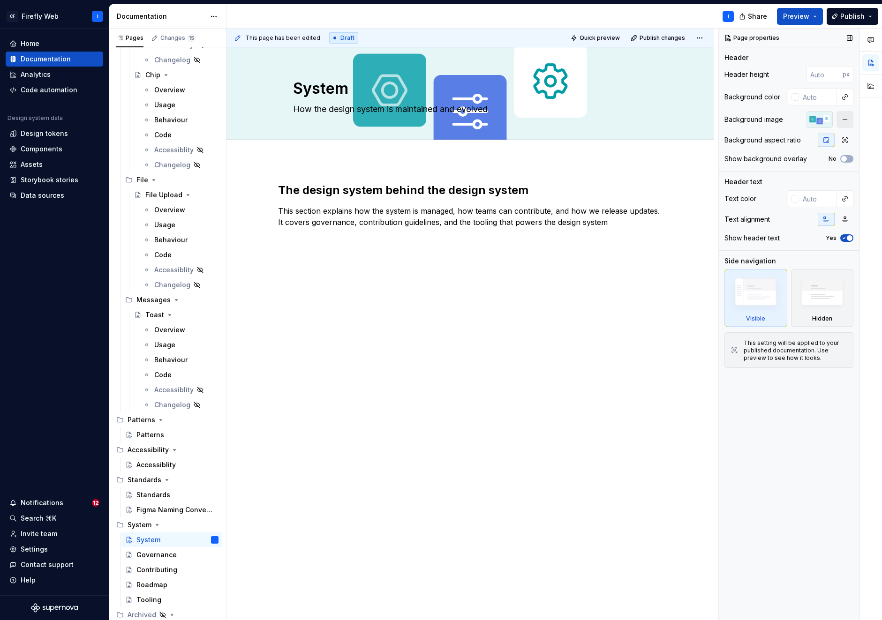
click at [843, 122] on button "button" at bounding box center [844, 119] width 17 height 17
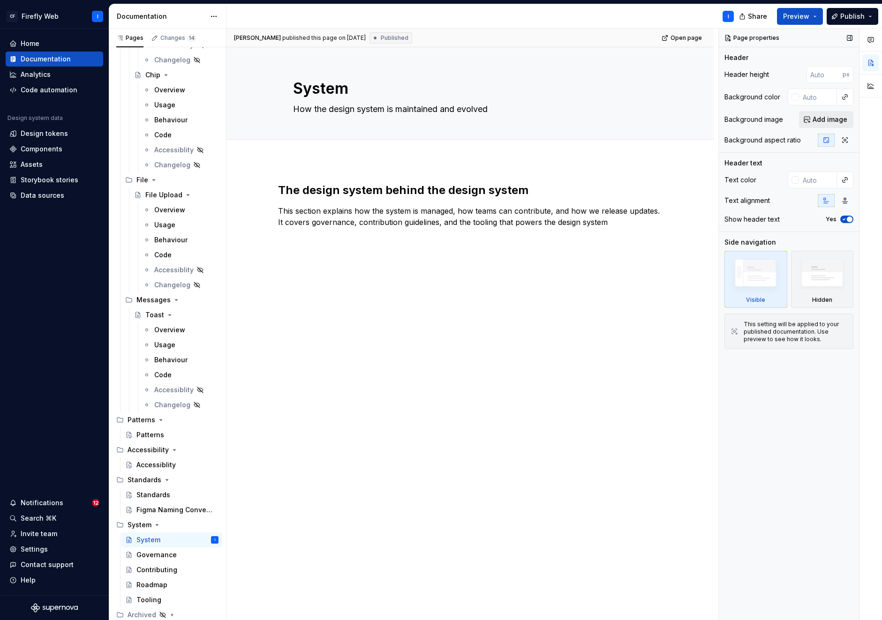
click at [824, 119] on span "Add image" at bounding box center [829, 119] width 35 height 9
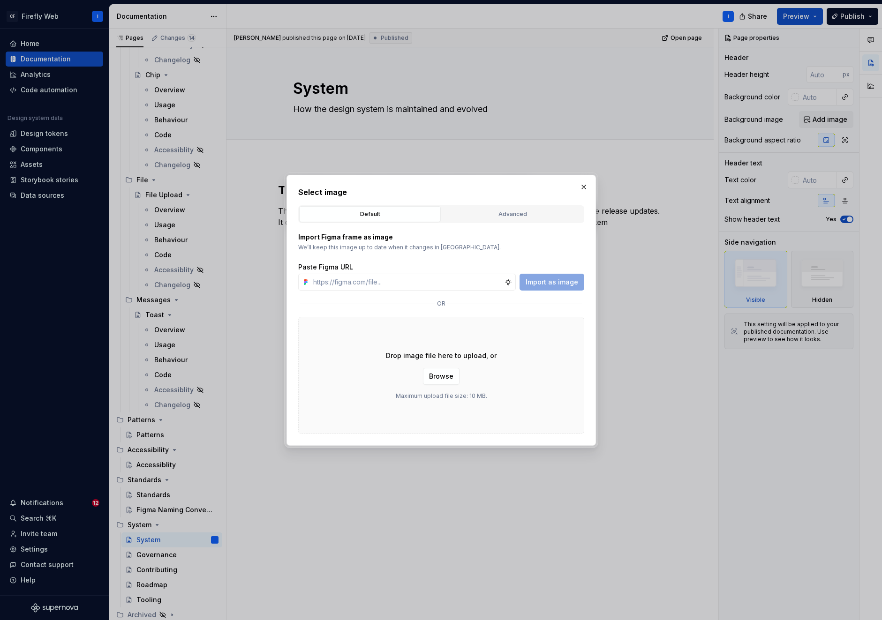
type textarea "*"
type input "[URL][DOMAIN_NAME][PERSON_NAME][DATE]"
click at [562, 283] on span "Import as image" at bounding box center [551, 281] width 52 height 9
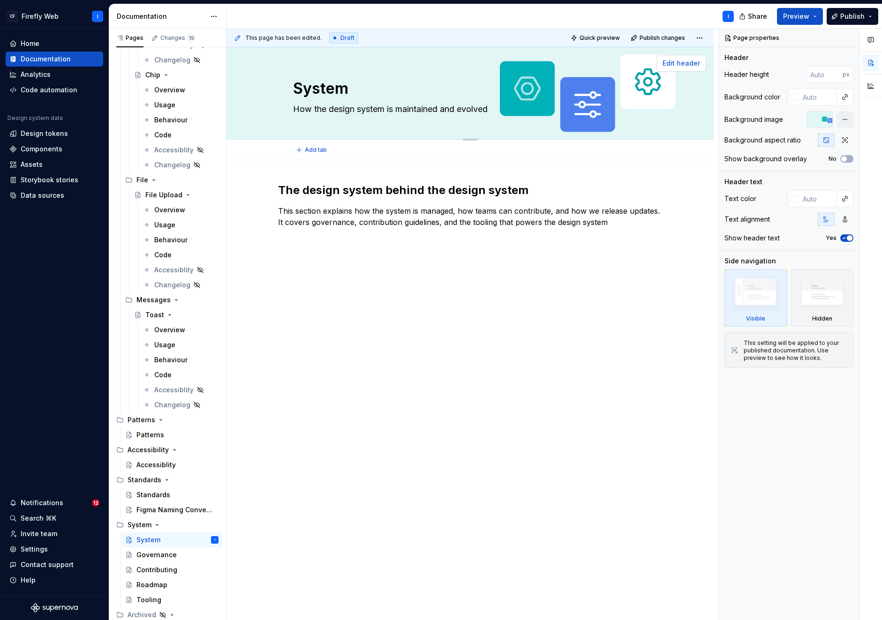
click at [680, 62] on span "Edit header" at bounding box center [680, 63] width 37 height 9
click at [146, 557] on div "Governance" at bounding box center [156, 554] width 40 height 9
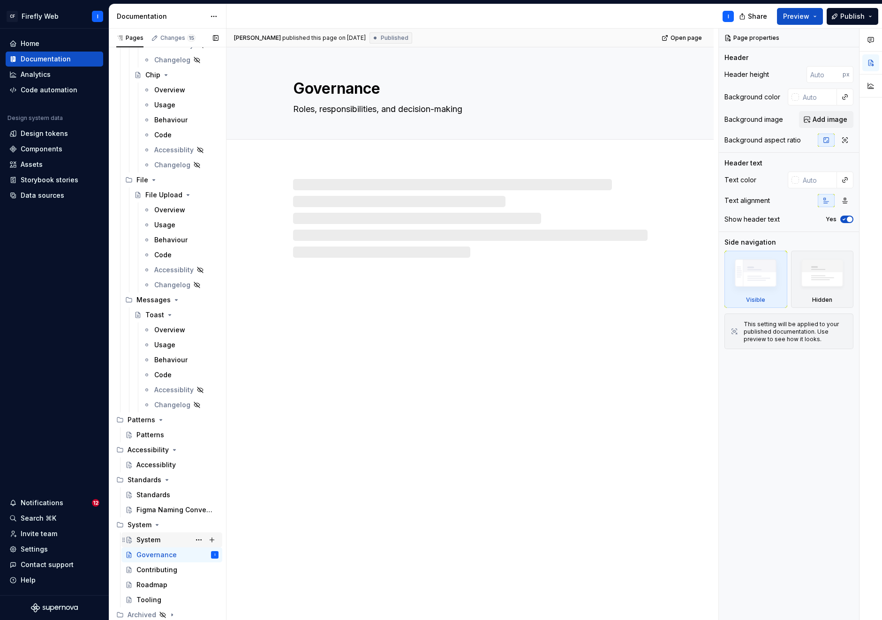
click at [146, 542] on div "System" at bounding box center [148, 539] width 24 height 9
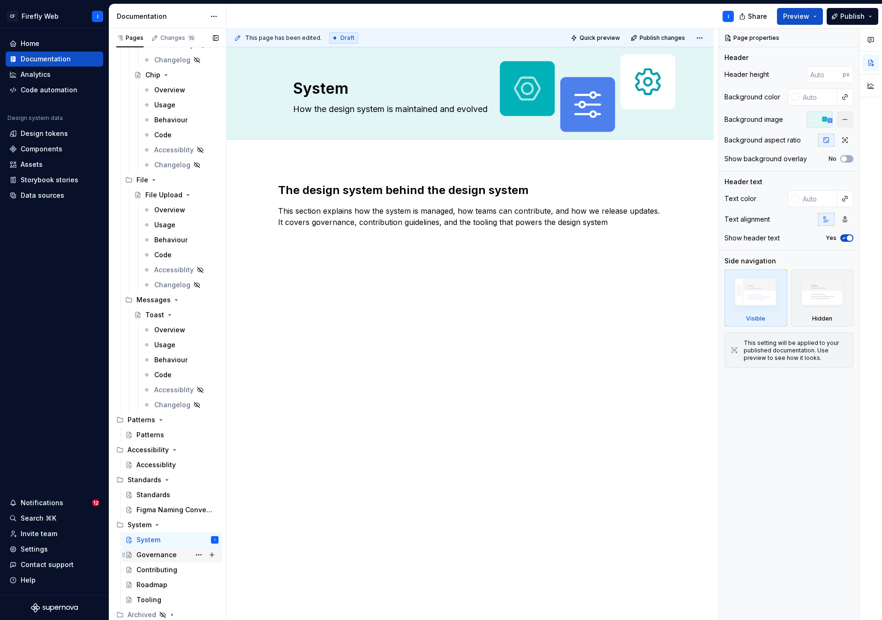
click at [164, 555] on div "Governance" at bounding box center [156, 554] width 40 height 9
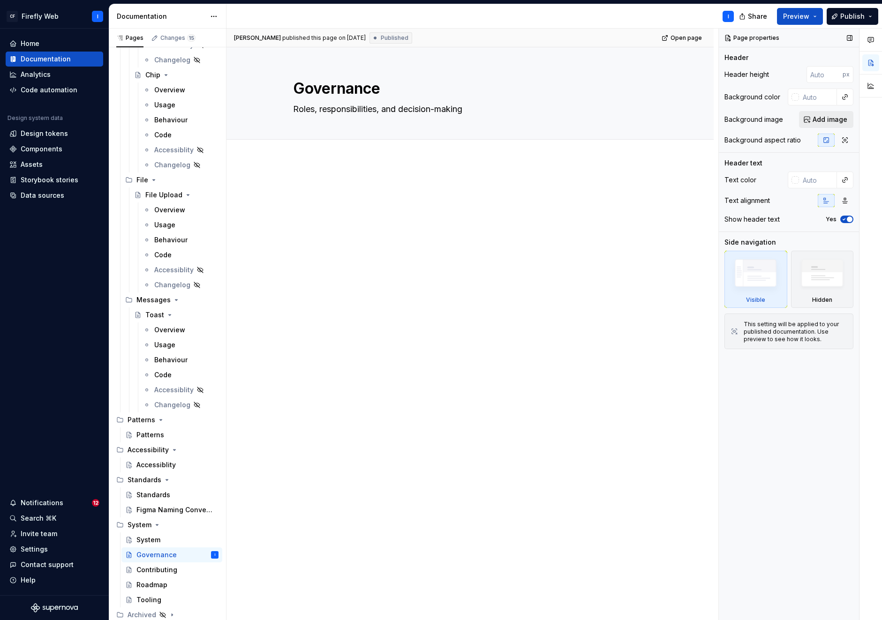
type textarea "*"
click at [833, 122] on span "Add image" at bounding box center [829, 119] width 35 height 9
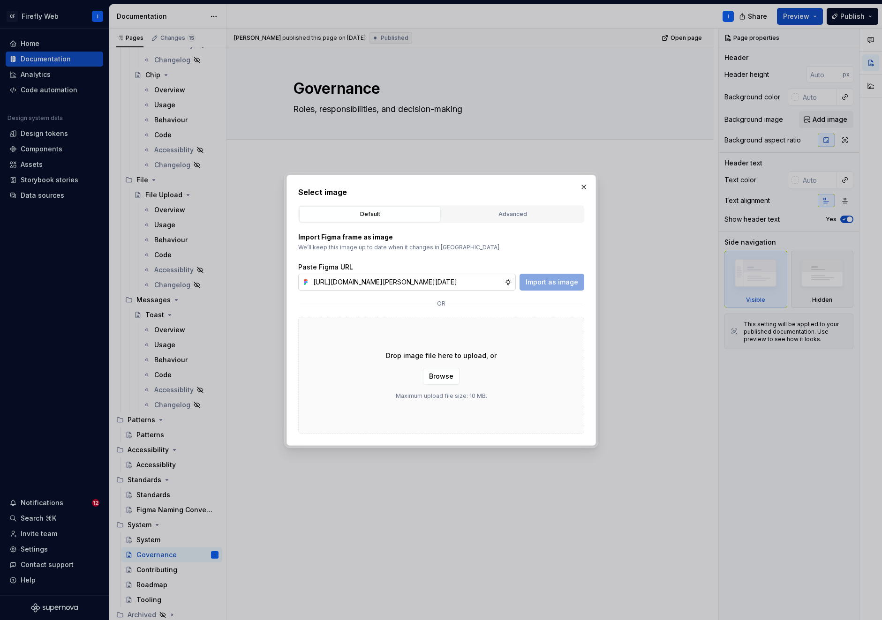
scroll to position [0, 290]
type input "[URL][DOMAIN_NAME][PERSON_NAME][DATE]"
click at [558, 280] on span "Import as image" at bounding box center [551, 281] width 52 height 9
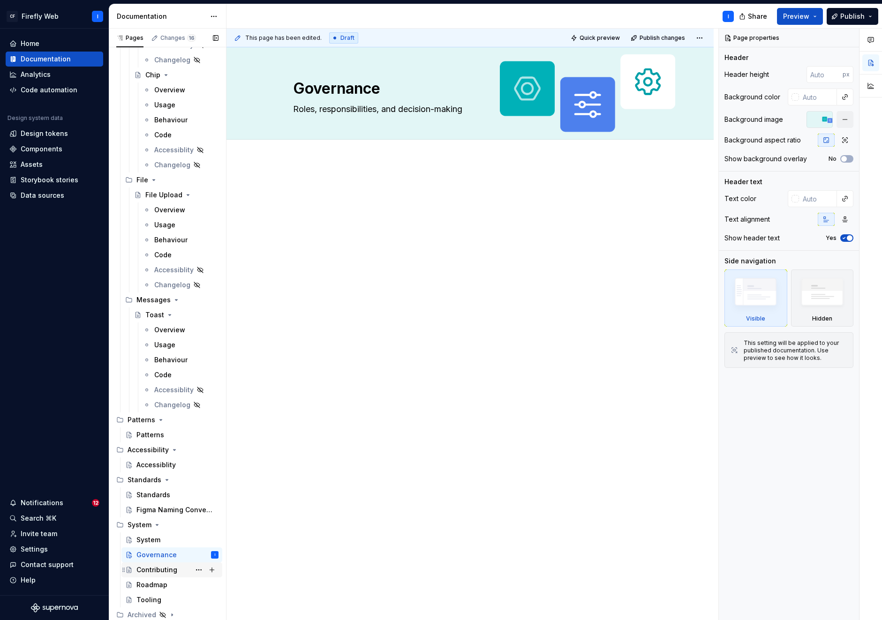
click at [156, 572] on div "Contributing" at bounding box center [156, 569] width 41 height 9
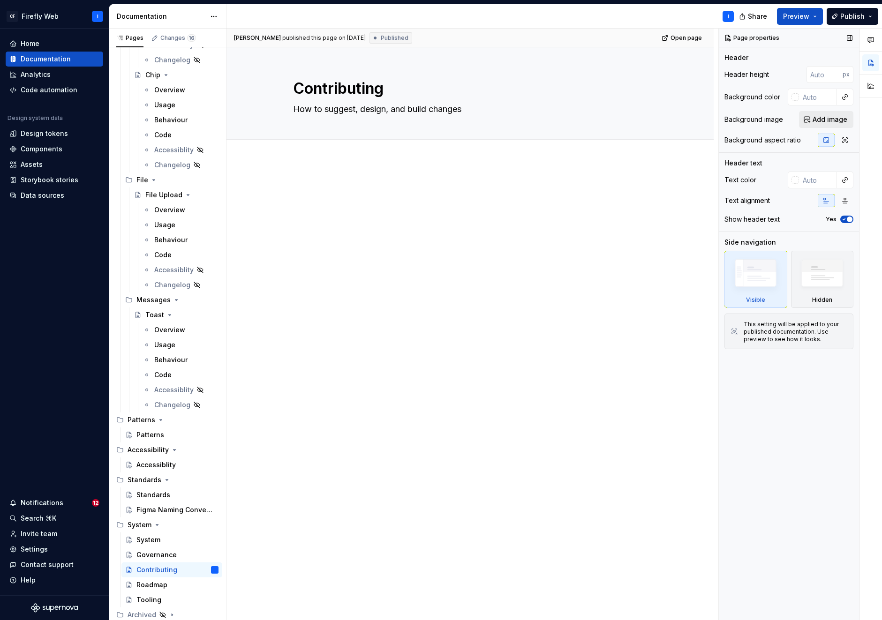
type textarea "*"
click at [818, 120] on span "Add image" at bounding box center [829, 119] width 35 height 9
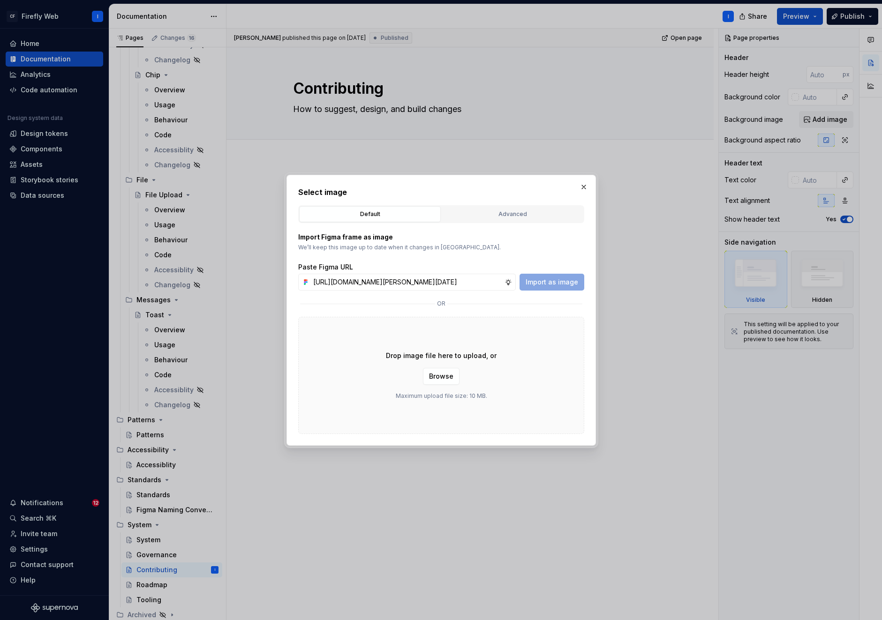
scroll to position [0, 290]
type input "[URL][DOMAIN_NAME][PERSON_NAME][DATE]"
click at [561, 283] on span "Import as image" at bounding box center [551, 281] width 52 height 9
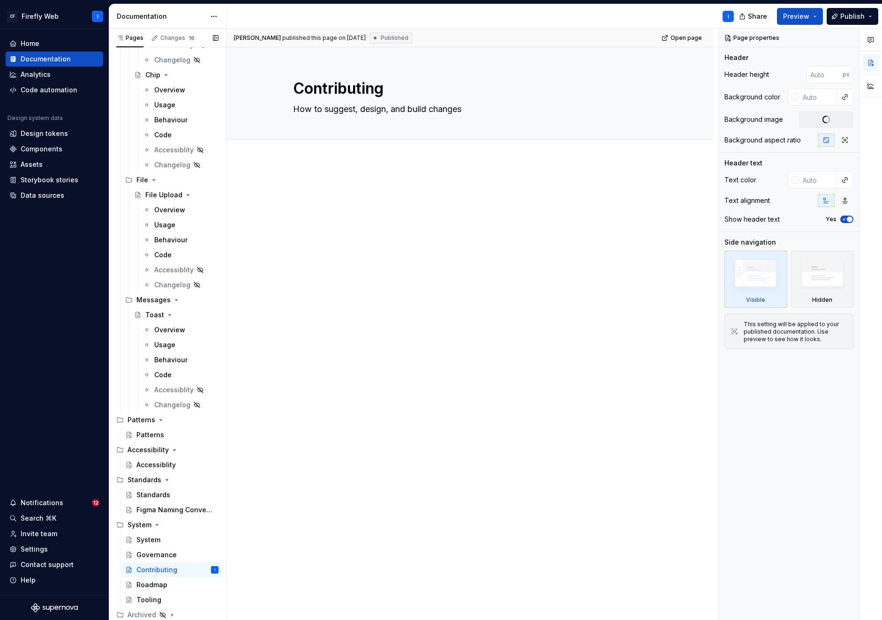
type textarea "*"
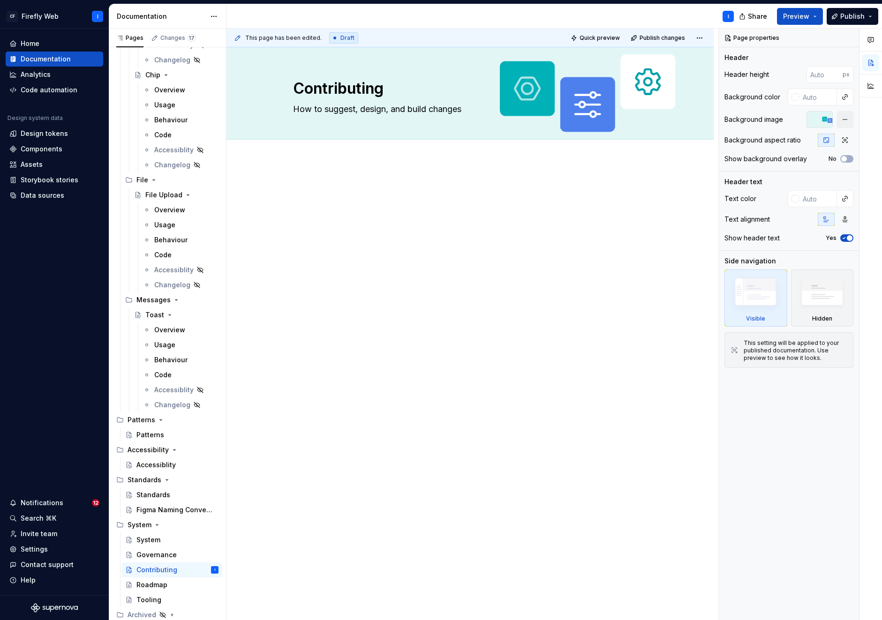
drag, startPoint x: 0, startPoint y: 0, endPoint x: 150, endPoint y: 588, distance: 606.5
click at [150, 588] on div "Roadmap" at bounding box center [151, 584] width 31 height 9
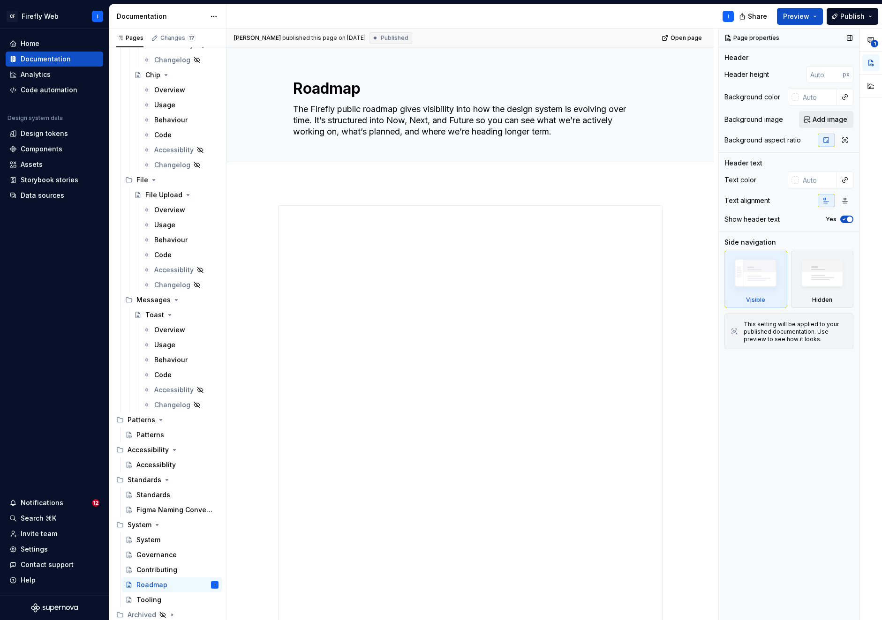
click at [814, 118] on span "Add image" at bounding box center [829, 119] width 35 height 9
type textarea "*"
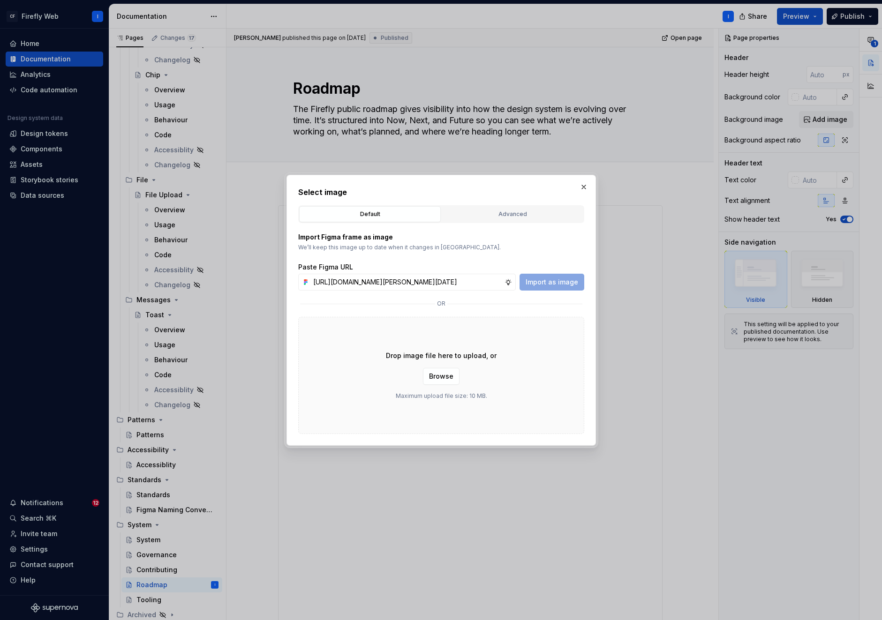
scroll to position [0, 290]
type input "[URL][DOMAIN_NAME][PERSON_NAME][DATE]"
click at [559, 284] on span "Import as image" at bounding box center [551, 281] width 52 height 9
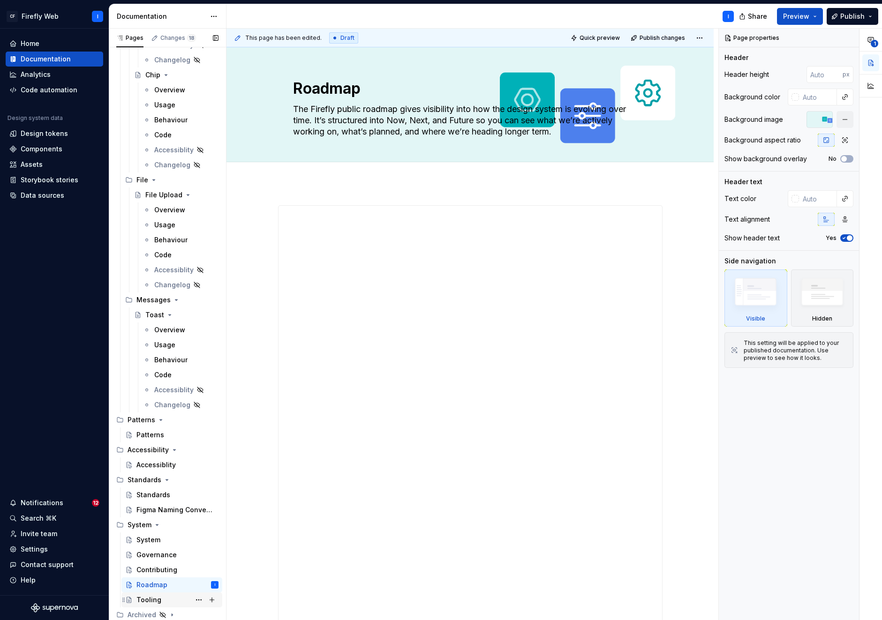
click at [146, 601] on div "Tooling" at bounding box center [148, 599] width 25 height 9
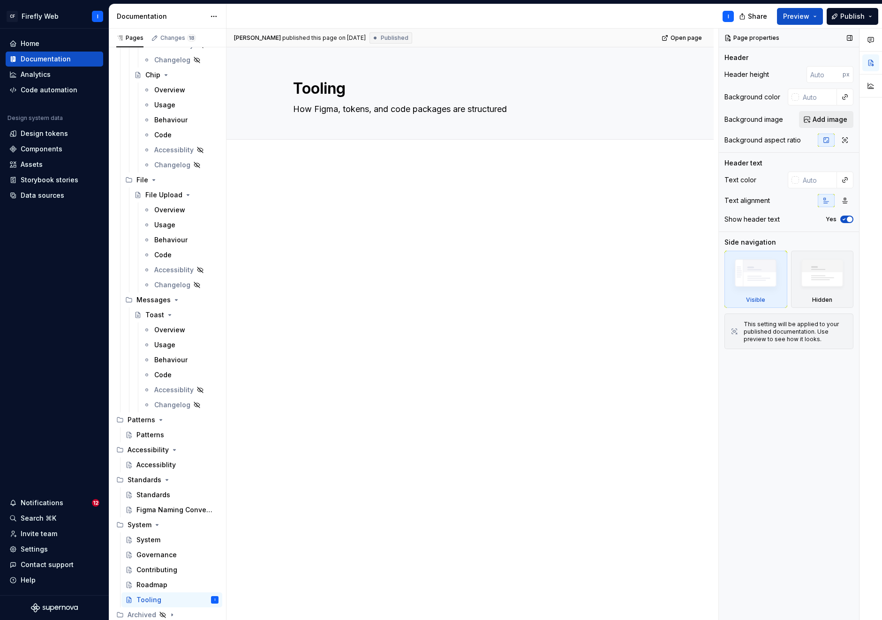
type textarea "*"
click at [815, 119] on span "Add image" at bounding box center [829, 119] width 35 height 9
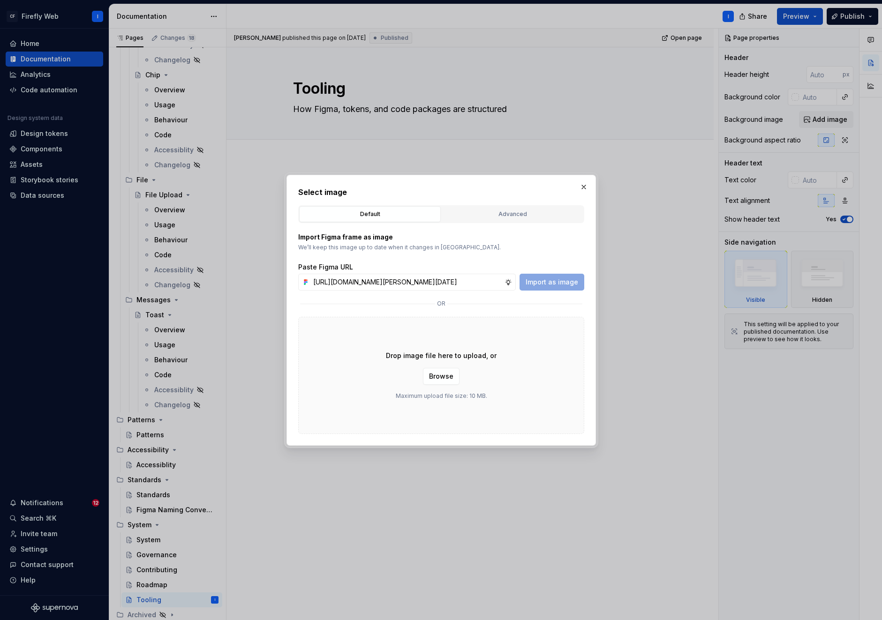
scroll to position [0, 290]
type input "[URL][DOMAIN_NAME][PERSON_NAME][DATE]"
click at [560, 282] on span "Import as image" at bounding box center [551, 281] width 52 height 9
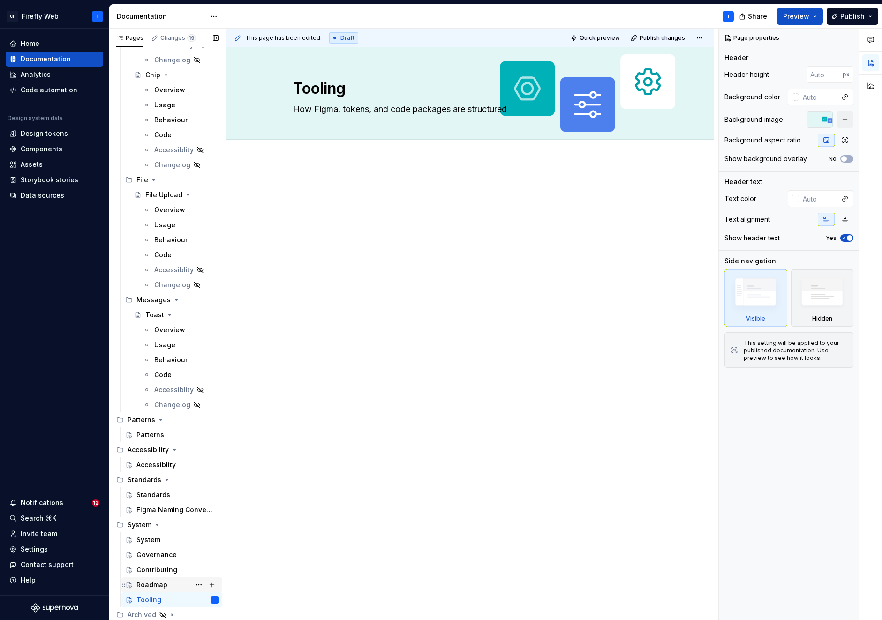
click at [151, 586] on div "Roadmap" at bounding box center [151, 584] width 31 height 9
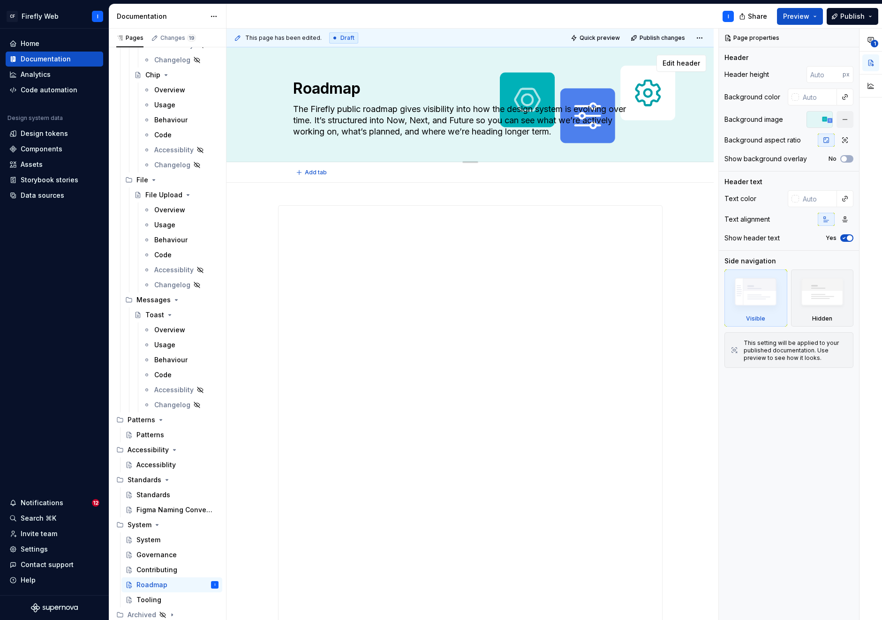
click at [471, 108] on textarea "The Firefly public roadmap gives visibility into how the design system is evolv…" at bounding box center [468, 120] width 354 height 37
click at [473, 109] on textarea "The Firefly public roadmap gives visibility into how the design system is evolv…" at bounding box center [468, 120] width 354 height 37
type textarea "*"
type textarea "The Firefly public roadmap gives visibility into how the design system is evolv…"
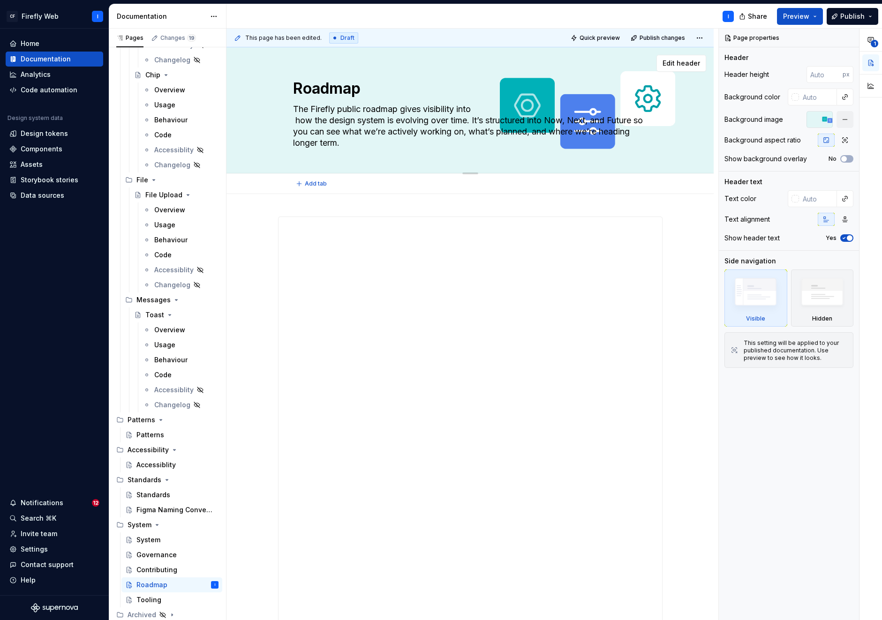
type textarea "*"
type textarea "The Firefly public roadmap gives visibility into how the design system is evolv…"
click at [472, 117] on textarea "The Firefly public roadmap gives visibility into how the design system is evolv…" at bounding box center [468, 126] width 354 height 49
type textarea "*"
type textarea "The Firefly public roadmap gives visibility into how the design system is evolv…"
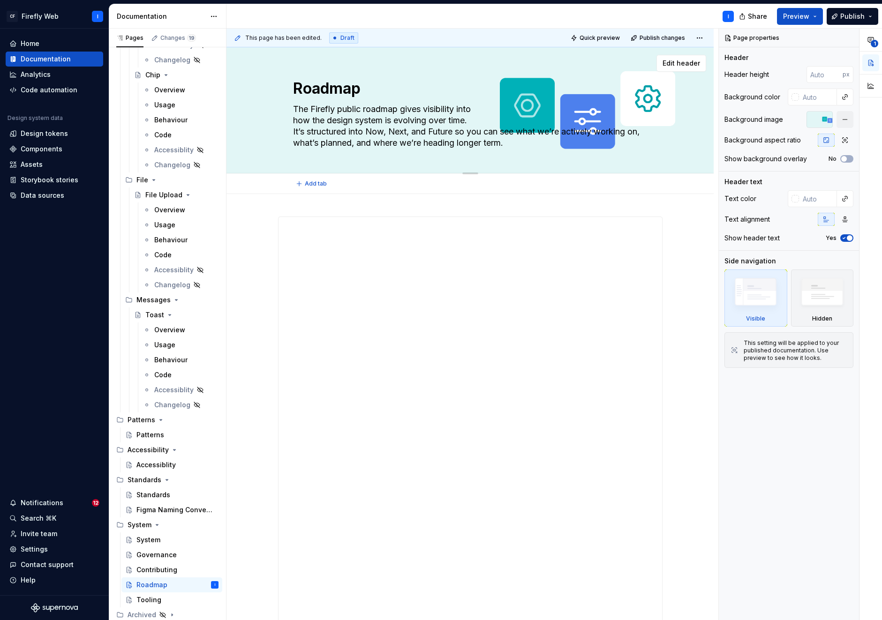
click at [486, 132] on textarea "The Firefly public roadmap gives visibility into how the design system is evolv…" at bounding box center [468, 126] width 354 height 49
type textarea "*"
type textarea "The Firefly public roadmap gives visibility into how the design system is evolv…"
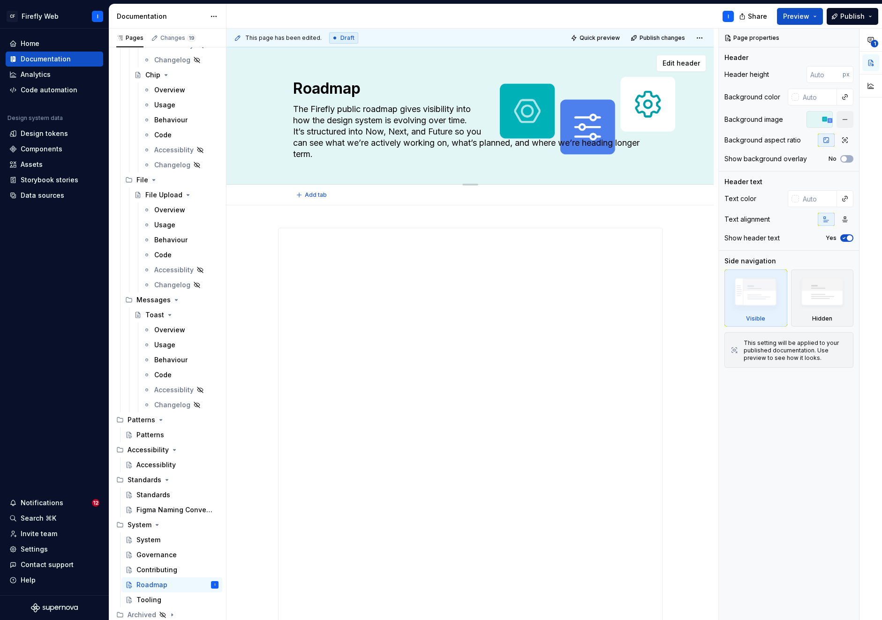
click at [454, 143] on textarea "The Firefly public roadmap gives visibility into how the design system is evolv…" at bounding box center [468, 132] width 354 height 60
type textarea "*"
type textarea "The Firefly public roadmap gives visibility into how the design system is evolv…"
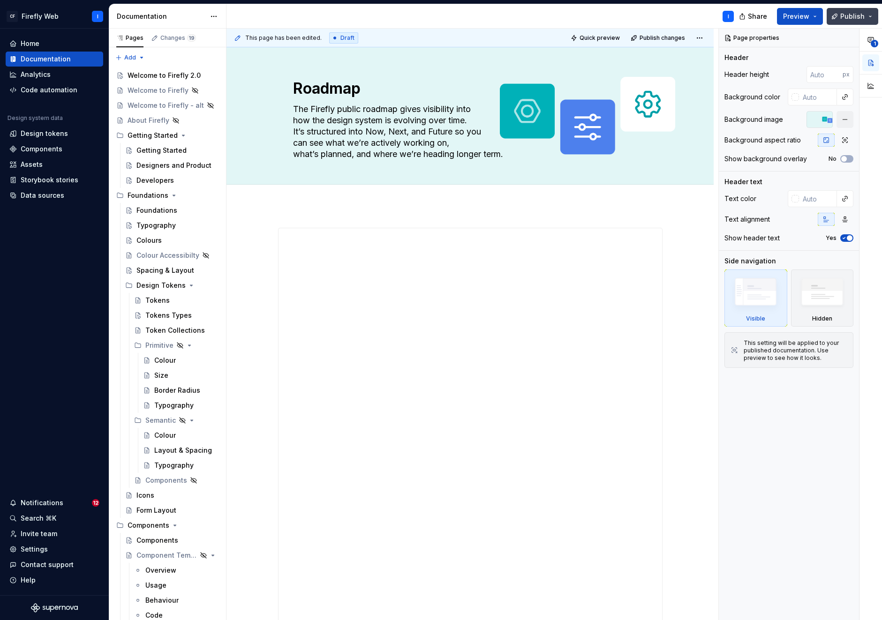
type textarea "*"
type textarea "The Firefly public roadmap gives visibility into how the design system is evolv…"
click at [869, 15] on button "Publish" at bounding box center [852, 16] width 52 height 17
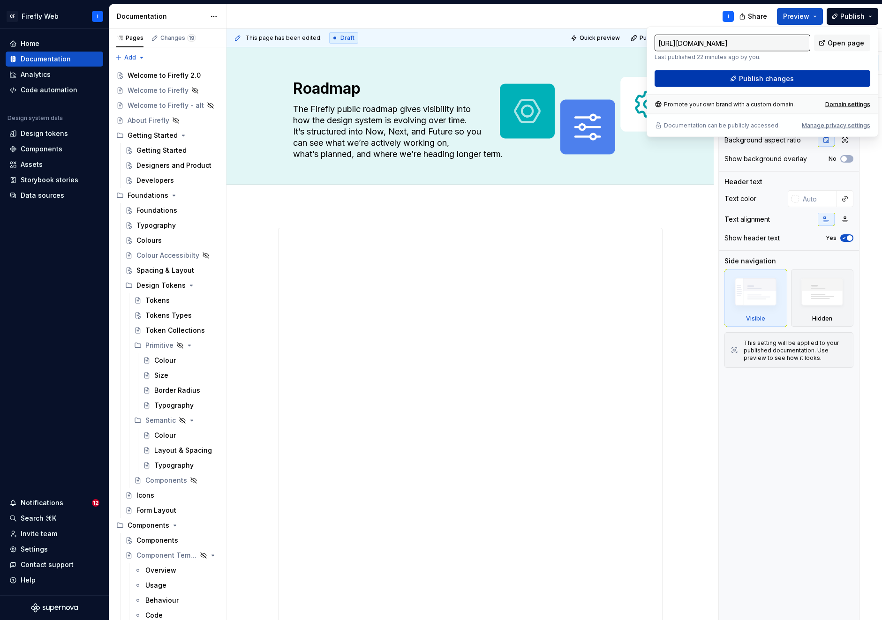
click at [760, 78] on span "Publish changes" at bounding box center [766, 78] width 55 height 9
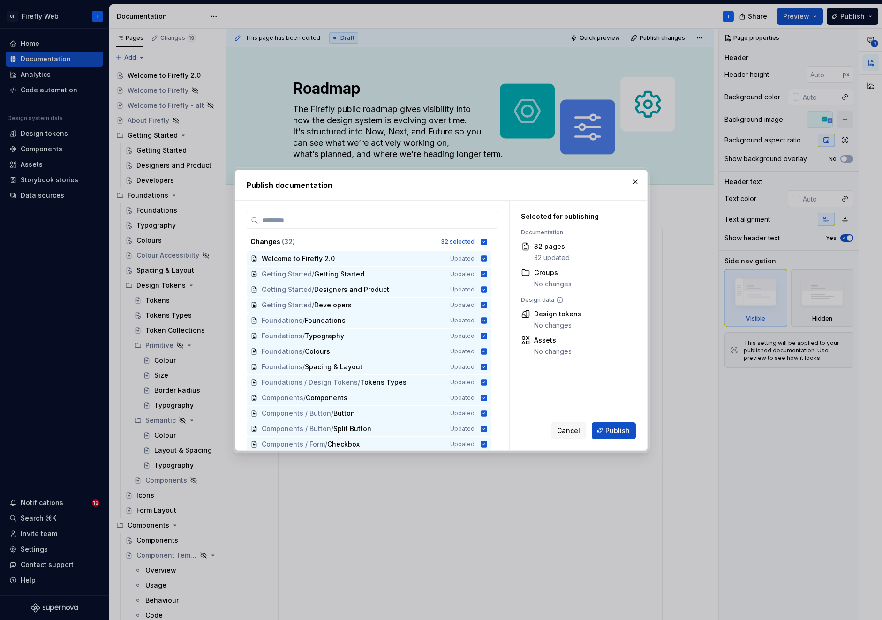
click at [616, 433] on span "Publish" at bounding box center [617, 430] width 24 height 9
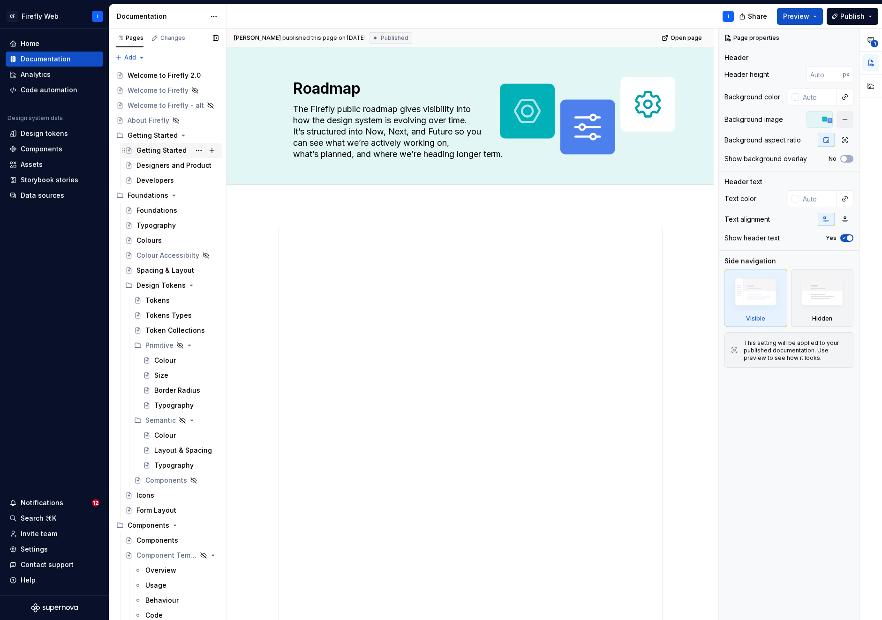
click at [154, 154] on div "Getting Started" at bounding box center [161, 150] width 50 height 9
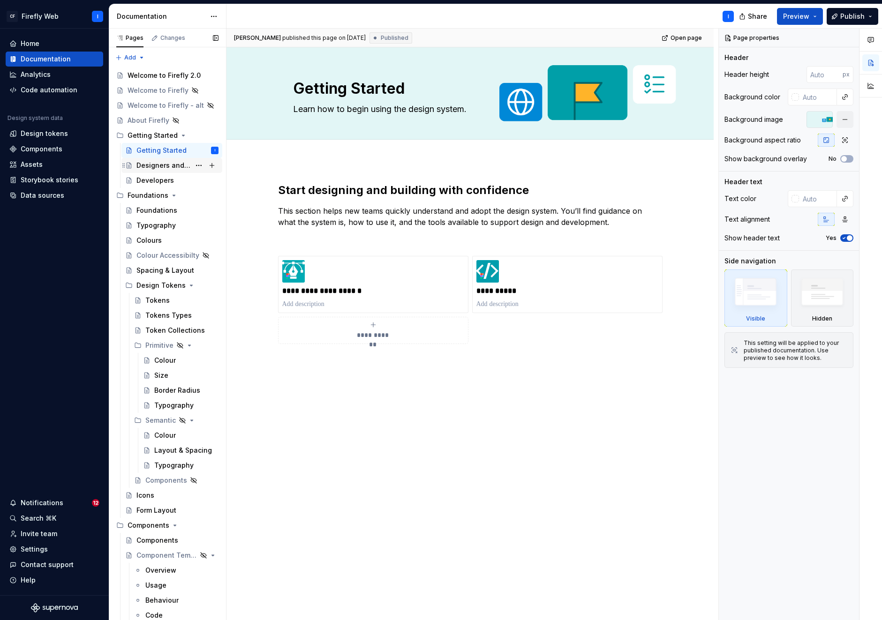
click at [159, 169] on div "Designers and Product" at bounding box center [163, 165] width 54 height 9
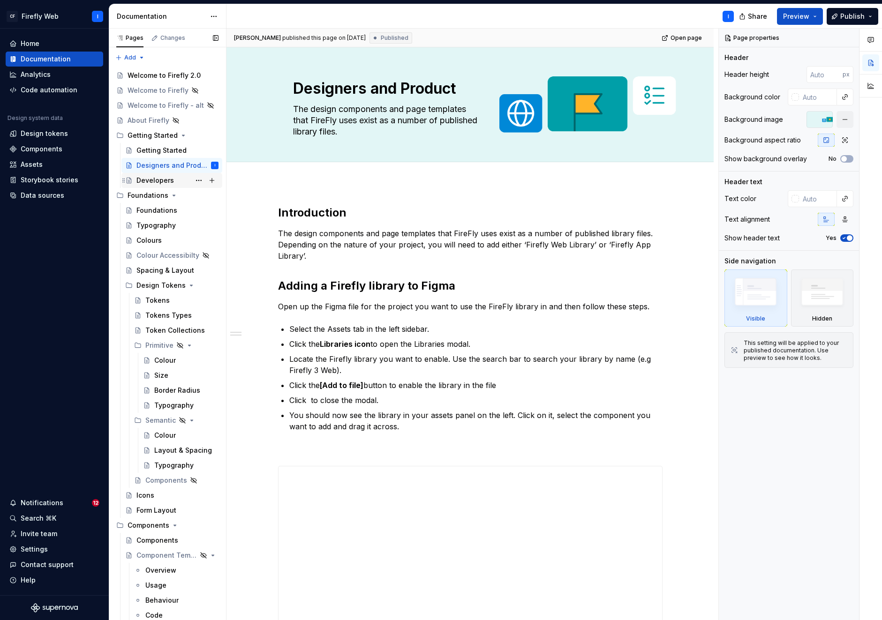
click at [155, 183] on div "Developers" at bounding box center [154, 180] width 37 height 9
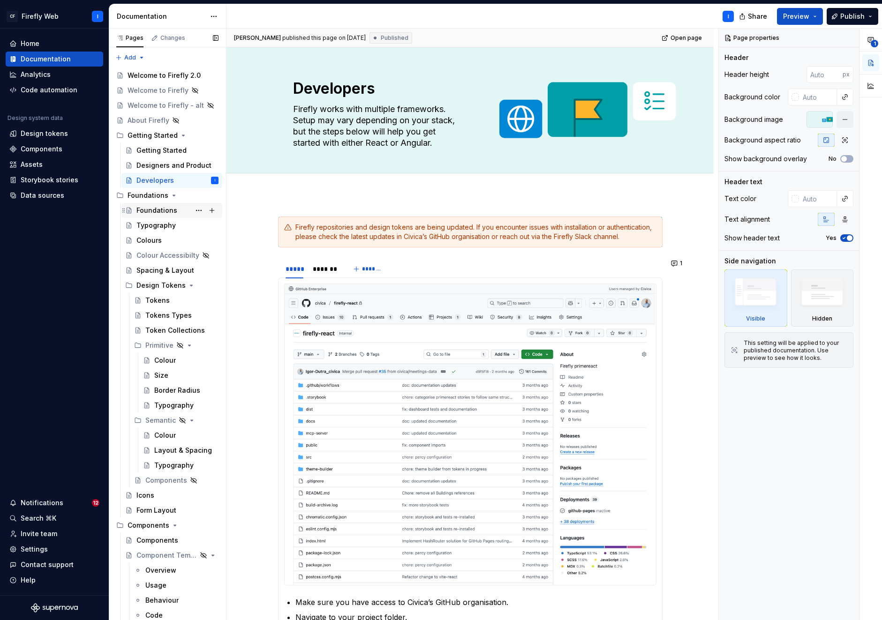
click at [152, 212] on div "Foundations" at bounding box center [156, 210] width 41 height 9
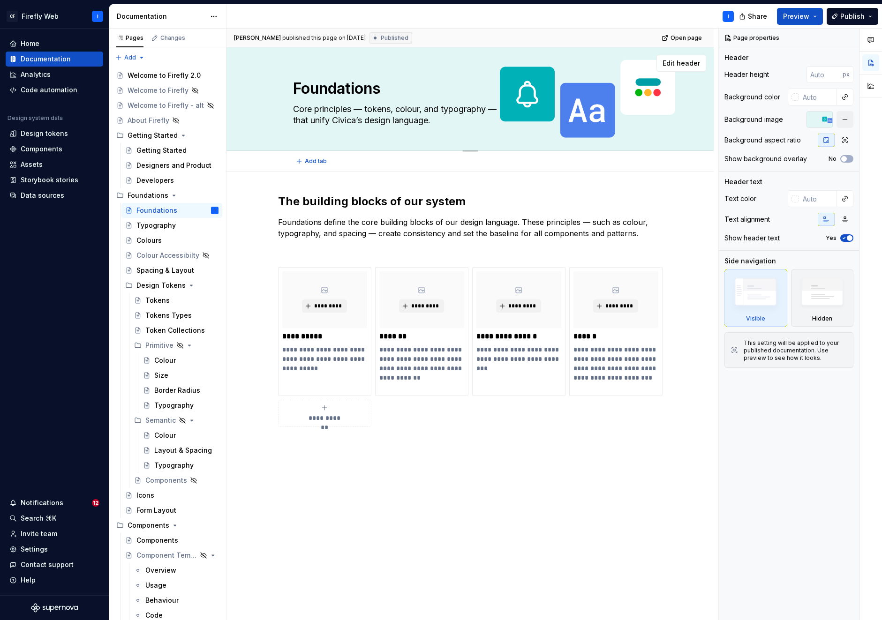
click at [421, 105] on textarea "Core principles — tokens, colour, and typography — that unify Civica’s design l…" at bounding box center [468, 115] width 354 height 26
click at [430, 106] on textarea "Core principles — tokens, colour, and typography — that unify Civica’s design l…" at bounding box center [468, 115] width 354 height 26
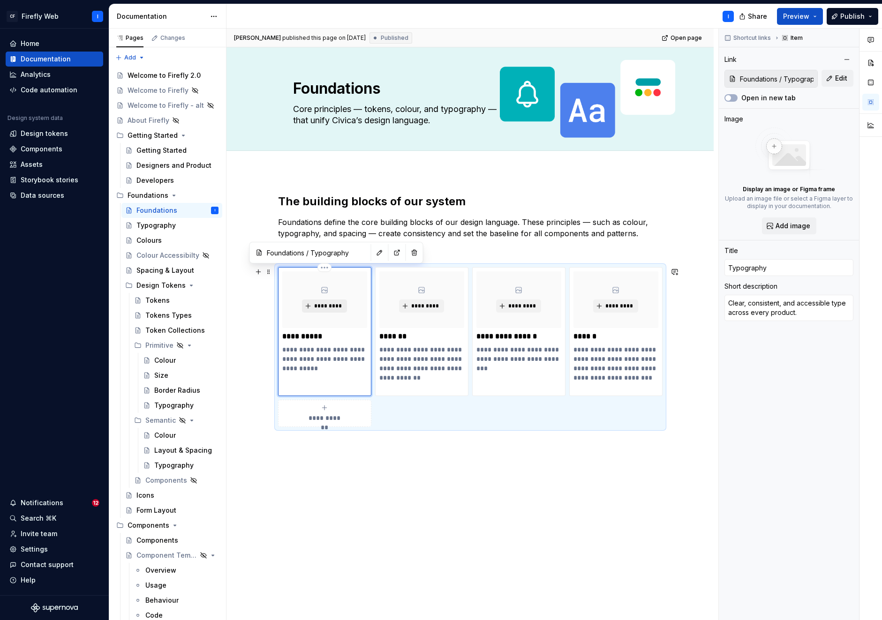
click at [328, 306] on span "*********" at bounding box center [328, 305] width 29 height 7
type textarea "*"
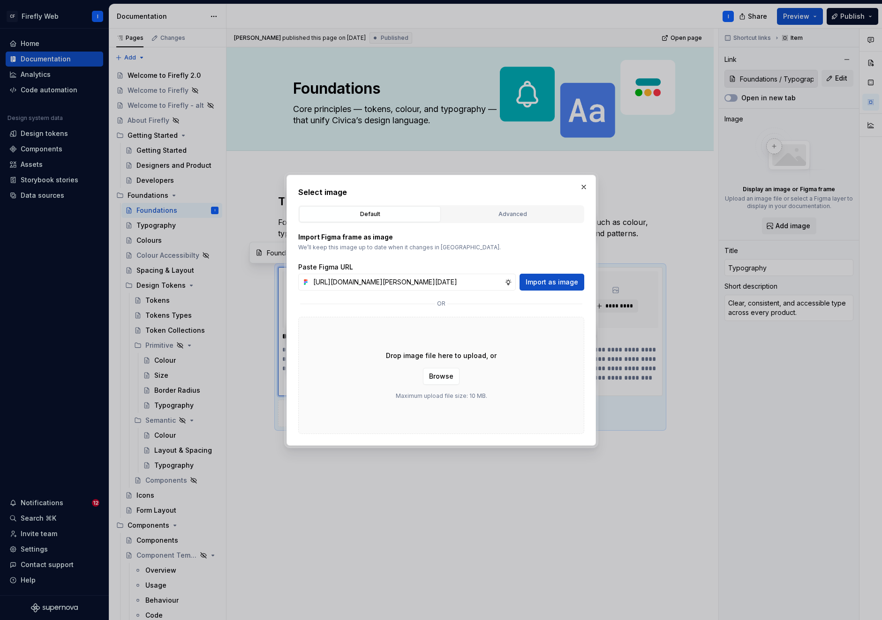
scroll to position [0, 292]
type input "https://www.figma.com/design/Pgyw3iP6azJUv6cE2qoQCt/Firefly-Design-Explorations…"
click at [552, 281] on span "Import as image" at bounding box center [551, 281] width 52 height 9
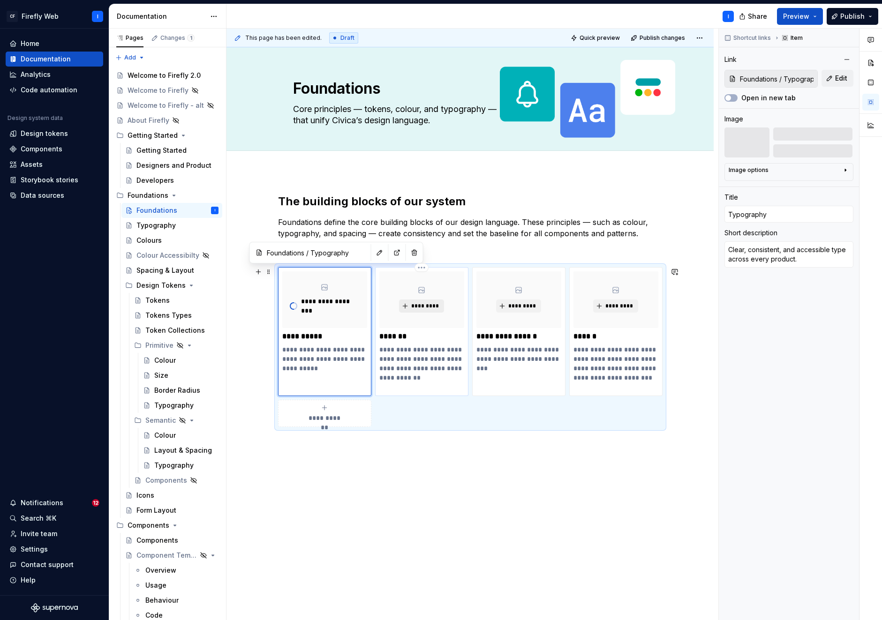
type textarea "*"
type input "Foundations / Colours"
click at [421, 306] on span "*********" at bounding box center [425, 305] width 29 height 7
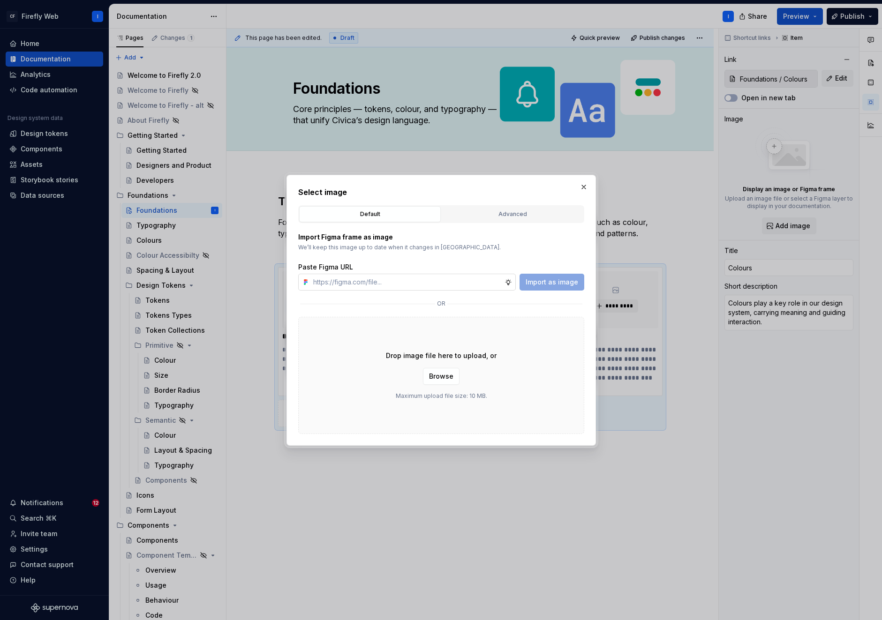
type textarea "*"
type input "https://www.figma.com/design/Pgyw3iP6azJUv6cE2qoQCt/Firefly-Design-Explorations…"
click at [547, 280] on span "Import as image" at bounding box center [551, 281] width 52 height 9
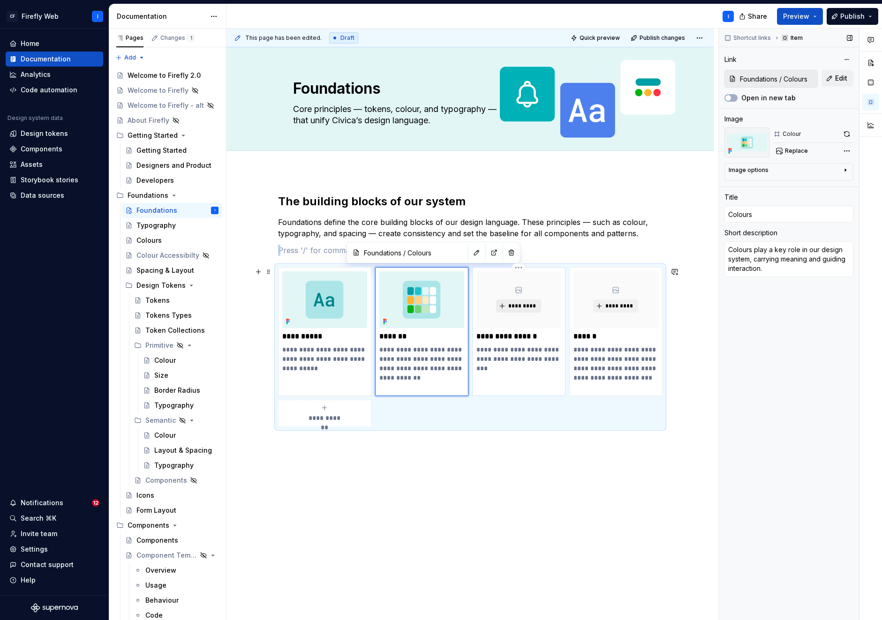
type textarea "*"
type input "Foundations / Spacing & Layout"
click at [523, 304] on span "*********" at bounding box center [522, 305] width 29 height 7
type textarea "*"
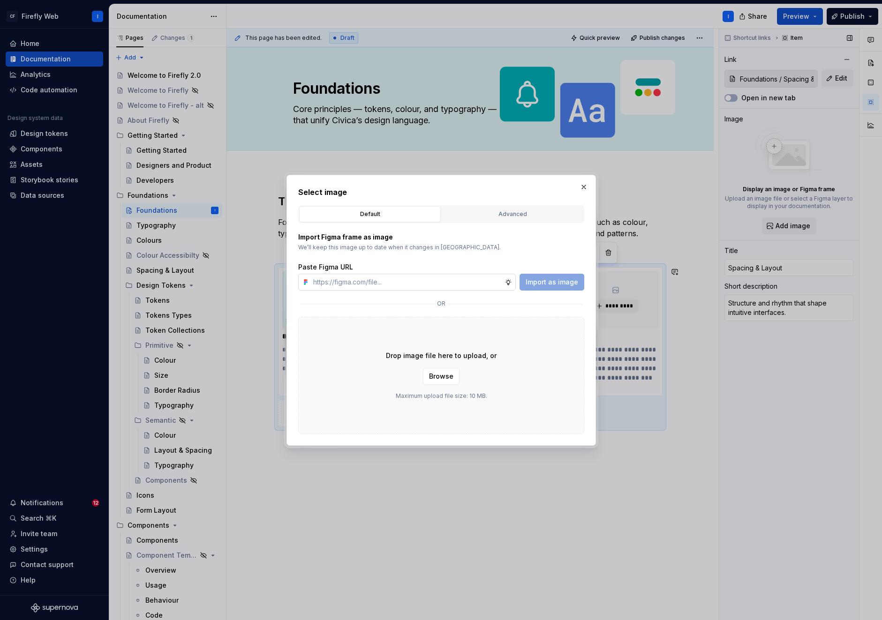
type input "https://www.figma.com/design/Pgyw3iP6azJUv6cE2qoQCt/Firefly-Design-Explorations…"
click at [549, 277] on span "Import as image" at bounding box center [551, 281] width 52 height 9
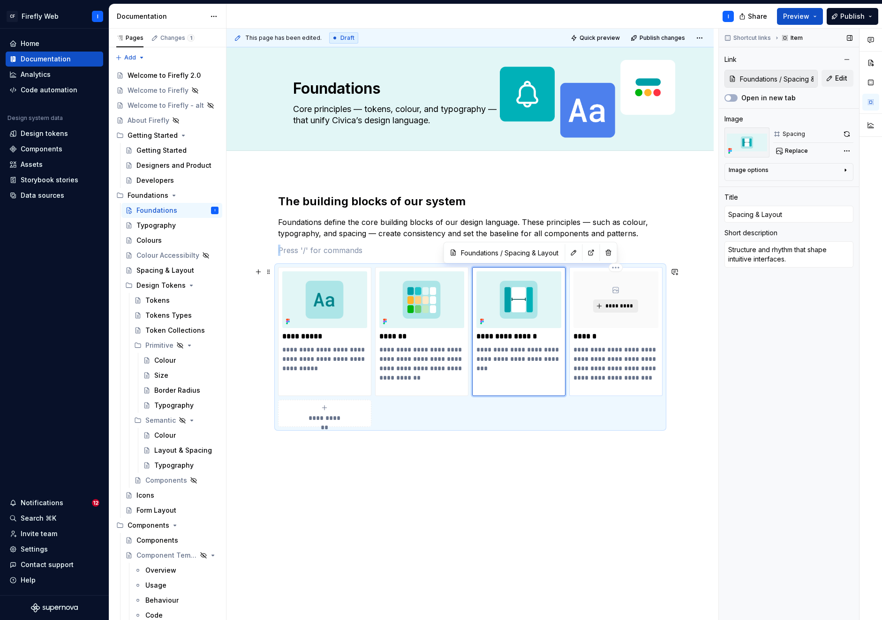
type textarea "*"
type input "Design Tokens / Tokens"
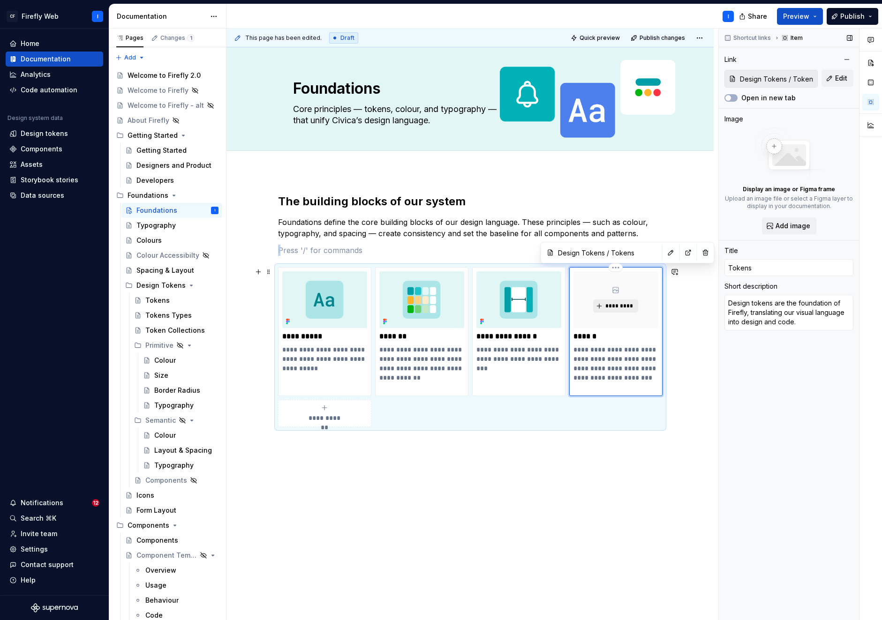
click at [619, 300] on button "*********" at bounding box center [615, 305] width 45 height 13
type textarea "*"
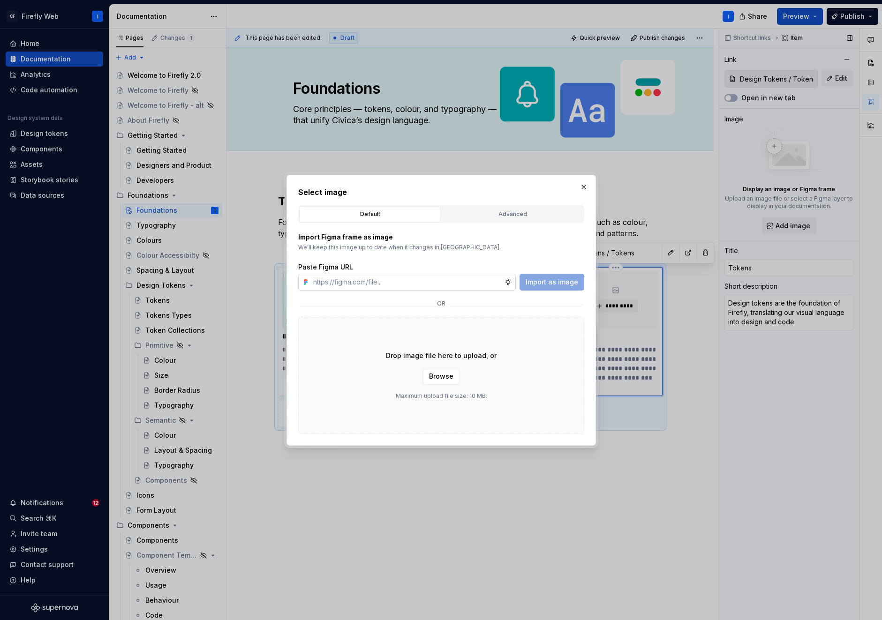
type input "https://www.figma.com/design/Pgyw3iP6azJUv6cE2qoQCt/Firefly-Design-Explorations…"
click at [555, 280] on span "Import as image" at bounding box center [551, 281] width 52 height 9
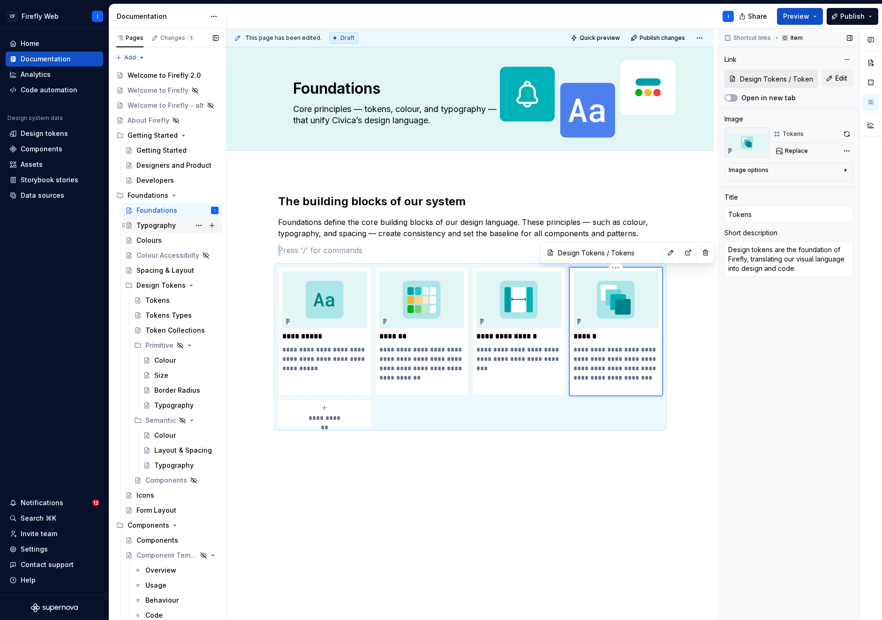
click at [151, 224] on div "Typography" at bounding box center [155, 225] width 39 height 9
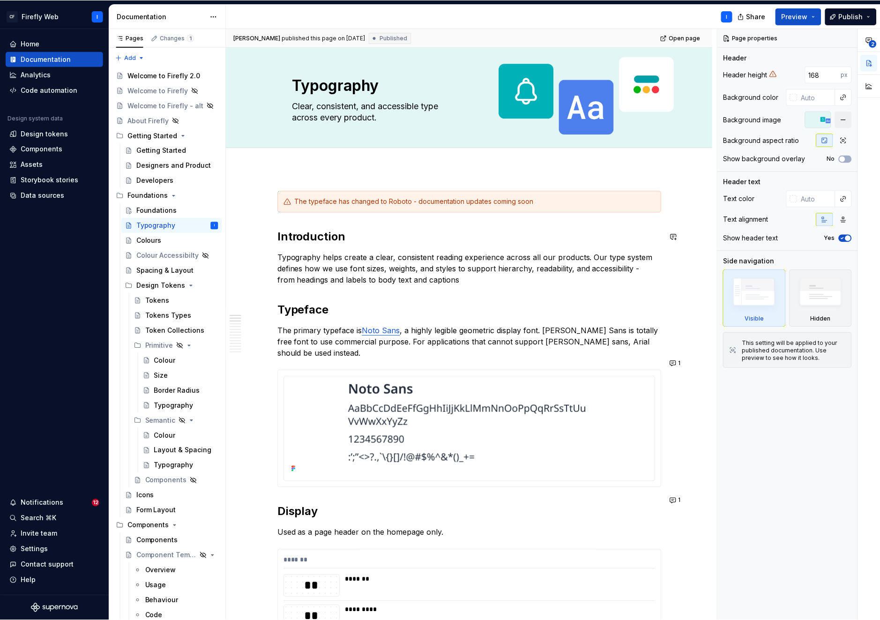
scroll to position [4, 0]
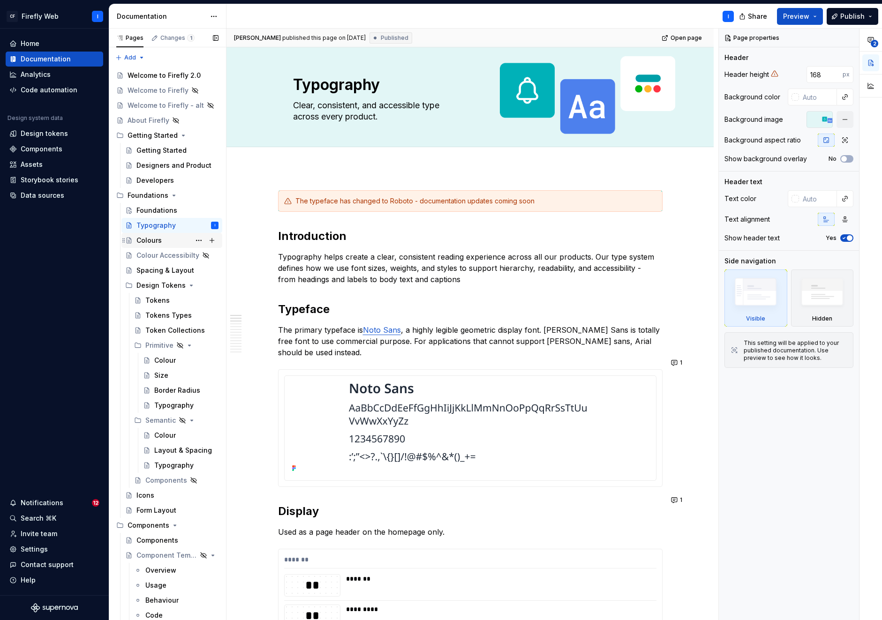
click at [151, 240] on div "Colours" at bounding box center [148, 240] width 25 height 9
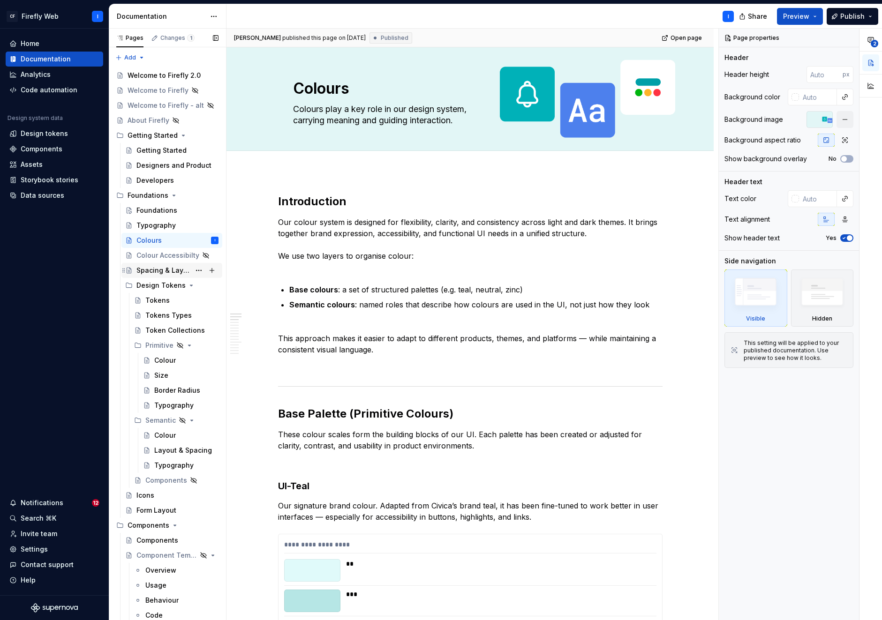
click at [144, 269] on div "Spacing & Layout" at bounding box center [163, 270] width 54 height 9
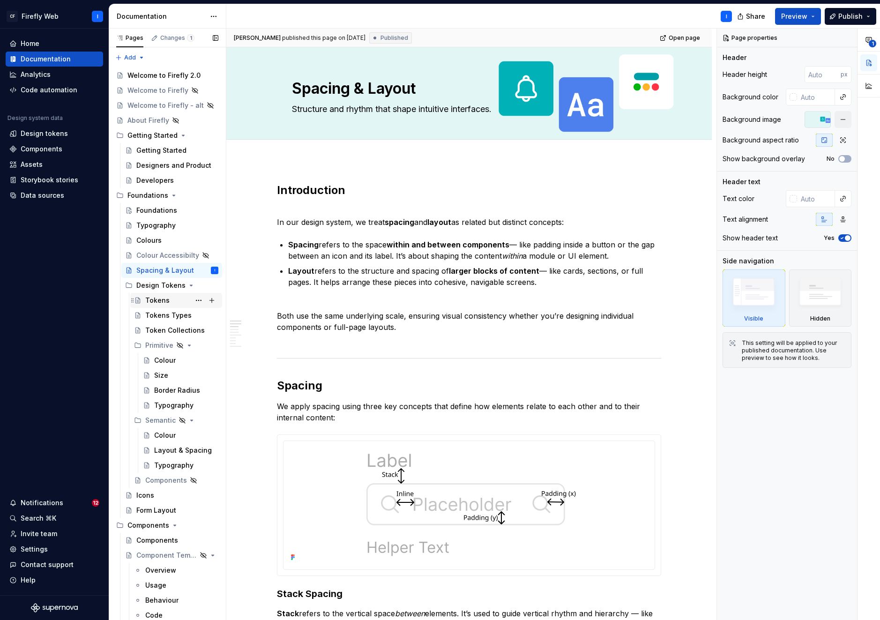
click at [149, 298] on div "Tokens" at bounding box center [157, 300] width 24 height 9
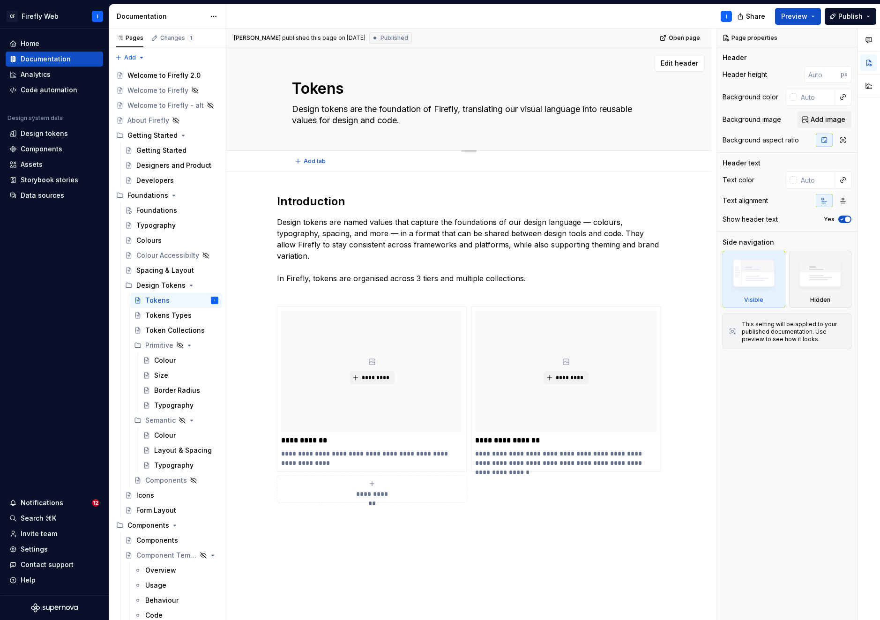
click at [465, 109] on textarea "Design tokens are the foundation of Firefly, translating our visual language in…" at bounding box center [467, 115] width 354 height 26
click at [466, 109] on textarea "Design tokens are the foundation of Firefly, translating our visual language in…" at bounding box center [467, 115] width 354 height 26
type textarea "*"
type textarea "Design tokens are the foundation of Firefly, translating our visual language in…"
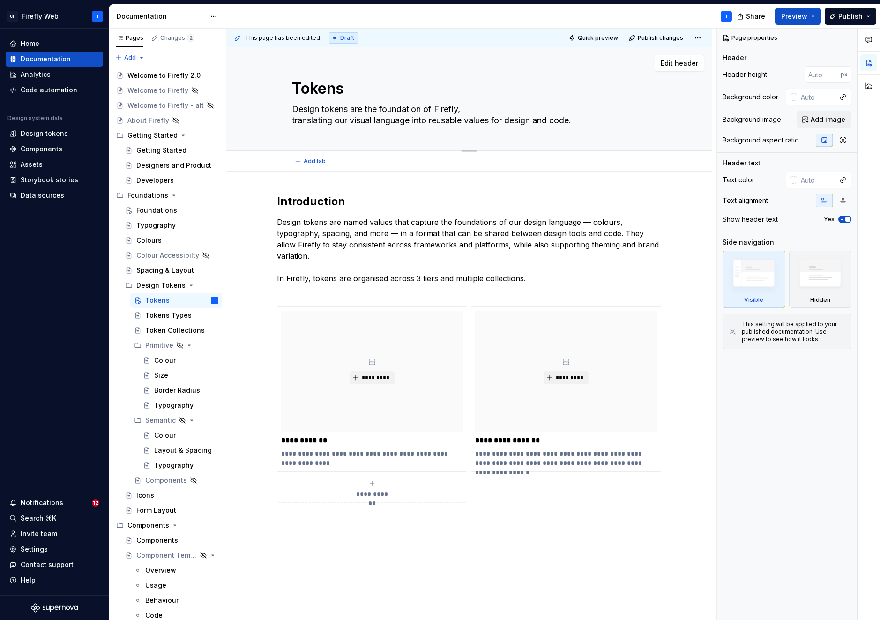
click at [470, 120] on textarea "Design tokens are the foundation of Firefly, translating our visual language in…" at bounding box center [467, 115] width 354 height 26
type textarea "*"
type textarea "Design tokens are the foundation of Firefly, translating our visual language in…"
type textarea "*"
type textarea "Design tokens are the foundation of Firefly, translating our visual language in…"
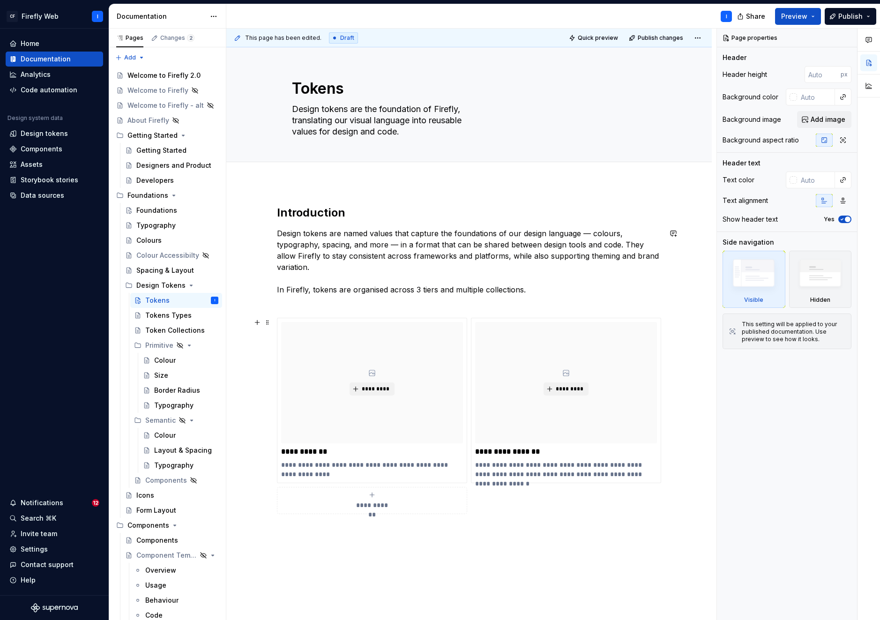
type textarea "*"
type textarea "Design tokens are the foundation of Firefly, translating our visual language in…"
click at [161, 314] on div "Tokens Types" at bounding box center [167, 315] width 45 height 9
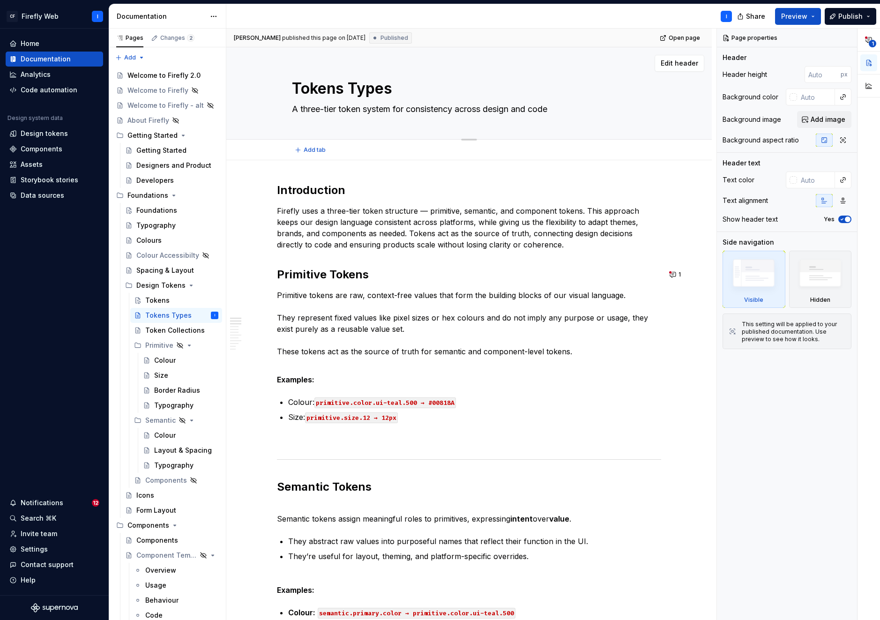
click at [459, 110] on textarea "A three-tier token system for consistency across design and code" at bounding box center [467, 109] width 354 height 15
click at [459, 108] on textarea "A three-tier token system for consistency across design and code" at bounding box center [467, 109] width 354 height 15
type textarea "*"
type textarea "A three-tier token system for consistency across design and code"
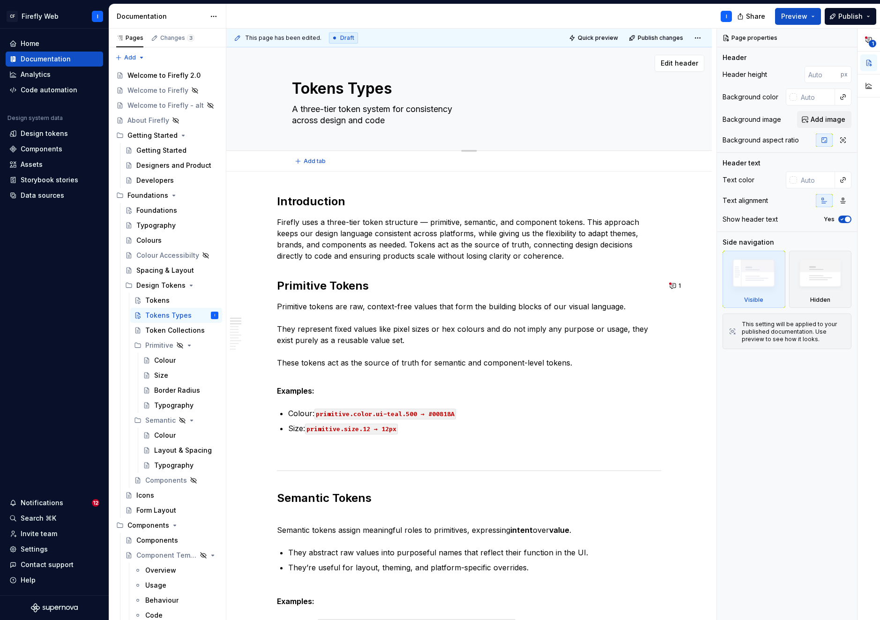
click at [386, 122] on textarea "A three-tier token system for consistency across design and code" at bounding box center [467, 115] width 354 height 26
type textarea "*"
type textarea "A three-tier token system for consistency across design and code."
type textarea "*"
type textarea "A three-tier token system for consistency across design and code."
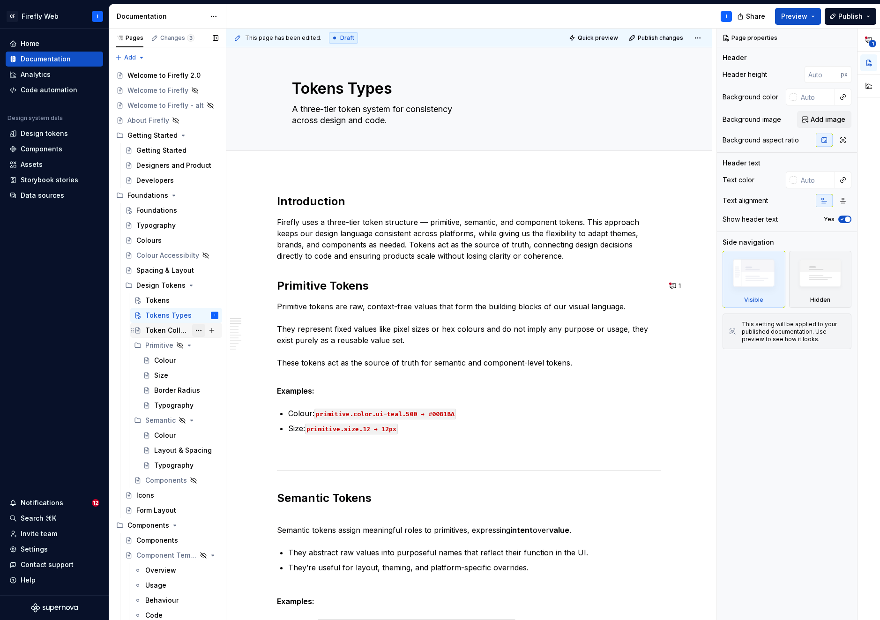
click at [164, 330] on div "Token Collections" at bounding box center [167, 330] width 45 height 9
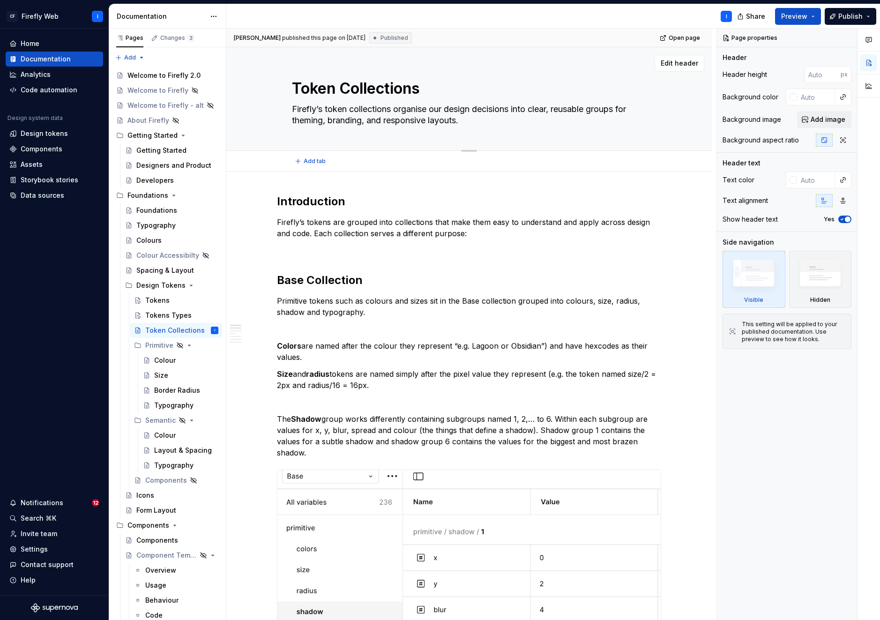
click at [474, 110] on textarea "Firefly’s token collections organise our design decisions into clear, reusable …" at bounding box center [467, 115] width 354 height 26
click at [477, 109] on textarea "Firefly’s token collections organise our design decisions into clear, reusable …" at bounding box center [467, 115] width 354 height 26
type textarea "*"
type textarea "Firefly’s token collections organise our design decisions into clear, reusable …"
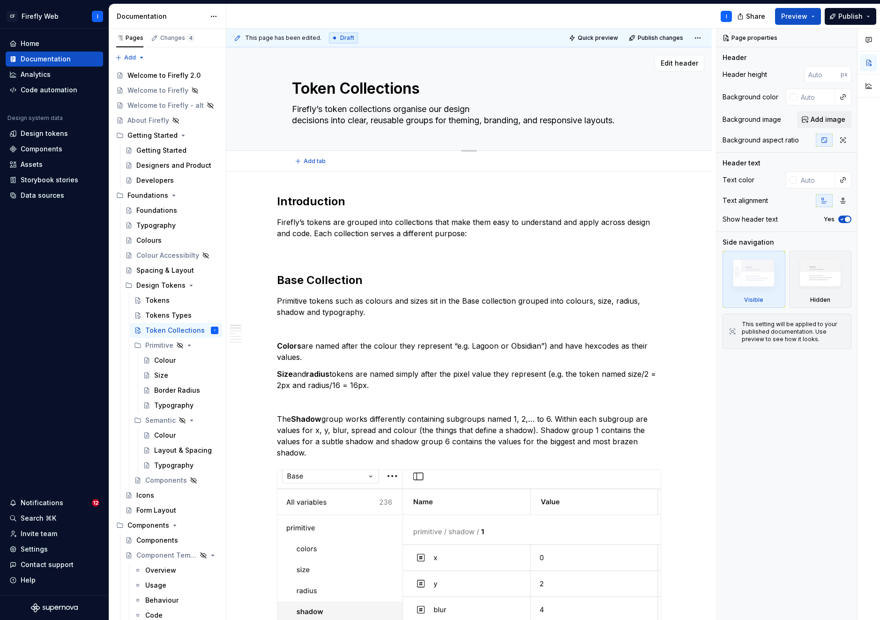
drag, startPoint x: 453, startPoint y: 120, endPoint x: 463, endPoint y: 118, distance: 10.1
click at [453, 120] on textarea "Firefly’s token collections organise our design decisions into clear, reusable …" at bounding box center [467, 115] width 354 height 26
type textarea "*"
type textarea "Firefly’s token collections organise our design decisions into clear, reusable …"
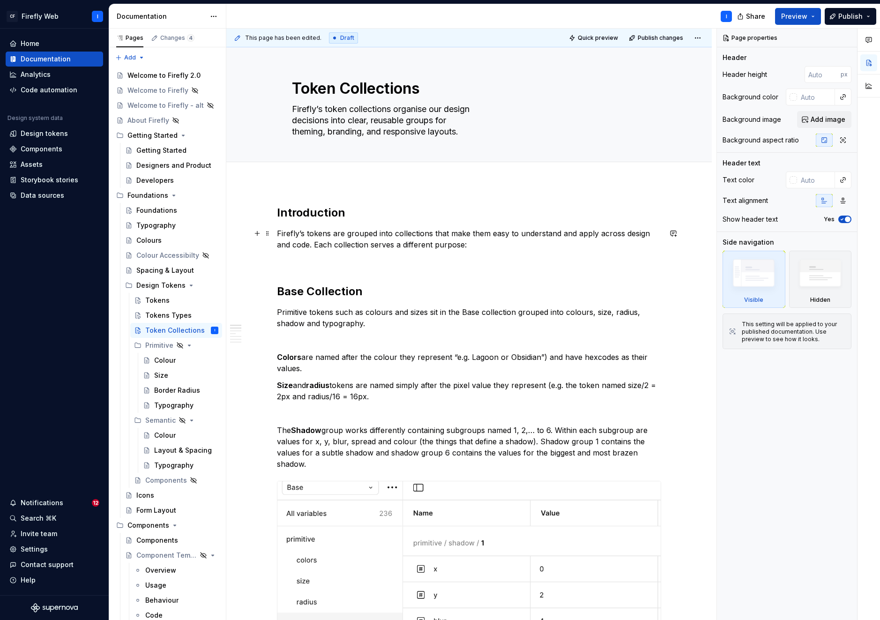
type textarea "*"
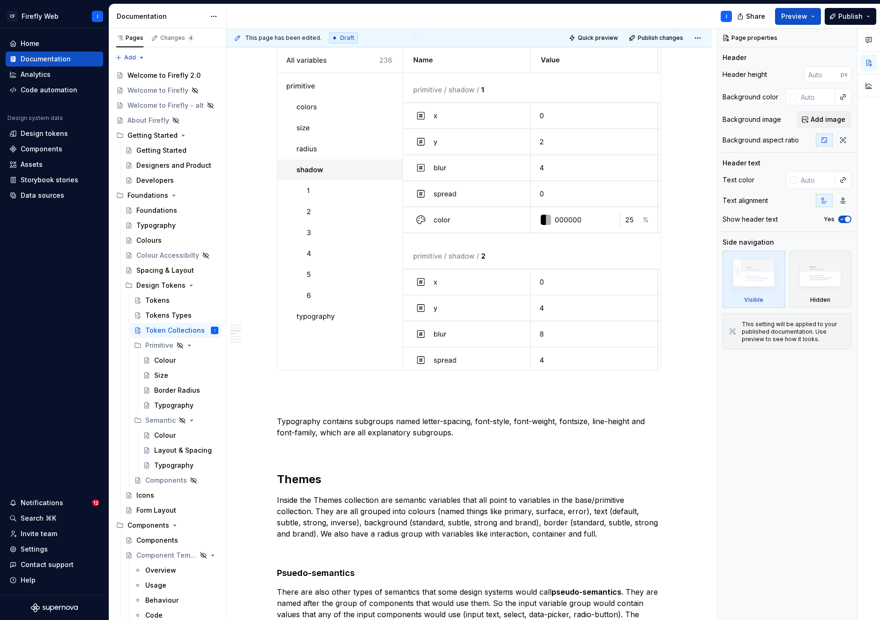
scroll to position [562, 0]
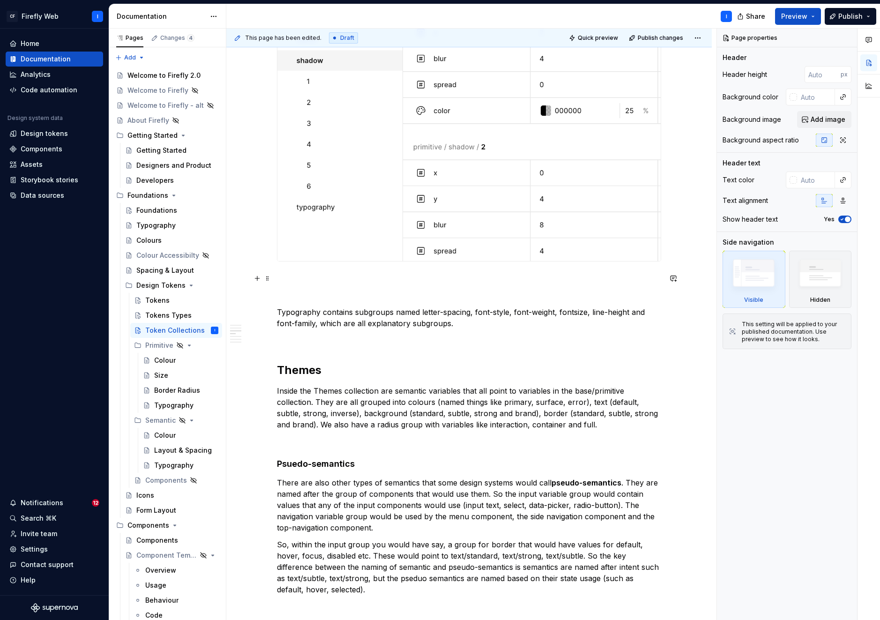
type textarea "Firefly’s token collections organise our design decisions into clear, reusable …"
click at [269, 282] on span at bounding box center [267, 278] width 7 height 13
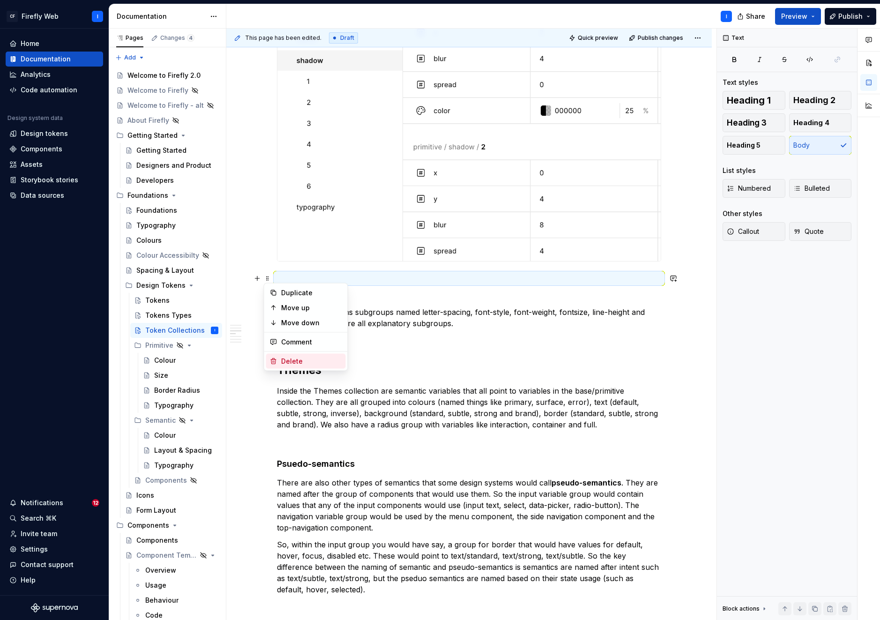
click at [298, 361] on div "Delete" at bounding box center [311, 361] width 61 height 9
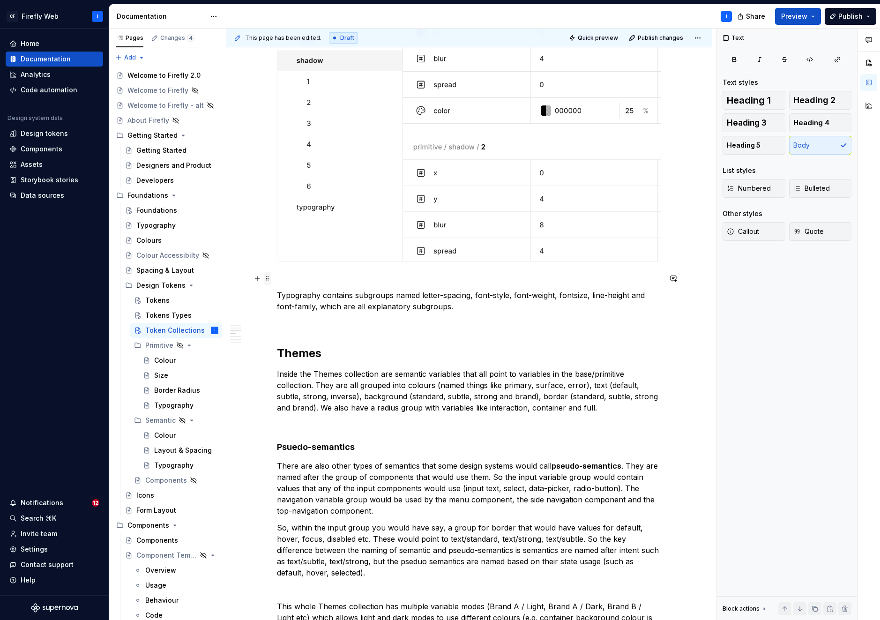
click at [269, 278] on span at bounding box center [267, 278] width 7 height 13
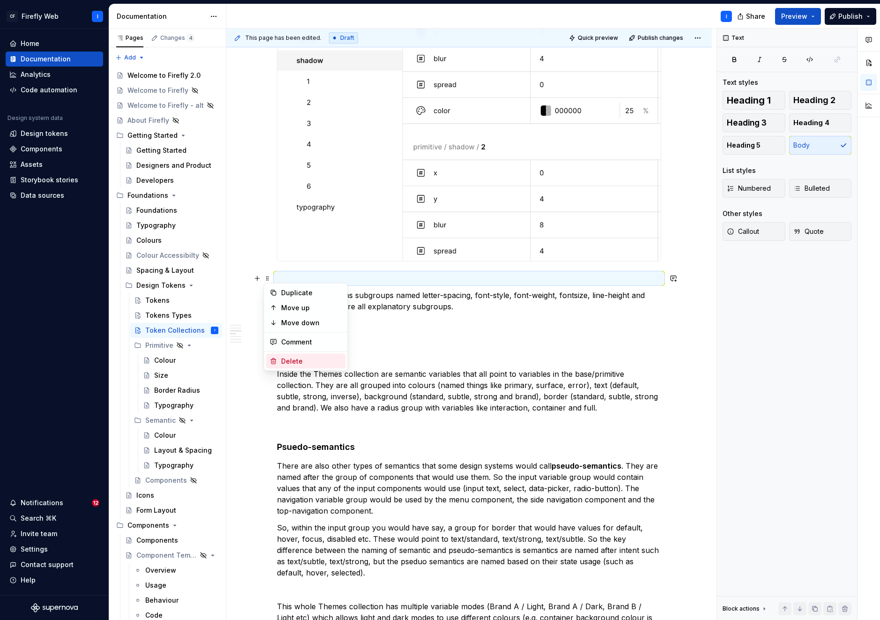
click at [299, 361] on div "Delete" at bounding box center [311, 361] width 61 height 9
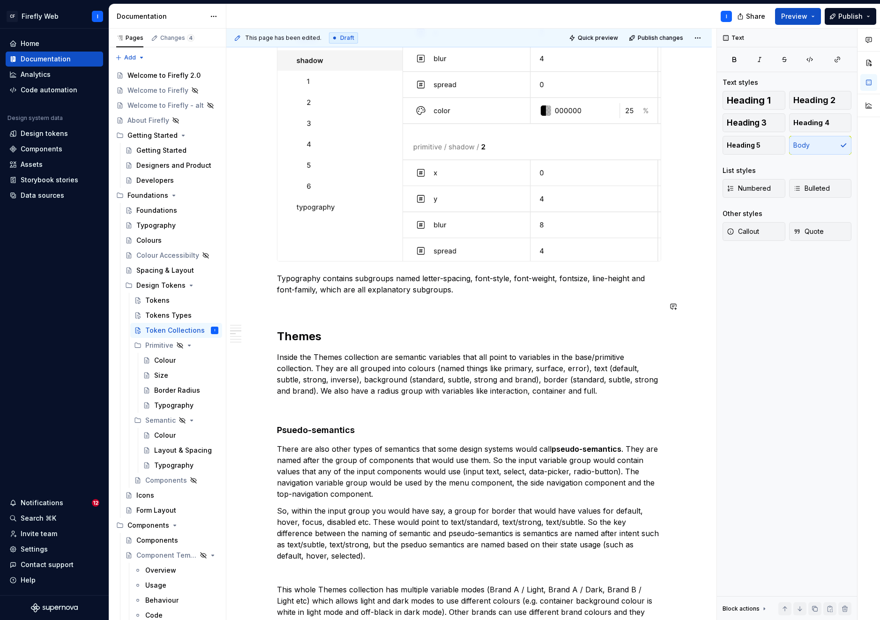
click at [301, 312] on div "Introduction Firefly’s tokens are grouped into collections that make them easy …" at bounding box center [469, 386] width 384 height 1487
click at [169, 363] on div "Colour" at bounding box center [165, 360] width 22 height 9
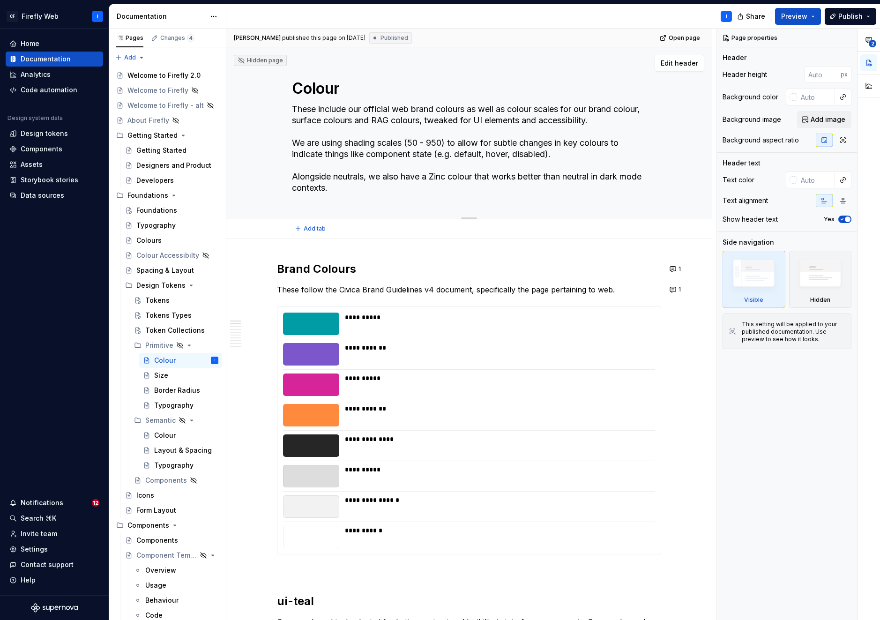
click at [487, 144] on textarea "These include our official web brand colours as well as colour scales for our b…" at bounding box center [467, 149] width 354 height 94
click at [381, 142] on textarea "These include our official web brand colours as well as colour scales for our b…" at bounding box center [467, 149] width 354 height 94
drag, startPoint x: 293, startPoint y: 142, endPoint x: 365, endPoint y: 190, distance: 86.4
click at [365, 190] on textarea "These include our official web brand colours as well as colour scales for our b…" at bounding box center [467, 149] width 354 height 94
type textarea "*"
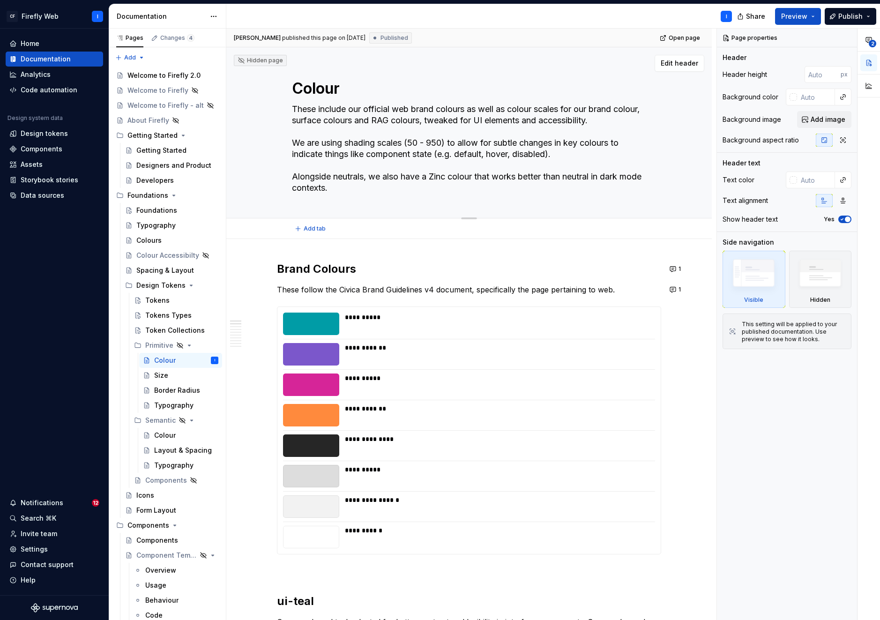
type textarea "These include our official web brand colours as well as colour scales for our b…"
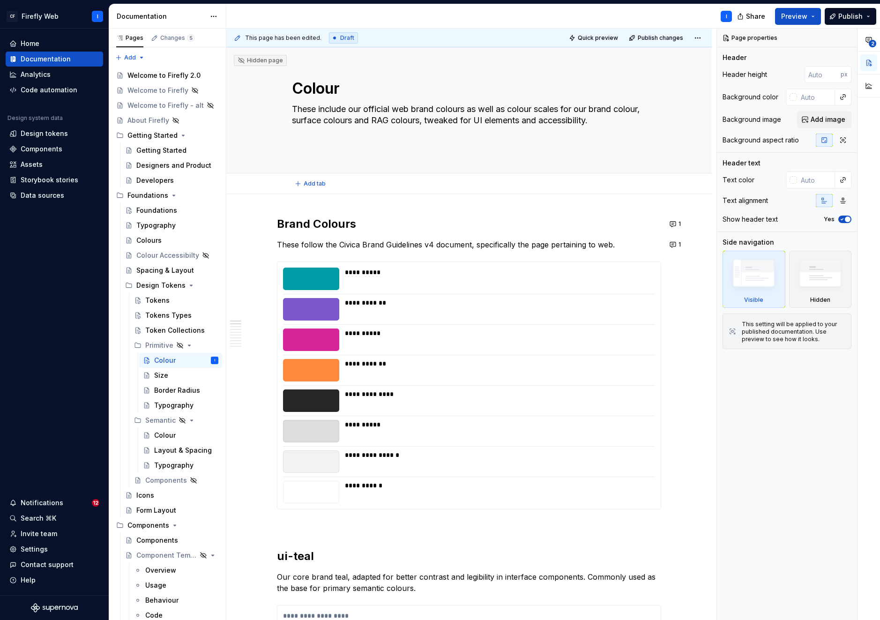
type textarea "*"
type textarea "These include our official web brand colours as well as colour scales for our b…"
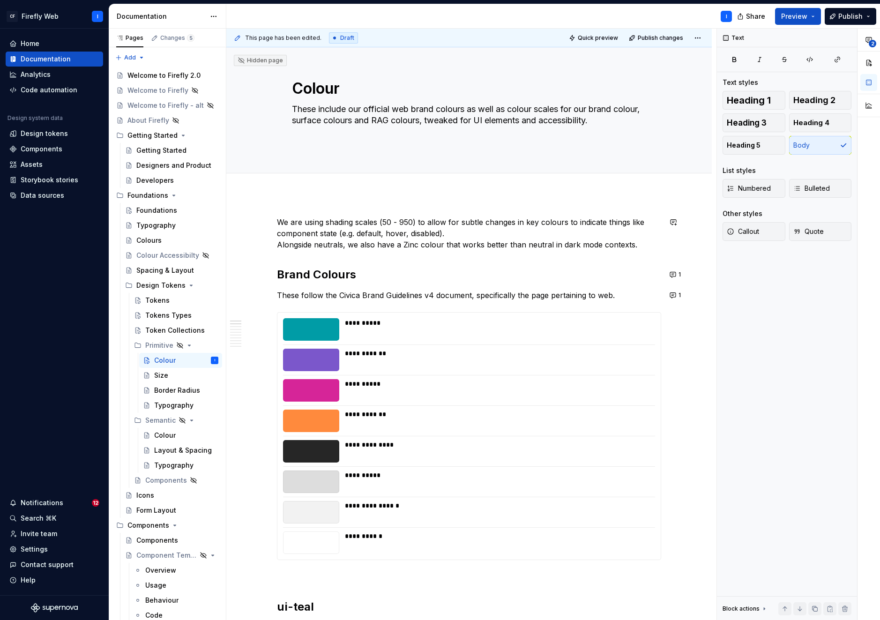
type textarea "*"
drag, startPoint x: 450, startPoint y: 233, endPoint x: 464, endPoint y: 231, distance: 14.2
click at [451, 232] on p "We are using shading scales (50 - 950) to allow for subtle changes in key colou…" at bounding box center [469, 234] width 384 height 34
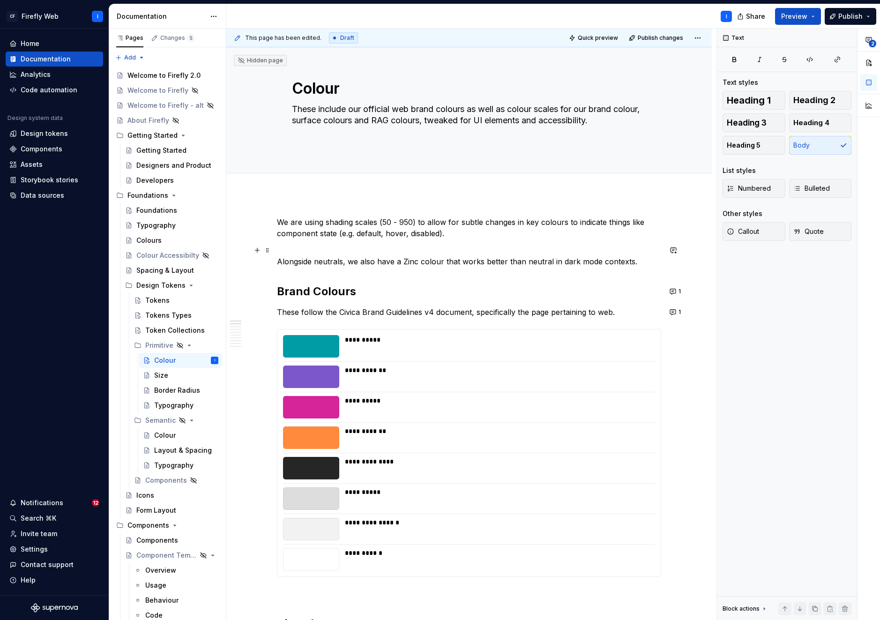
click at [278, 261] on p "Alongside neutrals, we also have a Zinc colour that works better than neutral i…" at bounding box center [469, 256] width 384 height 22
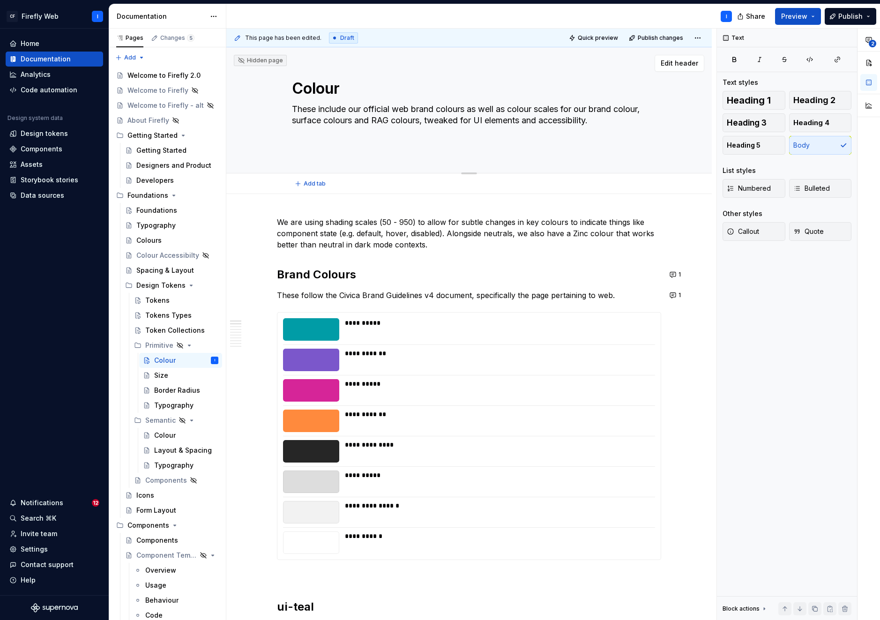
click at [389, 118] on textarea "These include our official web brand colours as well as colour scales for our b…" at bounding box center [467, 126] width 354 height 49
click at [523, 113] on textarea "These include our official web brand colours as well as colour scales for our b…" at bounding box center [467, 126] width 354 height 49
drag, startPoint x: 441, startPoint y: 109, endPoint x: 450, endPoint y: 107, distance: 9.6
click at [441, 109] on textarea "These include our official web brand colours as well as colour scales for our b…" at bounding box center [467, 126] width 354 height 49
type textarea "*"
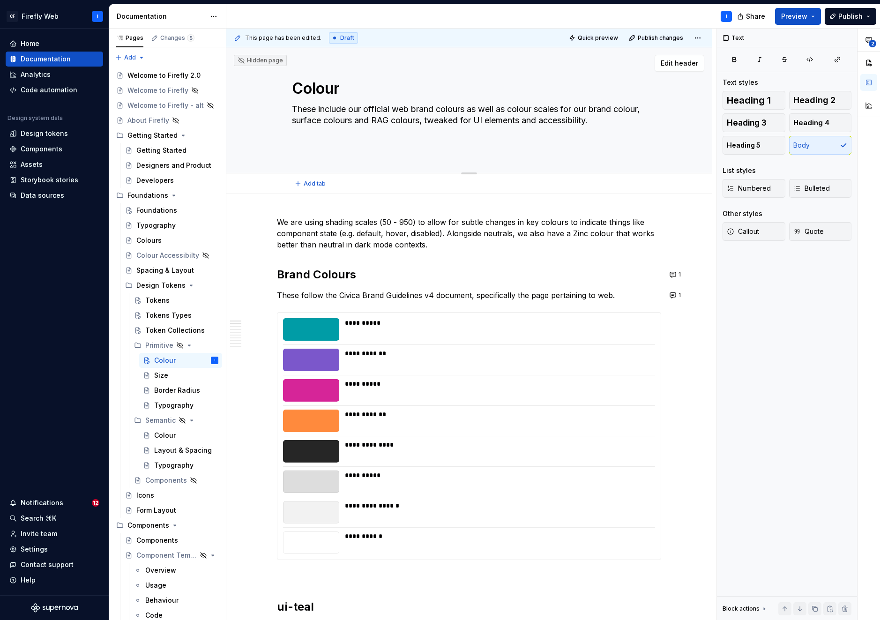
type textarea "These include our official web brand colours as well as colour scales for our b…"
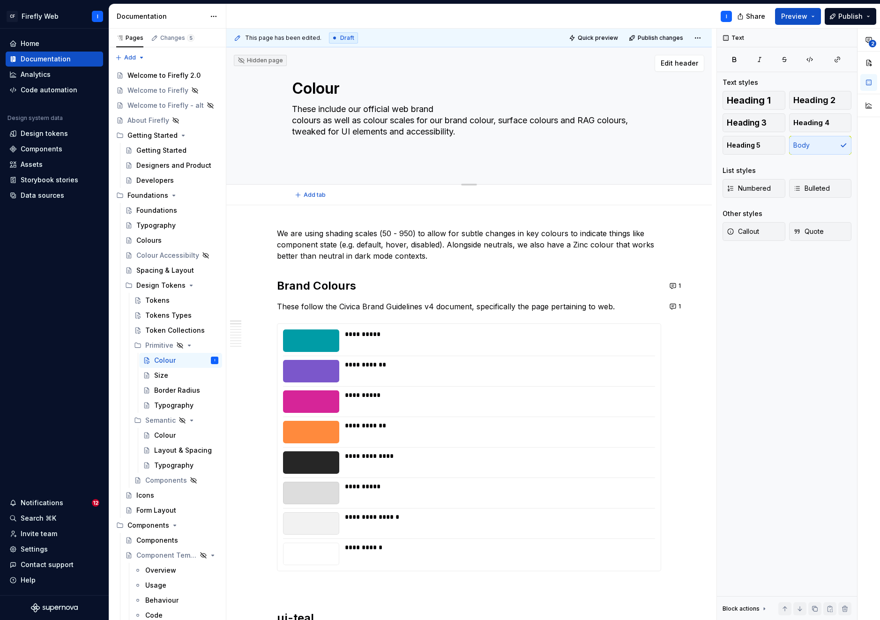
click at [476, 121] on textarea "These include our official web brand colours as well as colour scales for our b…" at bounding box center [467, 132] width 354 height 60
type textarea "*"
type textarea "These include our official web brand colours as well as colour scales for our b…"
click at [457, 131] on textarea "These include our official web brand colours as well as colour scales for our b…" at bounding box center [467, 132] width 354 height 60
type textarea "*"
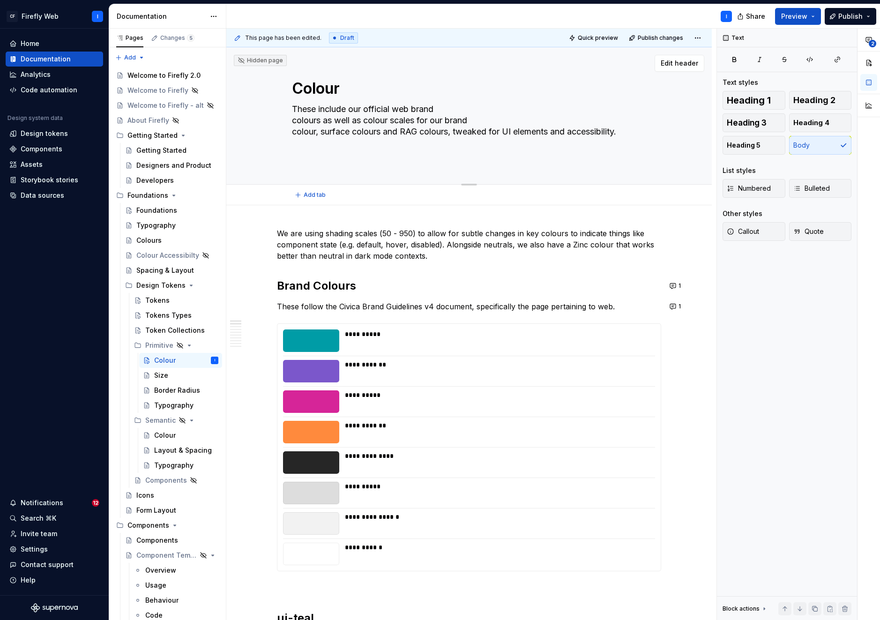
type textarea "These include our official web brand colours as well as colour scales for our b…"
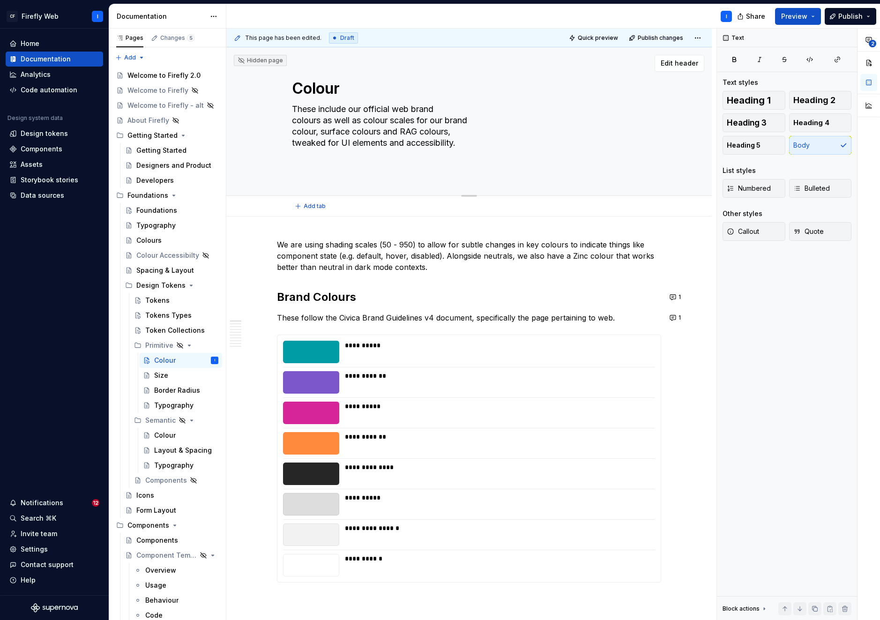
click at [309, 172] on textarea "These include our official web brand colours as well as colour scales for our b…" at bounding box center [467, 137] width 354 height 71
type textarea "*"
type textarea "These include our official web brand colours as well as colour scales for our b…"
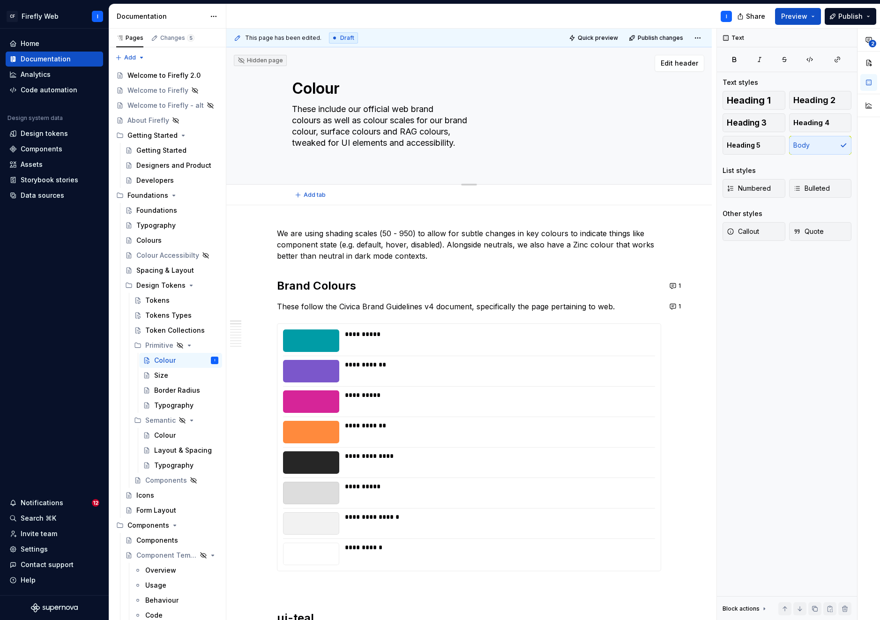
type textarea "*"
type textarea "These include our official web brand colours as well as colour scales for our b…"
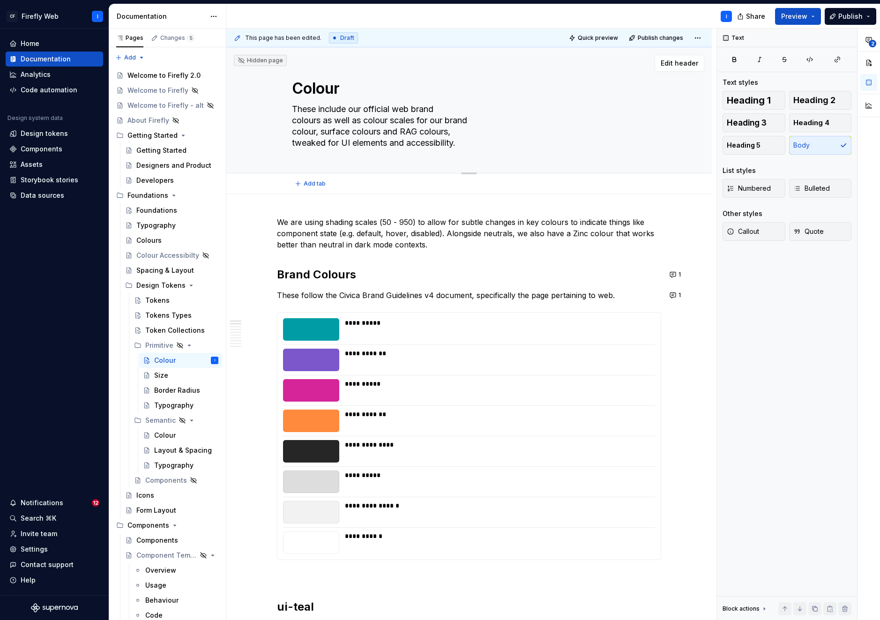
type textarea "*"
type textarea "These include our official web brand colours as well as colour scales for our b…"
click at [299, 153] on div "Colour These include our official web brand colours as well as colour scales fo…" at bounding box center [469, 110] width 354 height 126
click at [161, 376] on div "Size" at bounding box center [161, 375] width 14 height 9
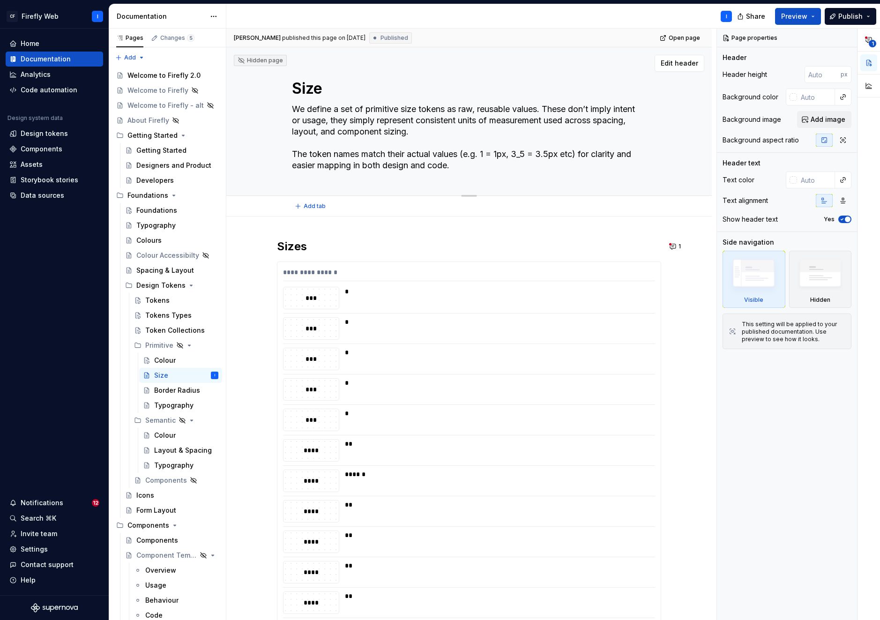
click at [465, 142] on textarea "We define a set of primitive size tokens as raw, reusable values. These don’t i…" at bounding box center [467, 137] width 354 height 71
click at [451, 128] on textarea "We define a set of primitive size tokens as raw, reusable values. These don’t i…" at bounding box center [467, 137] width 354 height 71
drag, startPoint x: 550, startPoint y: 110, endPoint x: 559, endPoint y: 162, distance: 52.8
click at [559, 162] on textarea "We define a set of primitive size tokens as raw, reusable values. These don’t i…" at bounding box center [467, 137] width 354 height 71
type textarea "*"
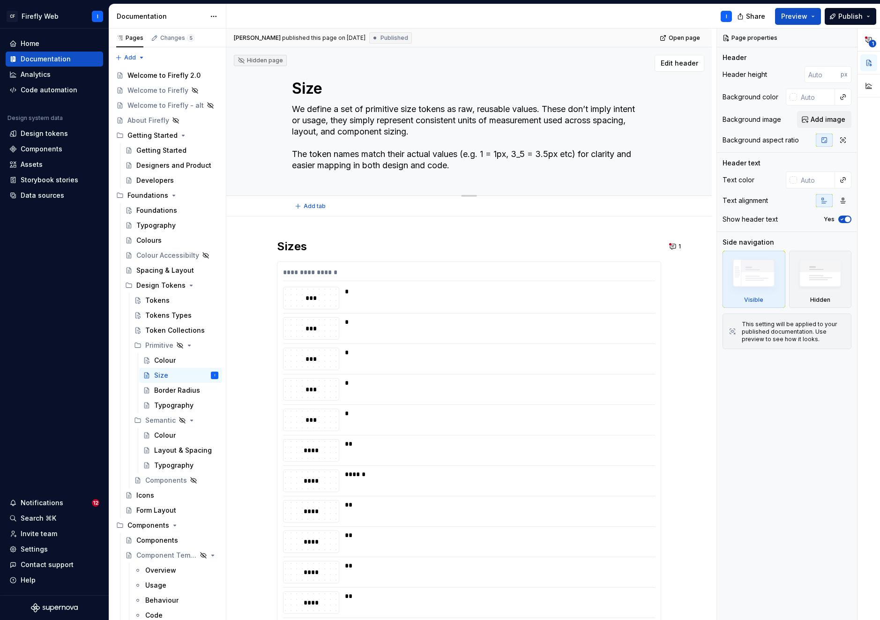
type textarea "We define a set of primitive size tokens as raw, reusable values."
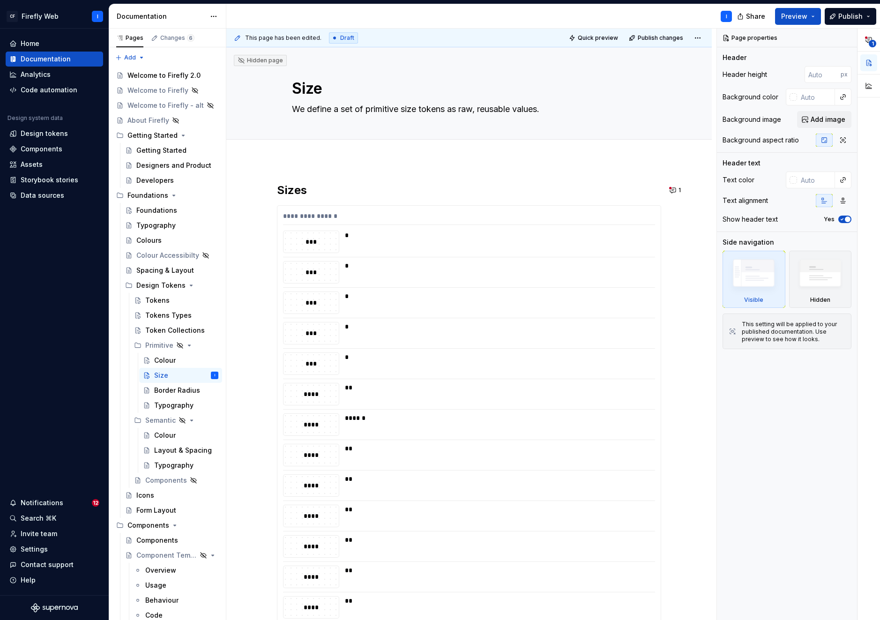
type textarea "*"
type textarea "We define a set of primitive size tokens as raw, reusable values."
click at [298, 175] on div "**********" at bounding box center [469, 563] width 486 height 806
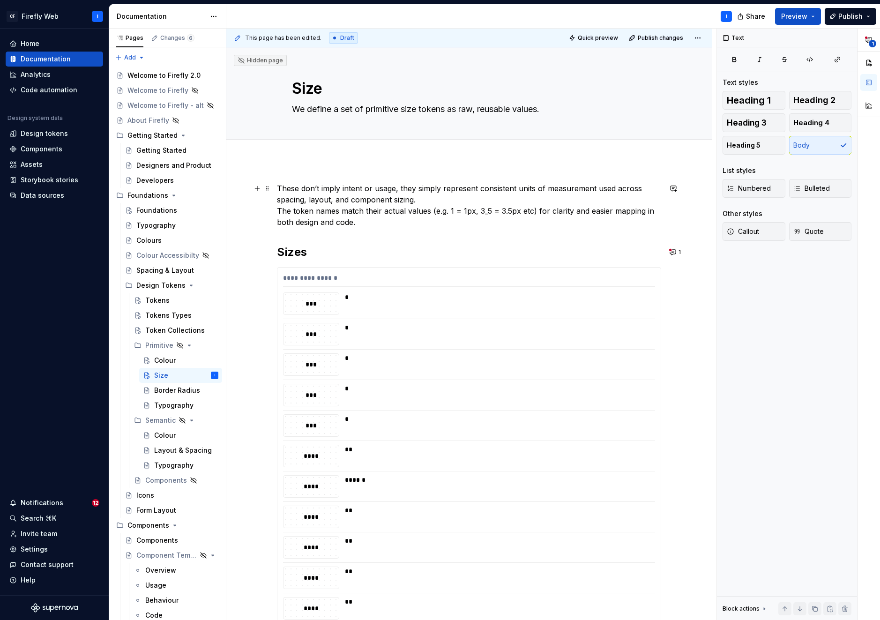
drag, startPoint x: 419, startPoint y: 200, endPoint x: 430, endPoint y: 199, distance: 10.4
click at [419, 200] on p "These don’t imply intent or usage, they simply represent consistent units of me…" at bounding box center [469, 205] width 384 height 45
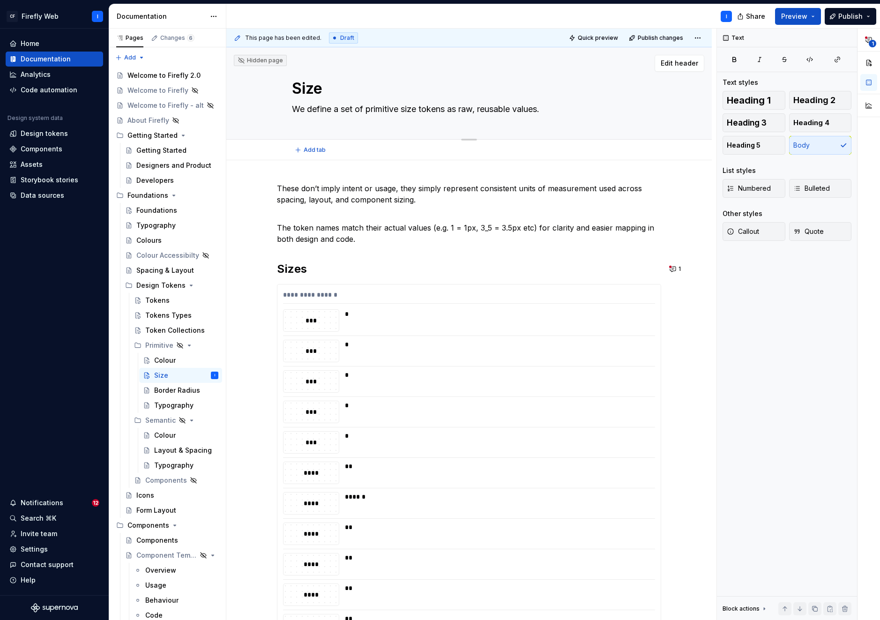
click at [422, 109] on textarea "We define a set of primitive size tokens as raw, reusable values." at bounding box center [467, 109] width 354 height 15
type textarea "*"
type textarea "We define a set of primitive size tokens as raw, reusable values."
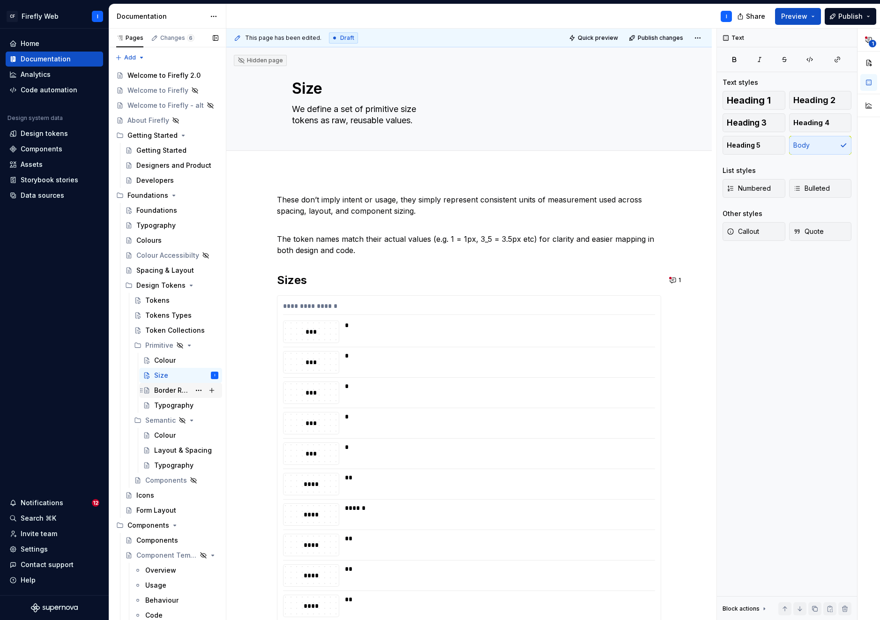
type textarea "*"
type textarea "We define a set of primitive size tokens as raw, reusable values."
click at [169, 391] on div "Border Radius" at bounding box center [172, 390] width 36 height 9
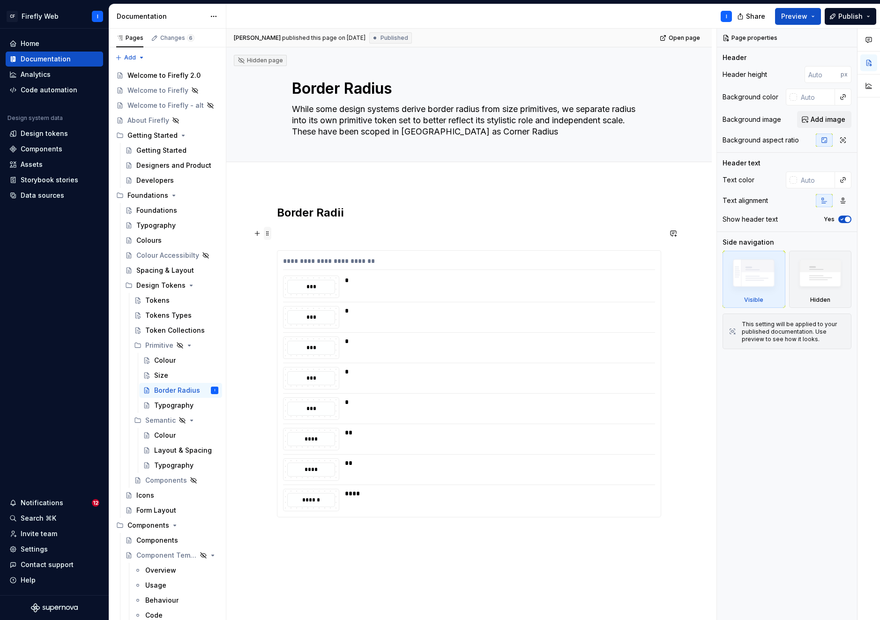
click at [267, 235] on span at bounding box center [267, 233] width 7 height 13
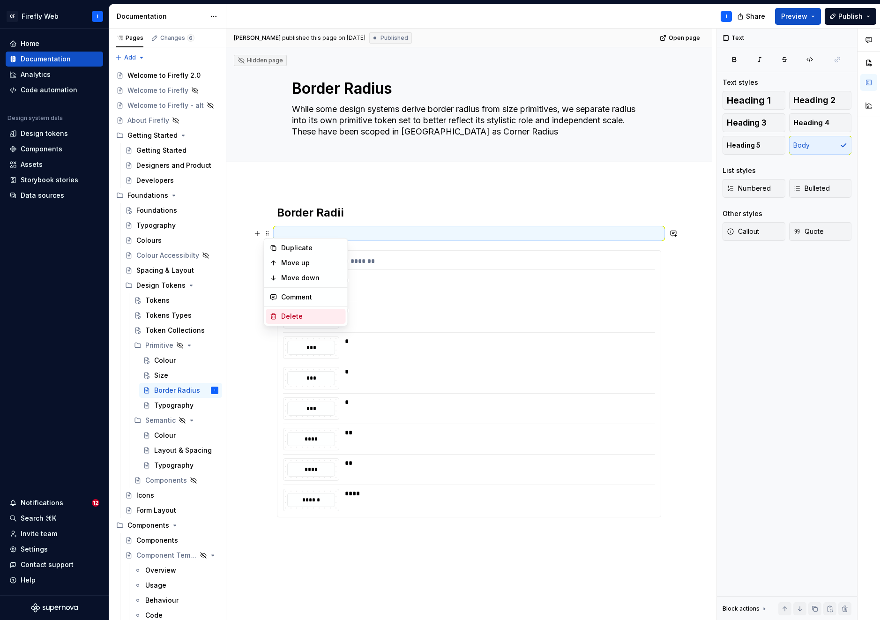
click at [299, 314] on div "Delete" at bounding box center [311, 316] width 61 height 9
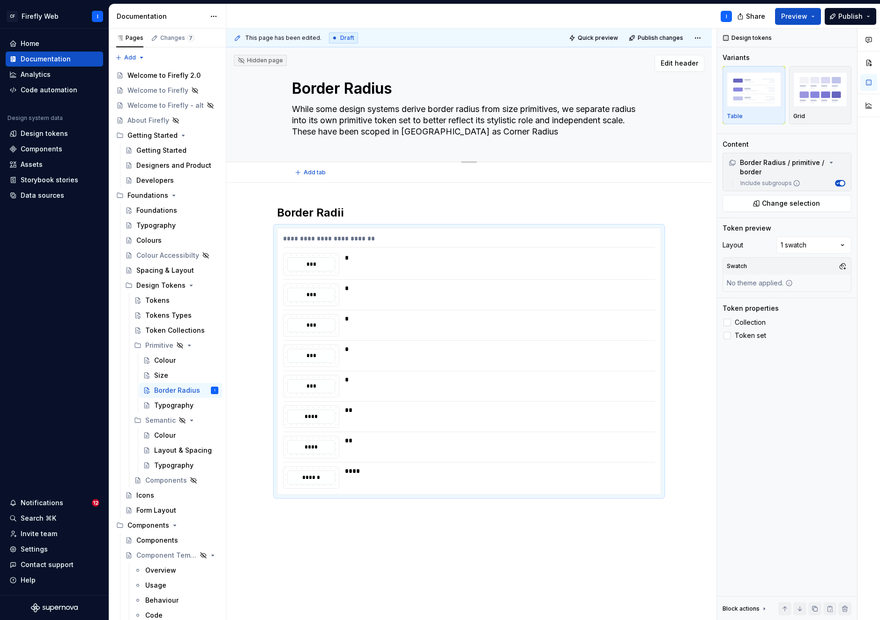
click at [437, 119] on textarea "While some design systems derive border radius from size primitives, we separat…" at bounding box center [467, 120] width 354 height 37
drag, startPoint x: 533, startPoint y: 132, endPoint x: 291, endPoint y: 107, distance: 243.1
click at [291, 107] on textarea "While some design systems derive border radius from size primitives, we separat…" at bounding box center [467, 120] width 354 height 37
click at [284, 200] on div "**********" at bounding box center [471, 325] width 490 height 592
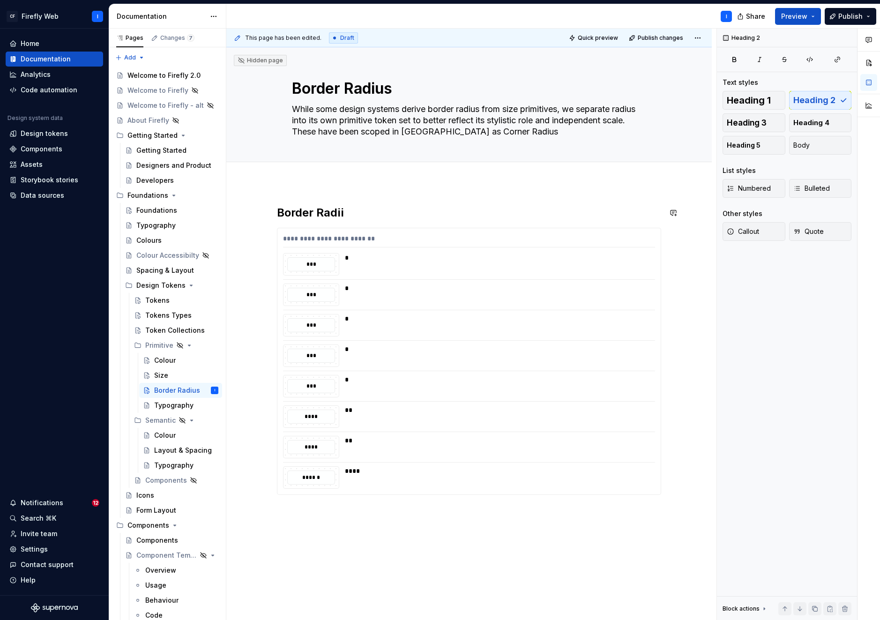
click at [284, 197] on div "**********" at bounding box center [469, 449] width 486 height 532
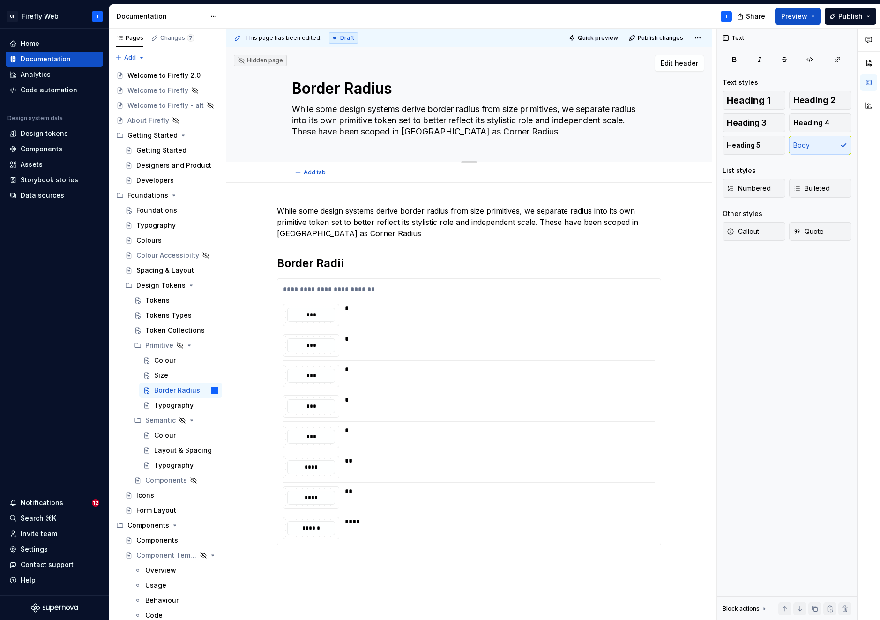
click at [489, 130] on textarea "While some design systems derive border radius from size primitives, we separat…" at bounding box center [467, 120] width 354 height 37
click at [452, 120] on textarea "While some design systems derive border radius from size primitives, we separat…" at bounding box center [467, 120] width 354 height 37
paste textarea "Border radius tokens define the corner styles used across Civica products, ensu…"
type textarea "*"
type textarea "Border radius tokens define the corner styles used across Civica products, ensu…"
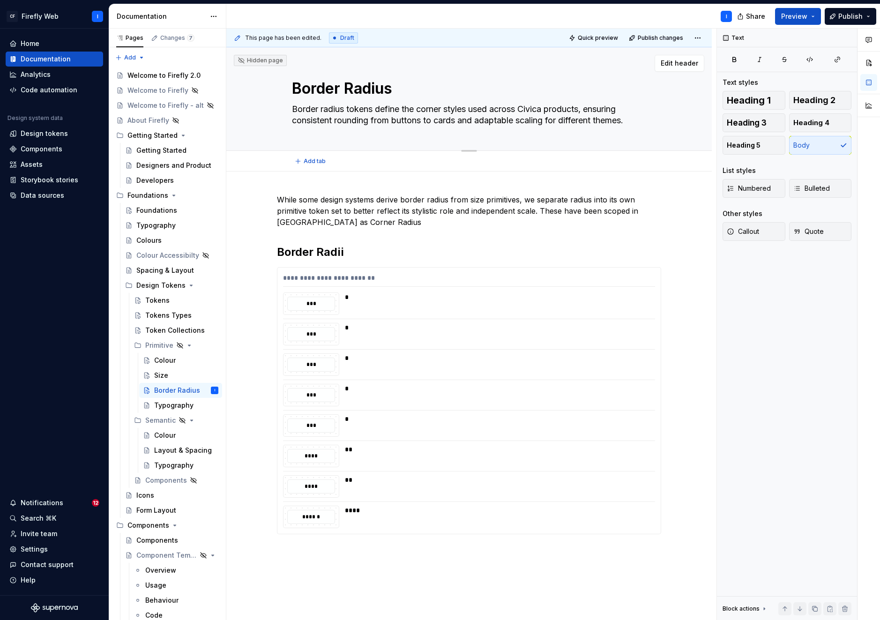
drag, startPoint x: 586, startPoint y: 109, endPoint x: 471, endPoint y: 111, distance: 115.3
click at [471, 111] on textarea "Border radius tokens define the corner styles used across Civica products, ensu…" at bounding box center [467, 115] width 354 height 26
type textarea "*"
type textarea "Border radius tokens define the corner styles, ensuring consistent rounding fro…"
click at [473, 110] on textarea "Border radius tokens define the corner styles, ensuring consistent rounding fro…" at bounding box center [467, 115] width 354 height 26
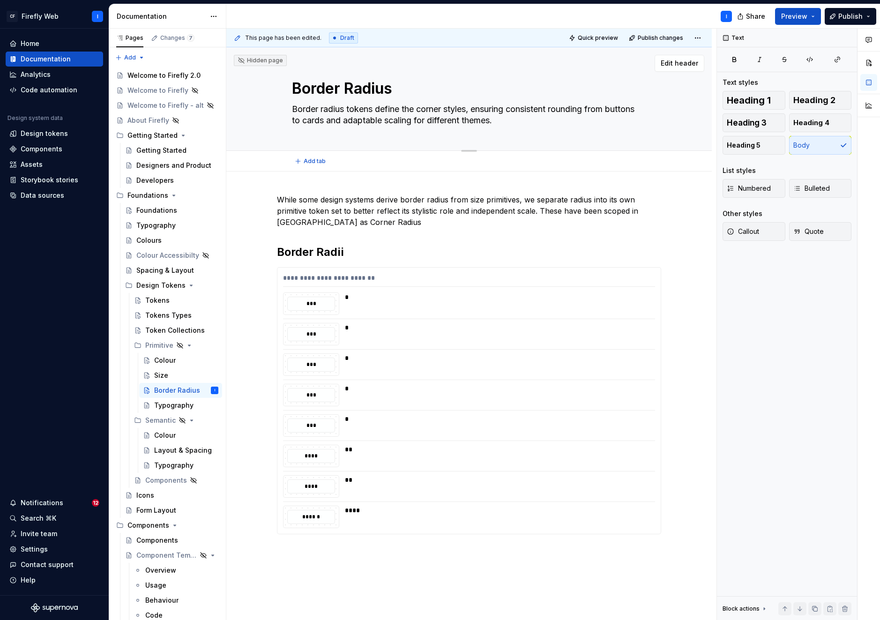
type textarea "*"
type textarea "Border radius tokens define the corner styles, ensuring consistent rounding fro…"
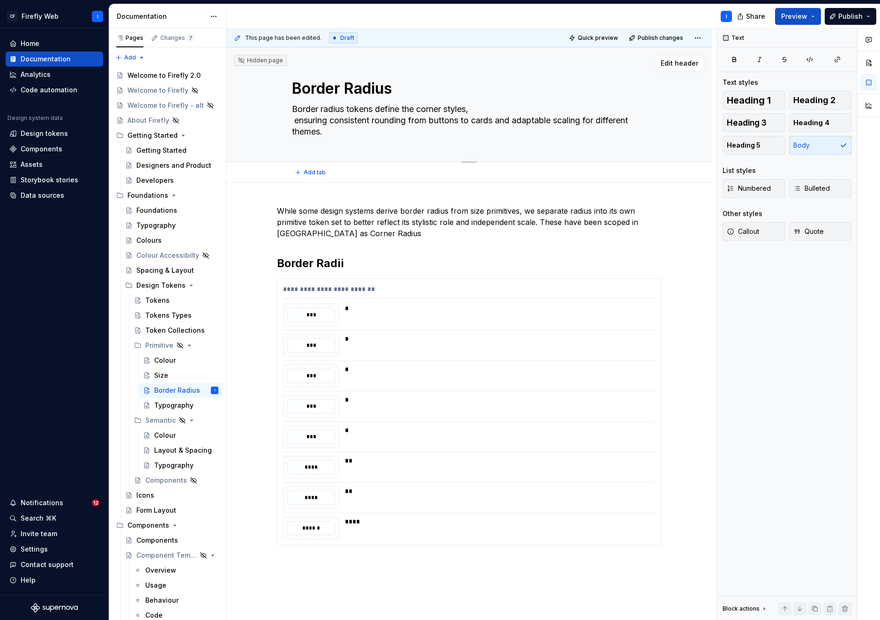
type textarea "*"
type textarea "Border radius tokens define the corner styles, ensuring consistent rounding fro…"
click at [475, 122] on textarea "Border radius tokens define the corner styles, ensuring consistent rounding fro…" at bounding box center [467, 120] width 354 height 37
type textarea "*"
type textarea "Border radius tokens define the corner styles, ensuring consistent rounding fro…"
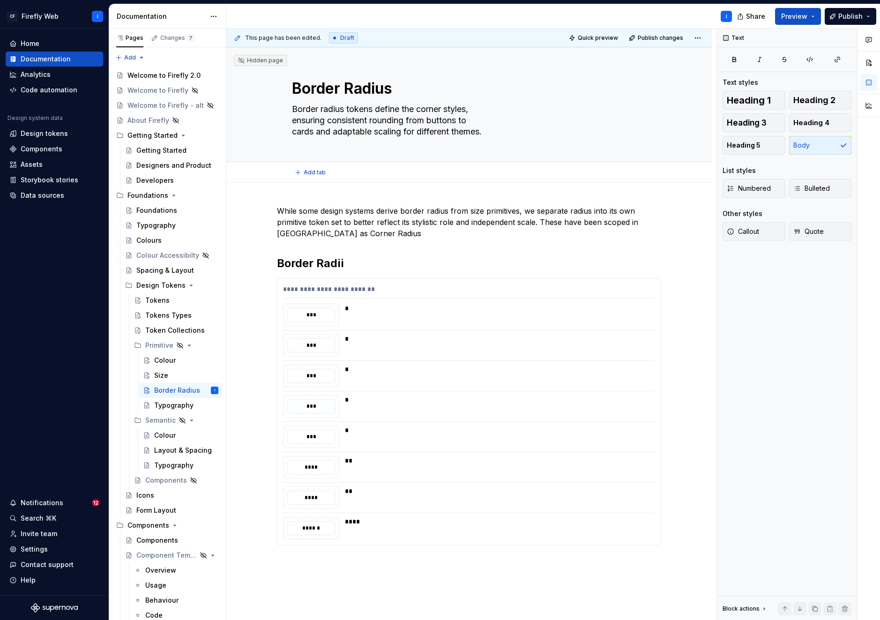
type textarea "*"
type textarea "Border radius tokens define the corner styles, ensuring consistent rounding fro…"
click at [164, 406] on div "Typography" at bounding box center [172, 405] width 36 height 9
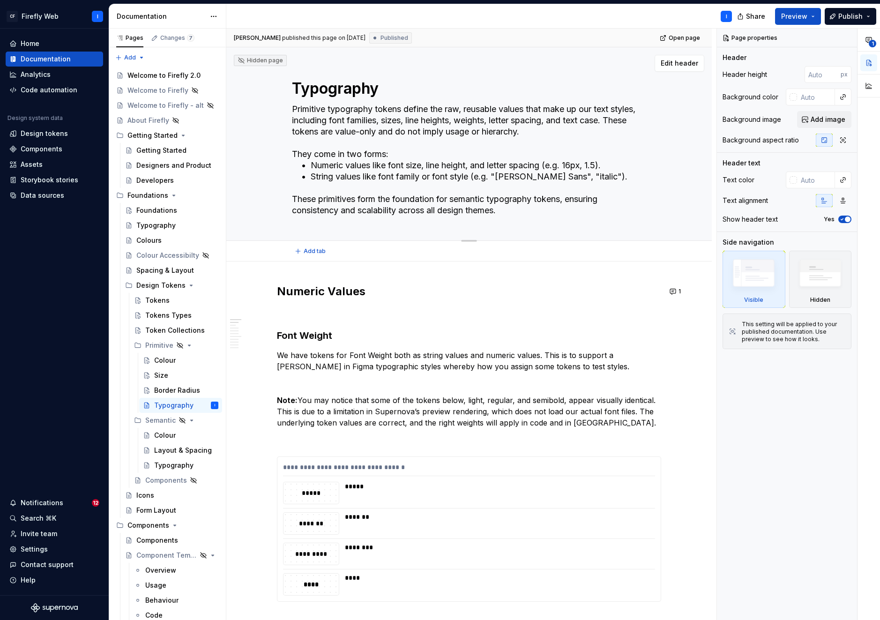
click at [418, 171] on textarea "Primitive typography tokens define the raw, reusable values that make up our te…" at bounding box center [467, 160] width 354 height 116
click at [311, 108] on textarea "Primitive typography tokens define the raw, reusable values that make up our te…" at bounding box center [467, 160] width 354 height 116
drag, startPoint x: 292, startPoint y: 109, endPoint x: 577, endPoint y: 208, distance: 301.6
click at [577, 208] on textarea "Primitive typography tokens define the raw, reusable values that make up our te…" at bounding box center [467, 160] width 354 height 116
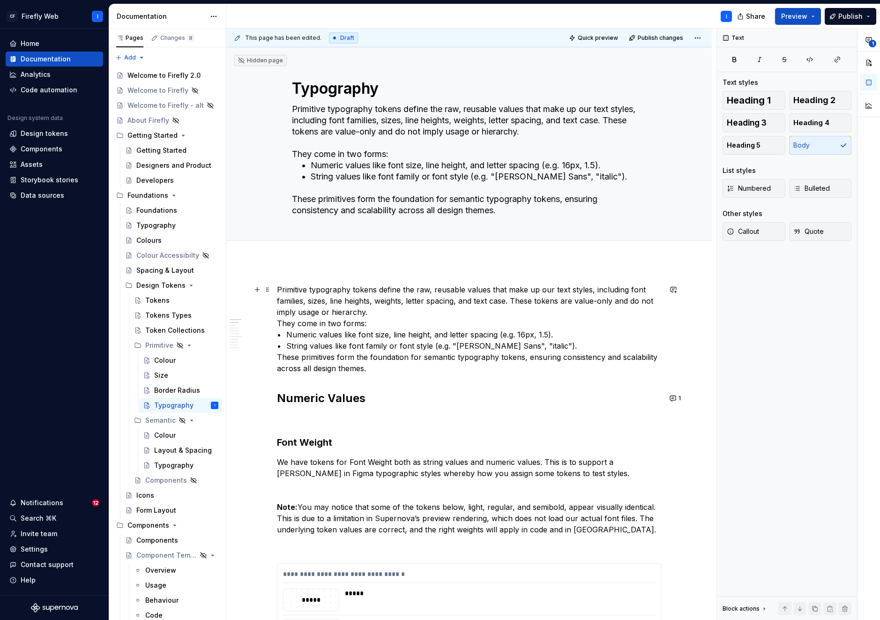
click at [373, 312] on p "Primitive typography tokens define the raw, reusable values that make up our te…" at bounding box center [469, 329] width 384 height 90
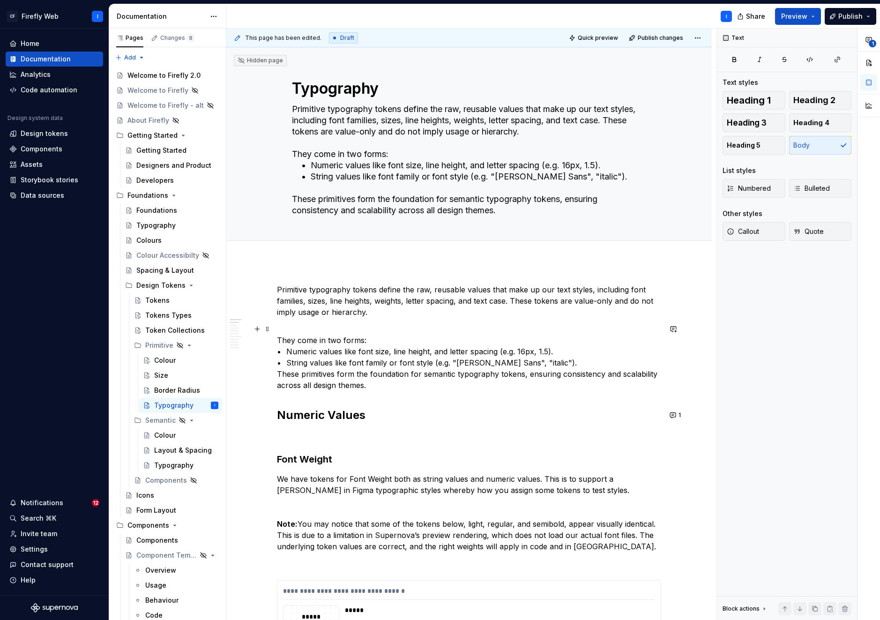
click at [278, 374] on p "They come in two forms: • Numeric values like font size, line height, and lette…" at bounding box center [469, 356] width 384 height 67
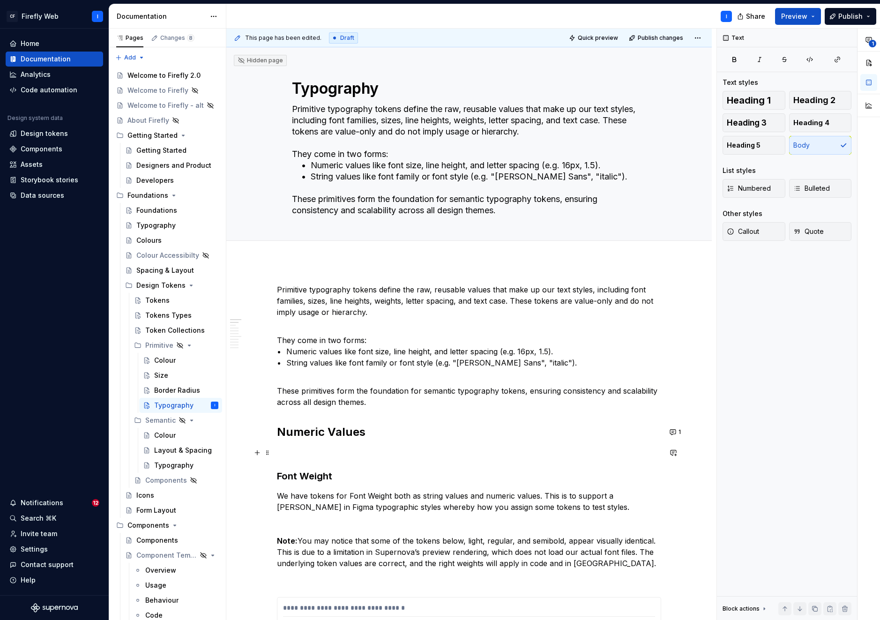
click at [288, 452] on p at bounding box center [469, 452] width 384 height 11
click at [268, 454] on span at bounding box center [267, 452] width 7 height 13
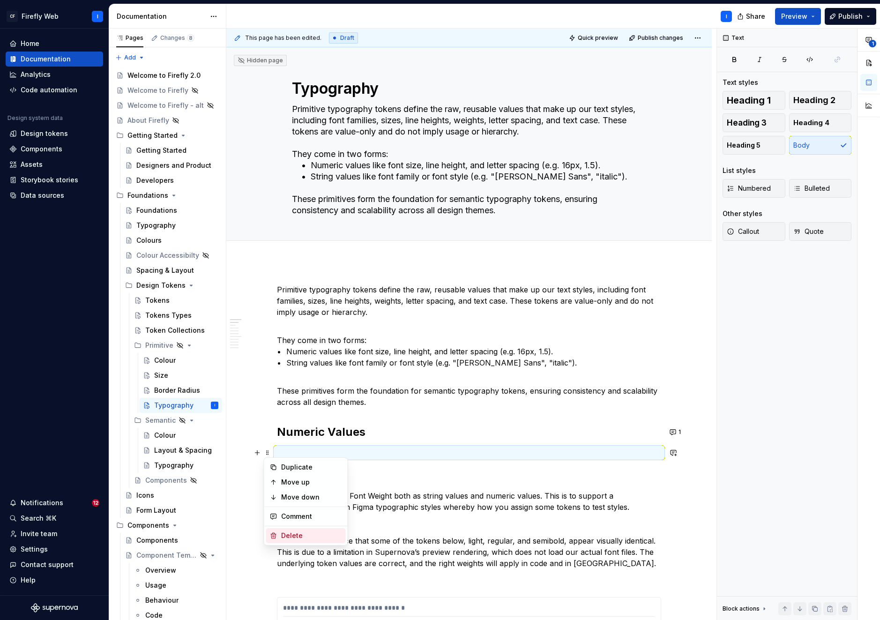
click at [308, 535] on div "Delete" at bounding box center [311, 535] width 61 height 9
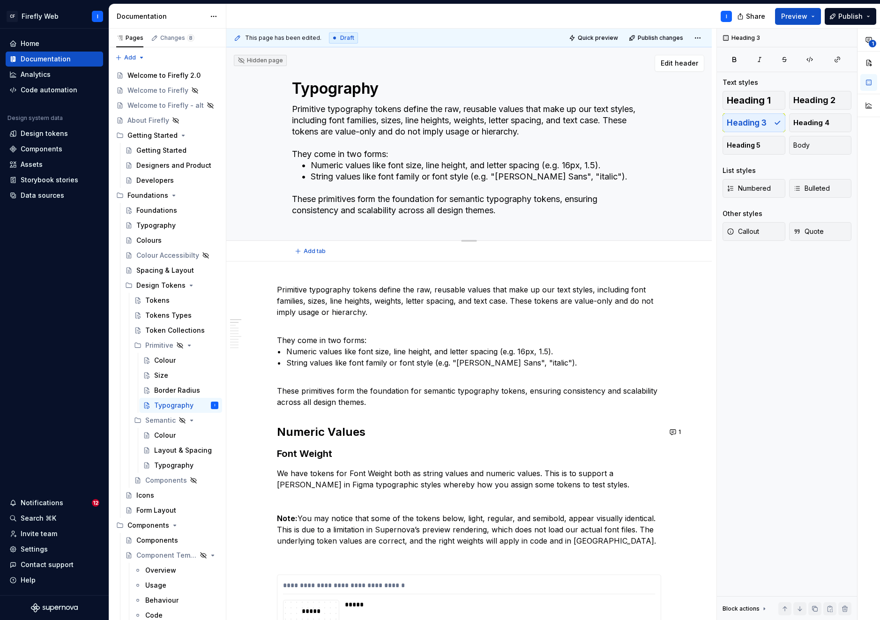
click at [339, 116] on textarea "Primitive typography tokens define the raw, reusable values that make up our te…" at bounding box center [467, 160] width 354 height 116
paste textarea "Typography tokens establish a consistent system of fonts, sizes, and weights, c…"
type textarea "*"
type textarea "Typography tokens establish a consistent system of fonts, sizes, and weights, c…"
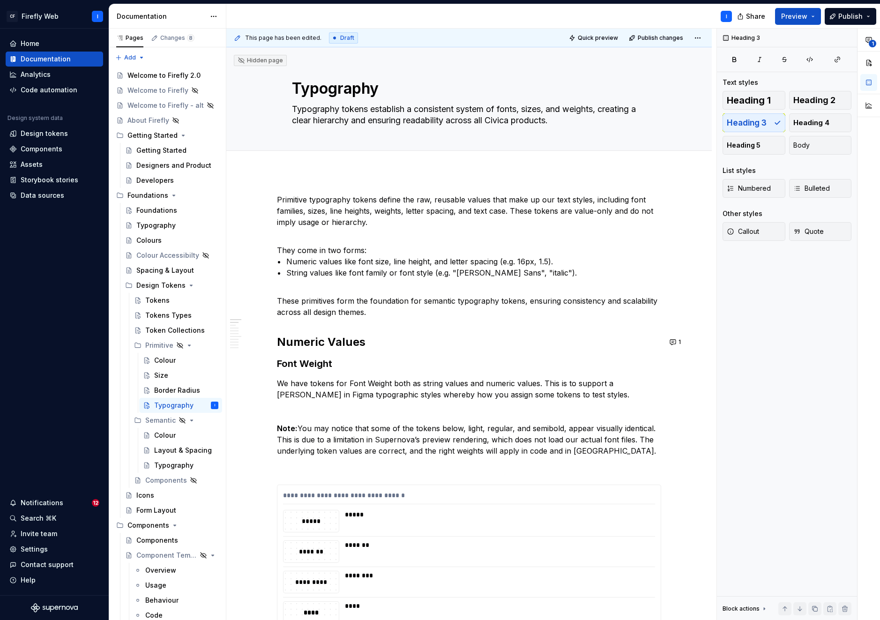
type textarea "*"
click at [461, 109] on textarea "Typography tokens establish a consistent system of fonts, sizes, and weights, c…" at bounding box center [467, 115] width 354 height 26
type textarea "Typography tokens establish a consistent system of fonts, sizes, and weights, c…"
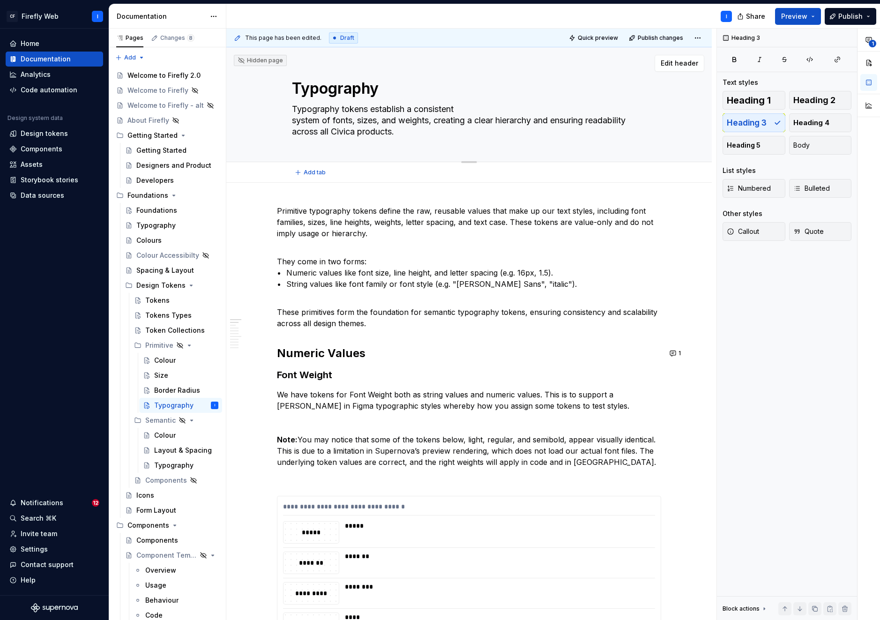
click at [471, 121] on textarea "Typography tokens establish a consistent system of fonts, sizes, and weights, c…" at bounding box center [467, 120] width 354 height 37
type textarea "*"
type textarea "Typography tokens establish a consistent system of fonts, sizes, and weights, c…"
drag, startPoint x: 457, startPoint y: 131, endPoint x: 560, endPoint y: 133, distance: 102.2
click at [560, 133] on textarea "Typography tokens establish a consistent system of fonts, sizes, and weights, c…" at bounding box center [467, 120] width 354 height 37
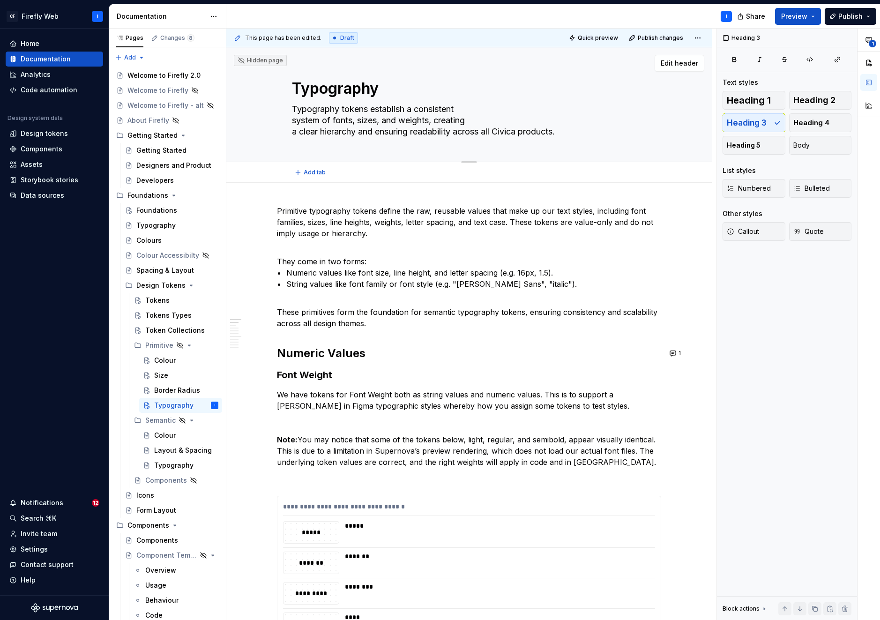
type textarea "*"
type textarea "Typography tokens establish a consistent system of fonts, sizes, and weights, c…"
type textarea "*"
type textarea "Typography tokens establish a consistent system of fonts, sizes, and weights, c…"
click at [165, 437] on div "Colour" at bounding box center [165, 435] width 22 height 9
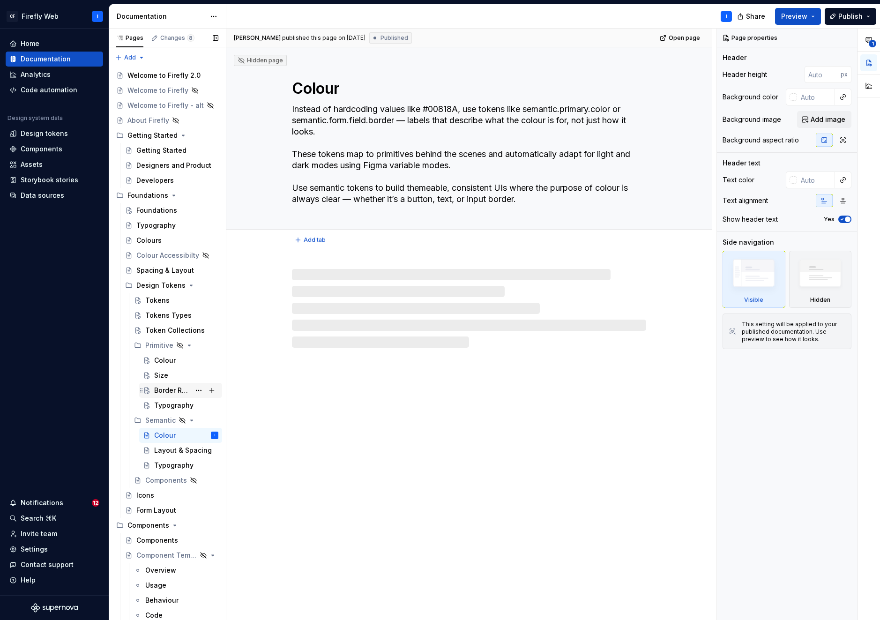
click at [161, 405] on div "Typography" at bounding box center [173, 405] width 39 height 9
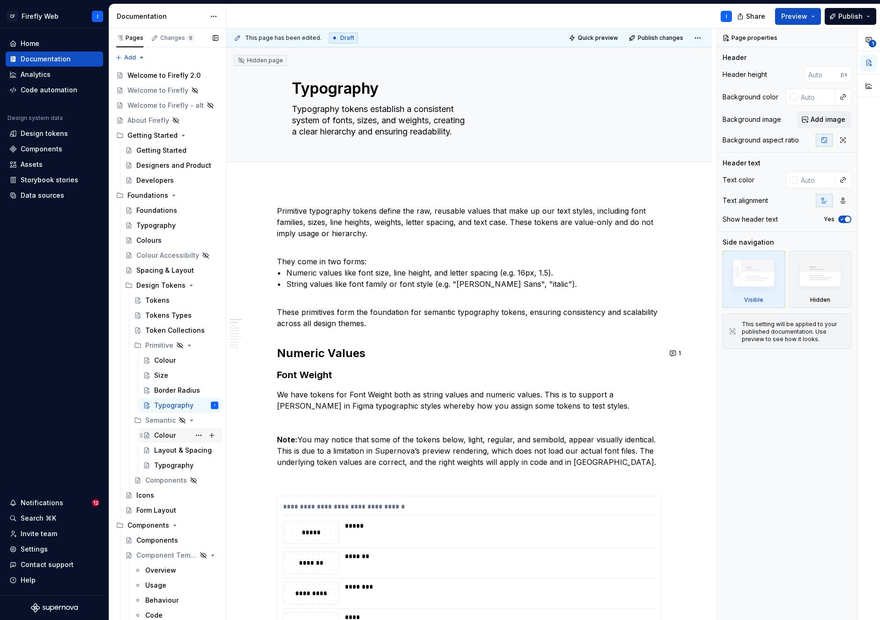
click at [161, 437] on div "Colour" at bounding box center [165, 435] width 22 height 9
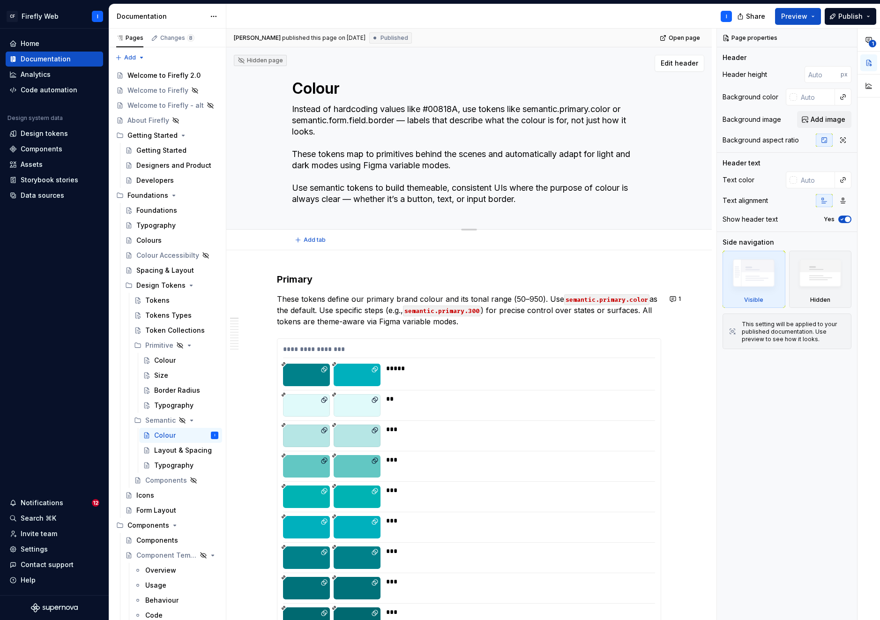
click at [419, 168] on textarea "Instead of hardcoding values like #00818A, use tokens like semantic.primary.col…" at bounding box center [467, 154] width 354 height 105
click at [294, 107] on textarea "Instead of hardcoding values like #00818A, use tokens like semantic.primary.col…" at bounding box center [467, 154] width 354 height 105
drag, startPoint x: 292, startPoint y: 110, endPoint x: 529, endPoint y: 201, distance: 254.6
click at [529, 201] on textarea "Instead of hardcoding values like #00818A, use tokens like semantic.primary.col…" at bounding box center [467, 154] width 354 height 105
click at [280, 265] on div "**********" at bounding box center [471, 325] width 490 height 592
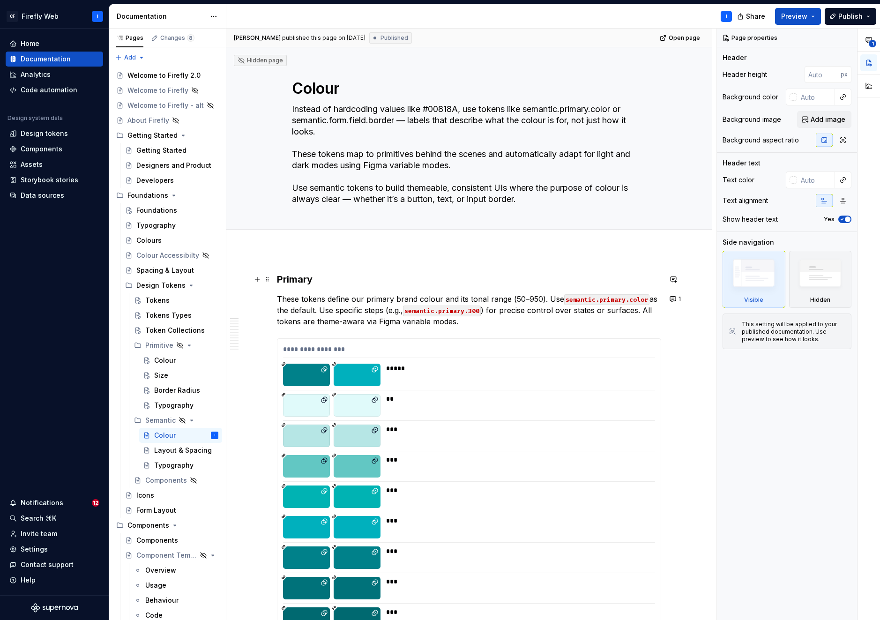
click at [283, 274] on h3 "Primary" at bounding box center [469, 279] width 384 height 13
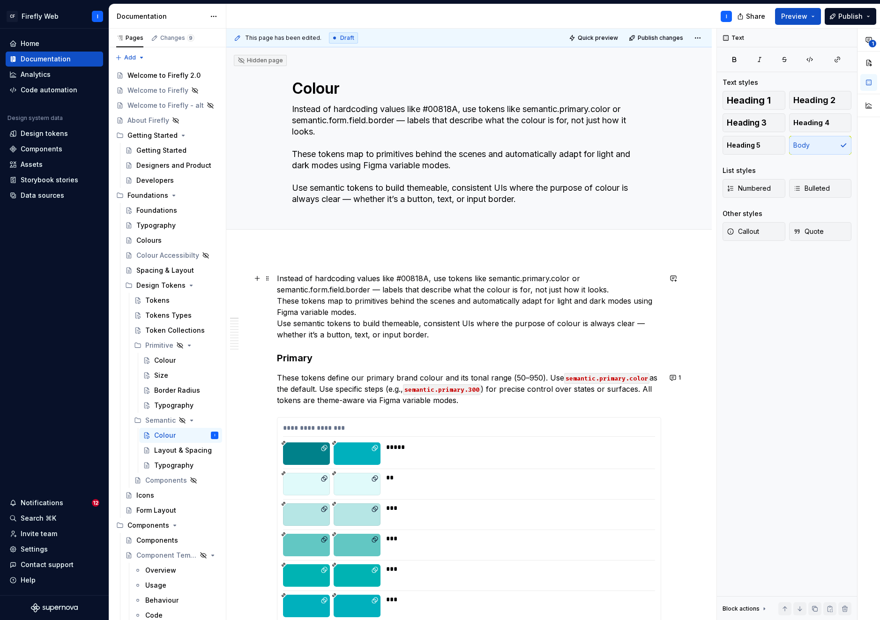
click at [278, 300] on p "Instead of hardcoding values like #00818A, use tokens like semantic.primary.col…" at bounding box center [469, 306] width 384 height 67
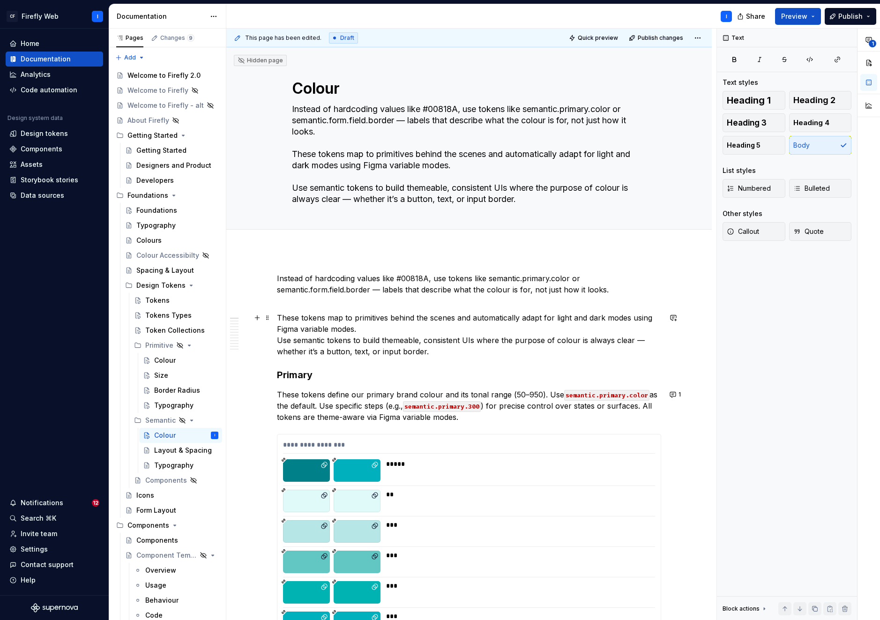
click at [279, 341] on p "These tokens map to primitives behind the scenes and automatically adapt for li…" at bounding box center [469, 334] width 384 height 45
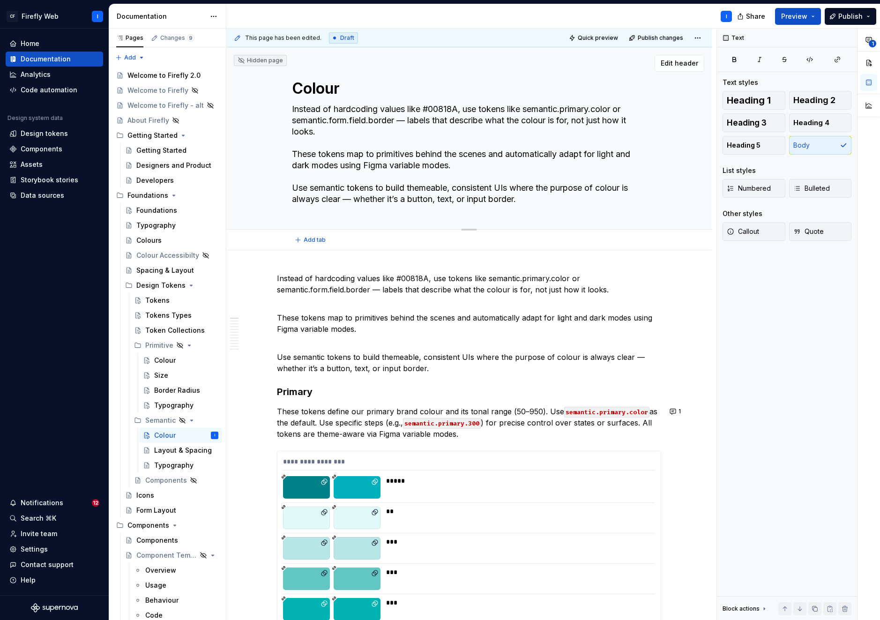
click at [326, 166] on textarea "Instead of hardcoding values like #00818A, use tokens like semantic.primary.col…" at bounding box center [467, 154] width 354 height 105
paste textarea "Semantic colour tokens describe the purpose of colour (e.g. buttons, text, bord…"
type textarea "*"
type textarea "Semantic colour tokens describe the purpose of colour (e.g. buttons, text, bord…"
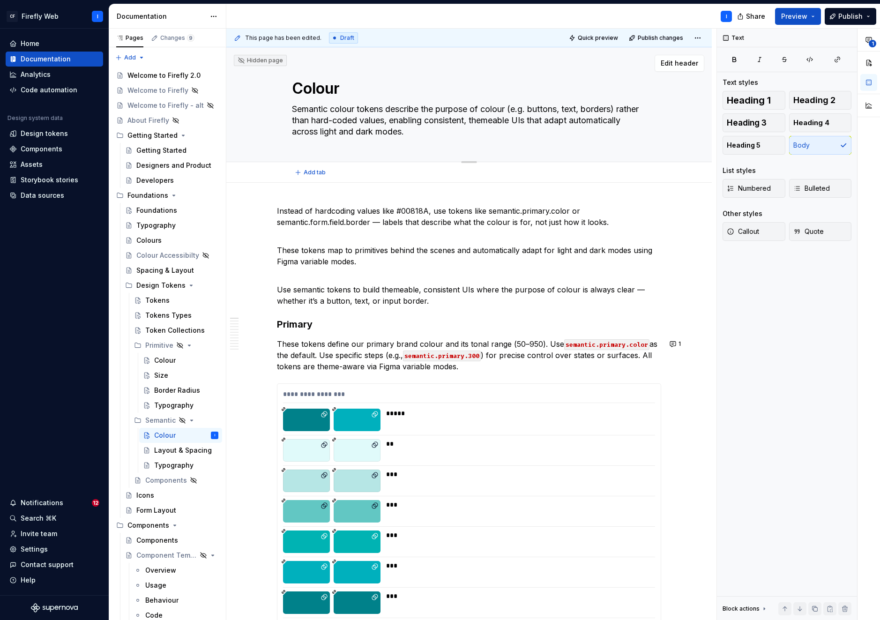
click at [441, 110] on textarea "Semantic colour tokens describe the purpose of colour (e.g. buttons, text, bord…" at bounding box center [467, 120] width 354 height 37
type textarea "*"
type textarea "Semantic colour tokens describe the purpose of colour (e.g. buttons, text, bord…"
drag, startPoint x: 477, startPoint y: 119, endPoint x: 488, endPoint y: 117, distance: 11.5
click at [477, 119] on textarea "Semantic colour tokens describe the purpose of colour (e.g. buttons, text, bord…" at bounding box center [467, 120] width 354 height 37
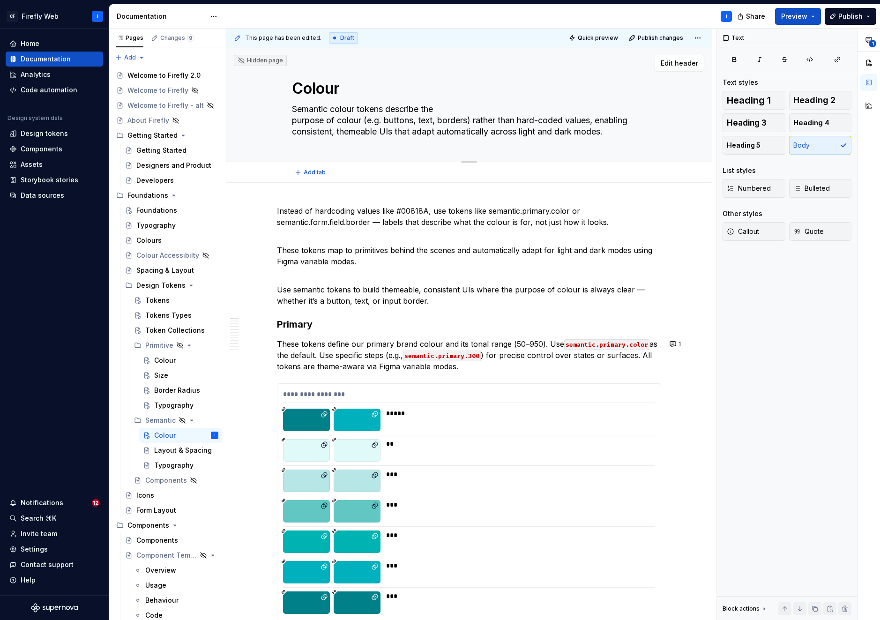
type textarea "*"
type textarea "Semantic colour tokens describe the purpose of colour (e.g. buttons, text, bord…"
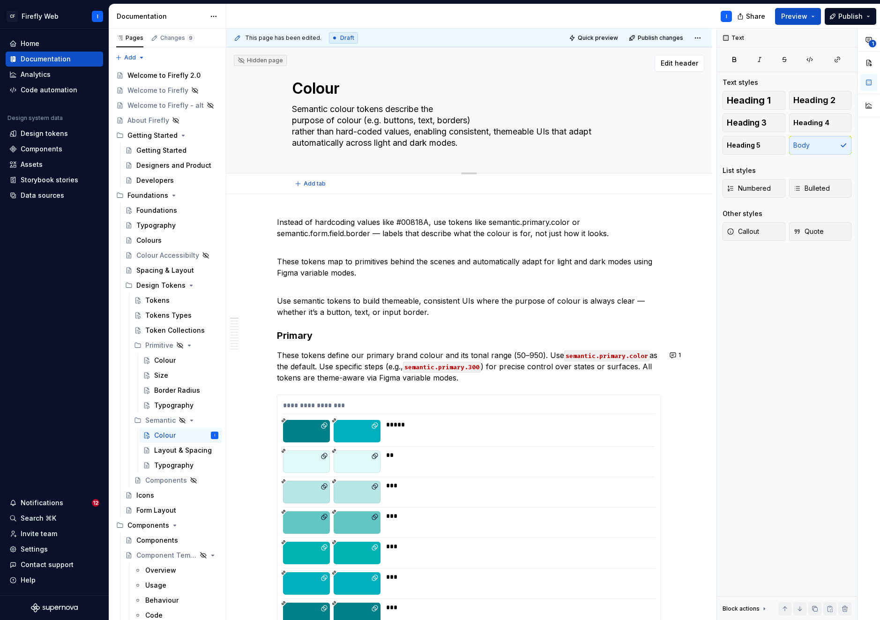
click at [501, 132] on textarea "Semantic colour tokens describe the purpose of colour (e.g. buttons, text, bord…" at bounding box center [467, 126] width 354 height 49
type textarea "*"
type textarea "Semantic colour tokens describe the purpose of colour (e.g. buttons, text, bord…"
drag, startPoint x: 446, startPoint y: 142, endPoint x: 562, endPoint y: 145, distance: 116.2
click at [562, 145] on textarea "Semantic colour tokens describe the purpose of colour (e.g. buttons, text, bord…" at bounding box center [467, 126] width 354 height 49
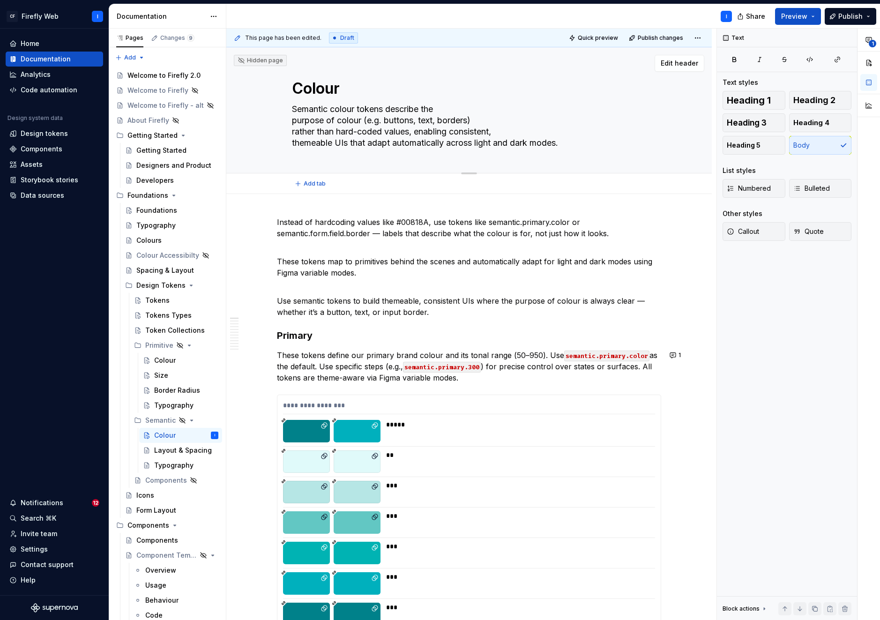
type textarea "*"
type textarea "Semantic colour tokens describe the purpose of colour (e.g. buttons, text, bord…"
type textarea "*"
type textarea "Semantic colour tokens describe the purpose of colour (e.g. buttons, text, bord…"
click at [175, 453] on div "Layout & Spacing" at bounding box center [172, 450] width 36 height 9
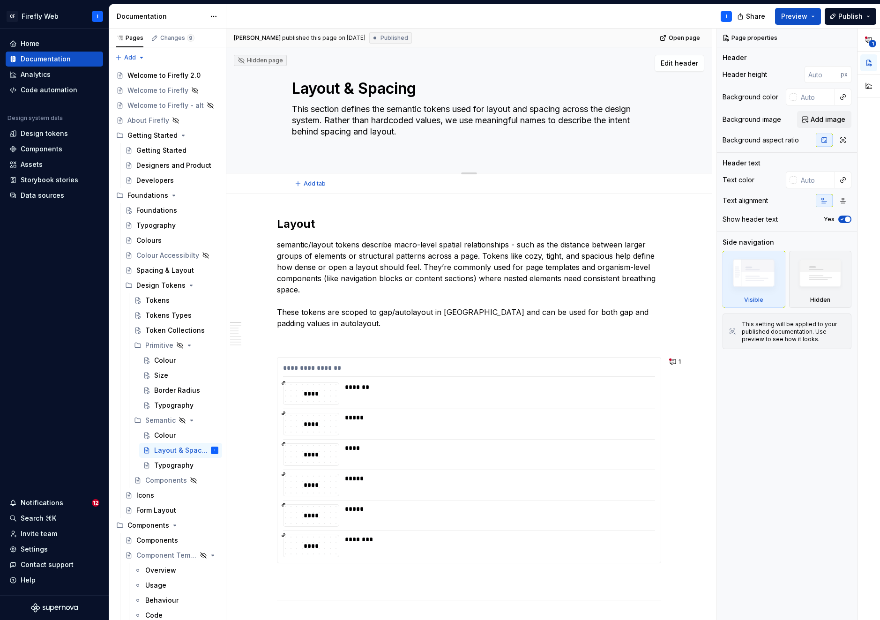
click at [292, 117] on textarea "This section defines the semantic tokens used for layout and spacing across the…" at bounding box center [467, 126] width 354 height 49
click at [299, 108] on textarea "This section defines the semantic tokens used for layout and spacing across the…" at bounding box center [467, 126] width 354 height 49
click at [293, 118] on textarea "This section defines the semantic tokens used for layout and spacing across the…" at bounding box center [467, 126] width 354 height 49
type textarea "*"
type textarea "This section defines the semantic tokens used for layout and spacing across the…"
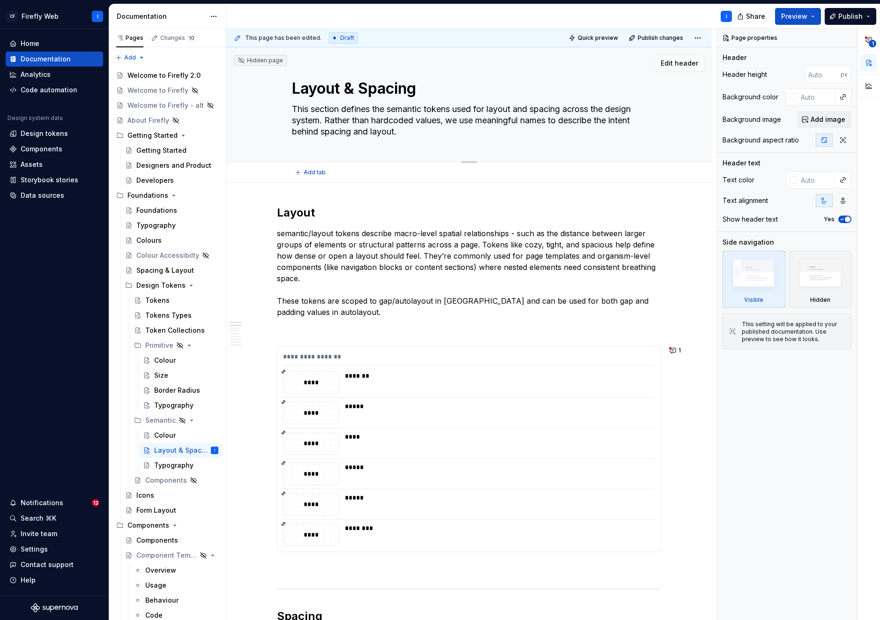
drag, startPoint x: 393, startPoint y: 108, endPoint x: 293, endPoint y: 108, distance: 99.4
click at [293, 108] on textarea "This section defines the semantic tokens used for layout and spacing across the…" at bounding box center [467, 120] width 354 height 37
type textarea "*"
type textarea "Semantic tokens used for layout and spacing across the design system. Rather th…"
click at [502, 108] on textarea "Semantic tokens used for layout and spacing across the design system. Rather th…" at bounding box center [467, 120] width 354 height 37
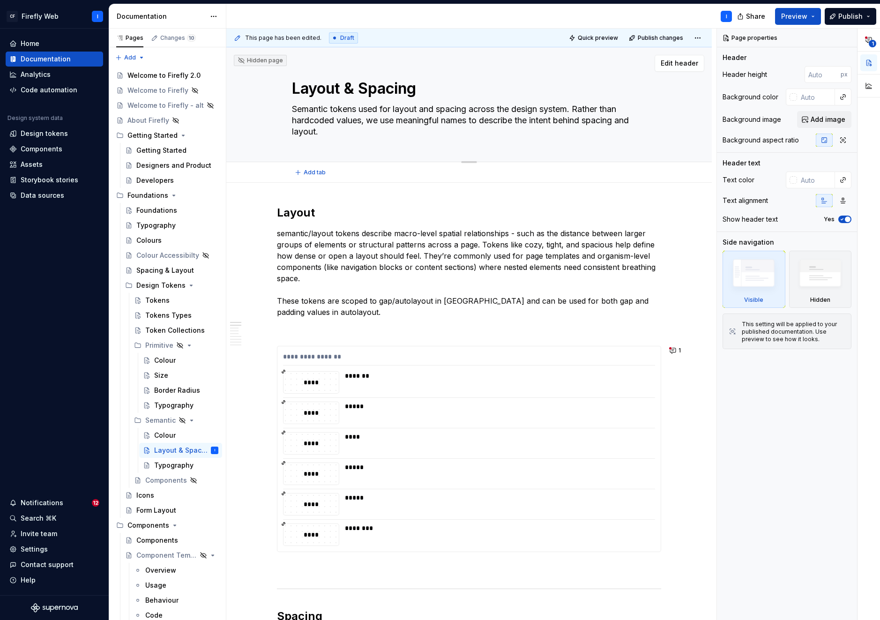
type textarea "*"
type textarea "Semantic tokens used for layout and spacing across the design system. Rather th…"
click at [494, 120] on textarea "Semantic tokens used for layout and spacing across the design system. Rather th…" at bounding box center [467, 120] width 354 height 37
type textarea "*"
type textarea "Semantic tokens used for layout and spacing across the design system. Rather th…"
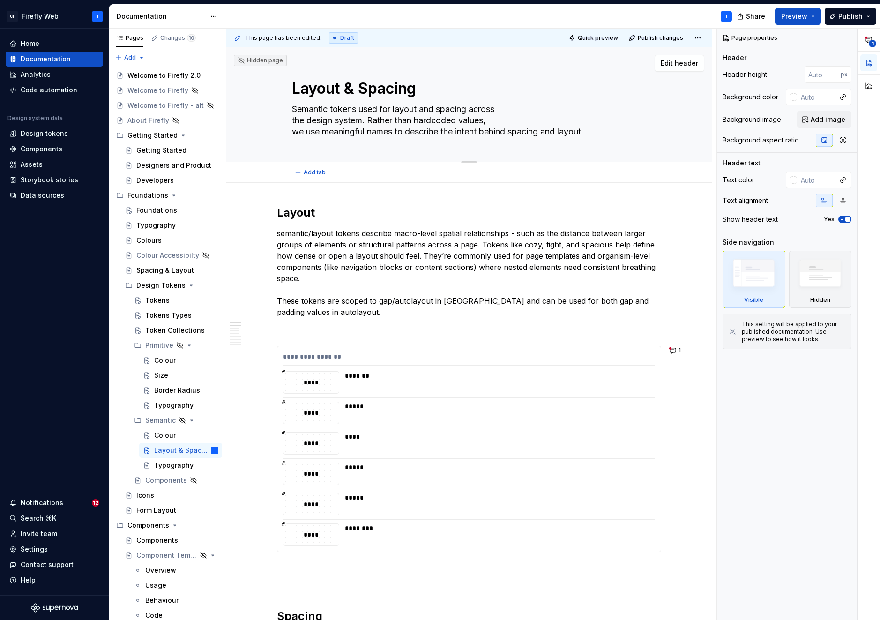
click at [486, 130] on textarea "Semantic tokens used for layout and spacing across the design system. Rather th…" at bounding box center [467, 120] width 354 height 37
type textarea "*"
type textarea "Semantic tokens used for layout and spacing across the design system. Rather th…"
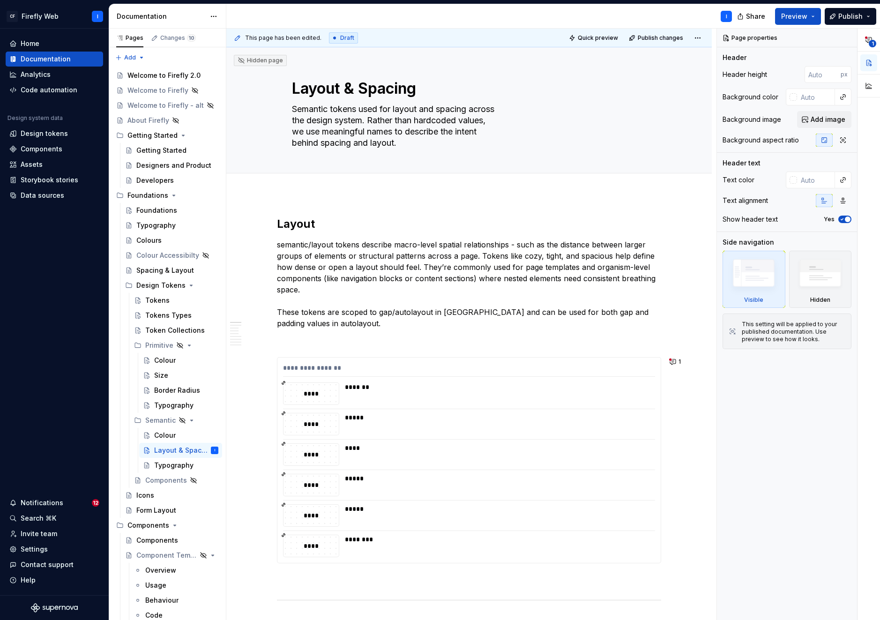
type textarea "*"
type textarea "Semantic tokens used for layout and spacing across the design system. Rather th…"
click at [162, 466] on div "Typography" at bounding box center [172, 465] width 36 height 9
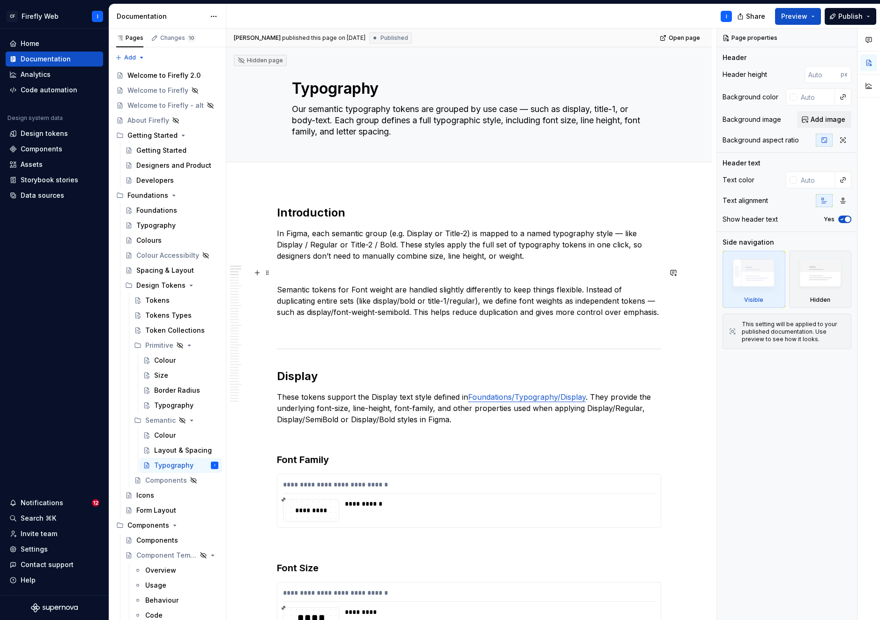
click at [283, 274] on p at bounding box center [469, 272] width 384 height 11
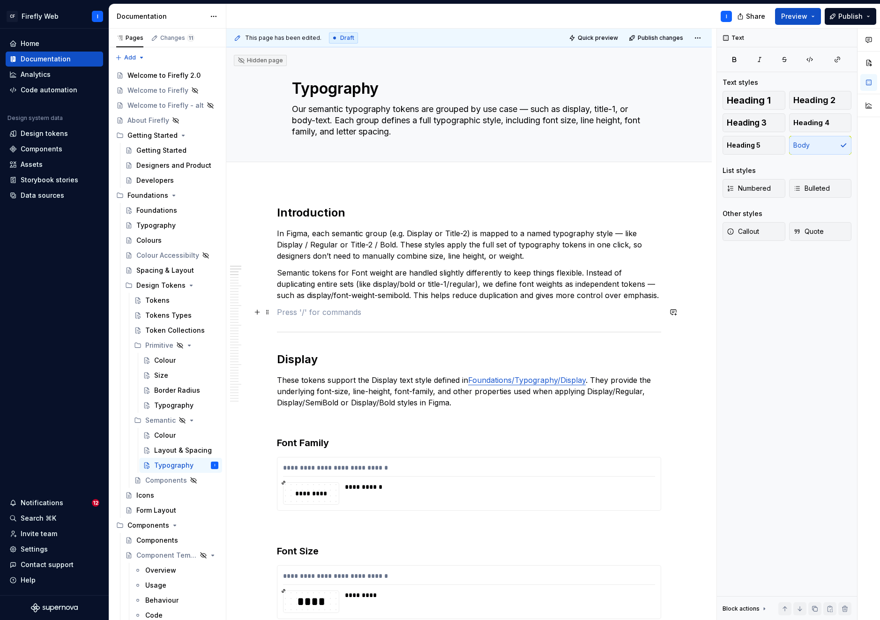
click at [293, 315] on p at bounding box center [469, 311] width 384 height 11
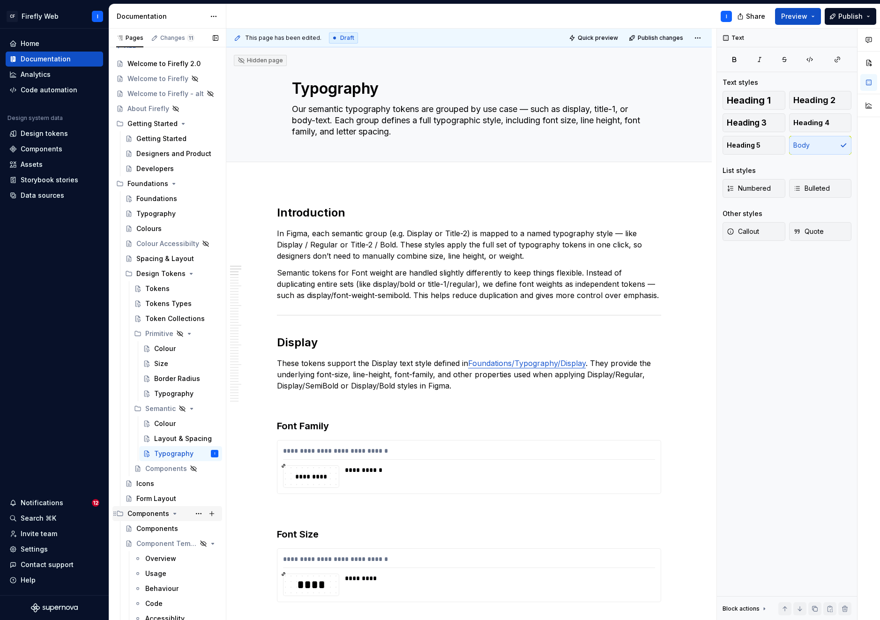
scroll to position [173, 0]
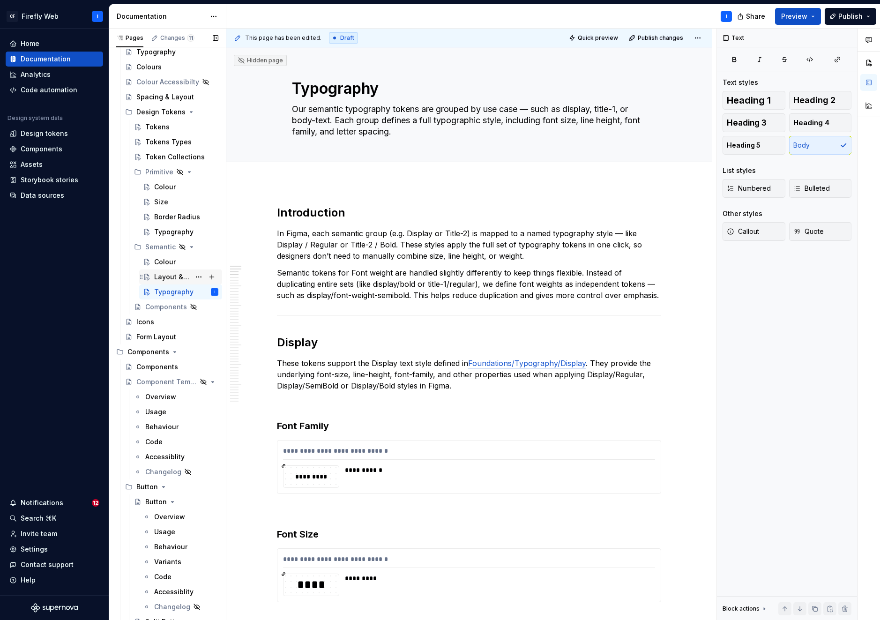
click at [162, 277] on div "Layout & Spacing" at bounding box center [172, 276] width 36 height 9
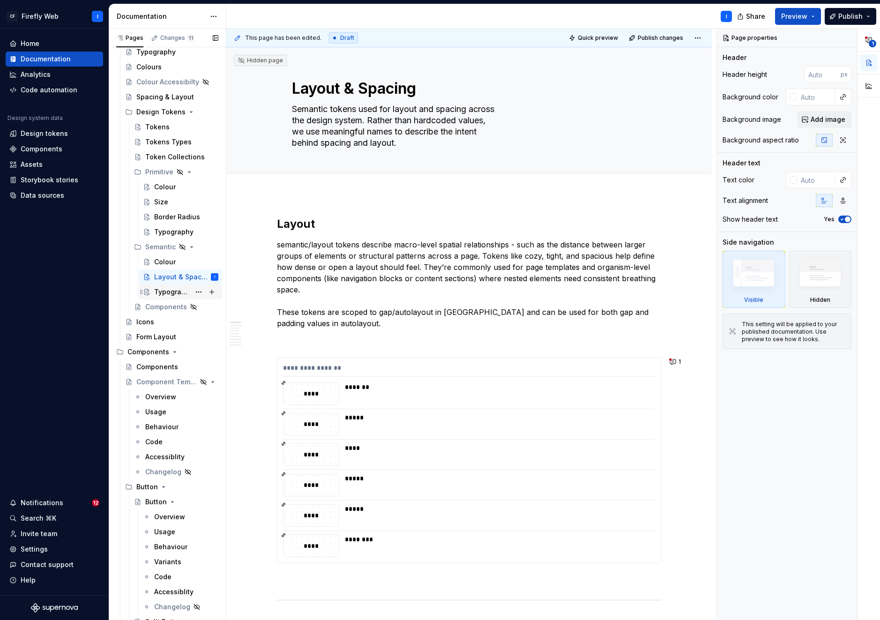
click at [166, 295] on div "Typography" at bounding box center [172, 291] width 36 height 9
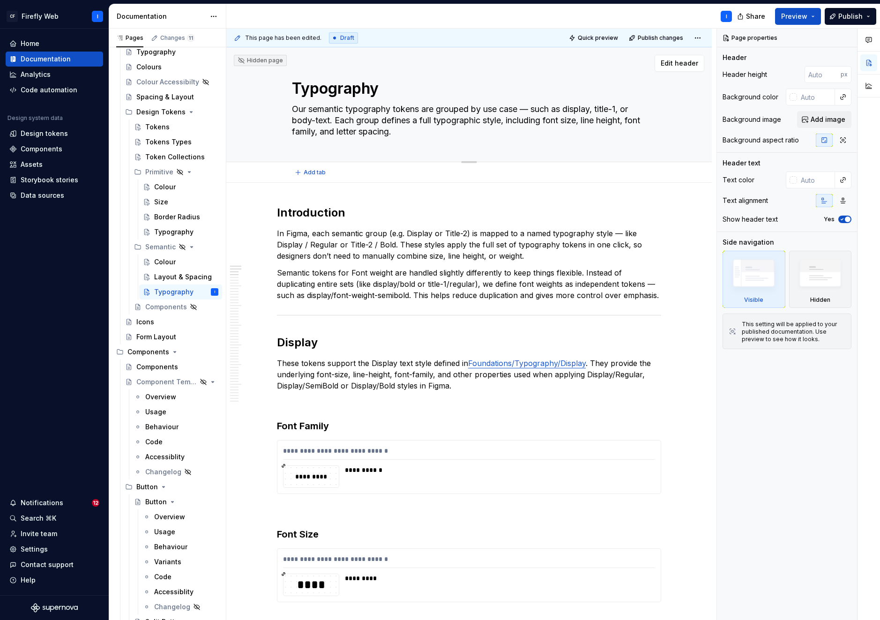
click at [441, 113] on textarea "Our semantic typography tokens are grouped by use case — such as display, title…" at bounding box center [467, 120] width 354 height 37
click at [343, 112] on textarea "Our semantic typography tokens are grouped by use case — such as display, title…" at bounding box center [467, 120] width 354 height 37
drag, startPoint x: 312, startPoint y: 110, endPoint x: 291, endPoint y: 107, distance: 21.7
click at [291, 107] on textarea "Our semantic typography tokens are grouped by use case — such as display, title…" at bounding box center [467, 120] width 354 height 37
type textarea "*"
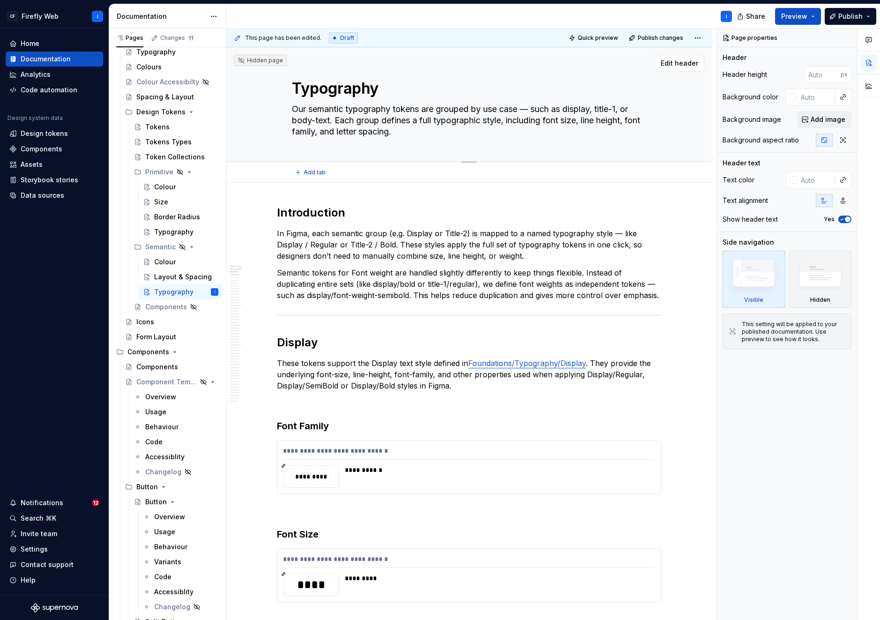
type textarea "Semantic typography tokens are grouped by use case — such as display, title-1, …"
click at [460, 109] on textarea "Semantic typography tokens are grouped by use case — such as display, title-1, …" at bounding box center [467, 120] width 354 height 37
type textarea "*"
type textarea "Semantic typography tokens are grouped by use case — such as display, title-1, …"
type textarea "*"
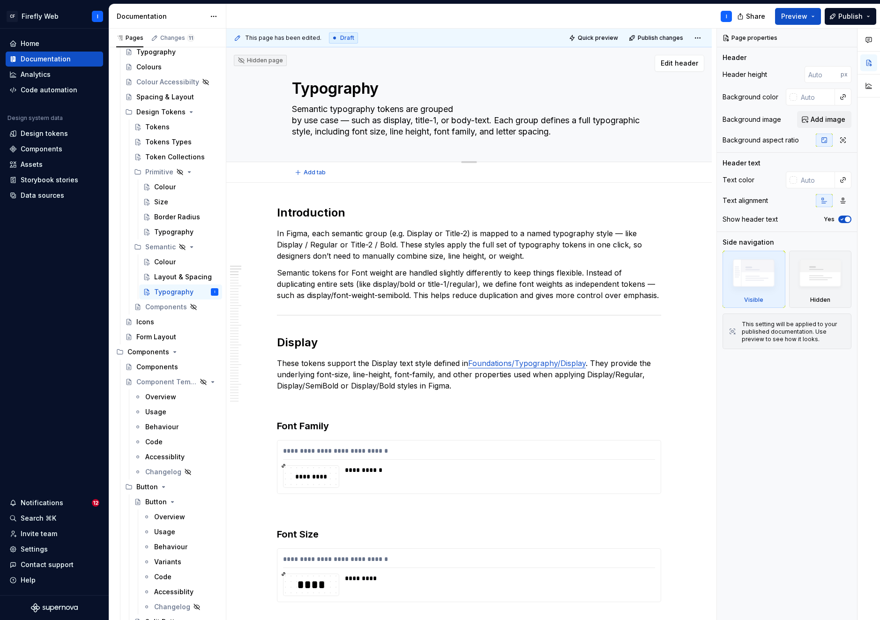
drag, startPoint x: 494, startPoint y: 121, endPoint x: 339, endPoint y: 123, distance: 155.1
click at [339, 123] on textarea "Semantic typography tokens are grouped by use case — such as display, title-1, …" at bounding box center [467, 120] width 354 height 37
type textarea "Semantic typography tokens are grouped by use case. Each group defines a full t…"
drag, startPoint x: 497, startPoint y: 120, endPoint x: 506, endPoint y: 118, distance: 9.2
click at [497, 120] on textarea "Semantic typography tokens are grouped by use case. Each group defines a full t…" at bounding box center [467, 120] width 354 height 37
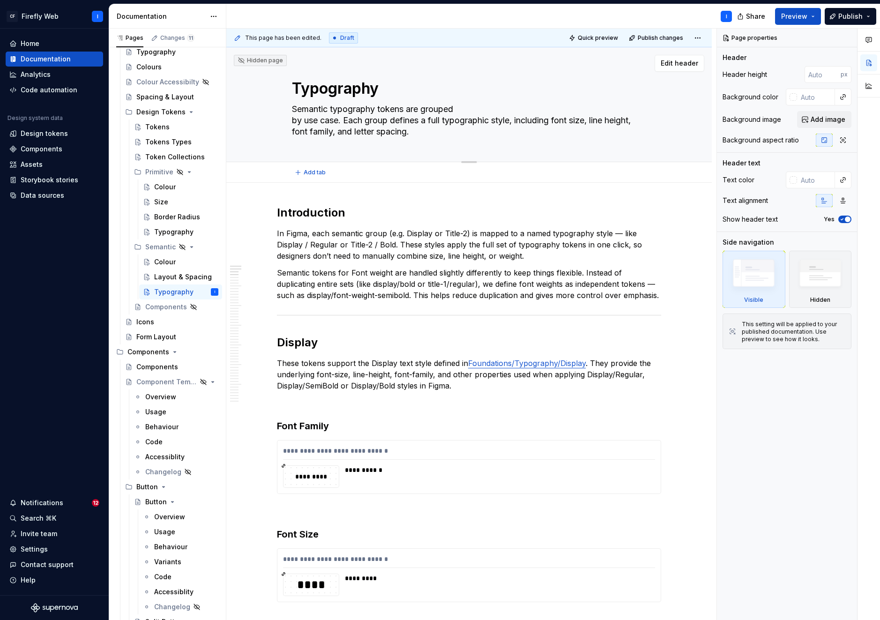
type textarea "*"
type textarea "Semantic typography tokens are grouped by use case. Each group defines a full t…"
type textarea "*"
type textarea "Semantic typography tokens are grouped by use case. Each group defines a full t…"
click at [486, 131] on textarea "Semantic typography tokens are grouped by use case. Each group defines a full t…" at bounding box center [467, 120] width 354 height 37
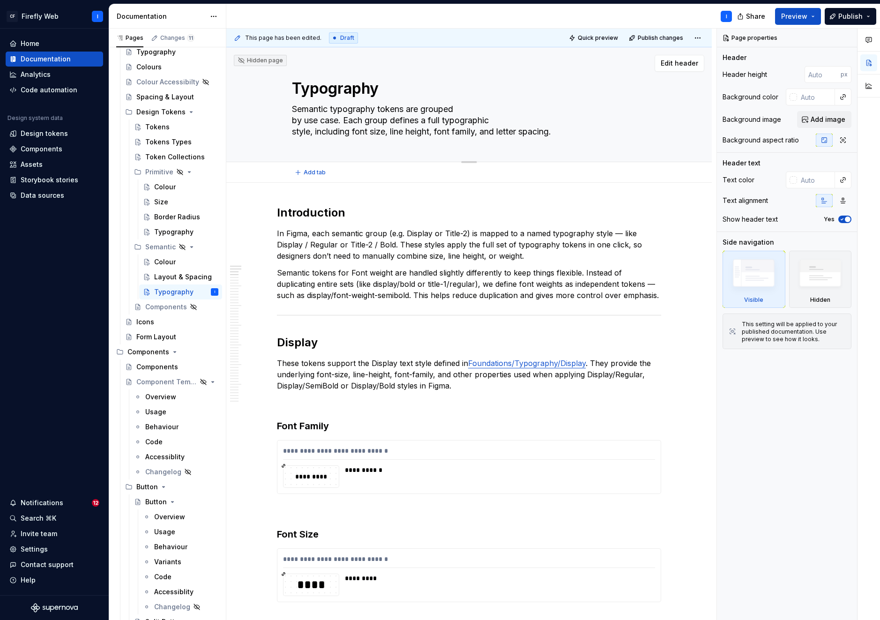
type textarea "*"
type textarea "Semantic typography tokens are grouped by use case. Each group defines a full t…"
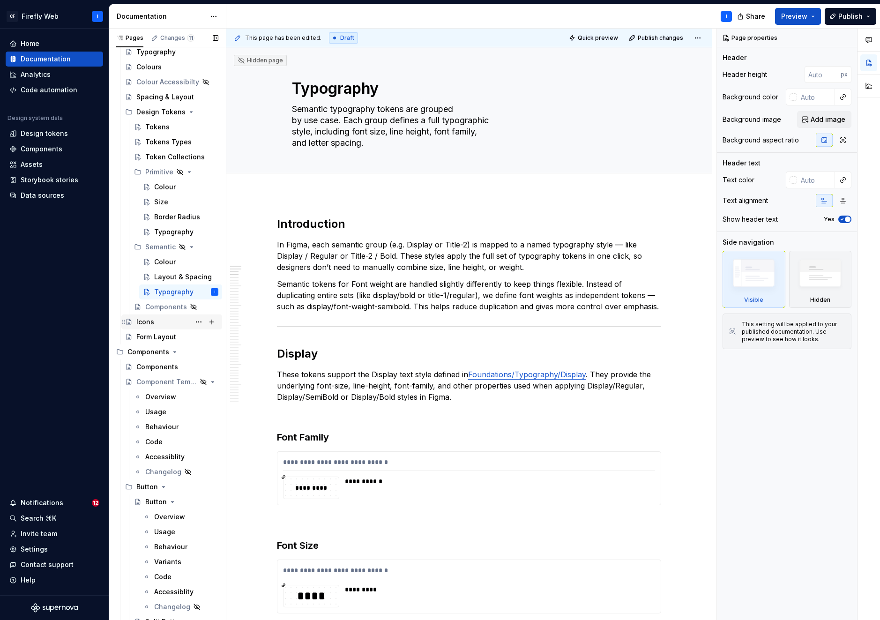
type textarea "*"
type textarea "Semantic typography tokens are grouped by use case. Each group defines a full t…"
click at [147, 324] on div "Icons" at bounding box center [145, 321] width 18 height 9
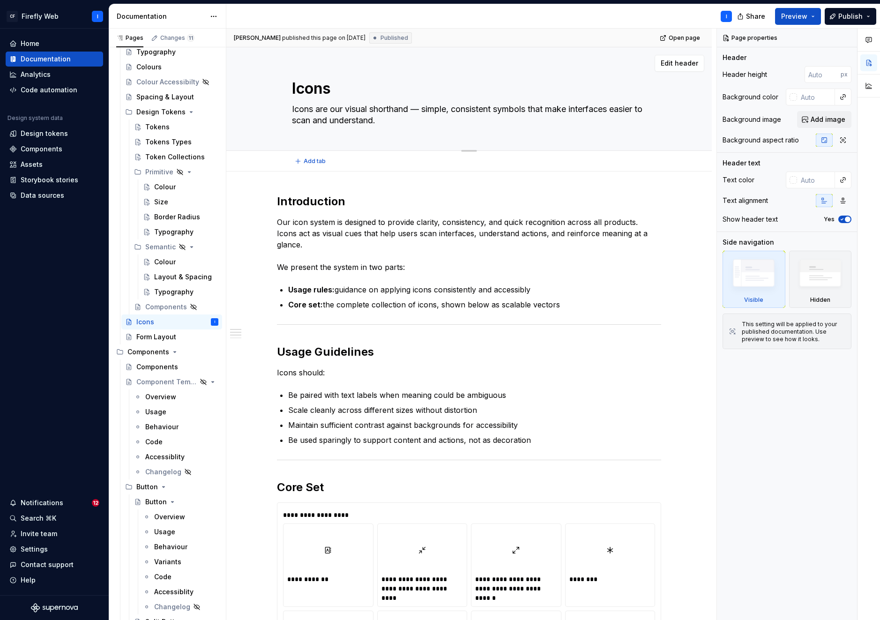
drag, startPoint x: 457, startPoint y: 110, endPoint x: 471, endPoint y: 109, distance: 14.5
click at [457, 109] on textarea "Icons are our visual shorthand — simple, consistent symbols that make interface…" at bounding box center [467, 115] width 354 height 26
click at [457, 110] on textarea "Icons are our visual shorthand — simple, consistent symbols that make interface…" at bounding box center [467, 115] width 354 height 26
type textarea "*"
type textarea "Icons are our visual shorthand — simple, consistent symbols that make interface…"
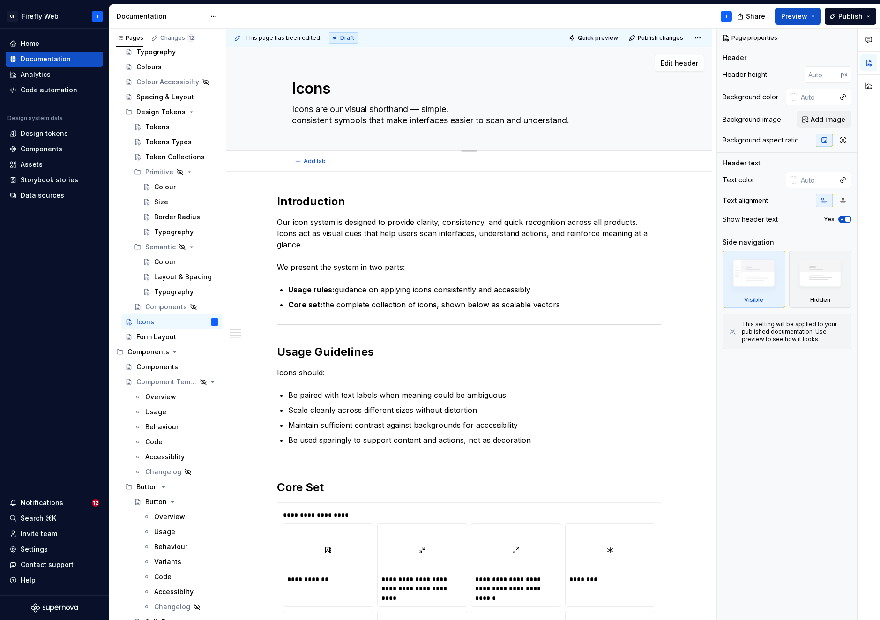
click at [455, 120] on textarea "Icons are our visual shorthand — simple, consistent symbols that make interface…" at bounding box center [467, 115] width 354 height 26
type textarea "*"
type textarea "Icons are our visual shorthand — simple, consistent symbols that make interface…"
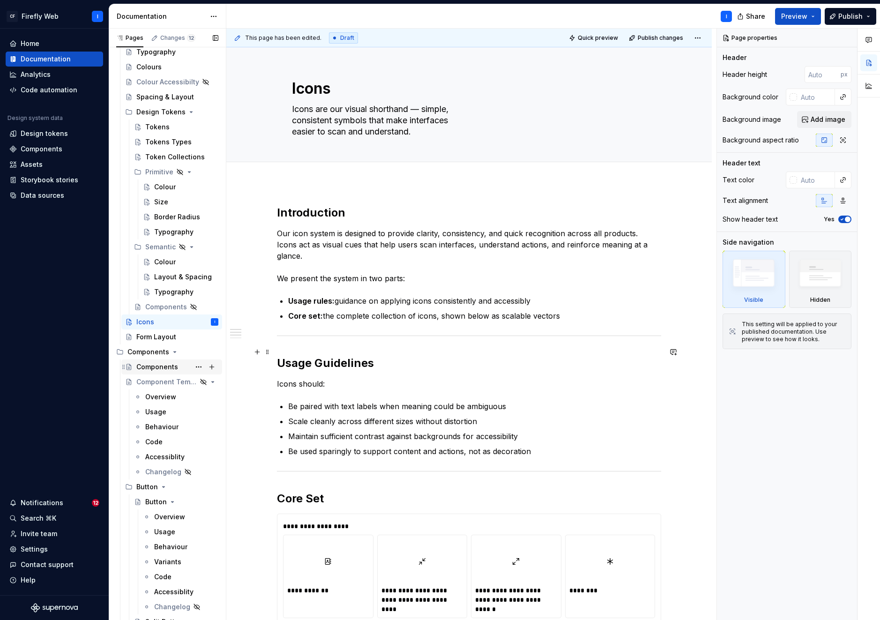
type textarea "*"
type textarea "Icons are our visual shorthand — simple, consistent symbols that make interface…"
click at [162, 334] on div "Form Layout" at bounding box center [156, 336] width 40 height 9
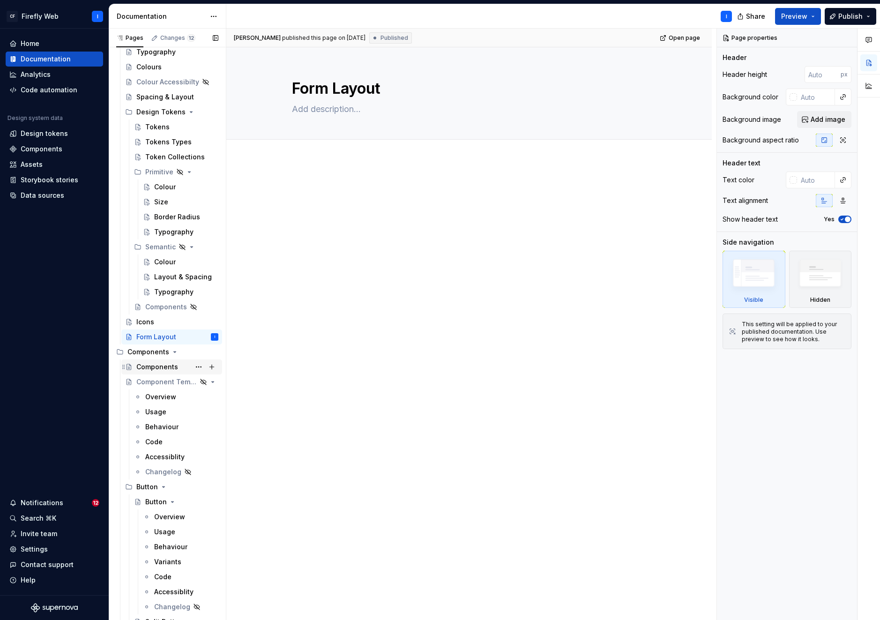
click at [150, 371] on div "Components" at bounding box center [157, 366] width 42 height 9
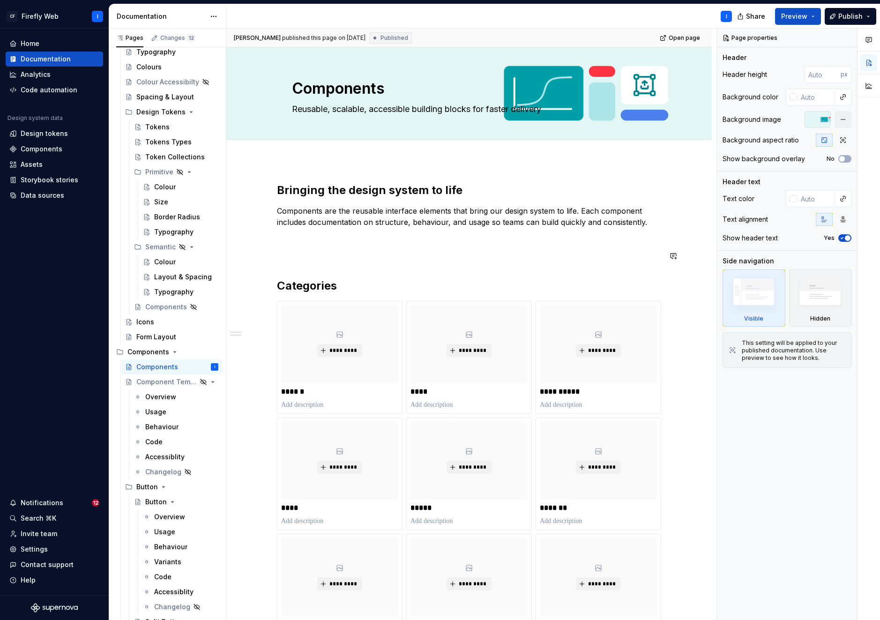
click at [297, 264] on div "**********" at bounding box center [469, 430] width 384 height 495
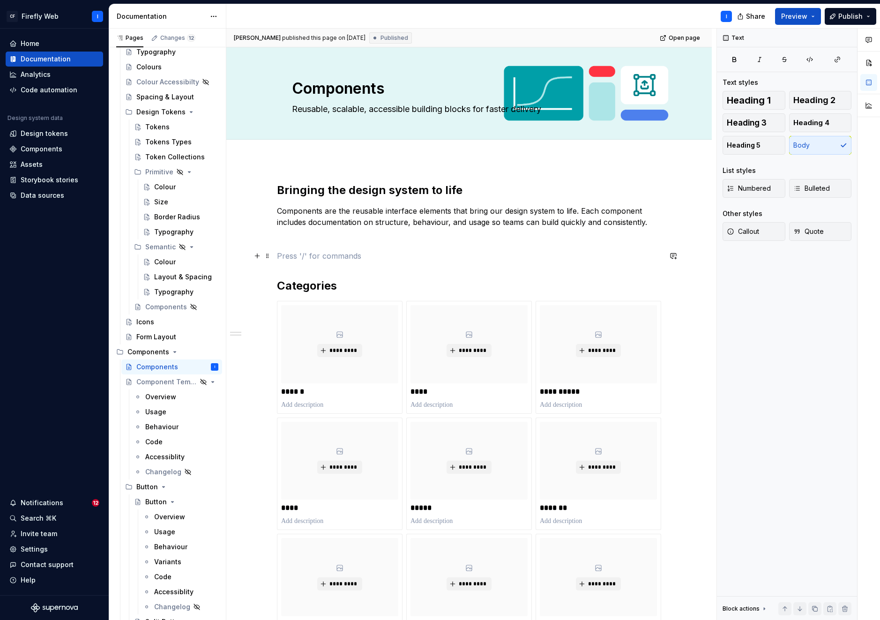
click at [283, 253] on p at bounding box center [469, 255] width 384 height 11
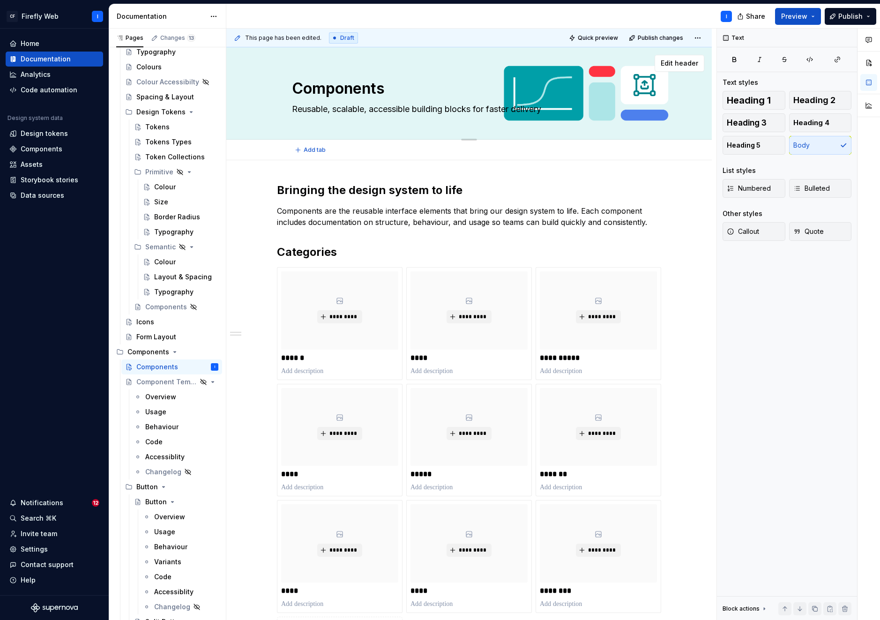
click at [417, 110] on textarea "Reusable, scalable, accessible building blocks for faster delivery" at bounding box center [467, 109] width 354 height 15
click at [417, 109] on textarea "Reusable, scalable, accessible building blocks for faster delivery" at bounding box center [467, 109] width 354 height 15
type textarea "*"
type textarea "Reusable, scalable, accessible building blocks for faster delivery"
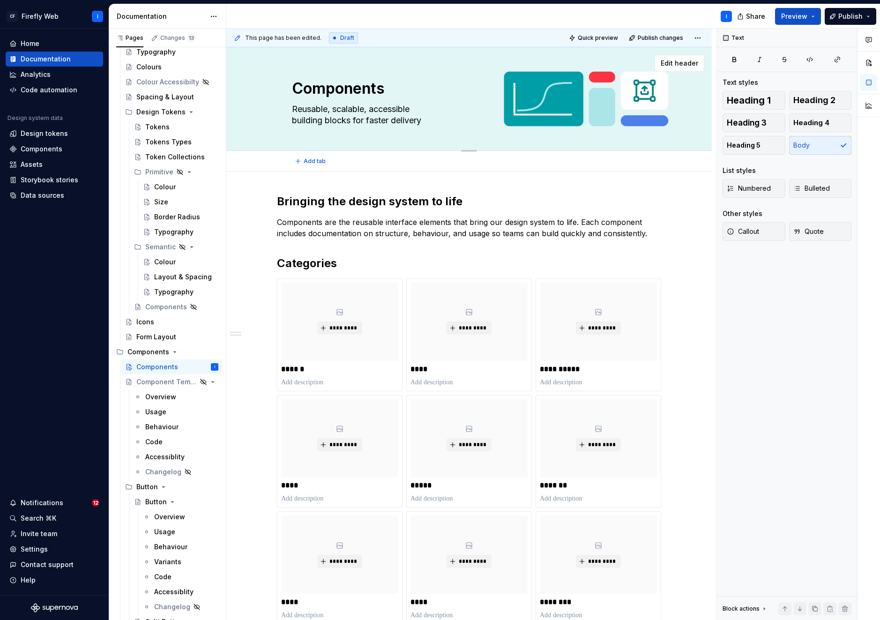
click at [424, 120] on textarea "Reusable, scalable, accessible building blocks for faster delivery" at bounding box center [467, 115] width 354 height 26
type textarea "*"
type textarea "Reusable, scalable, accessible building blocks for faster delivery."
type textarea "*"
type textarea "Reusable, scalable, accessible building blocks for faster delivery."
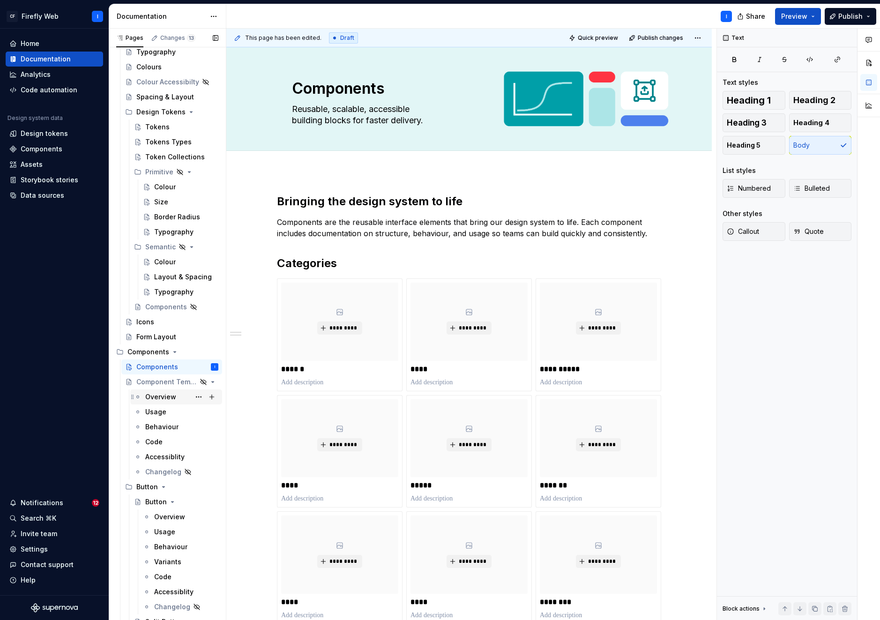
click at [157, 398] on div "Overview" at bounding box center [160, 396] width 31 height 9
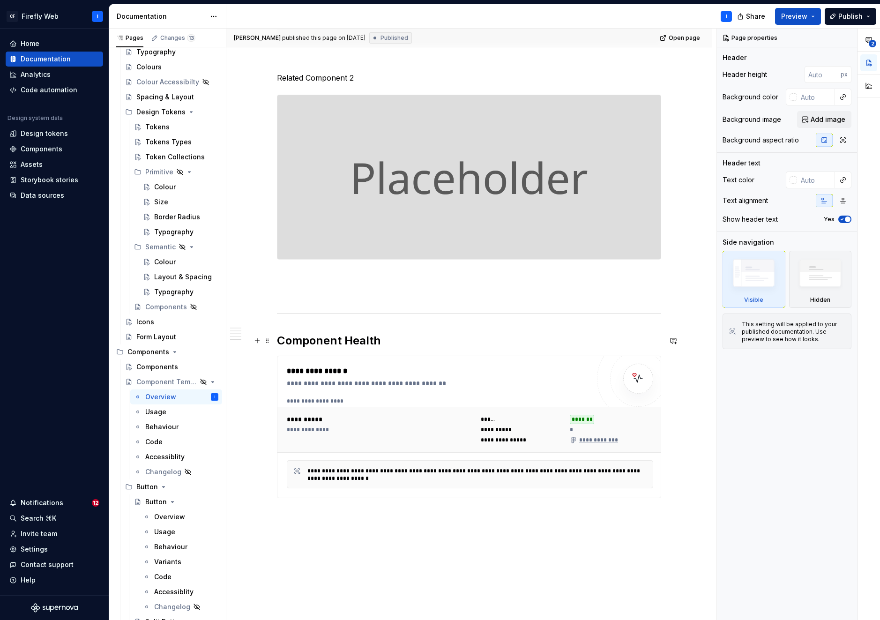
scroll to position [968, 0]
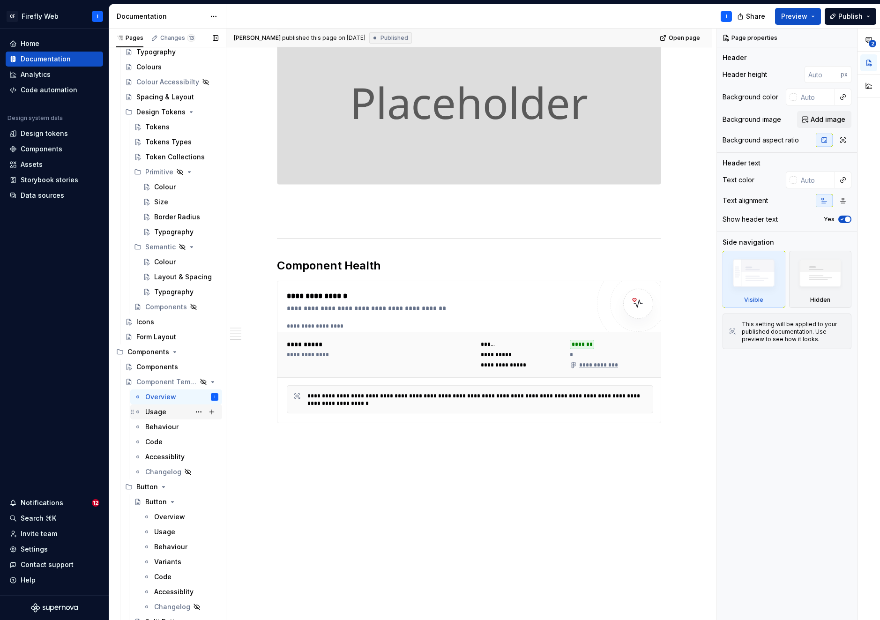
click at [154, 411] on div "Usage" at bounding box center [155, 411] width 21 height 9
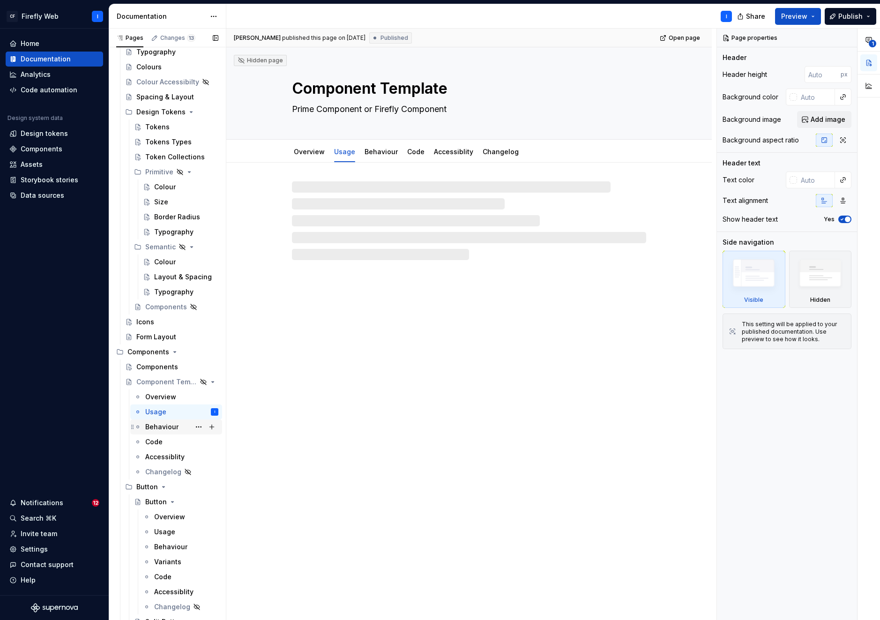
click at [157, 425] on div "Behaviour" at bounding box center [161, 426] width 33 height 9
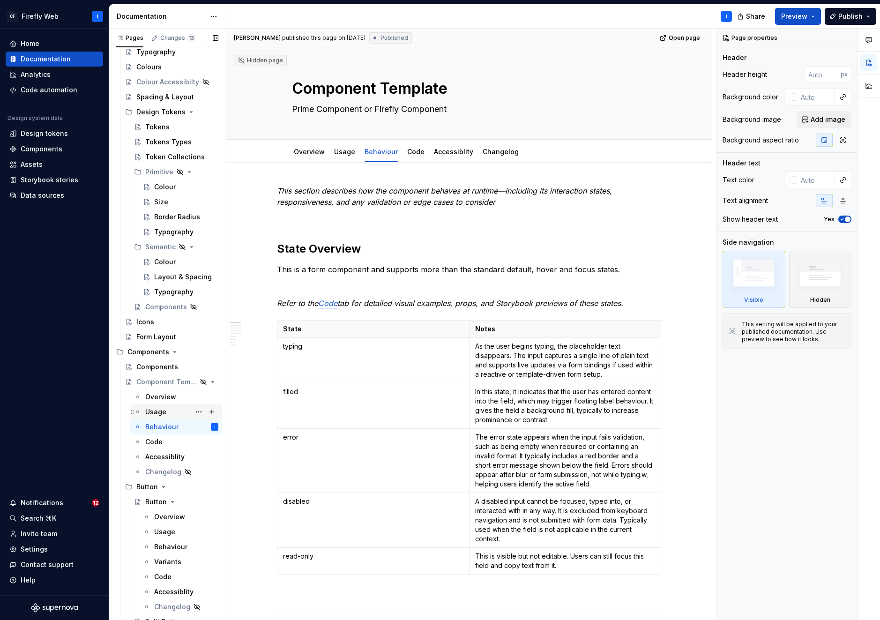
click at [159, 414] on div "Usage" at bounding box center [155, 411] width 21 height 9
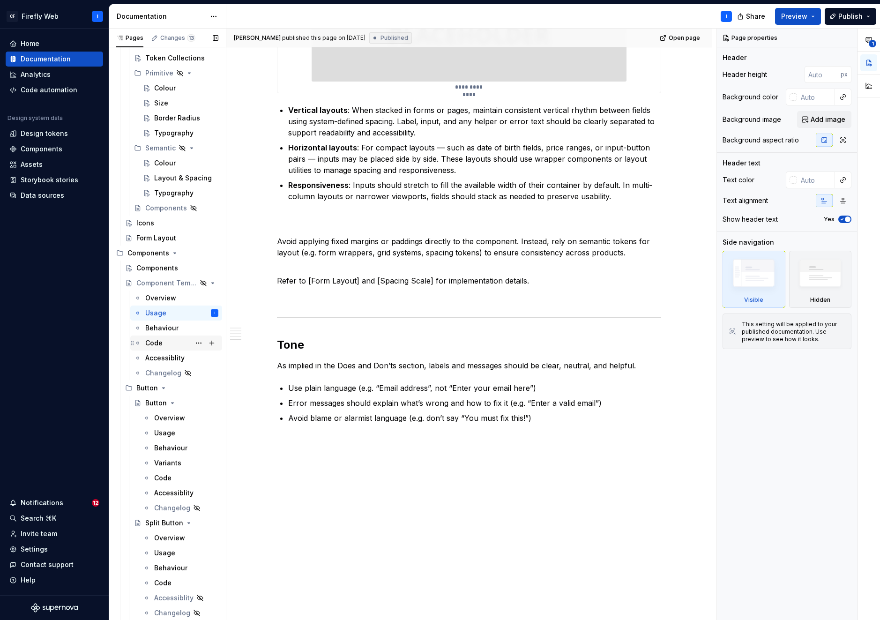
scroll to position [274, 0]
click at [164, 419] on div "Overview" at bounding box center [169, 415] width 31 height 9
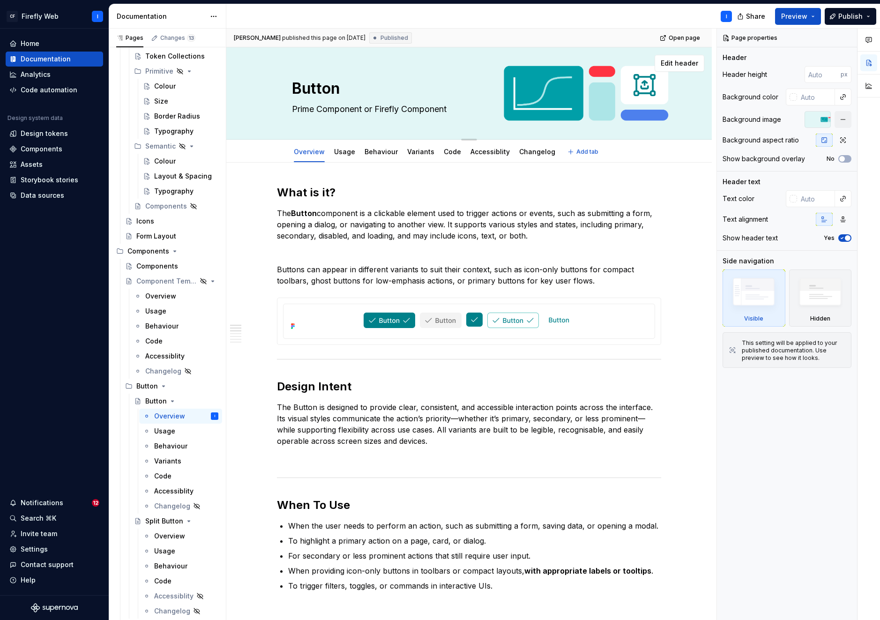
click at [439, 108] on textarea "Prime Component or Firefly Component" at bounding box center [467, 109] width 354 height 15
click at [448, 110] on textarea "Prime Component or Firefly Component" at bounding box center [467, 109] width 354 height 15
type textarea "*"
type textarea "Prime Component or Firefly Component."
type textarea "*"
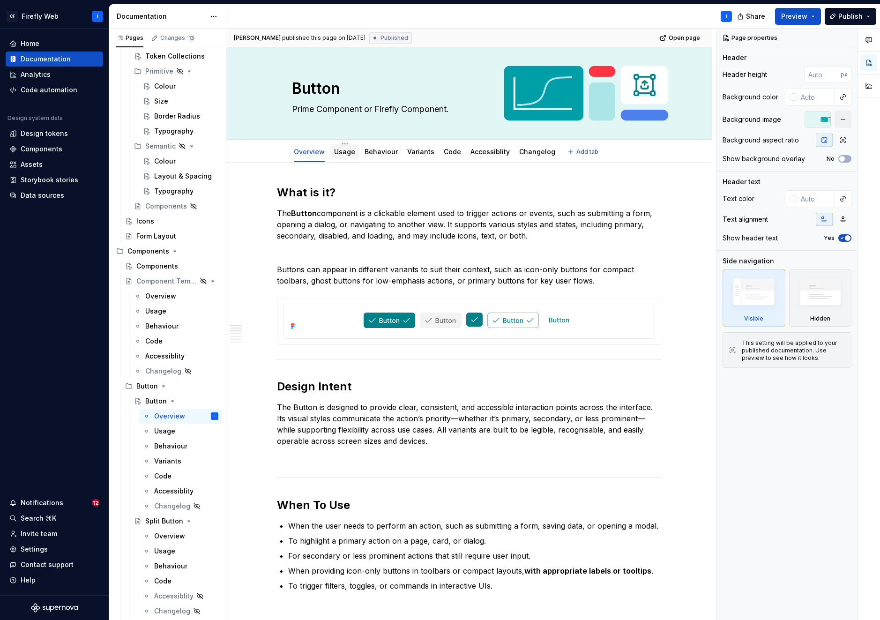
type textarea "Prime Component or Firefly Component."
click at [343, 156] on div "Usage" at bounding box center [344, 151] width 21 height 9
click at [343, 154] on link "Usage" at bounding box center [344, 152] width 21 height 8
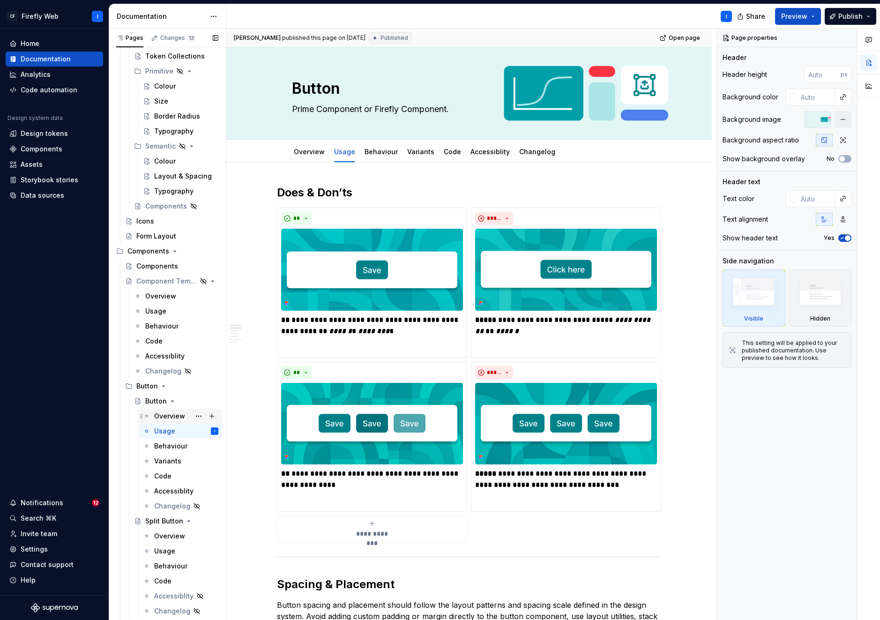
click at [165, 413] on div "Overview" at bounding box center [169, 415] width 31 height 9
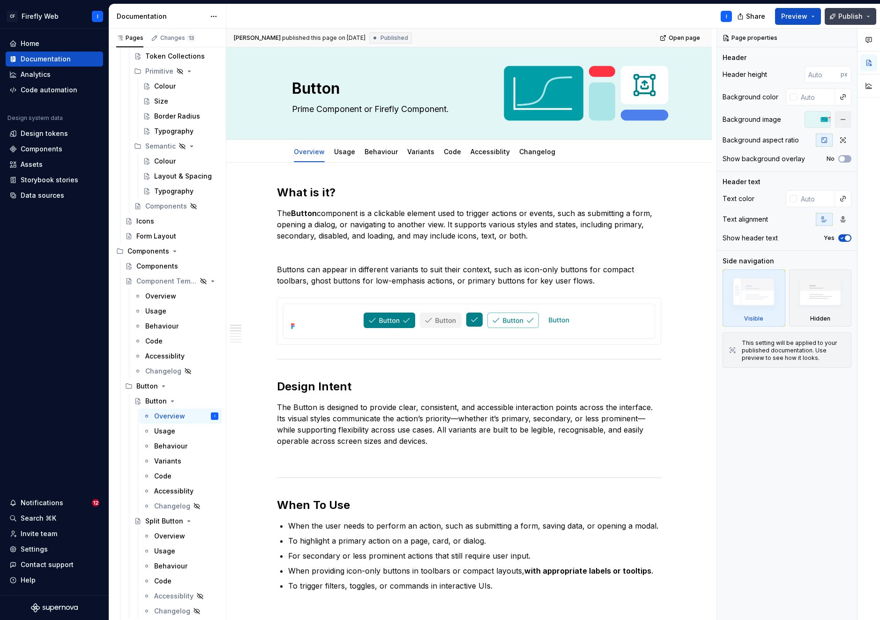
click at [850, 21] on button "Publish" at bounding box center [851, 16] width 52 height 17
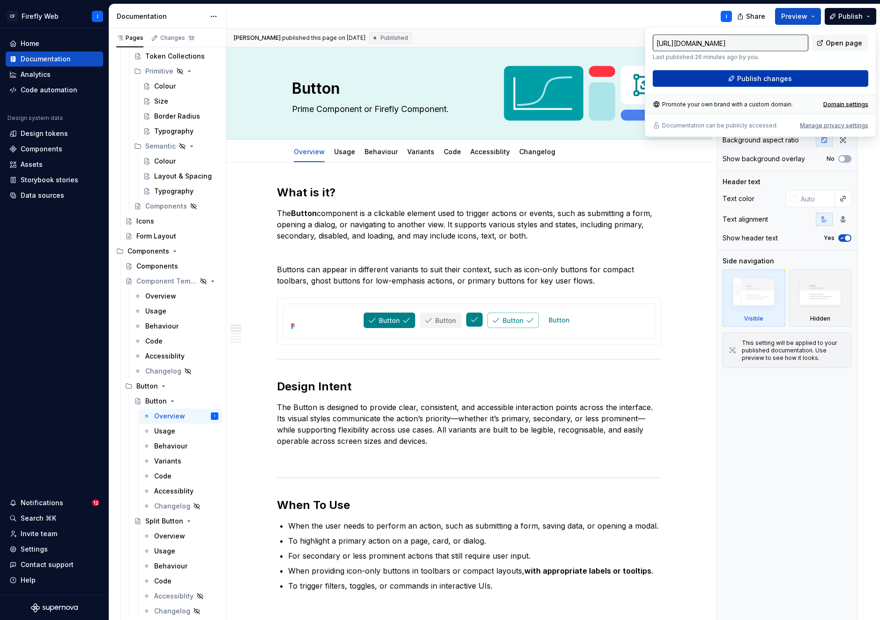
click at [764, 77] on span "Publish changes" at bounding box center [764, 78] width 55 height 9
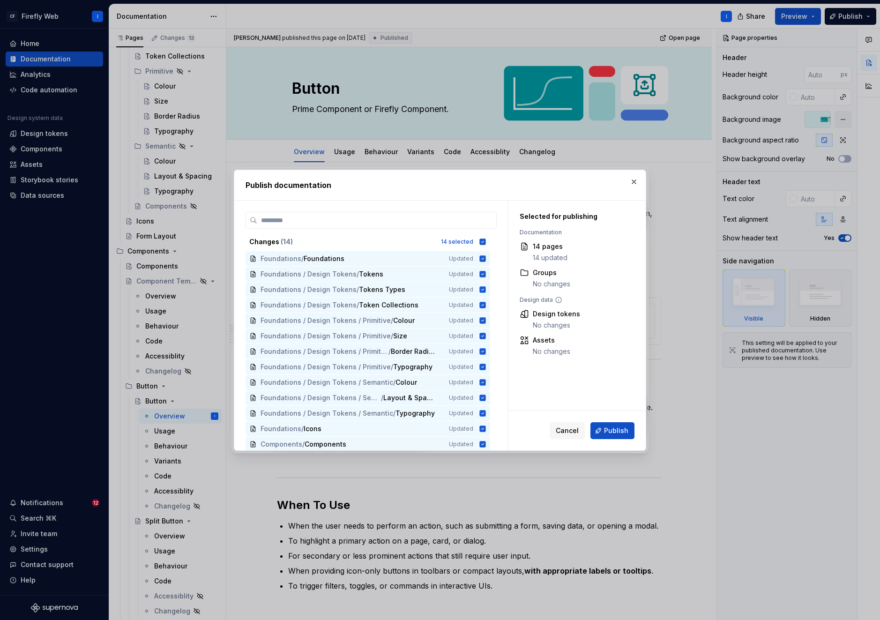
click at [613, 431] on span "Publish" at bounding box center [616, 430] width 24 height 9
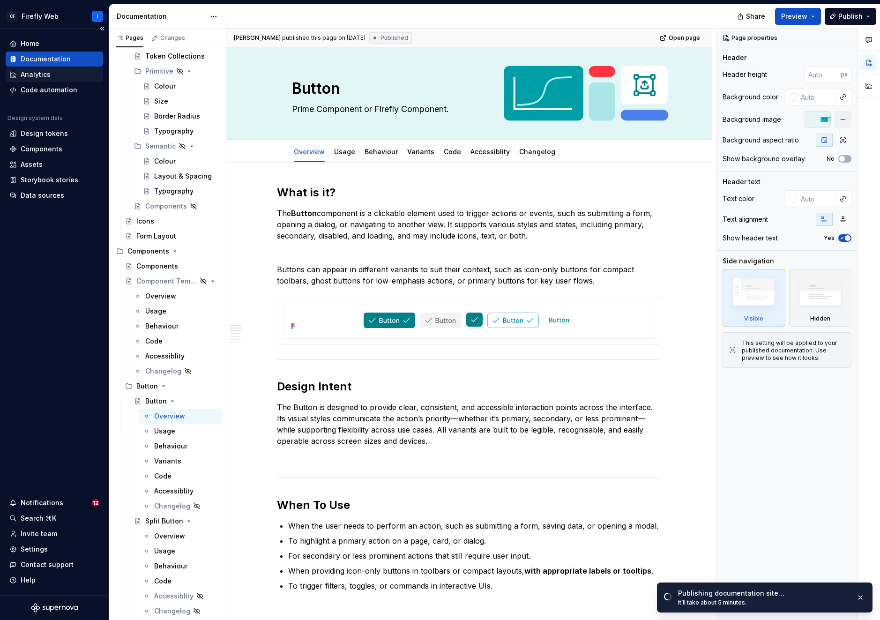
type textarea "*"
